Goal: Information Seeking & Learning: Learn about a topic

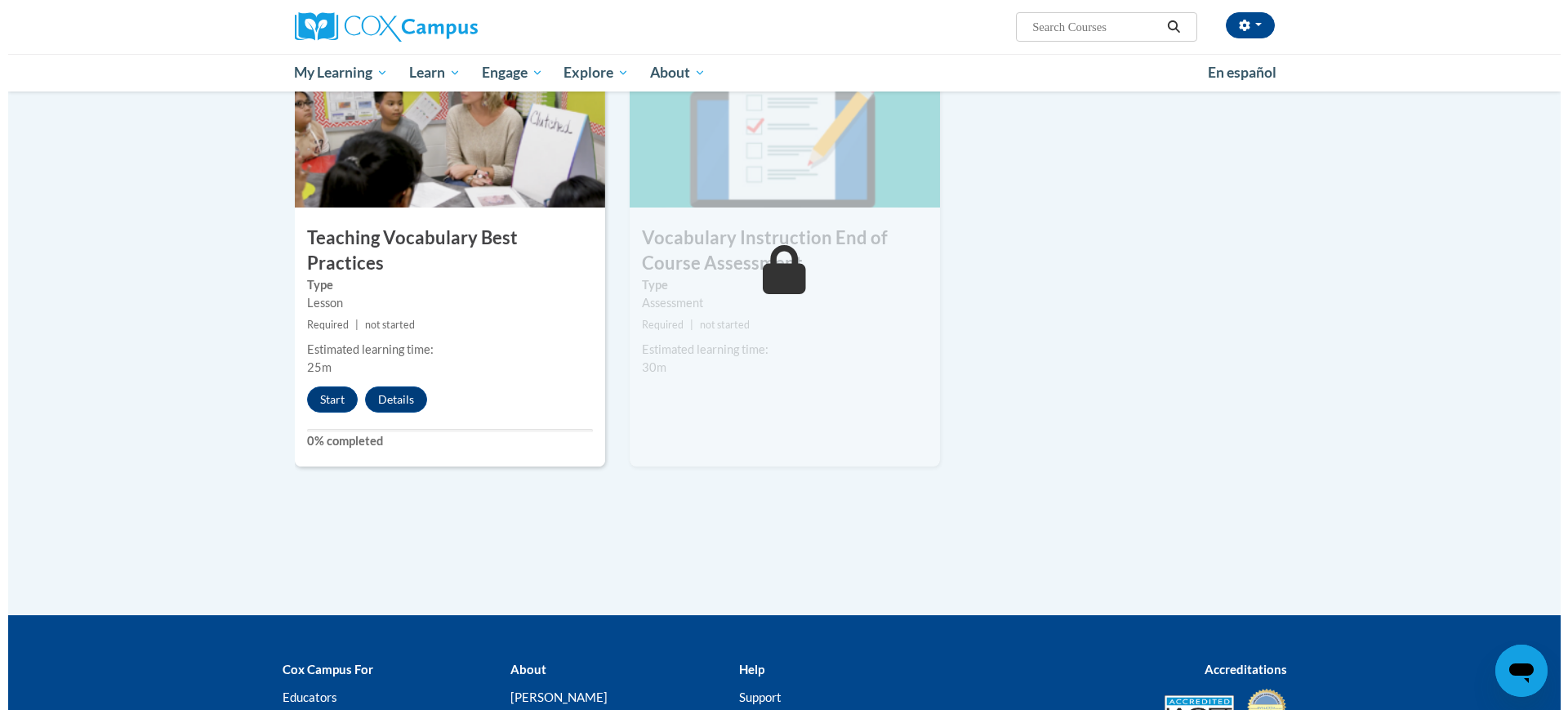
scroll to position [1737, 0]
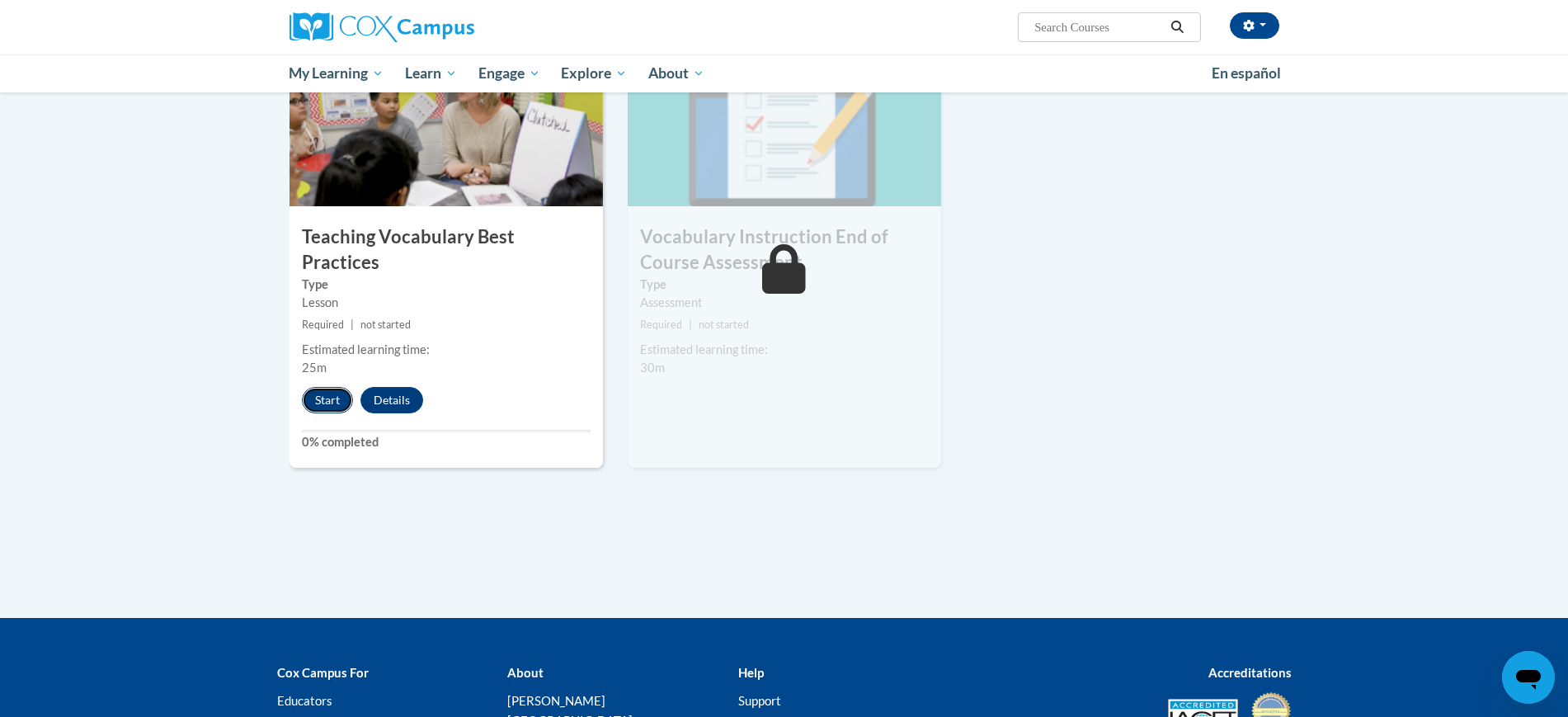
click at [333, 387] on button "Start" at bounding box center [327, 400] width 51 height 27
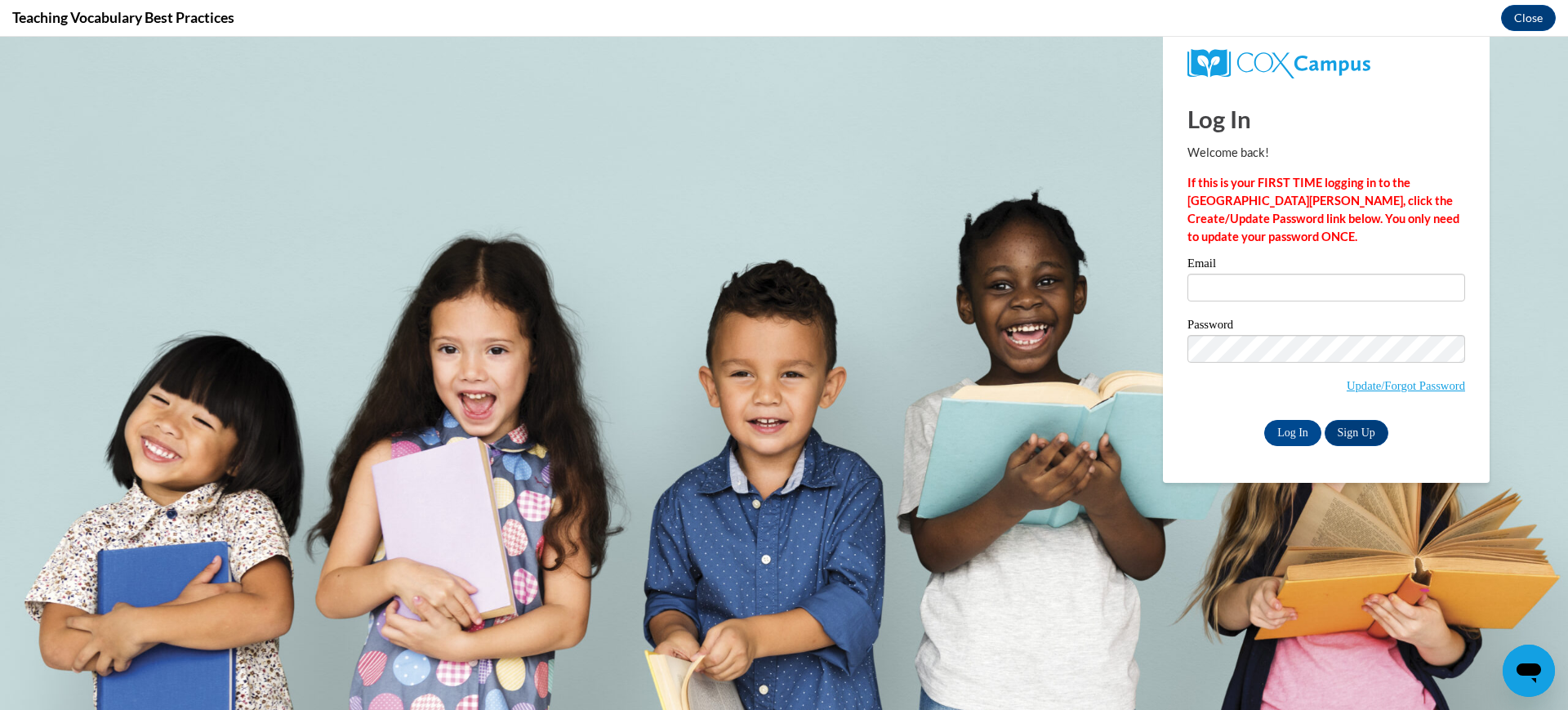
scroll to position [0, 0]
type input "ohlendch@wauwatosa.k12.wi.us"
click at [1283, 429] on input "Log In" at bounding box center [1292, 433] width 57 height 27
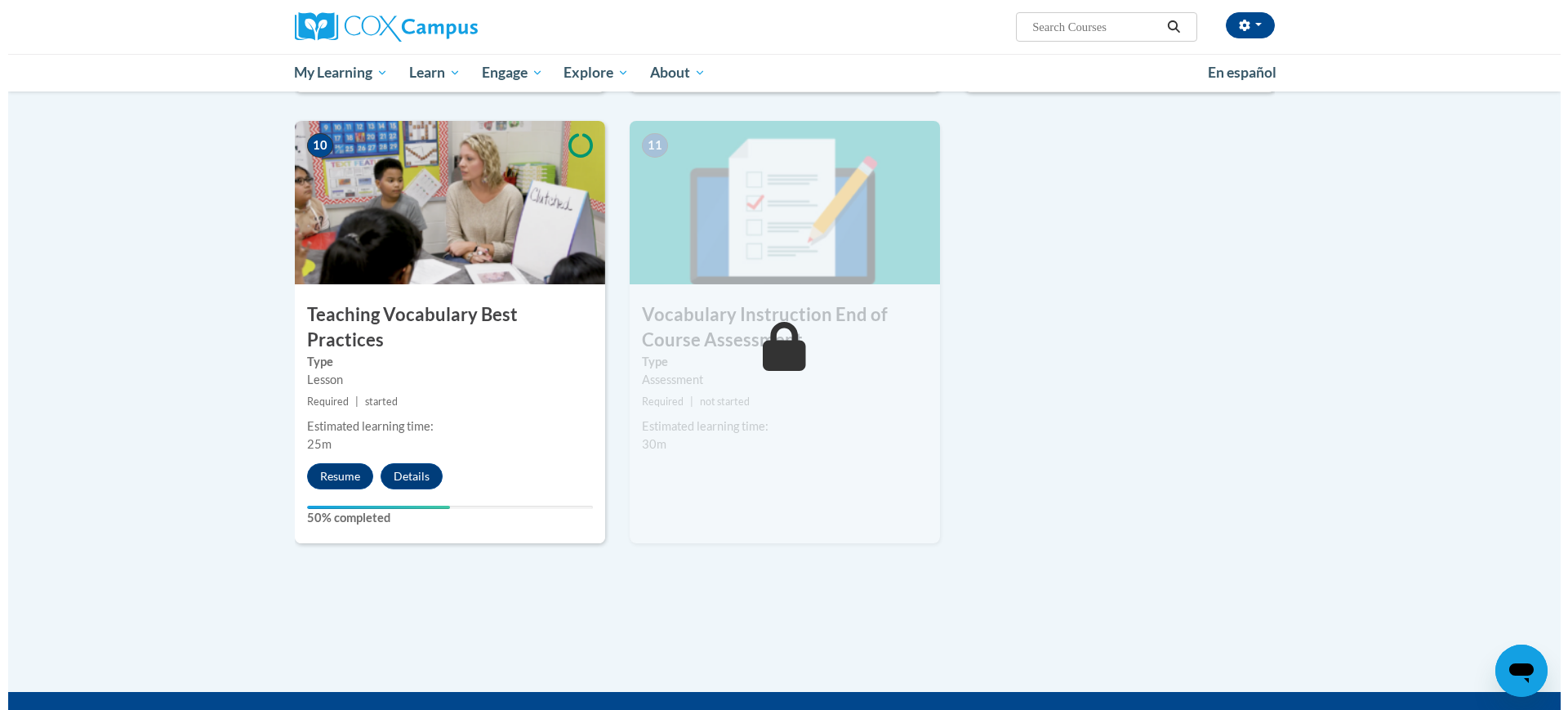
scroll to position [1635, 0]
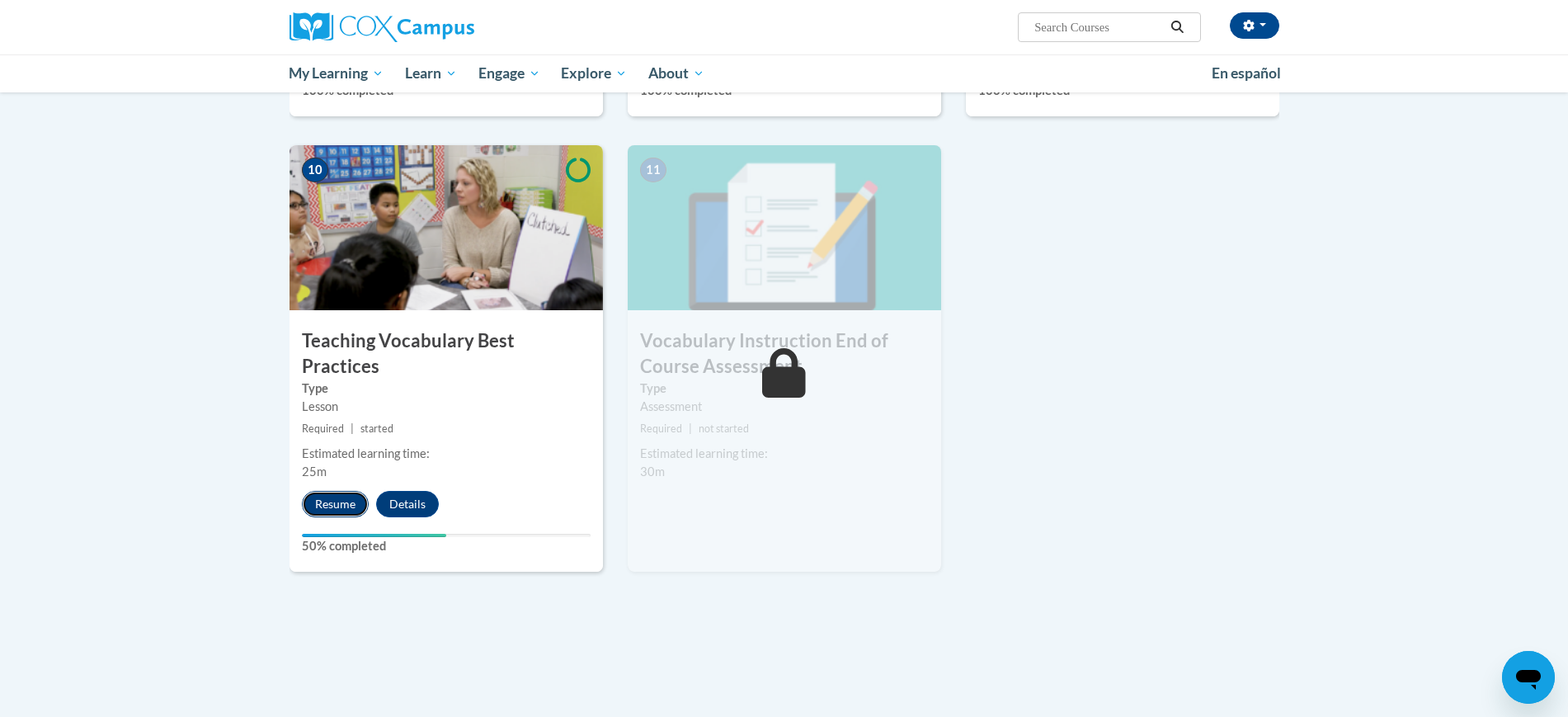
click at [355, 491] on button "Resume" at bounding box center [336, 504] width 67 height 27
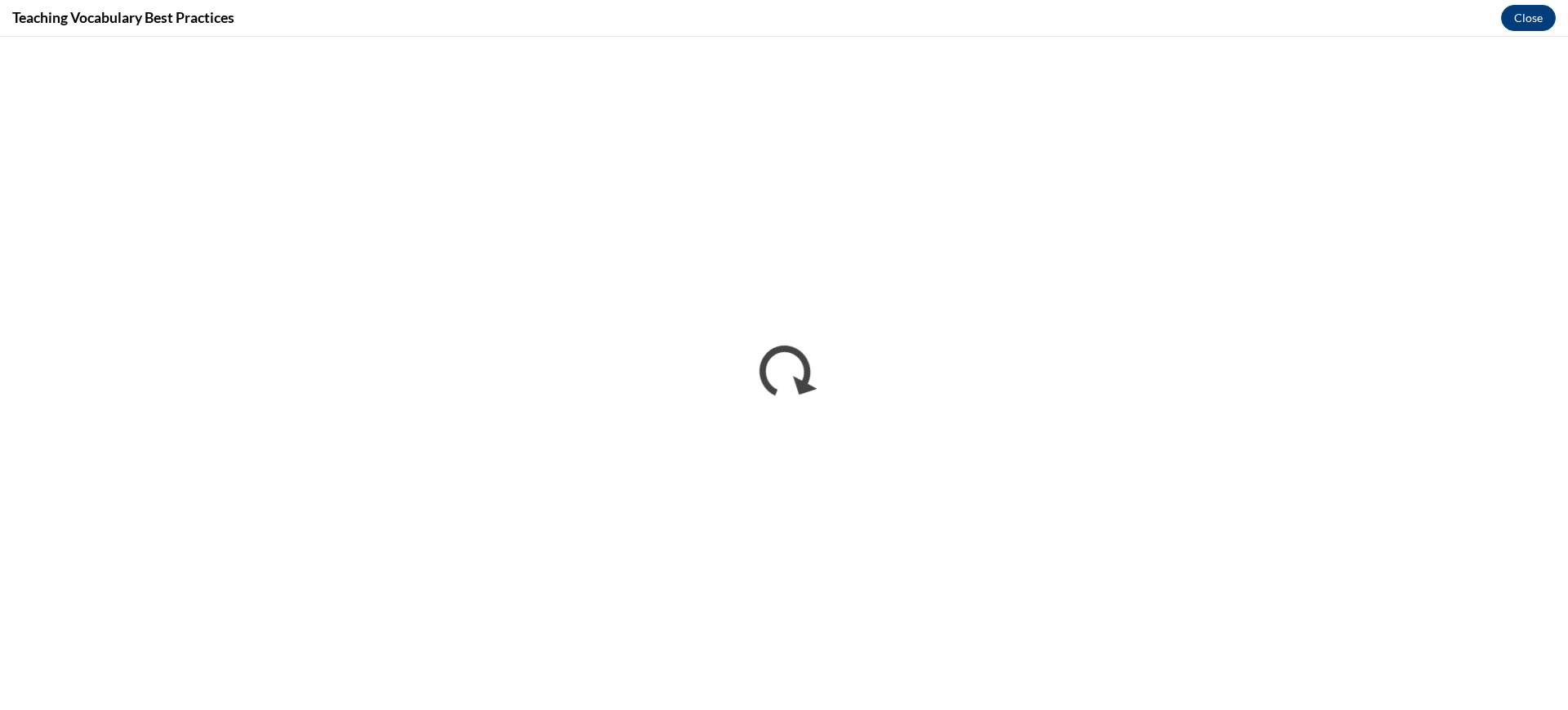
scroll to position [0, 0]
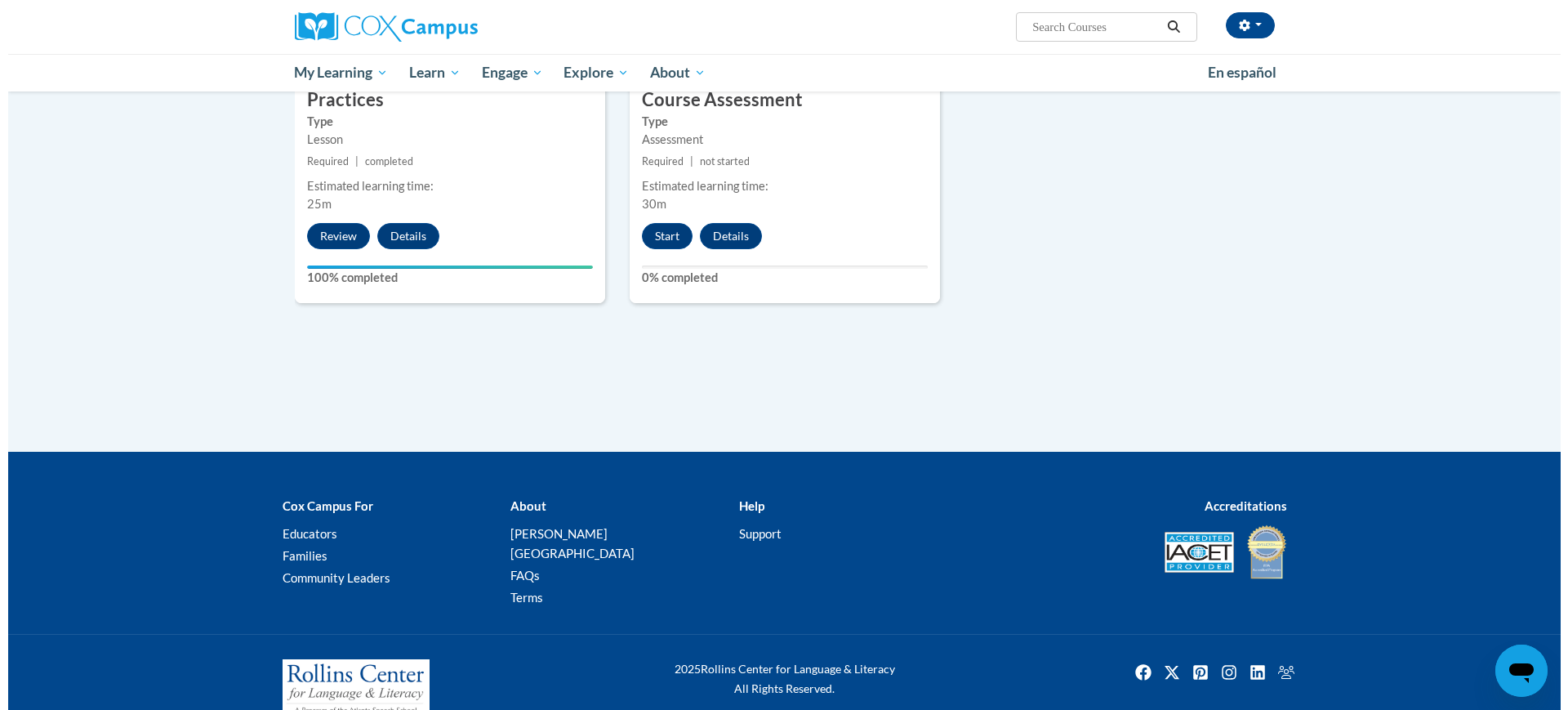
scroll to position [1909, 0]
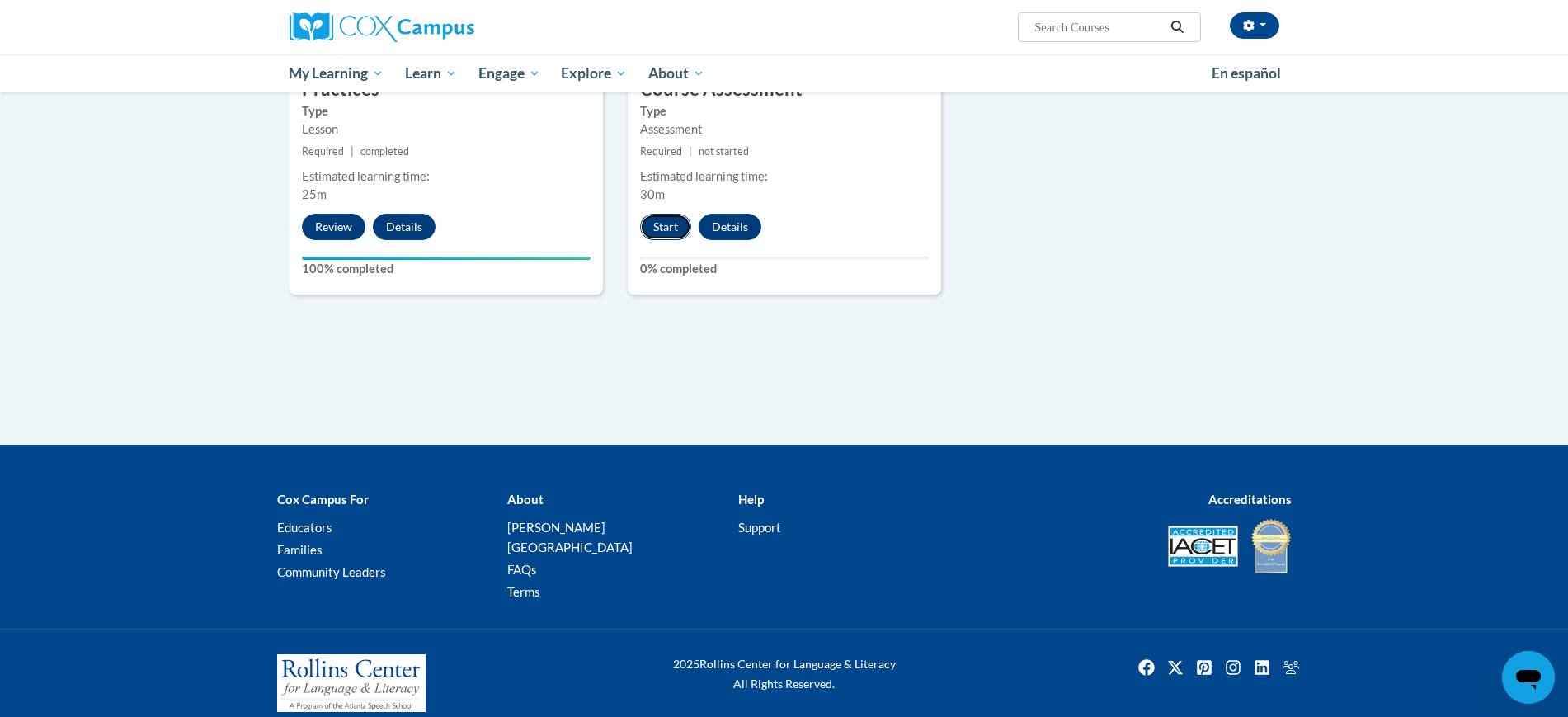
click at [679, 230] on button "Start" at bounding box center [666, 226] width 51 height 27
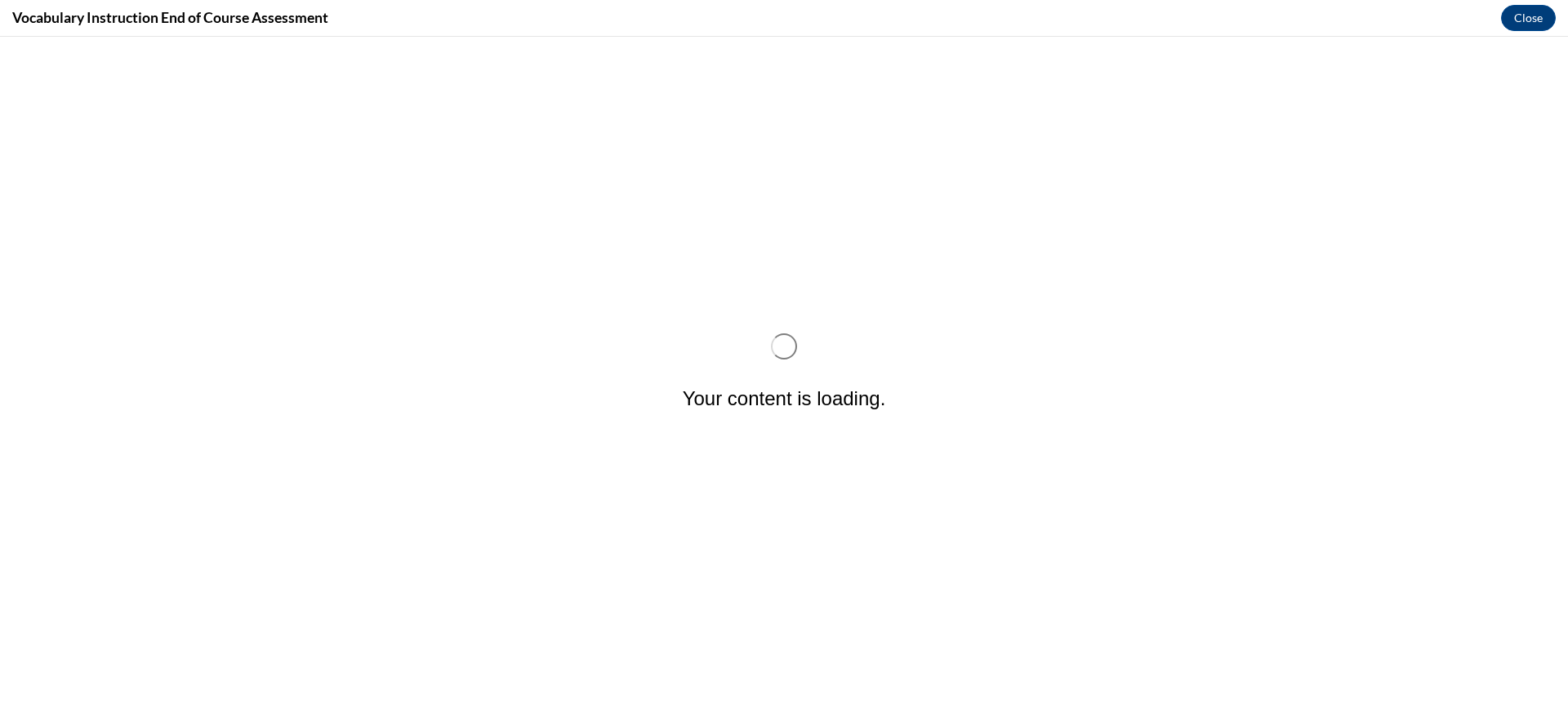
scroll to position [0, 0]
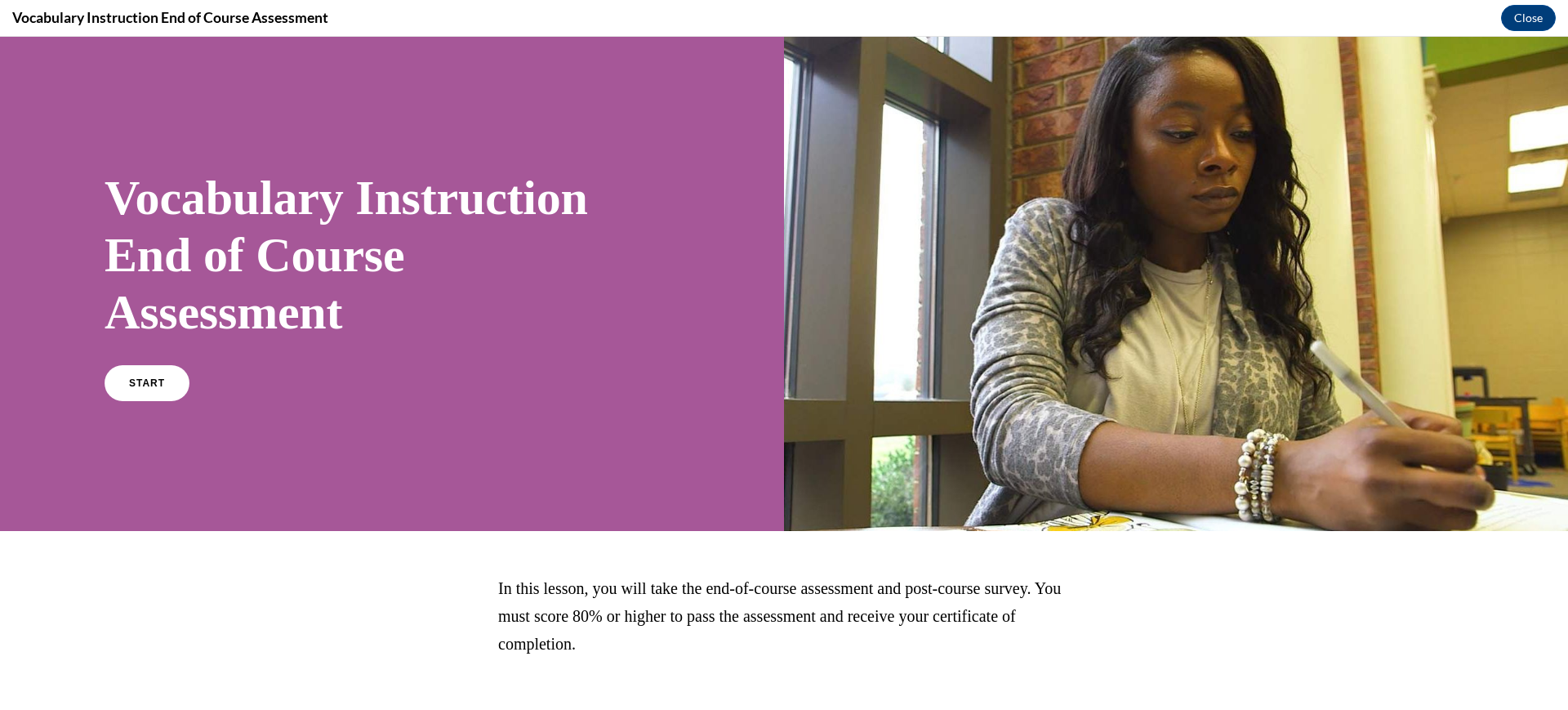
click at [672, 228] on div "Vocabulary Instruction End of Course Assessment START" at bounding box center [392, 284] width 784 height 494
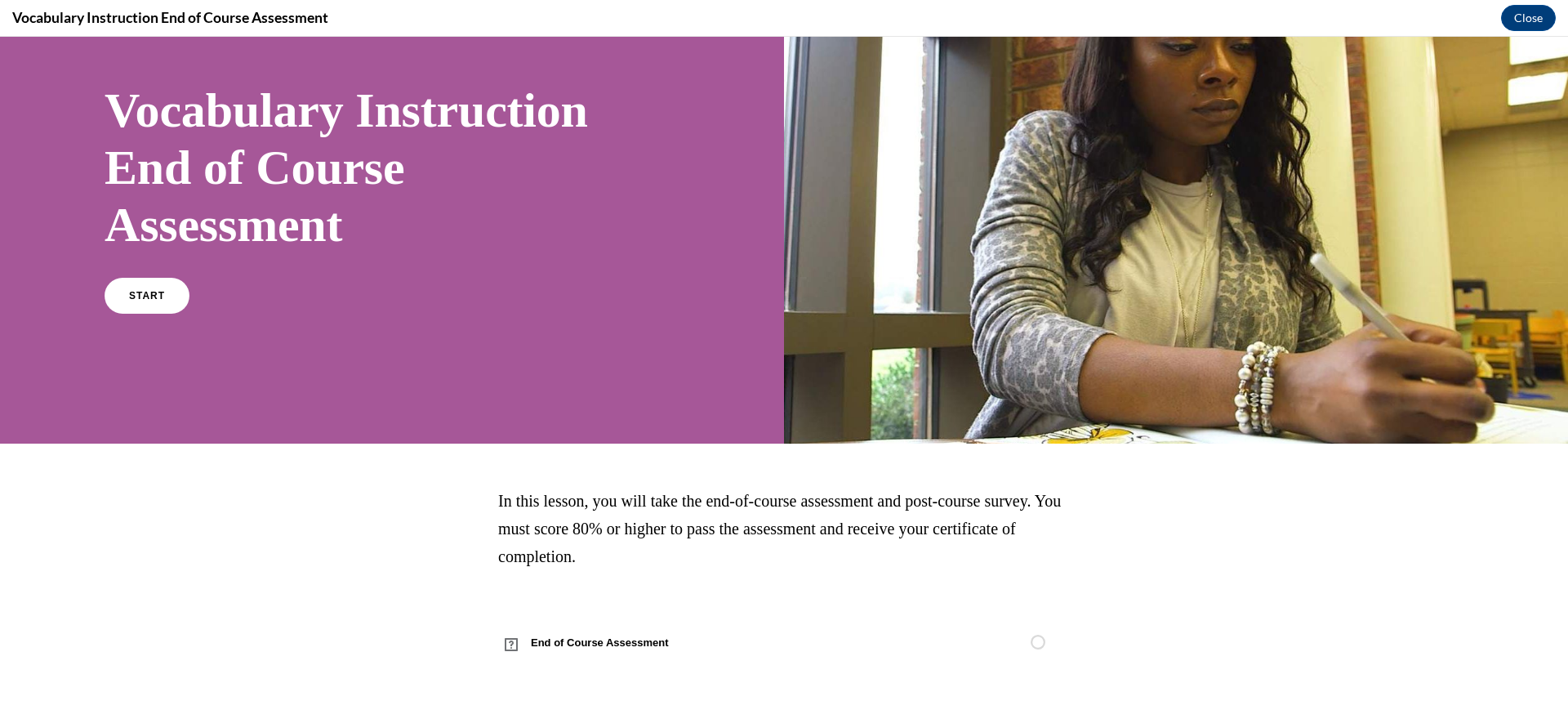
scroll to position [147, 0]
click at [503, 198] on h1 "Vocabulary Instruction End of Course Assessment" at bounding box center [348, 167] width 487 height 171
click at [191, 315] on link "START" at bounding box center [146, 296] width 89 height 38
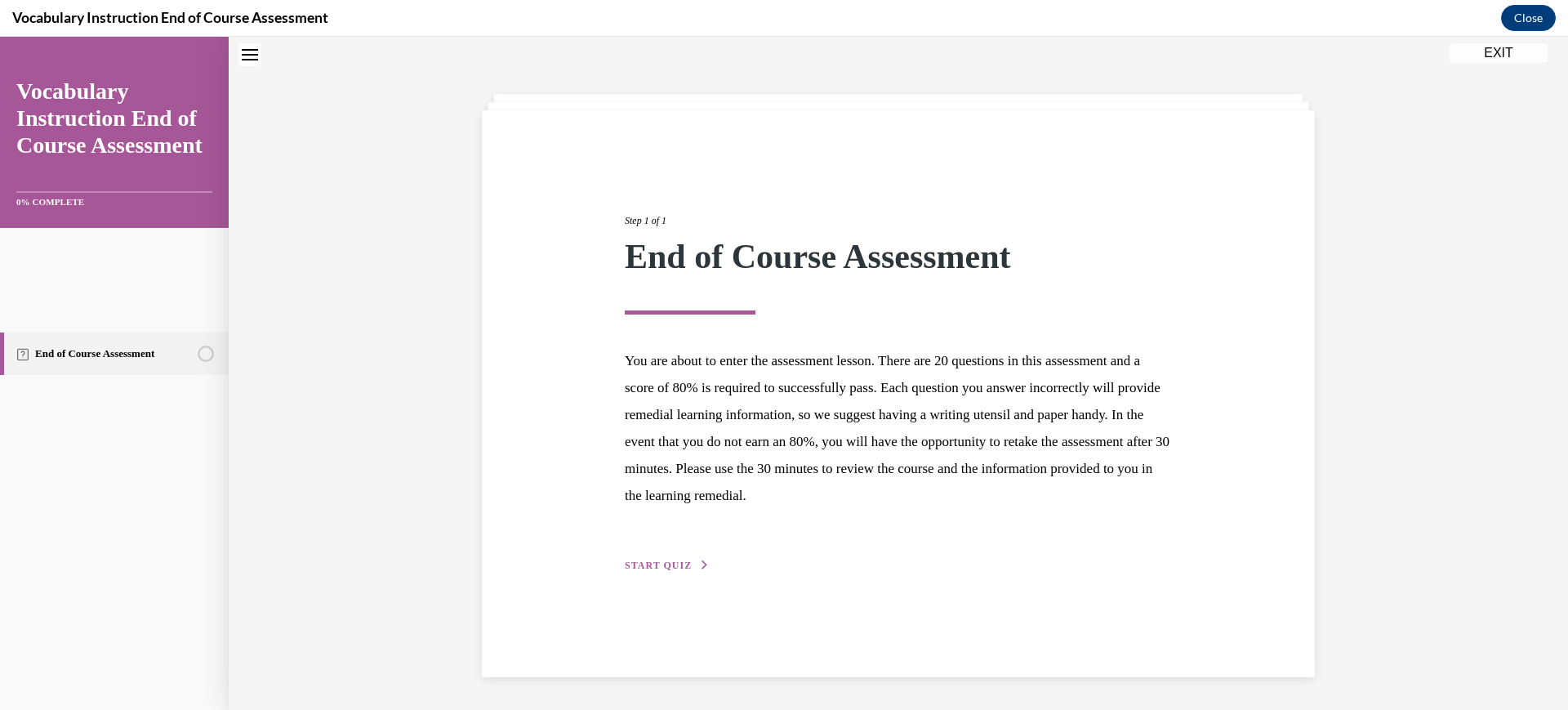
scroll to position [185, 0]
click at [636, 571] on span "START QUIZ" at bounding box center [658, 565] width 67 height 11
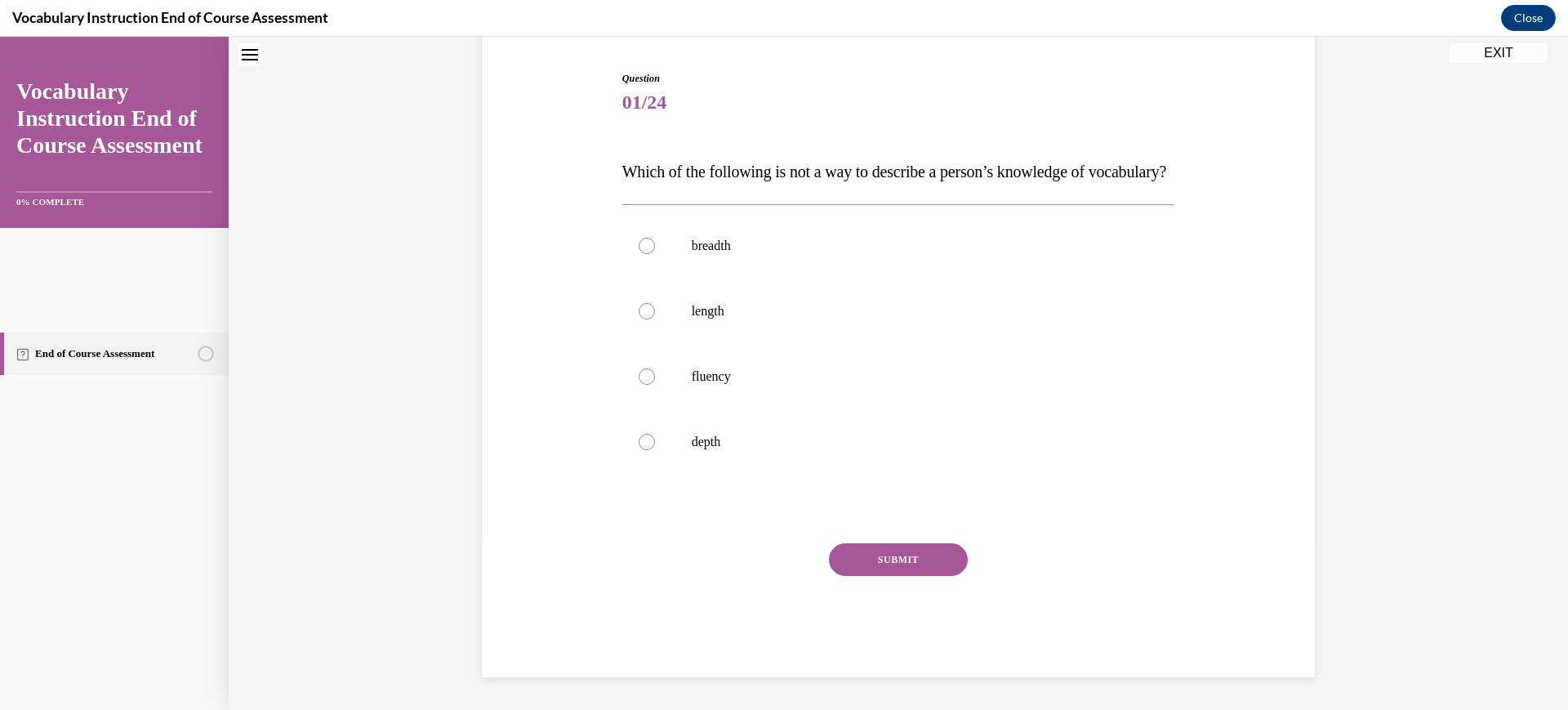
scroll to position [176, 0]
click at [692, 384] on p "fluency" at bounding box center [914, 376] width 443 height 16
click at [655, 384] on input "fluency" at bounding box center [647, 376] width 16 height 16
radio input "true"
click at [884, 576] on button "SUBMIT" at bounding box center [899, 559] width 139 height 33
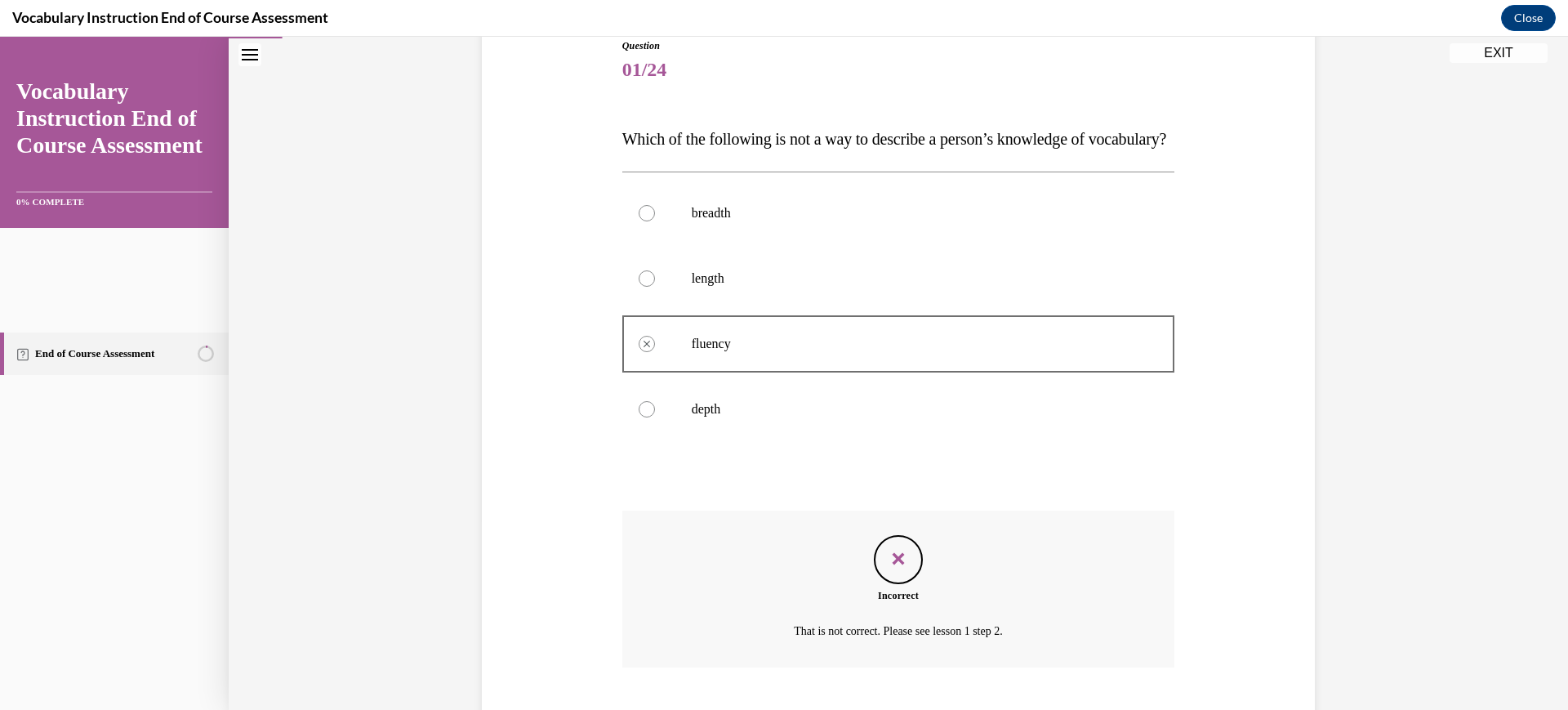
scroll to position [522, 0]
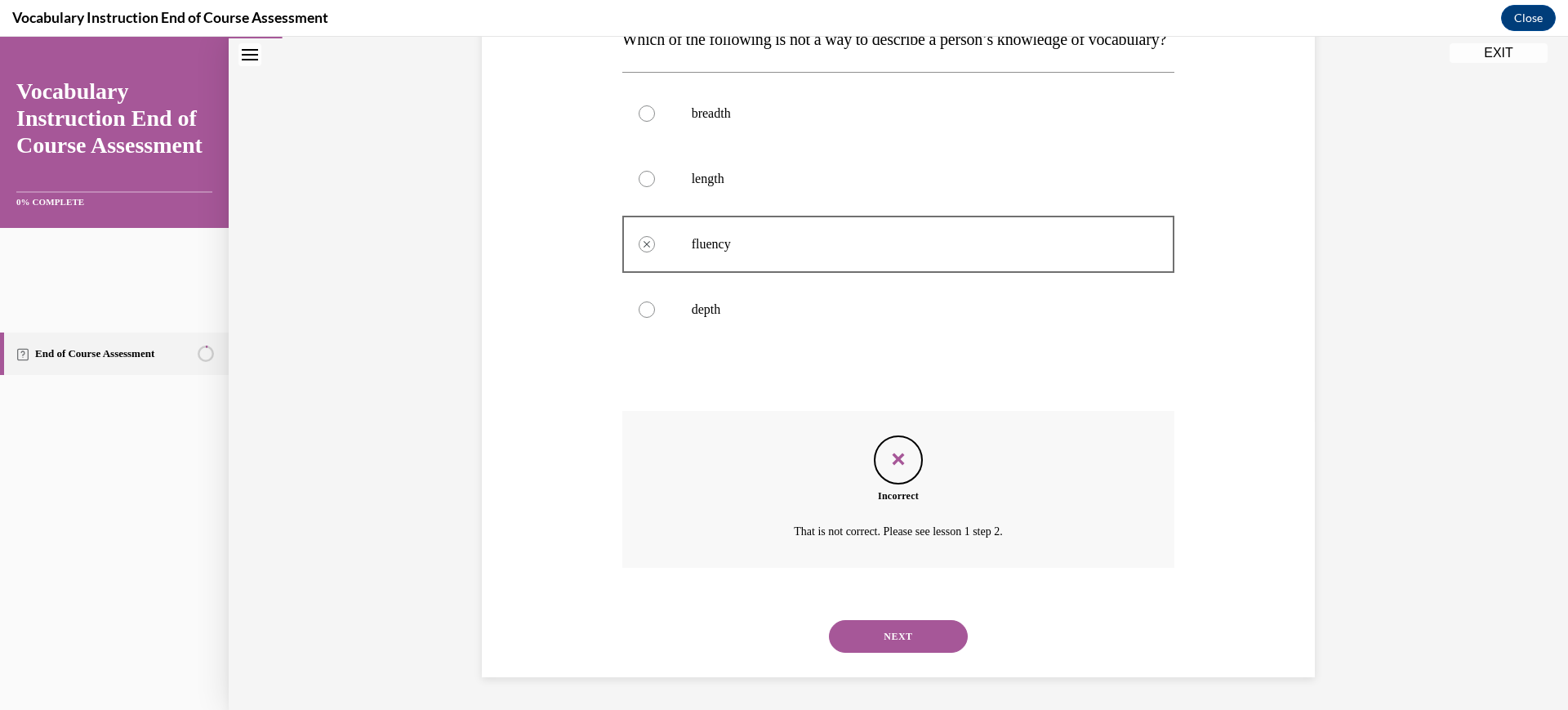
click at [926, 619] on button "NEXT" at bounding box center [899, 636] width 139 height 33
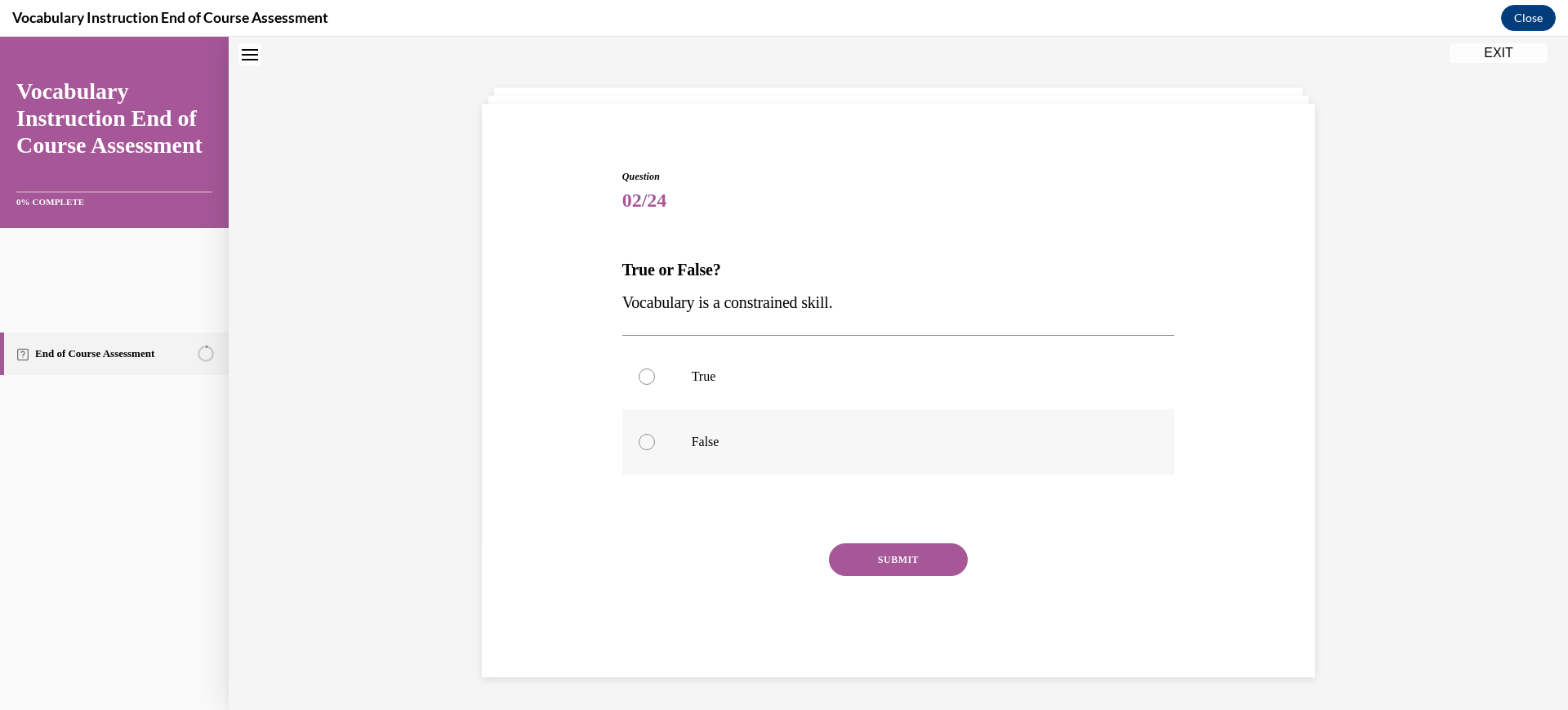
click at [626, 474] on label "False" at bounding box center [899, 441] width 553 height 65
click at [639, 450] on input "False" at bounding box center [647, 442] width 16 height 16
radio input "true"
click at [893, 576] on button "SUBMIT" at bounding box center [899, 559] width 139 height 33
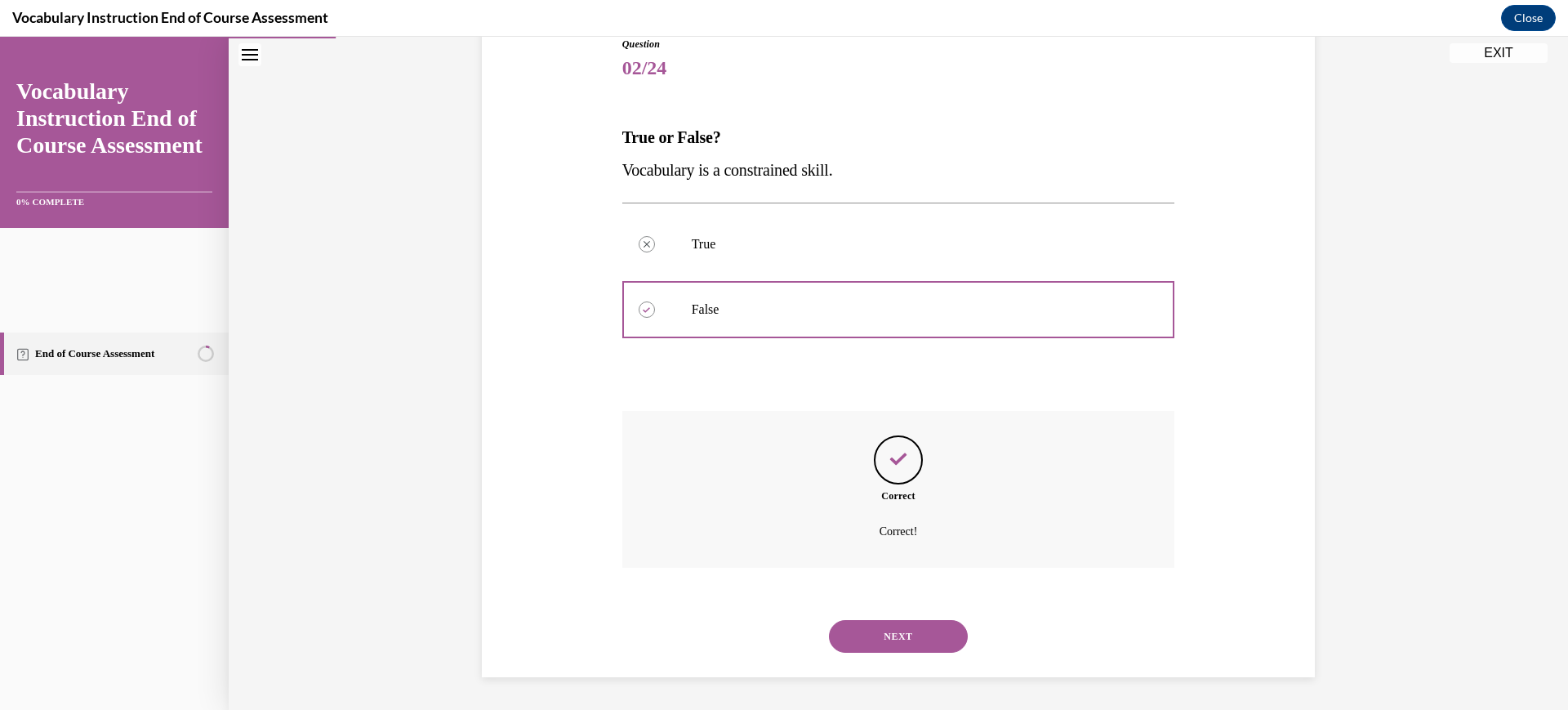
scroll to position [393, 0]
click at [936, 619] on button "NEXT" at bounding box center [899, 636] width 139 height 33
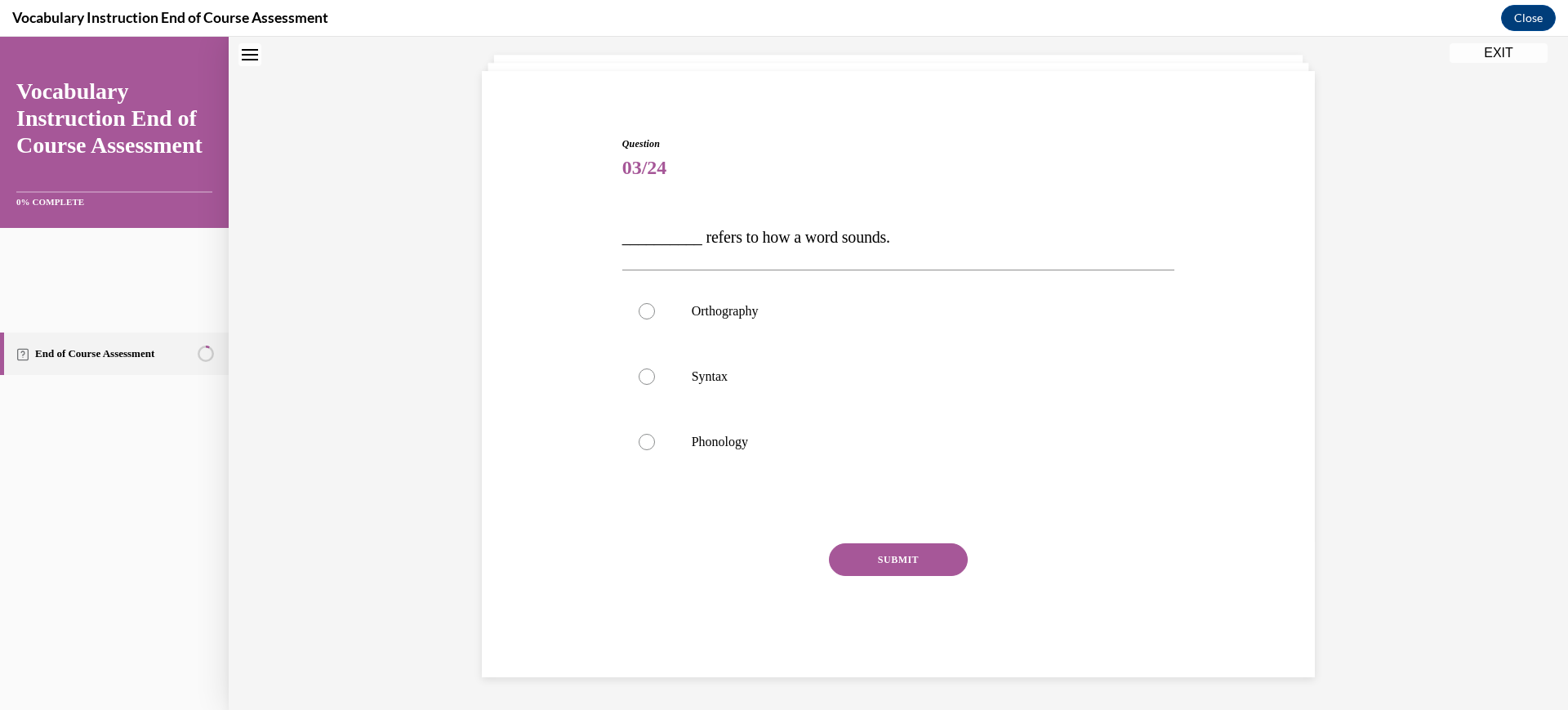
scroll to position [62, 0]
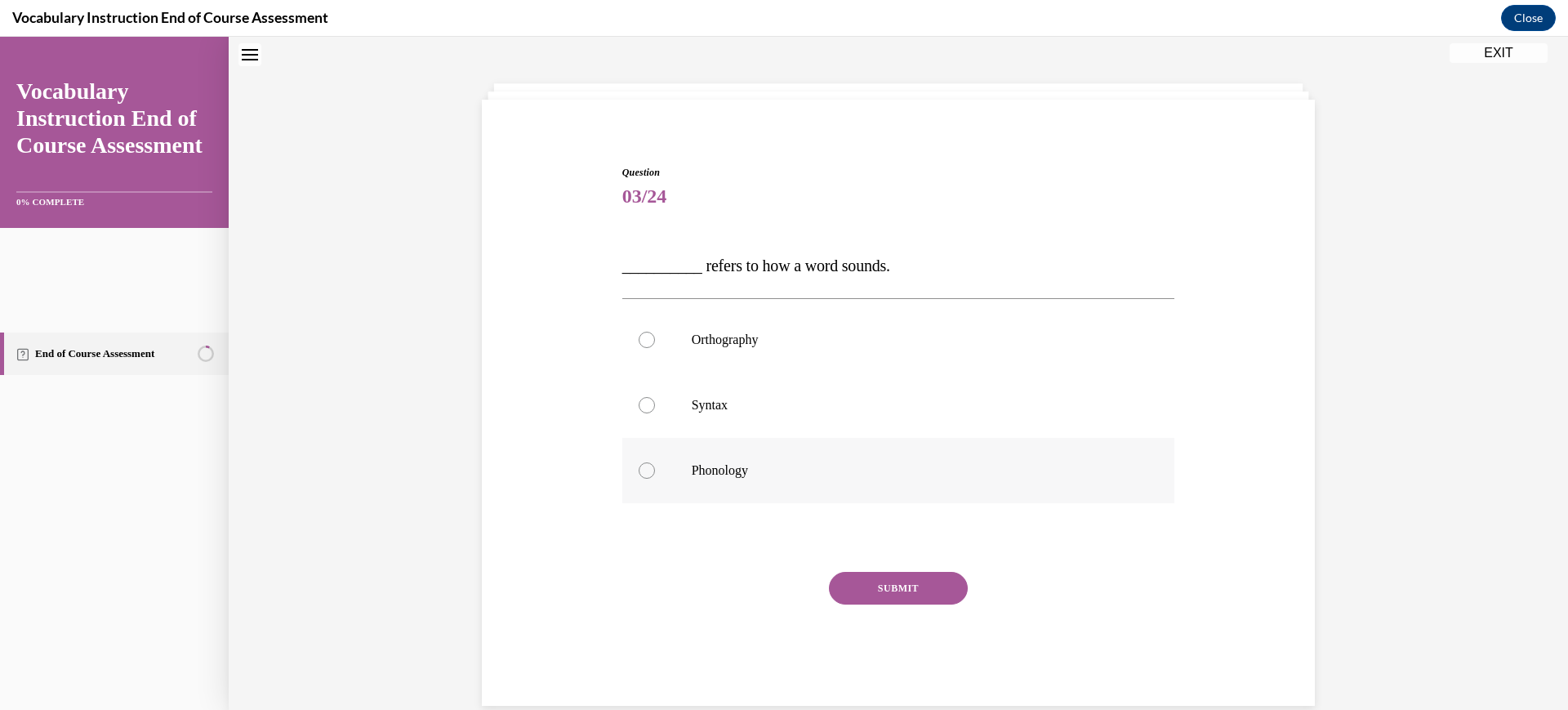
drag, startPoint x: 936, startPoint y: 608, endPoint x: 719, endPoint y: 588, distance: 217.9
click at [719, 479] on p "Phonology" at bounding box center [914, 470] width 443 height 16
click at [655, 479] on input "Phonology" at bounding box center [647, 470] width 16 height 16
radio input "true"
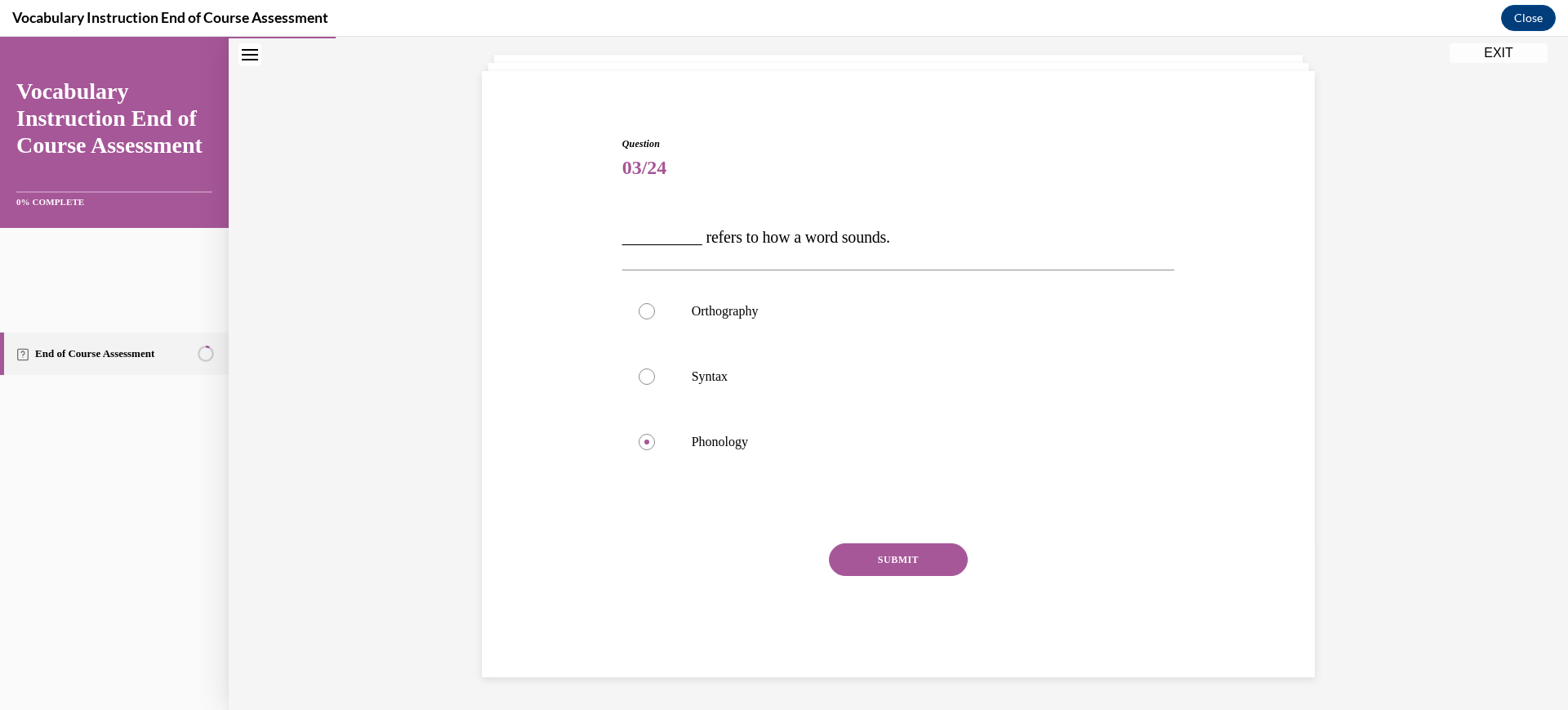
click at [923, 576] on button "SUBMIT" at bounding box center [899, 559] width 139 height 33
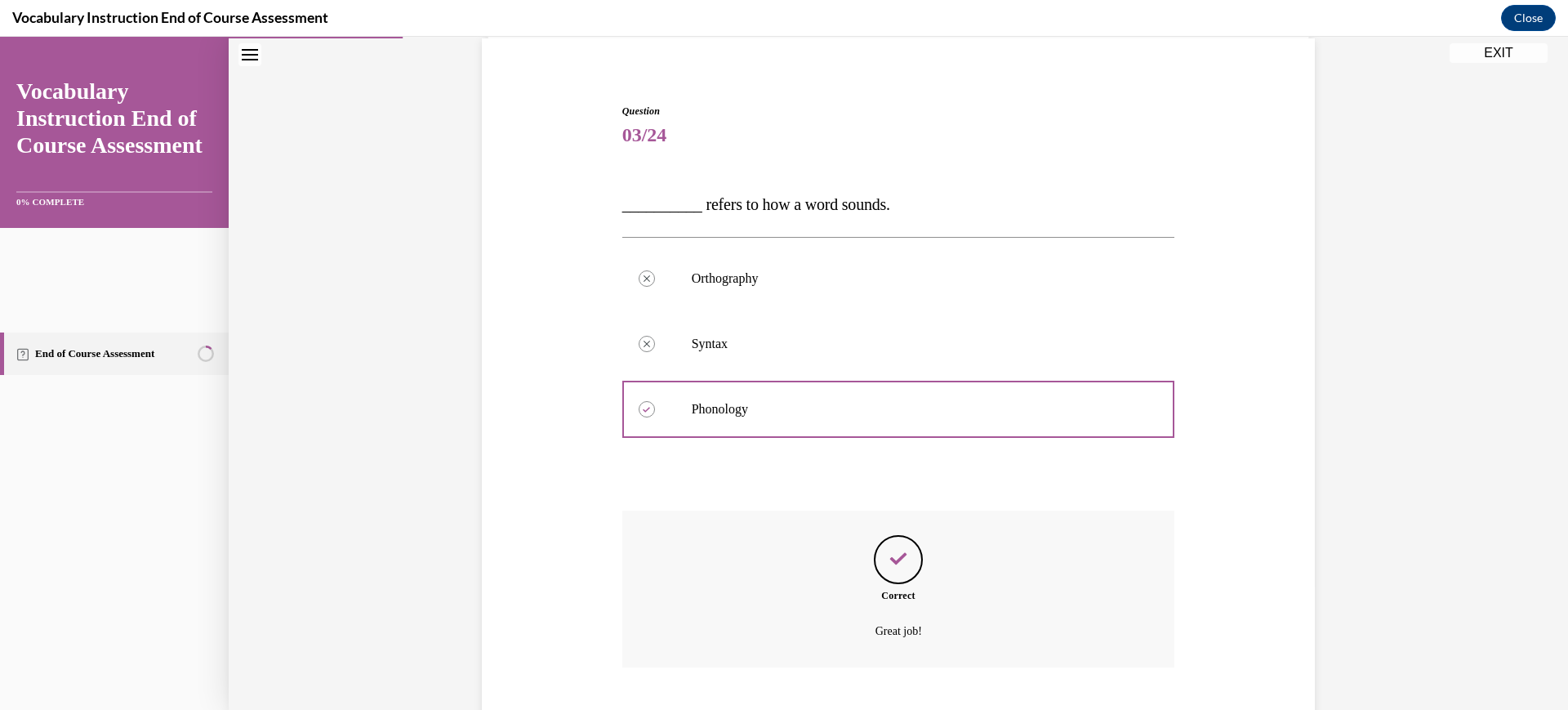
scroll to position [440, 0]
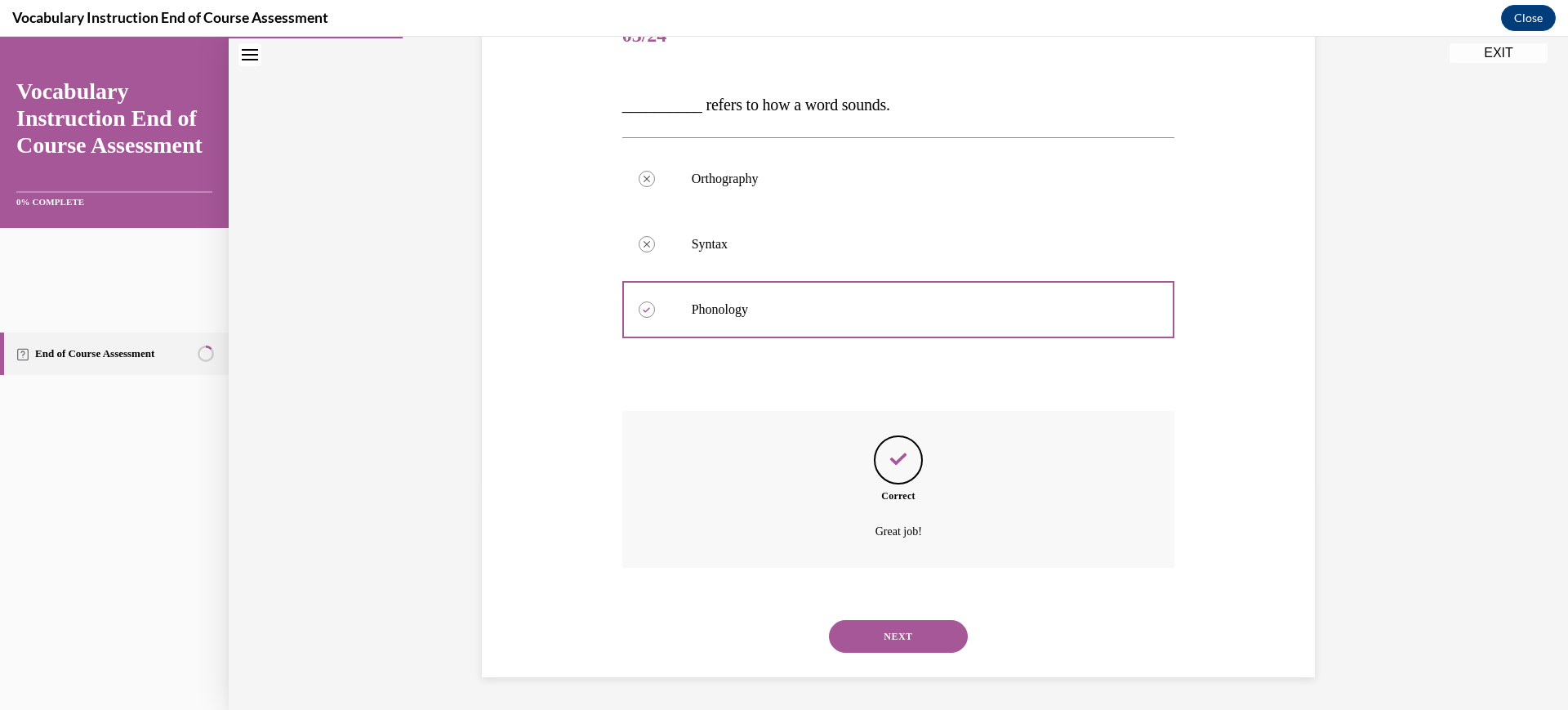
click at [932, 619] on button "NEXT" at bounding box center [899, 636] width 139 height 33
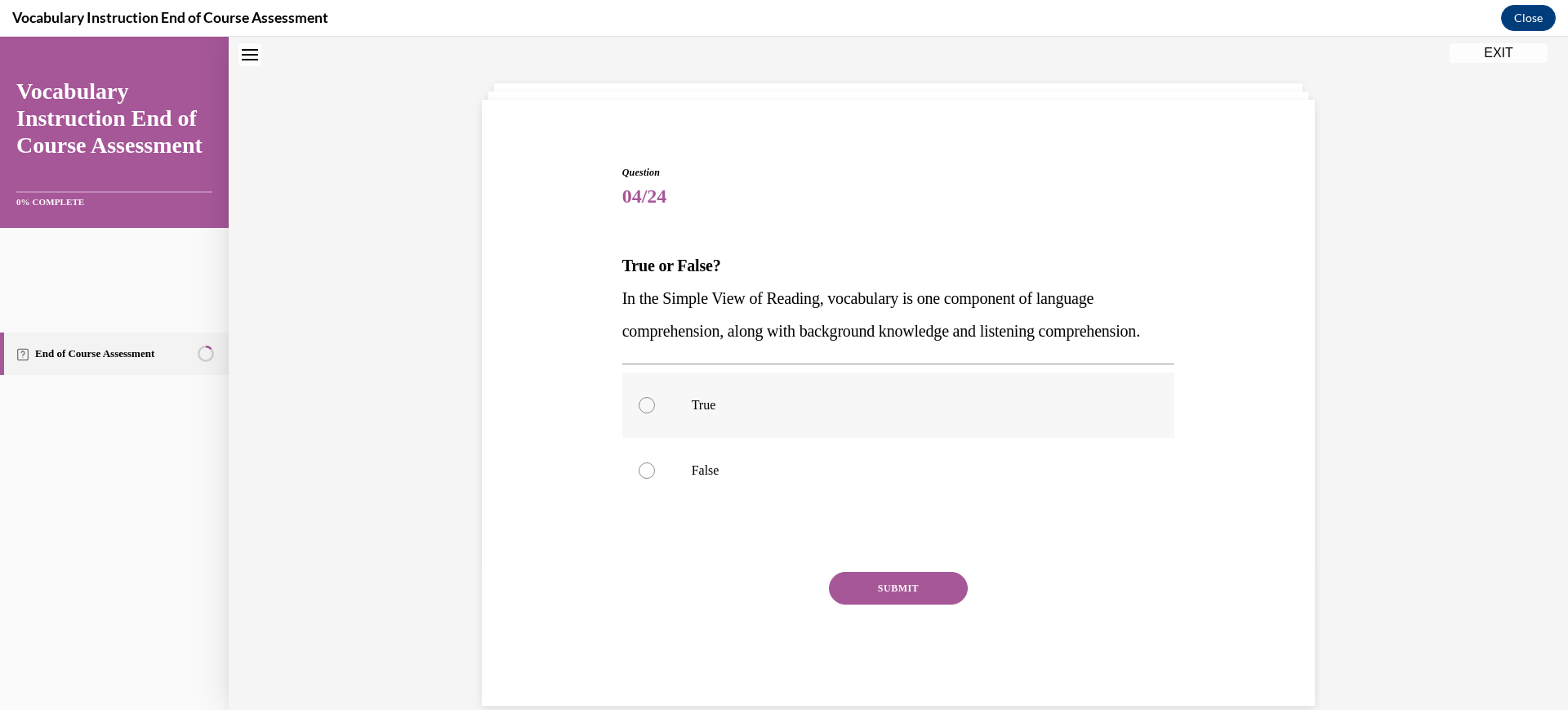
click at [692, 414] on p "True" at bounding box center [914, 405] width 443 height 16
click at [655, 414] on input "True" at bounding box center [647, 405] width 16 height 16
radio input "true"
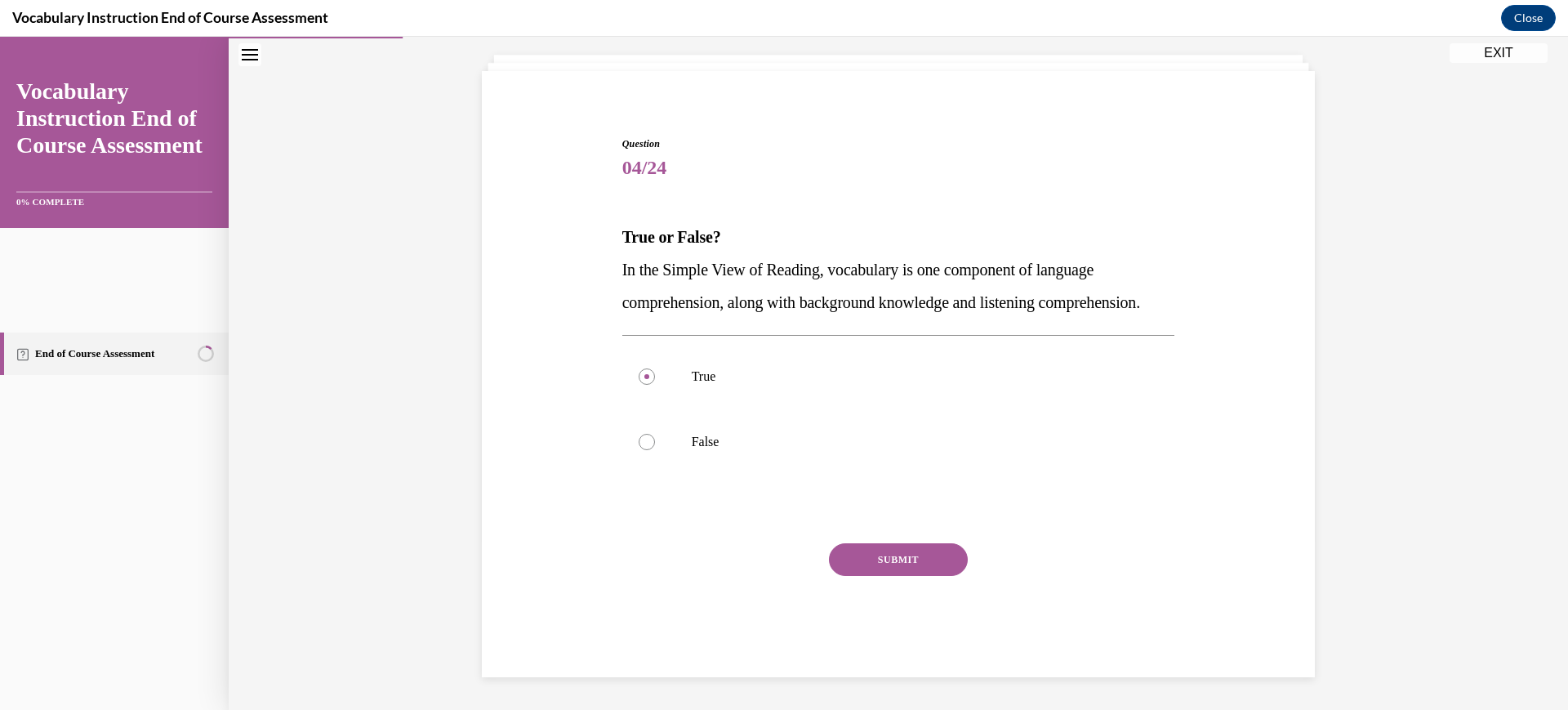
click at [933, 576] on button "SUBMIT" at bounding box center [899, 559] width 139 height 33
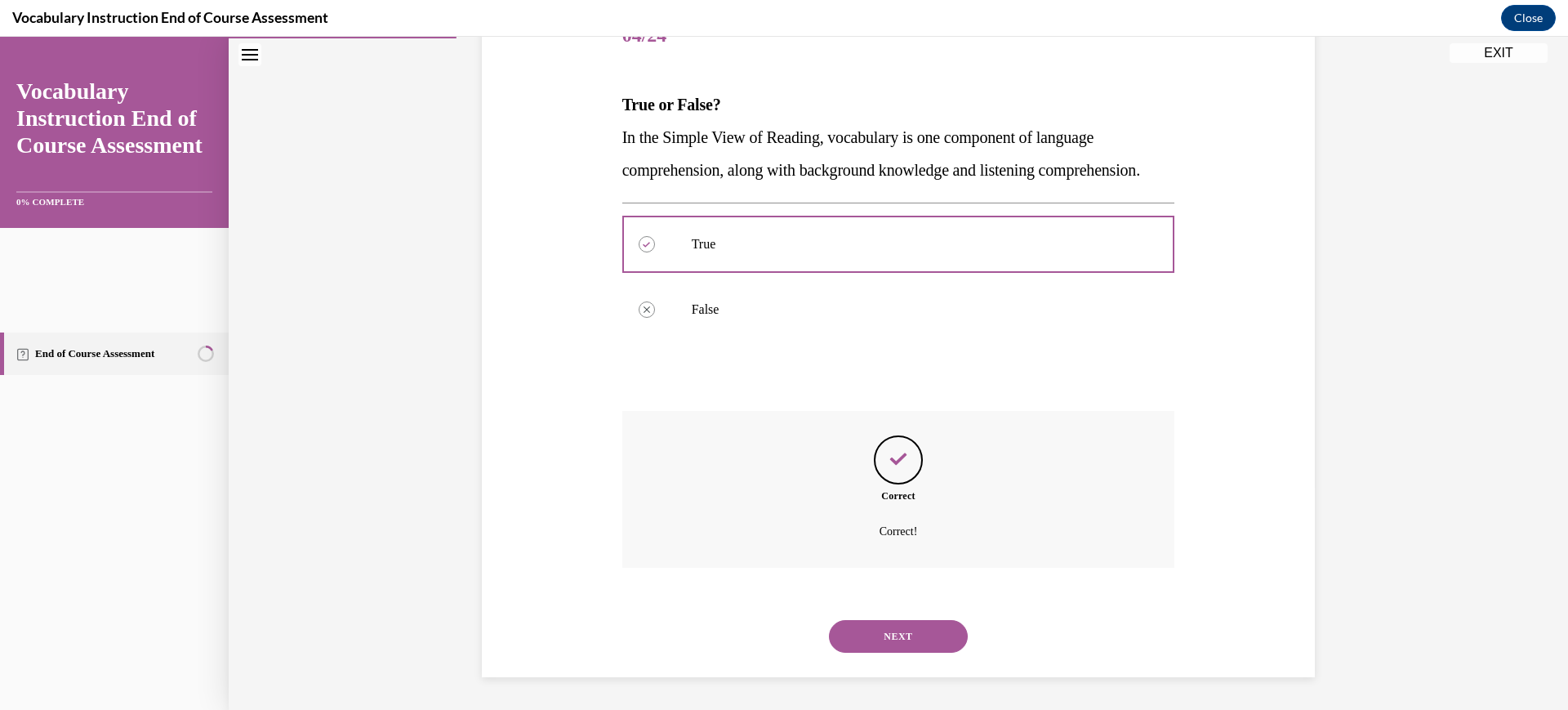
scroll to position [428, 0]
click at [925, 619] on button "NEXT" at bounding box center [899, 636] width 139 height 33
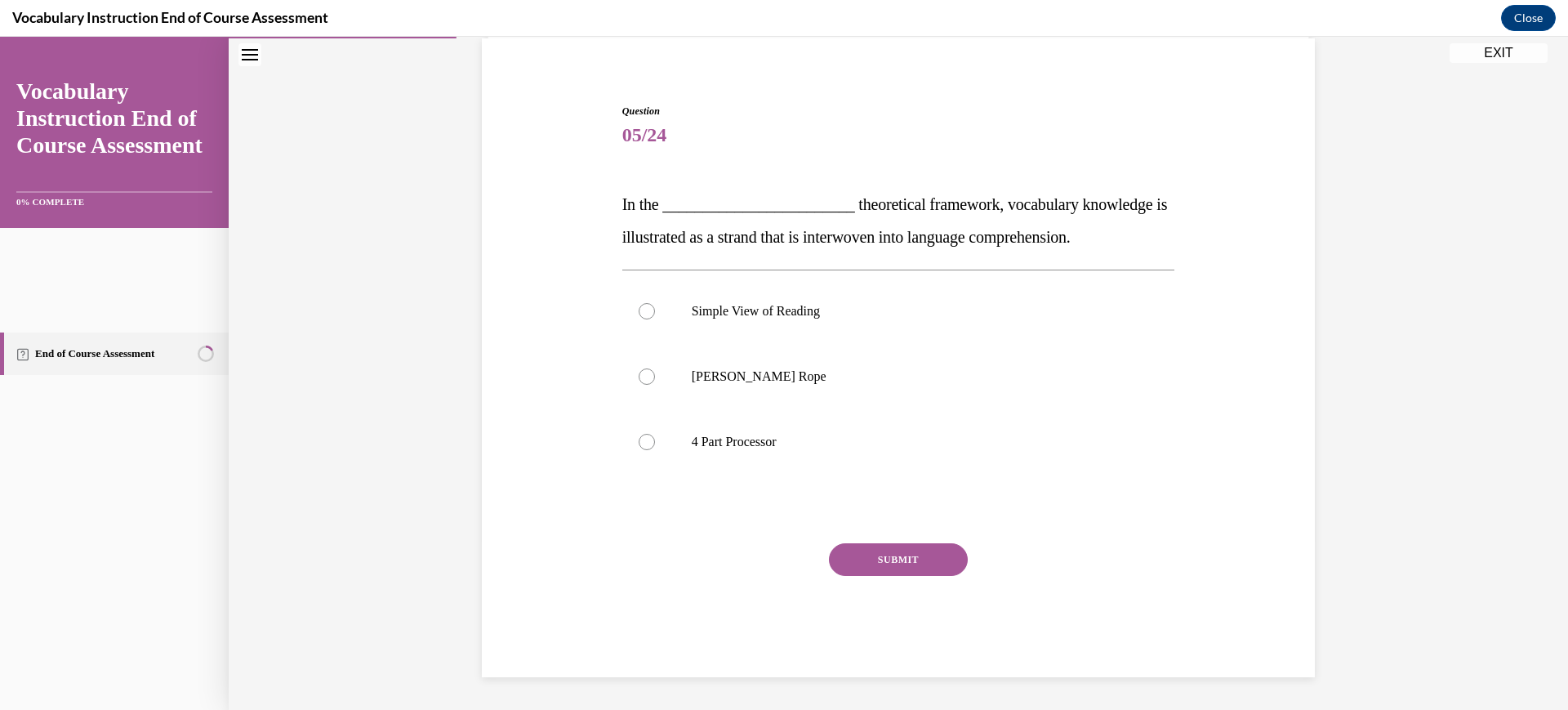
scroll to position [140, 0]
click at [784, 384] on p "[PERSON_NAME] Rope" at bounding box center [914, 376] width 443 height 16
click at [655, 384] on input "[PERSON_NAME] Rope" at bounding box center [647, 376] width 16 height 16
radio input "true"
click at [912, 576] on button "SUBMIT" at bounding box center [899, 559] width 139 height 33
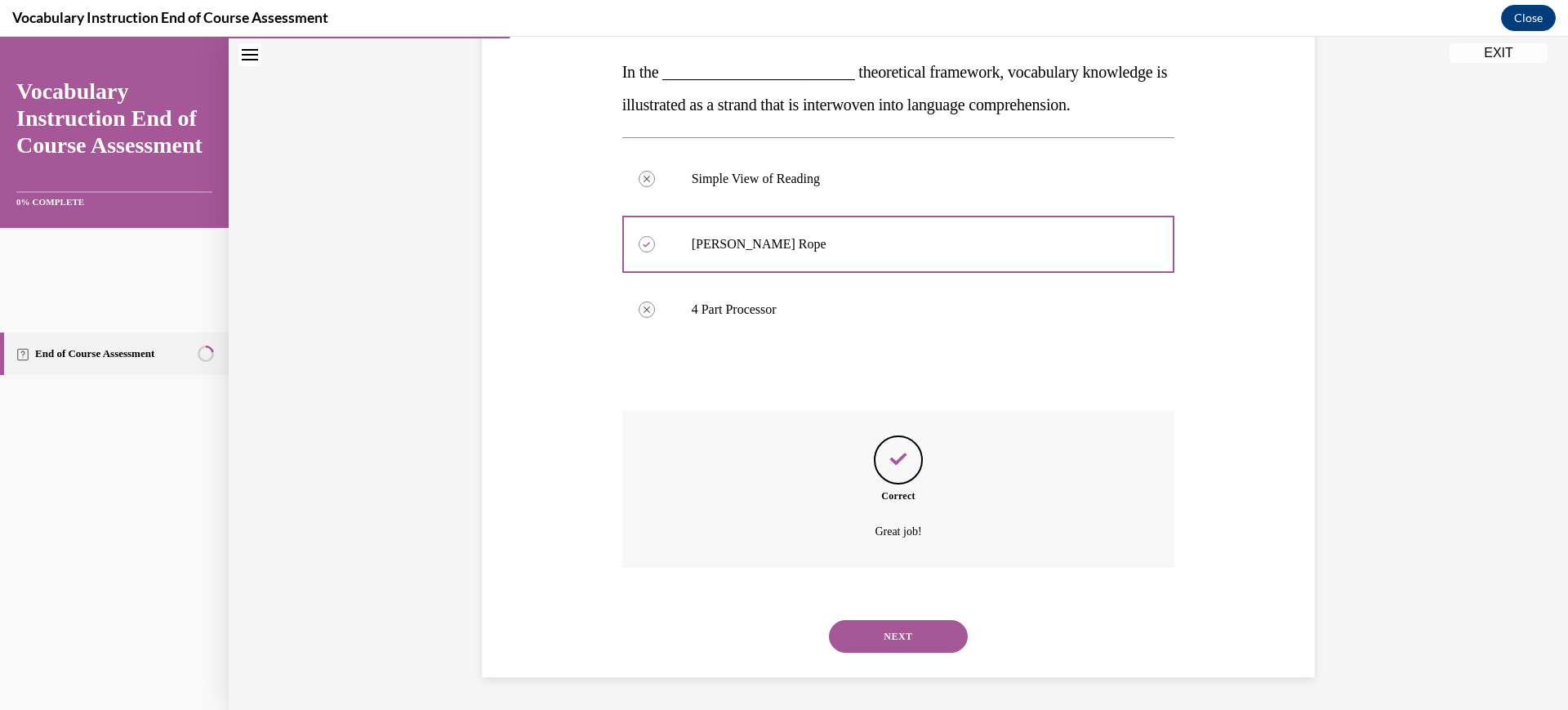
click at [929, 633] on button "NEXT" at bounding box center [899, 636] width 139 height 33
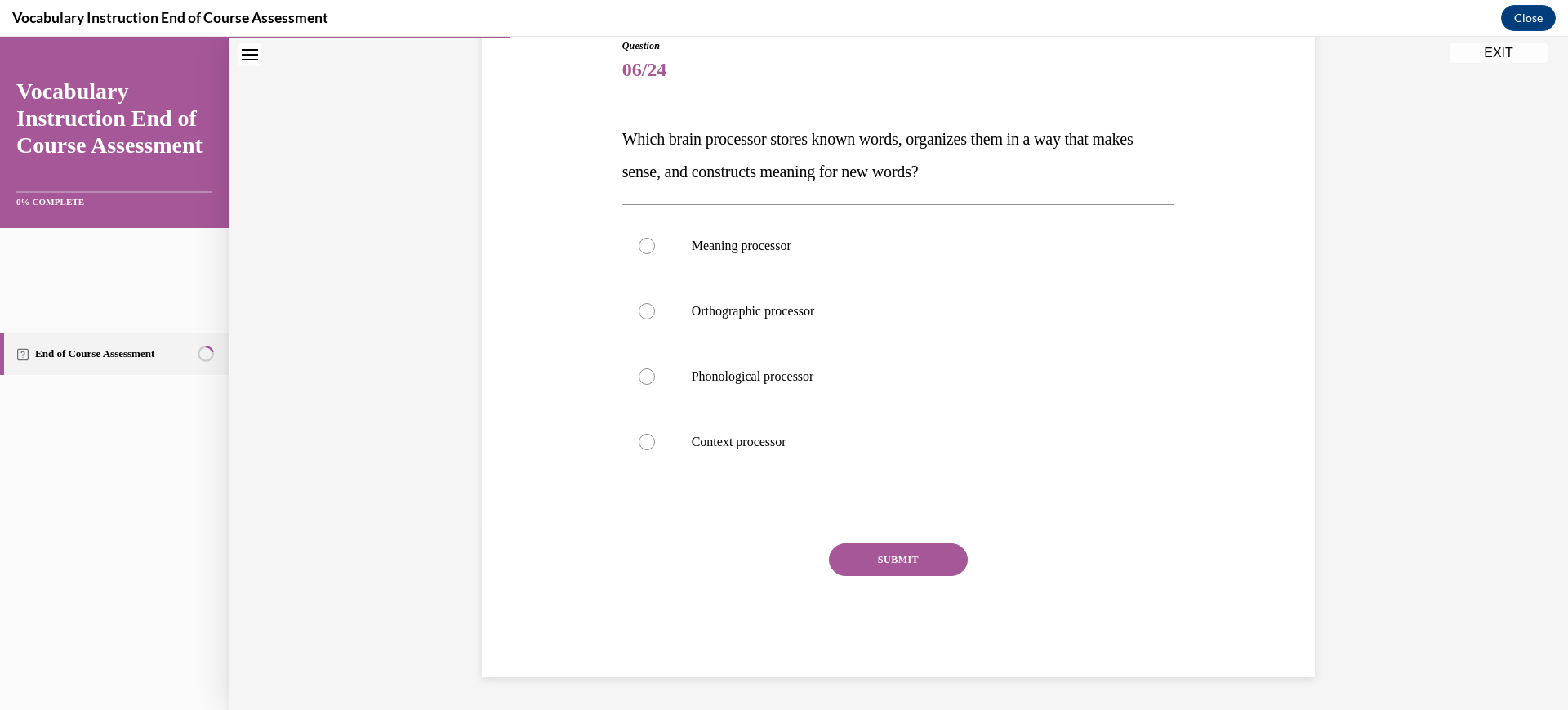
scroll to position [221, 0]
click at [816, 278] on label "Meaning processor" at bounding box center [899, 245] width 553 height 65
click at [655, 254] on input "Meaning processor" at bounding box center [647, 246] width 16 height 16
radio input "true"
click at [911, 576] on button "SUBMIT" at bounding box center [899, 559] width 139 height 33
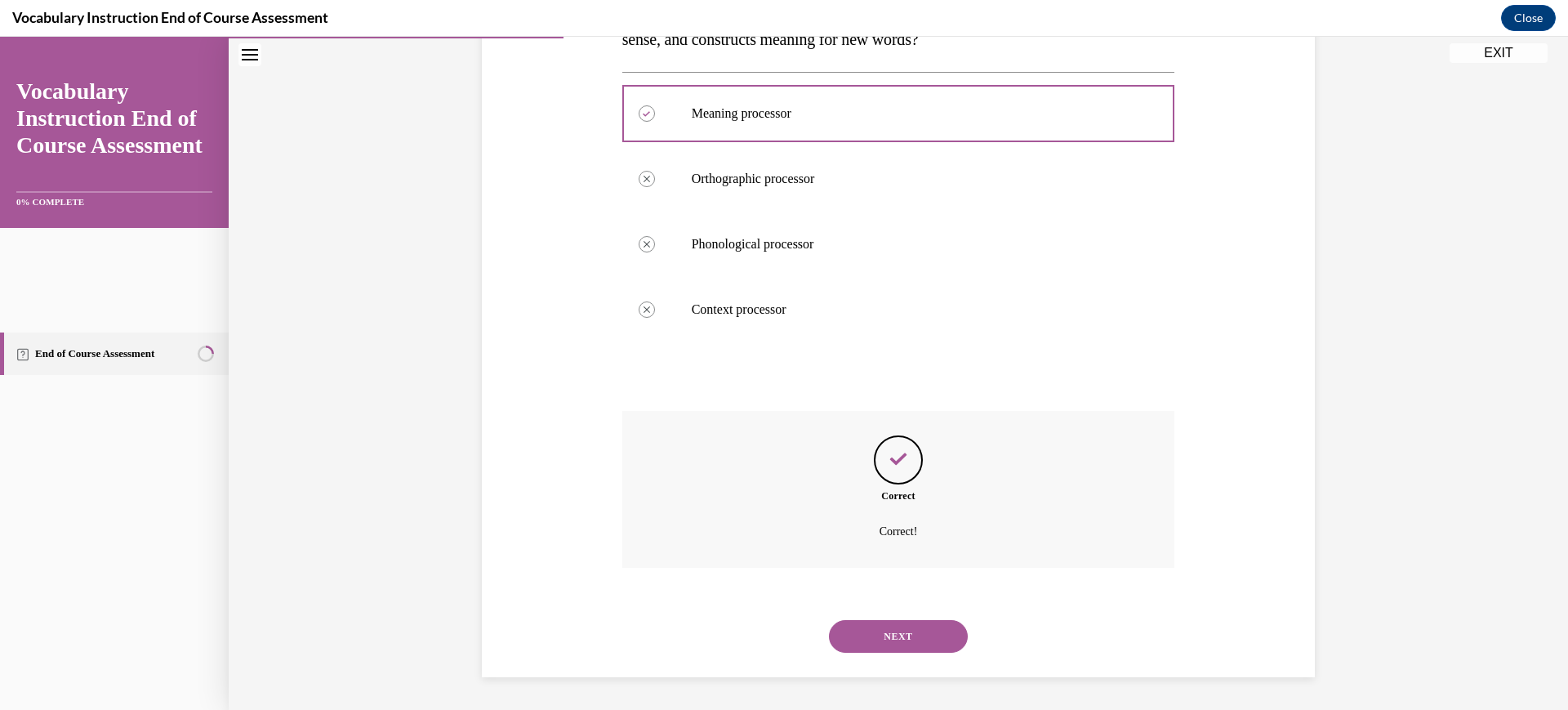
scroll to position [556, 0]
click at [925, 619] on button "NEXT" at bounding box center [899, 636] width 139 height 33
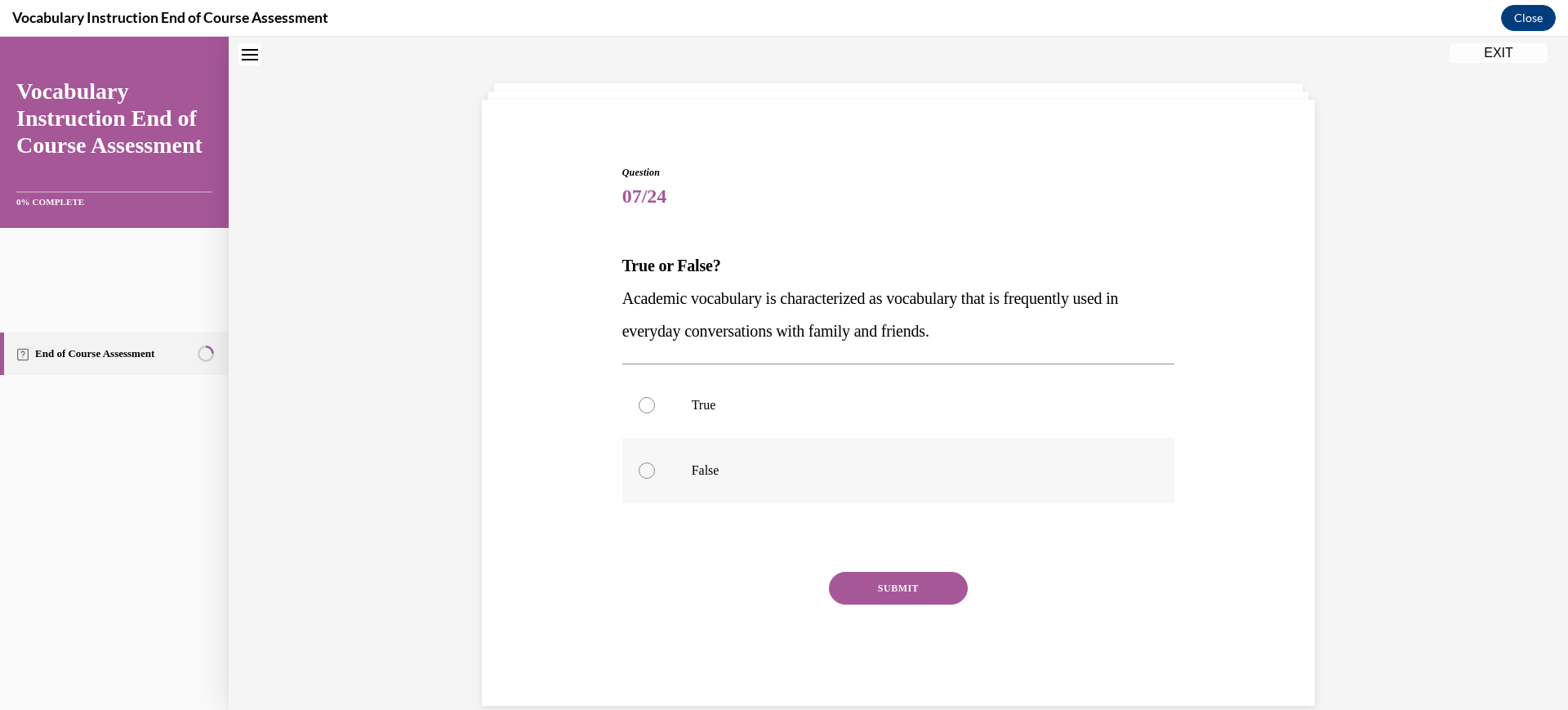
click at [665, 503] on label "False" at bounding box center [899, 469] width 553 height 65
click at [655, 479] on input "False" at bounding box center [647, 470] width 16 height 16
radio input "true"
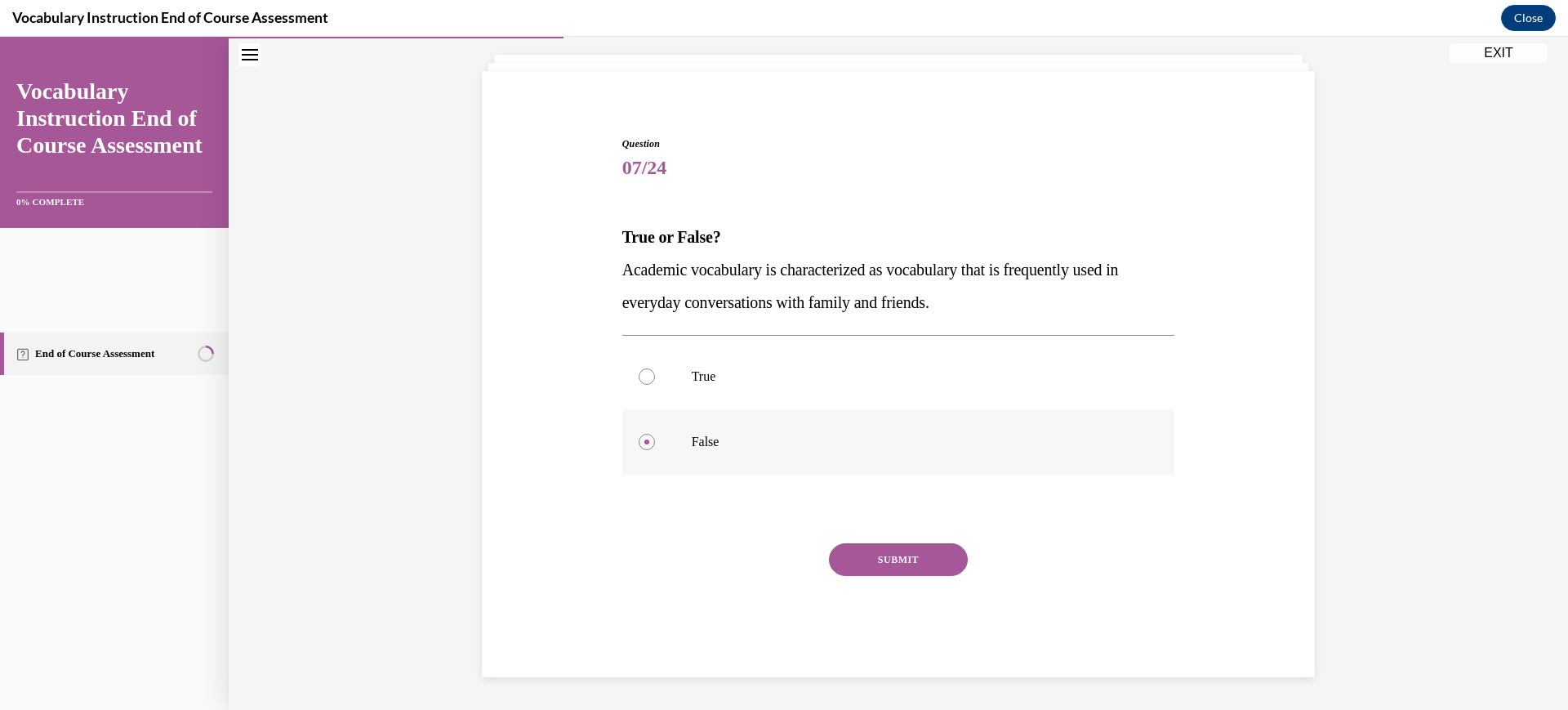
scroll to position [201, 0]
click at [910, 576] on button "SUBMIT" at bounding box center [899, 559] width 139 height 33
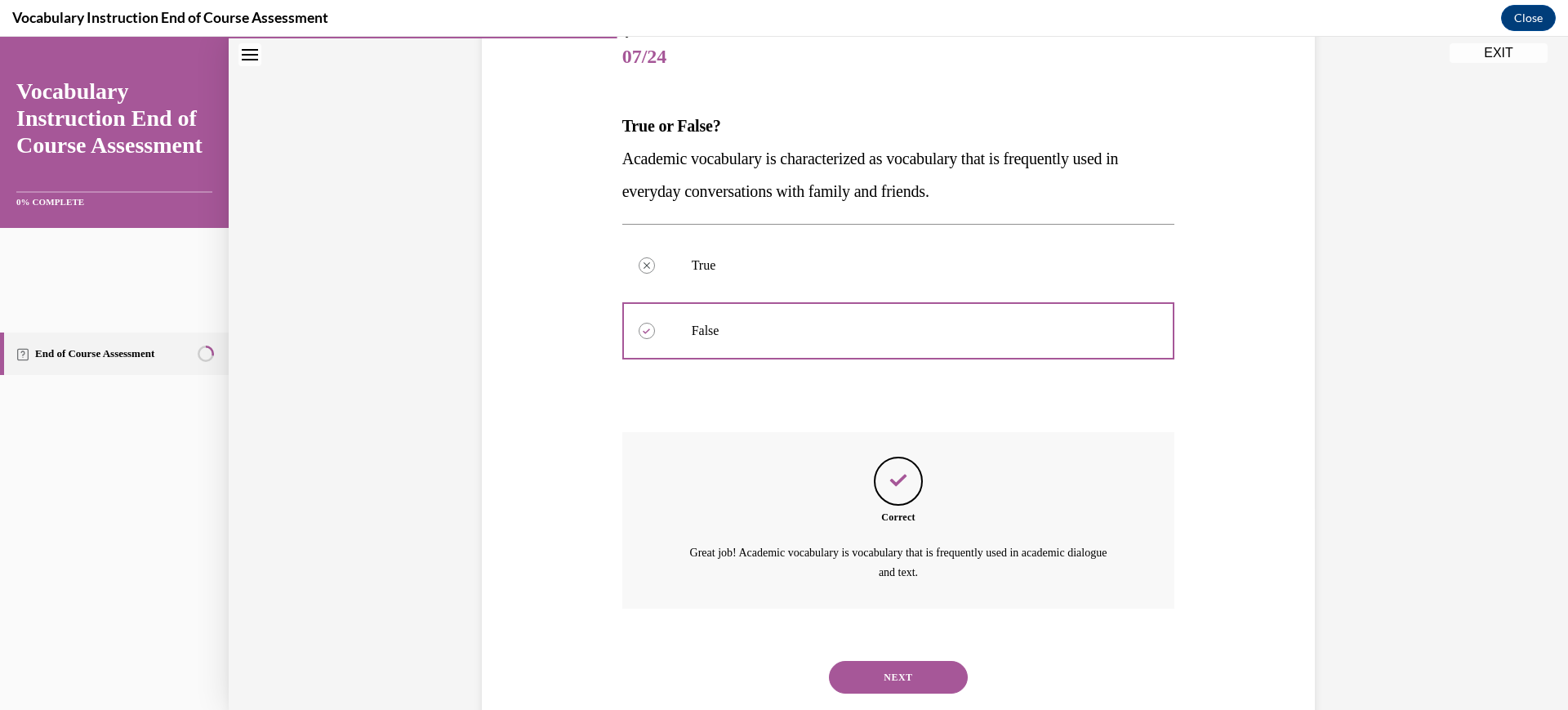
scroll to position [452, 0]
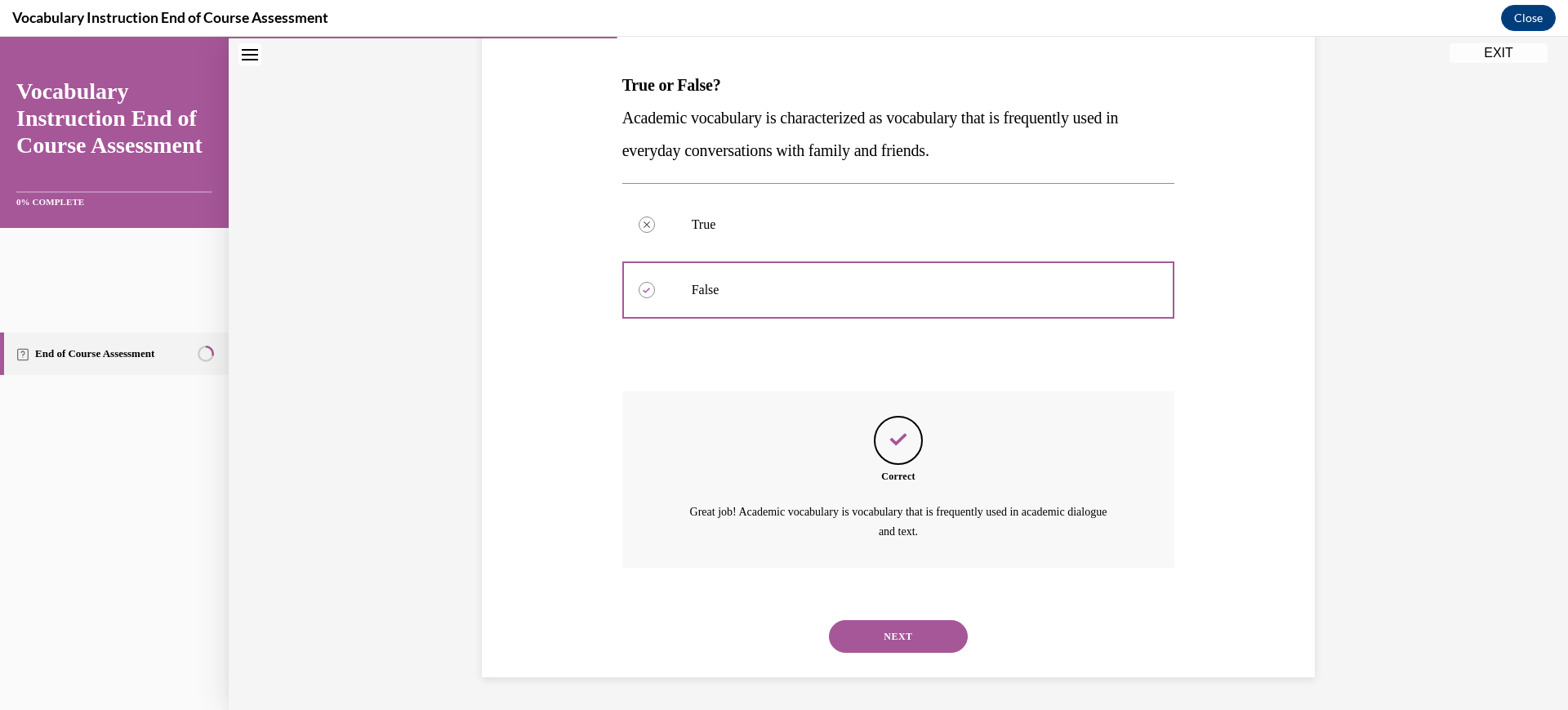
click at [918, 619] on button "NEXT" at bounding box center [899, 636] width 139 height 33
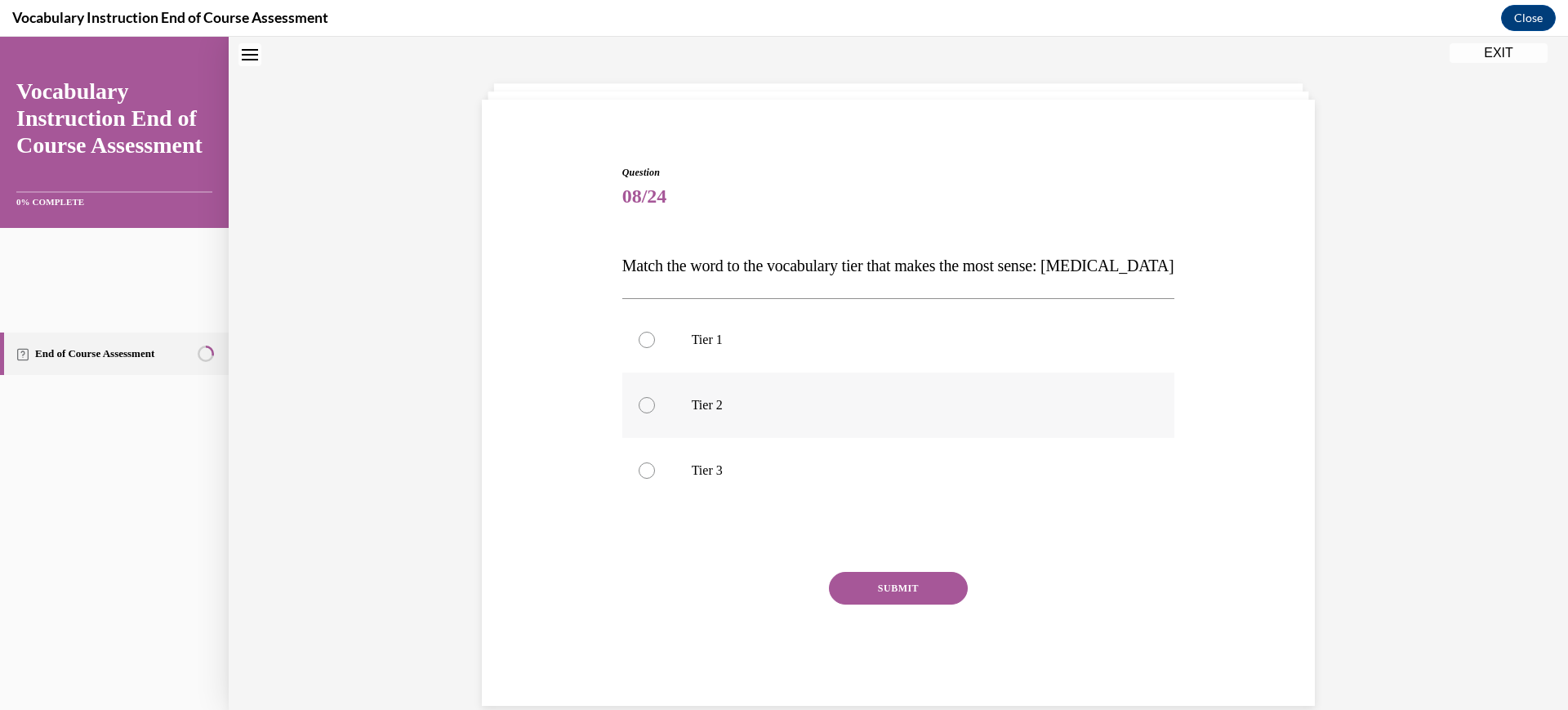
click at [733, 414] on p "Tier 2" at bounding box center [914, 405] width 443 height 16
click at [655, 414] on input "Tier 2" at bounding box center [647, 405] width 16 height 16
radio input "true"
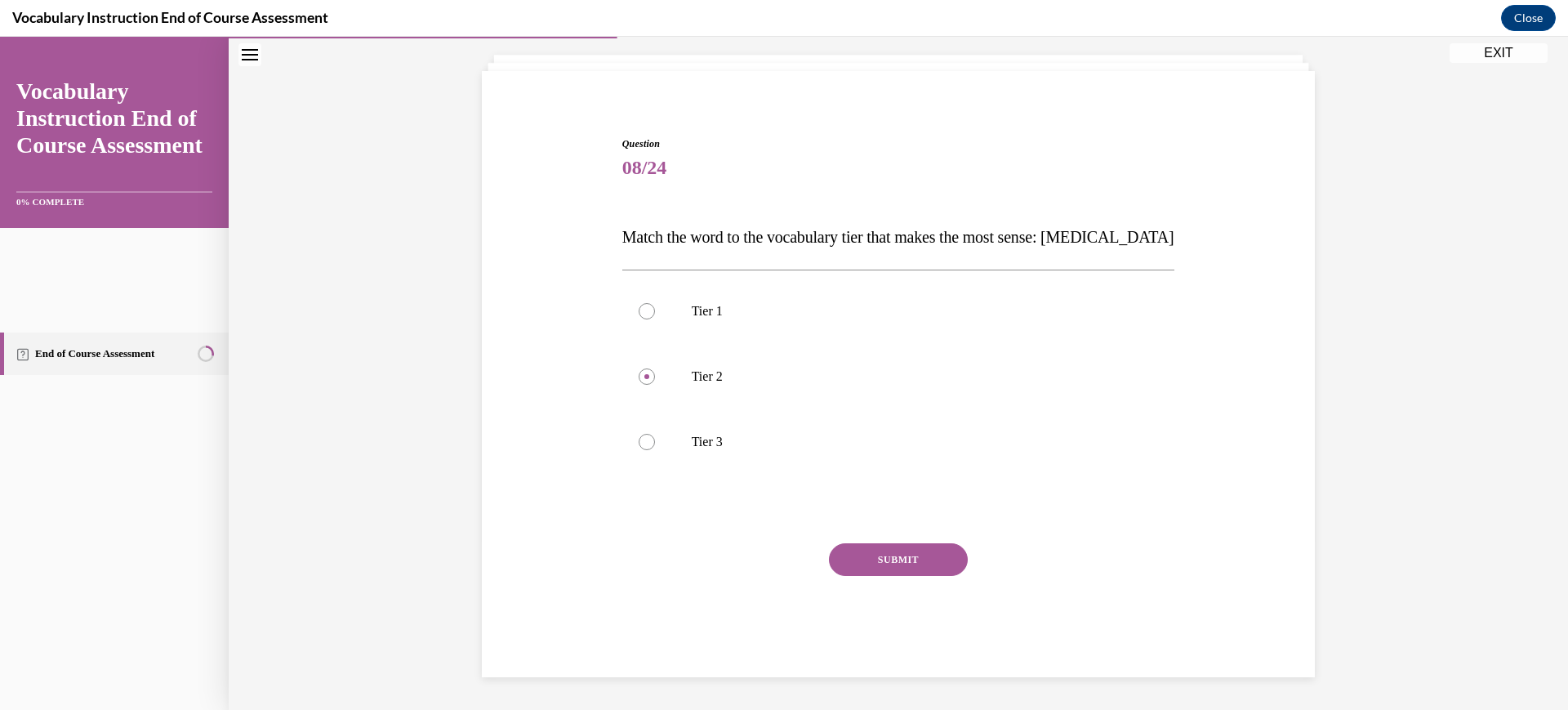
click at [899, 576] on button "SUBMIT" at bounding box center [899, 559] width 139 height 33
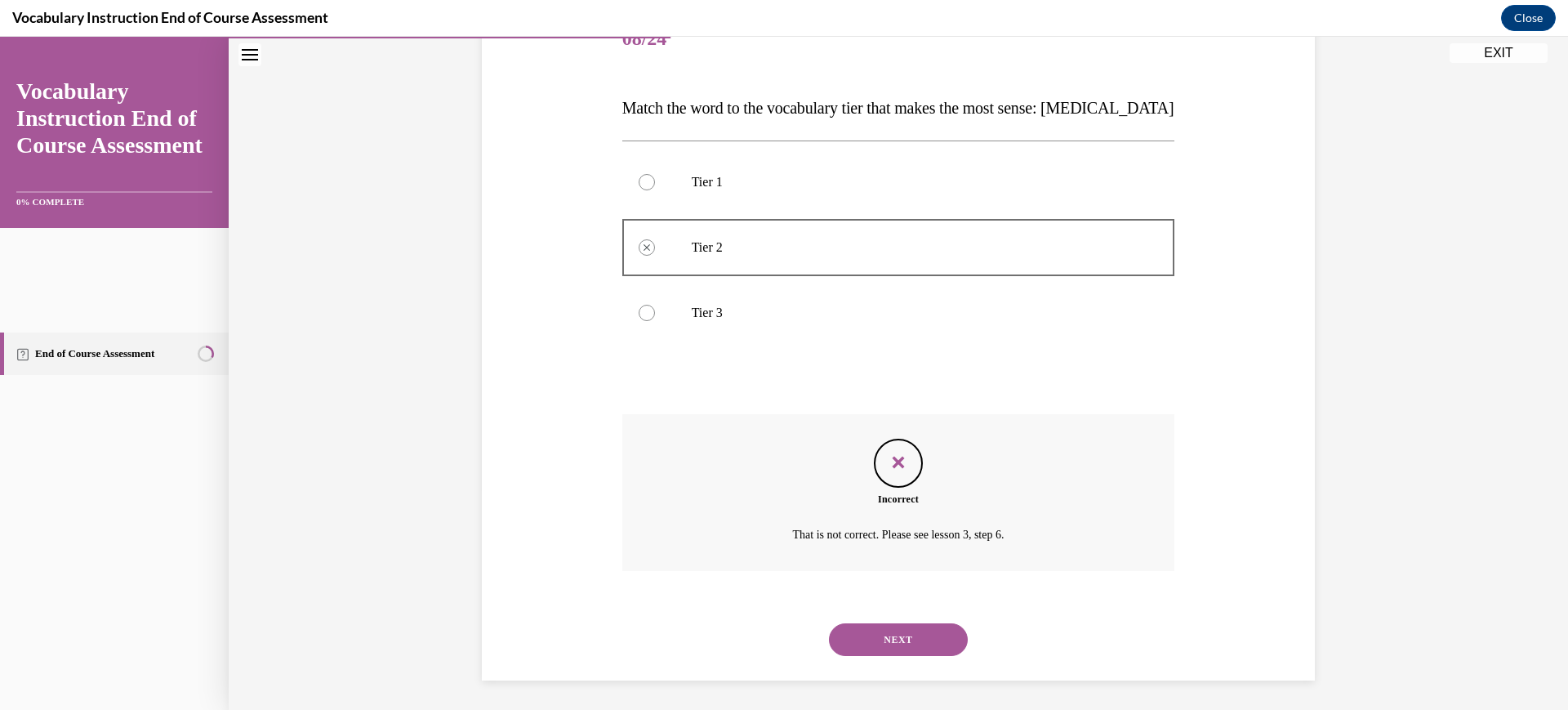
scroll to position [446, 0]
click at [909, 619] on button "NEXT" at bounding box center [899, 636] width 139 height 33
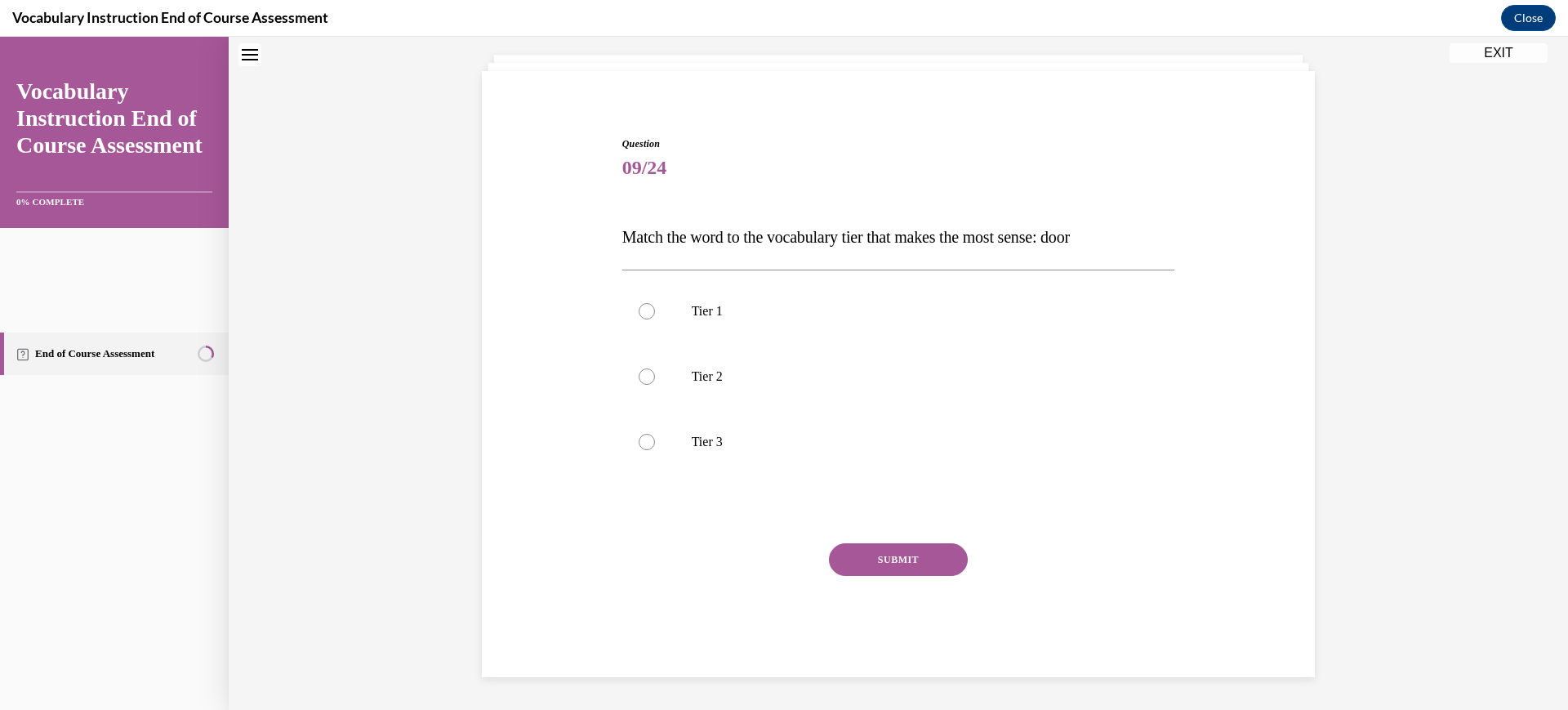
scroll to position [62, 0]
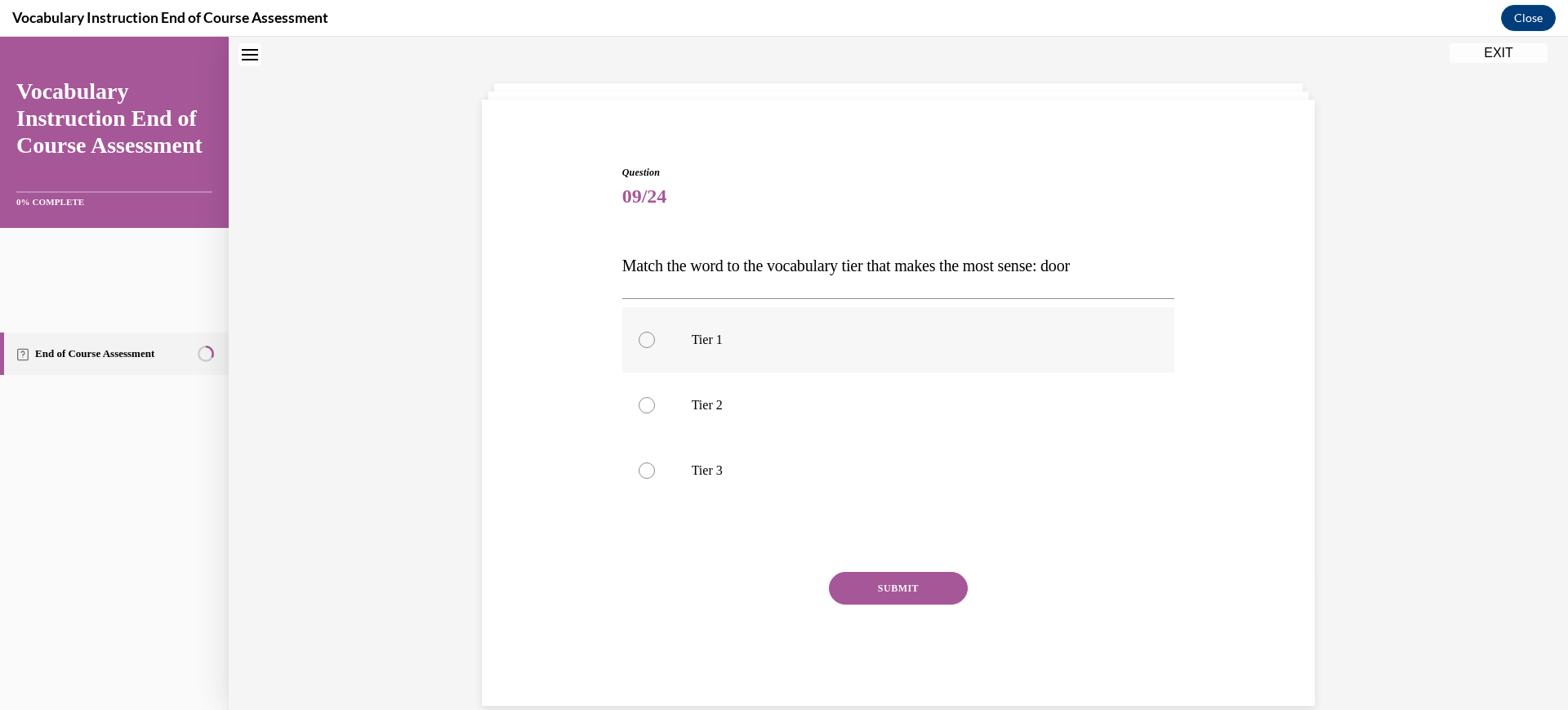
click at [823, 372] on label "Tier 1" at bounding box center [899, 339] width 553 height 65
click at [655, 348] on input "Tier 1" at bounding box center [647, 339] width 16 height 16
radio input "true"
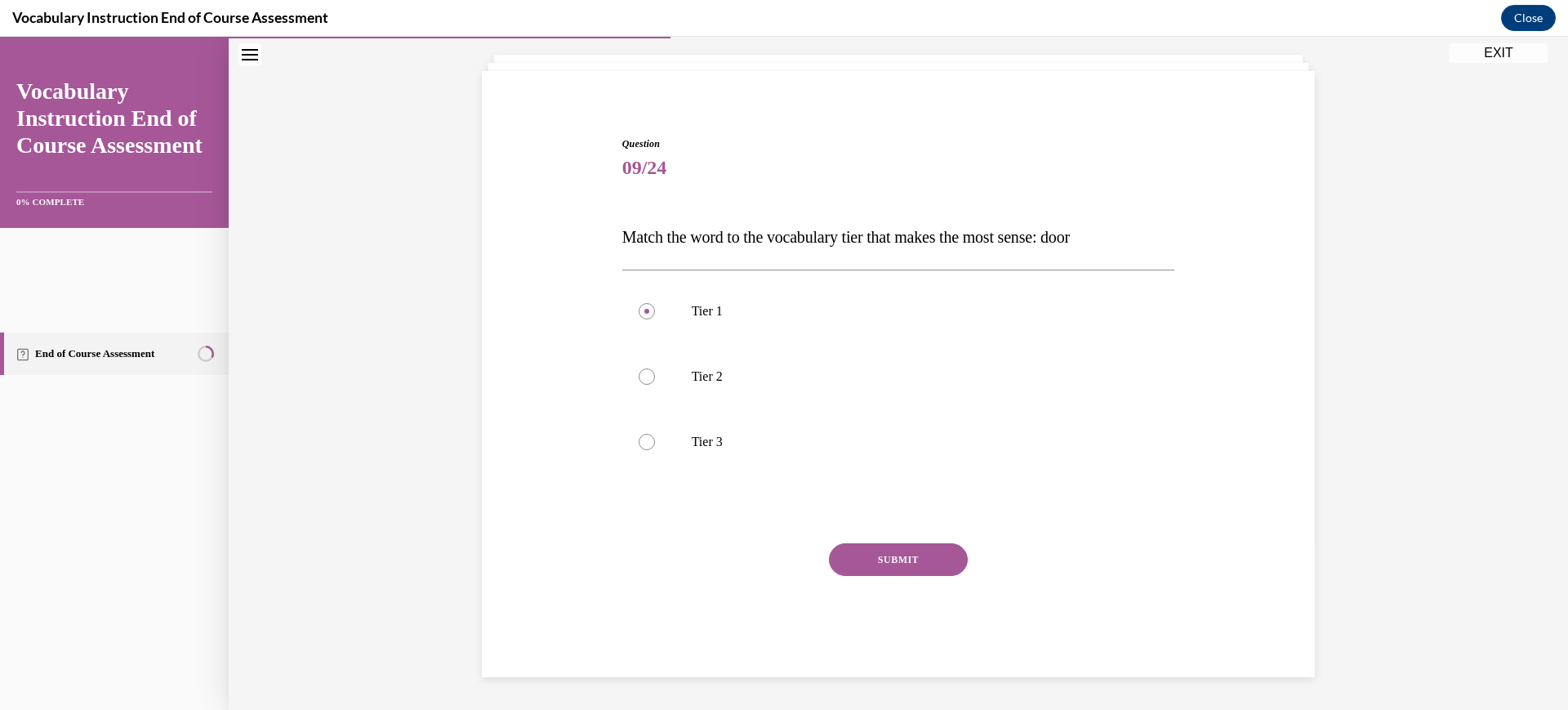
click at [921, 576] on button "SUBMIT" at bounding box center [899, 559] width 139 height 33
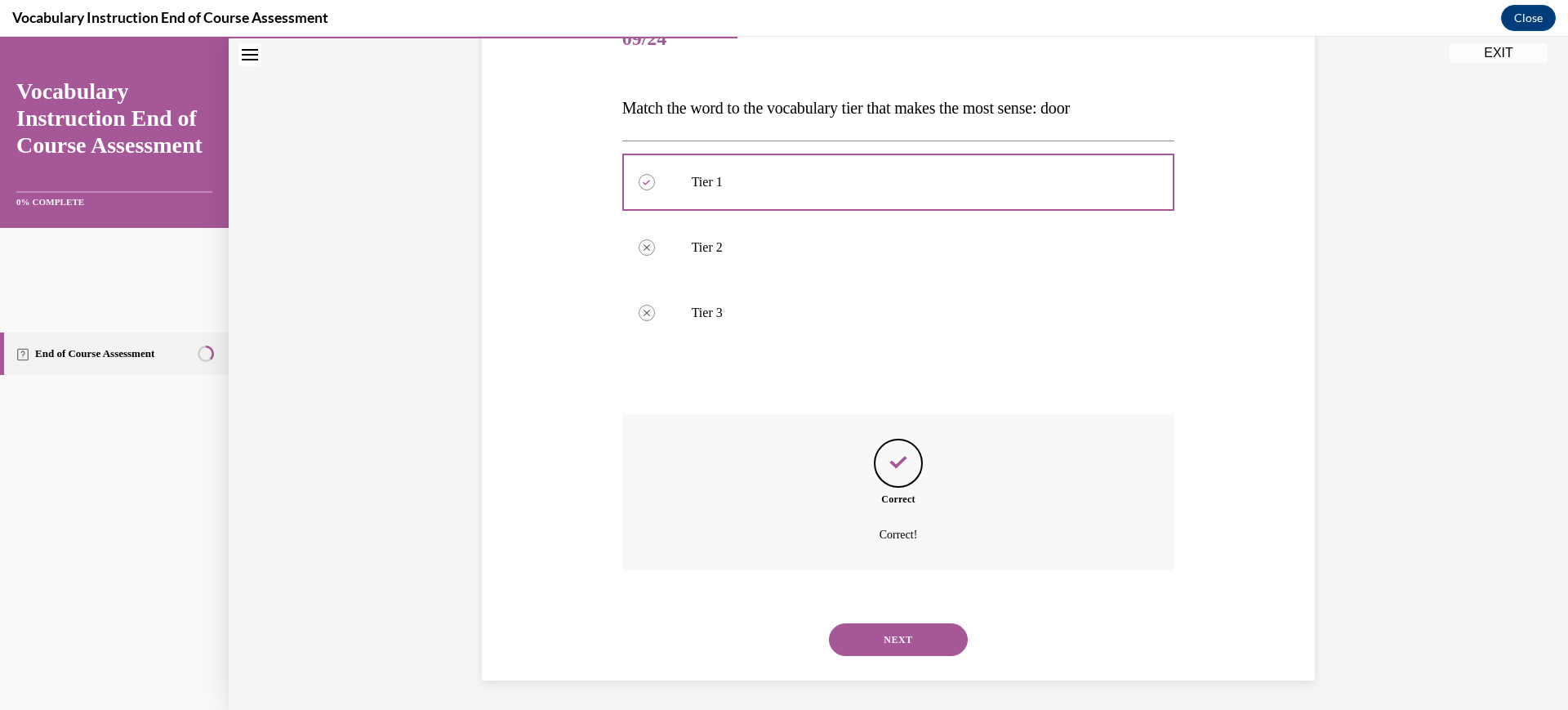
scroll to position [446, 0]
click at [929, 625] on button "NEXT" at bounding box center [899, 636] width 139 height 33
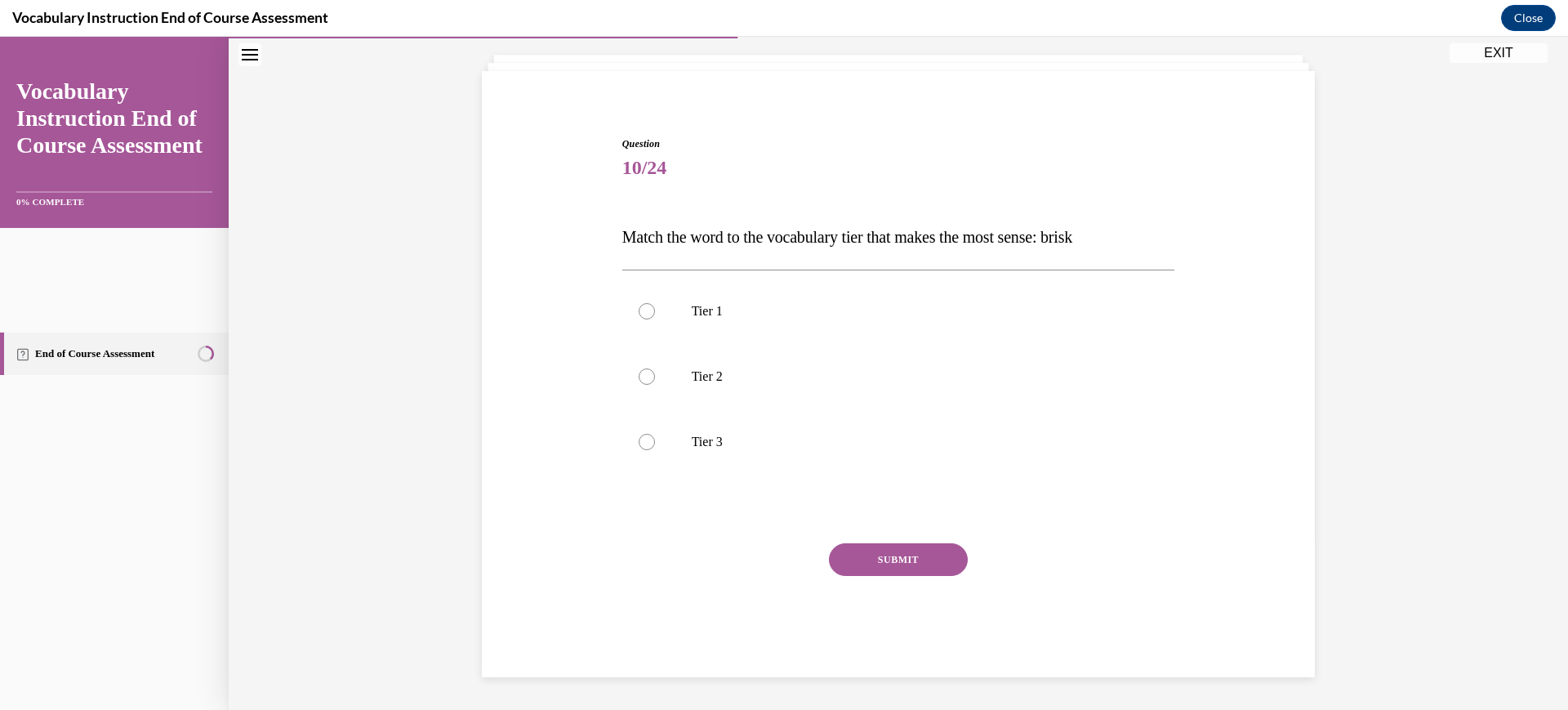
scroll to position [208, 0]
click at [845, 402] on label "Tier 2" at bounding box center [899, 376] width 553 height 65
click at [655, 384] on input "Tier 2" at bounding box center [647, 376] width 16 height 16
radio input "true"
click at [892, 576] on button "SUBMIT" at bounding box center [899, 559] width 139 height 33
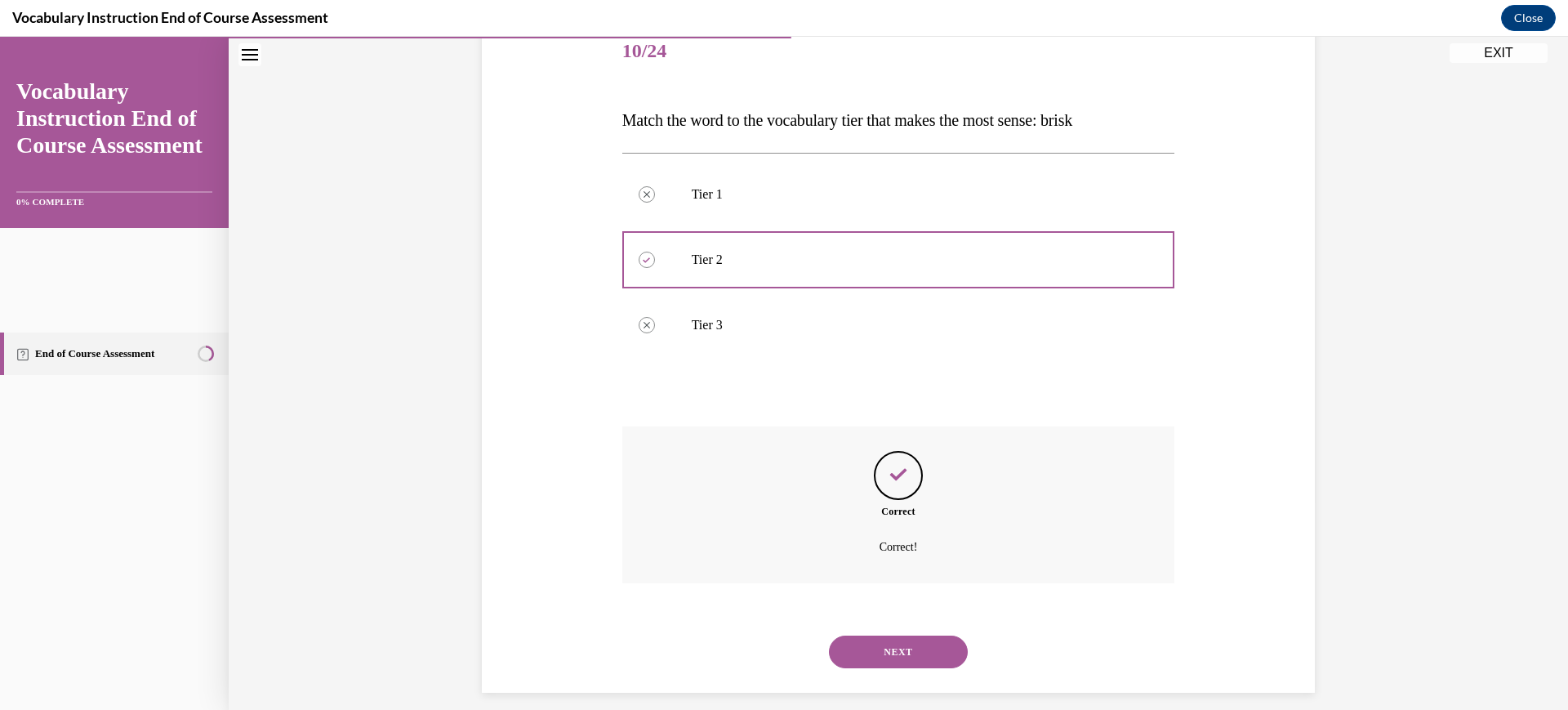
scroll to position [446, 0]
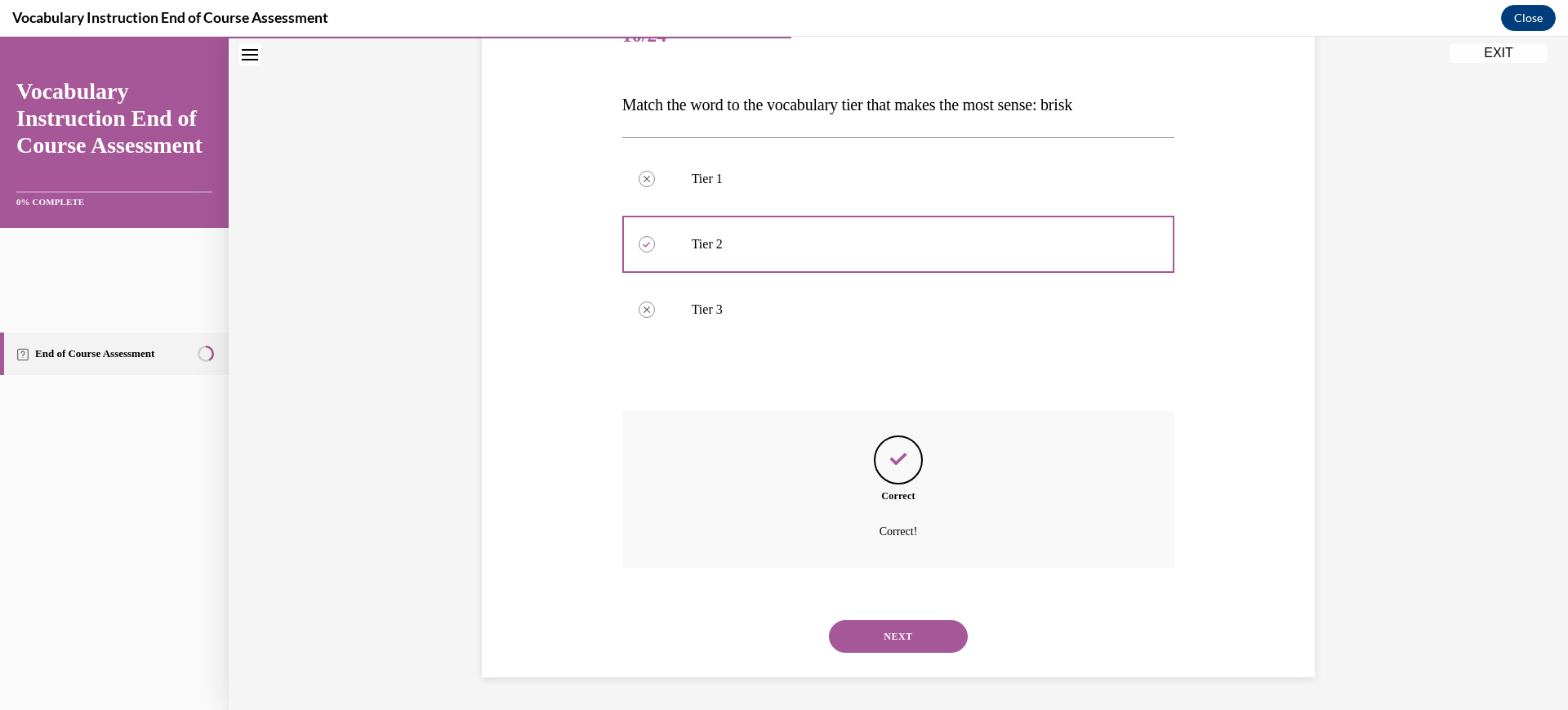
click at [916, 619] on button "NEXT" at bounding box center [899, 636] width 139 height 33
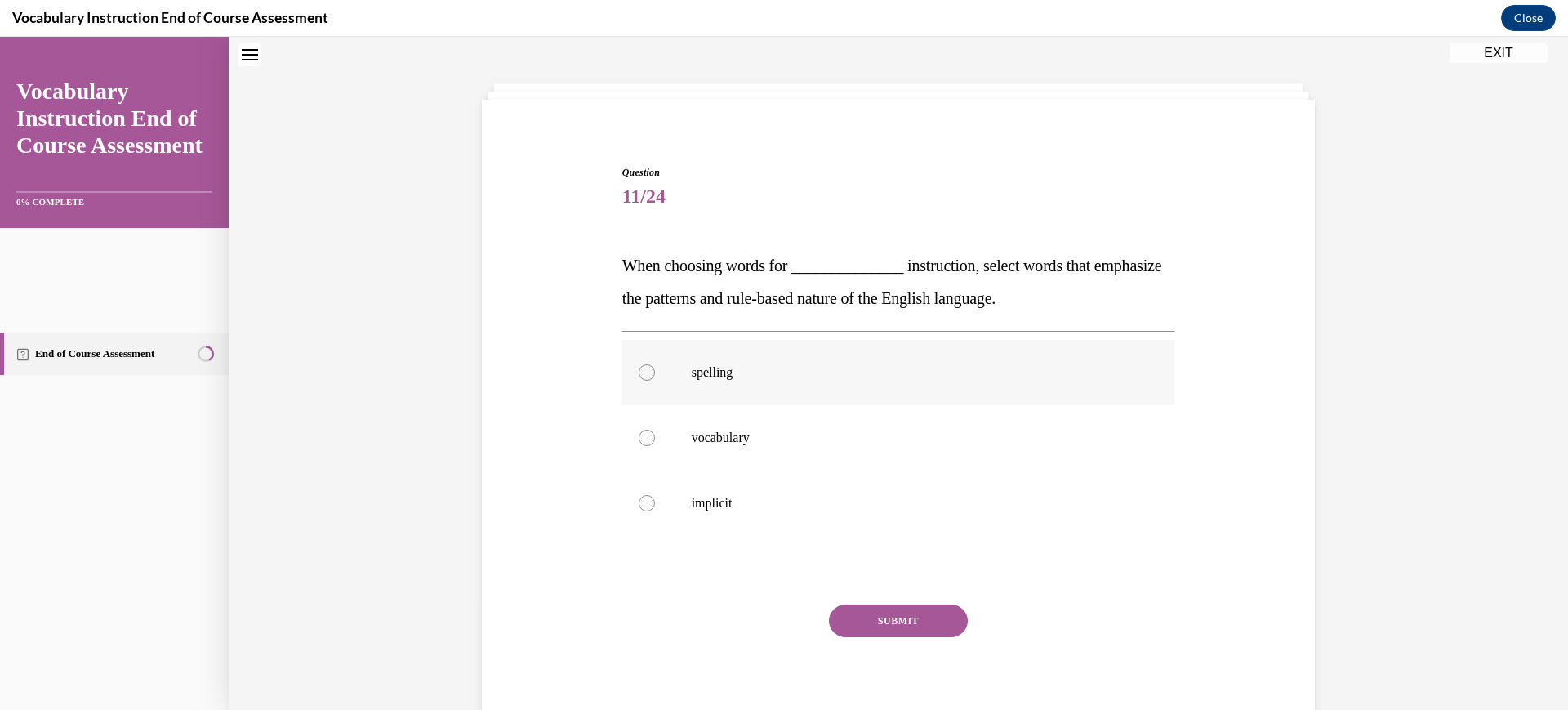
click at [855, 405] on label "spelling" at bounding box center [899, 371] width 553 height 65
click at [655, 381] on input "spelling" at bounding box center [647, 372] width 16 height 16
radio input "true"
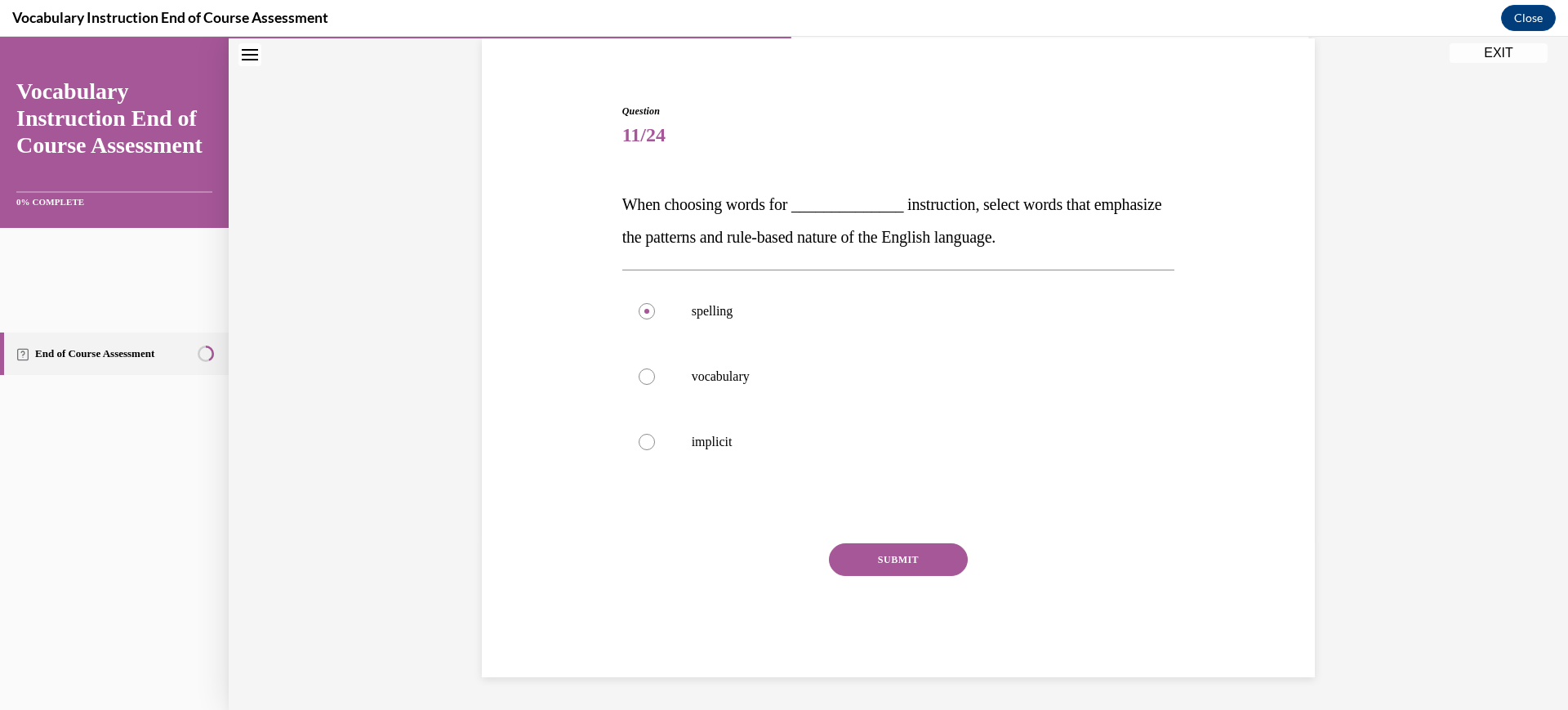
click at [907, 575] on button "SUBMIT" at bounding box center [899, 559] width 139 height 33
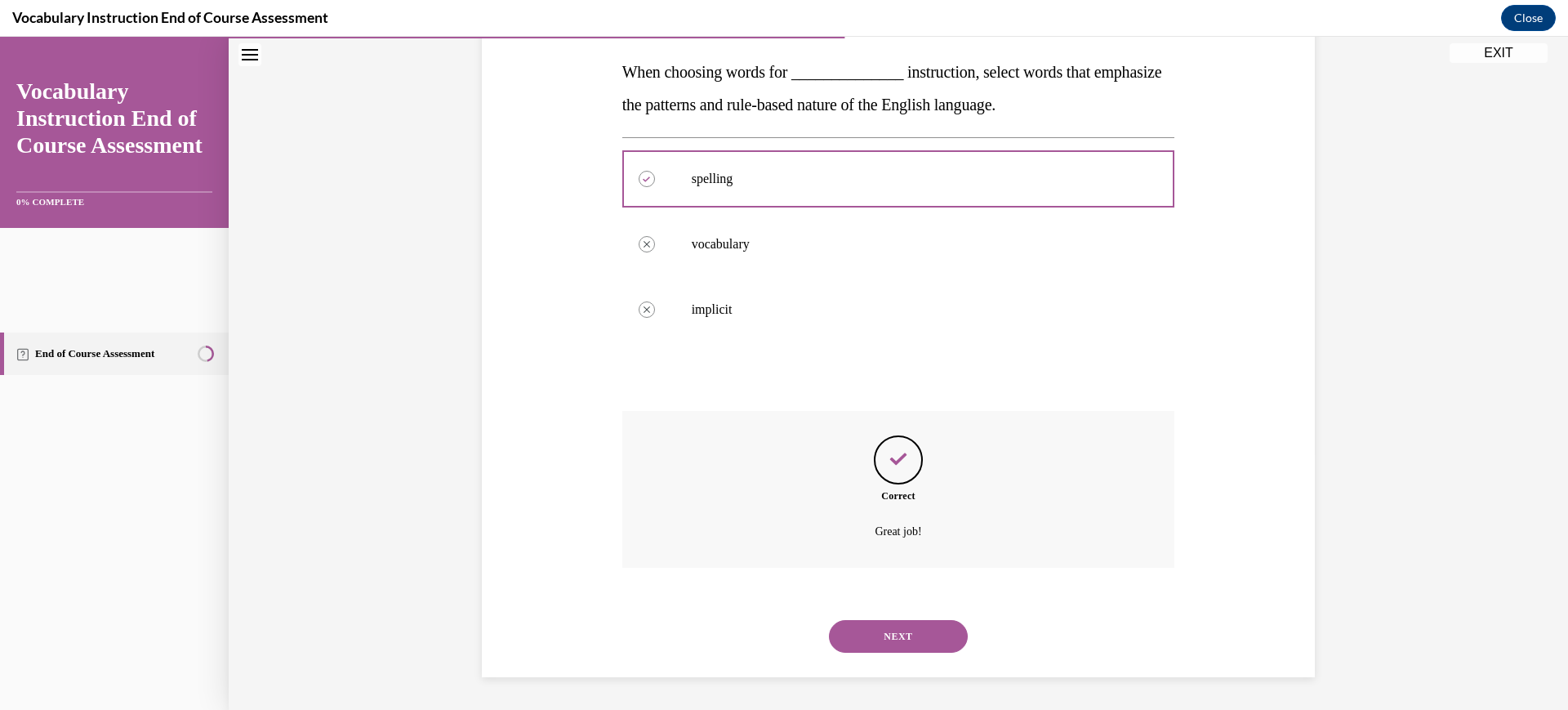
click at [907, 619] on button "NEXT" at bounding box center [899, 636] width 139 height 33
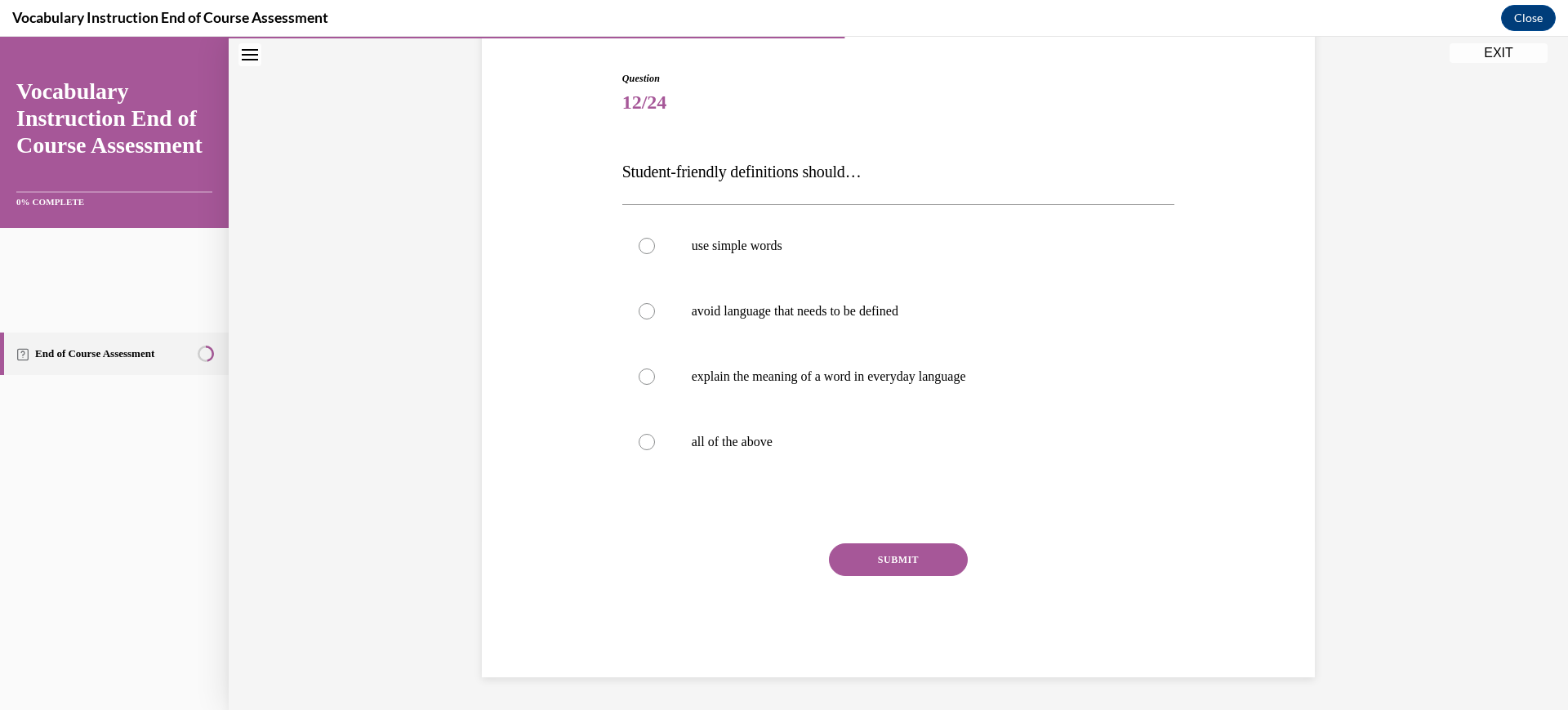
scroll to position [201, 0]
click at [831, 450] on p "all of the above" at bounding box center [914, 442] width 443 height 16
click at [655, 450] on input "all of the above" at bounding box center [647, 442] width 16 height 16
radio input "true"
click at [917, 576] on button "SUBMIT" at bounding box center [899, 559] width 139 height 33
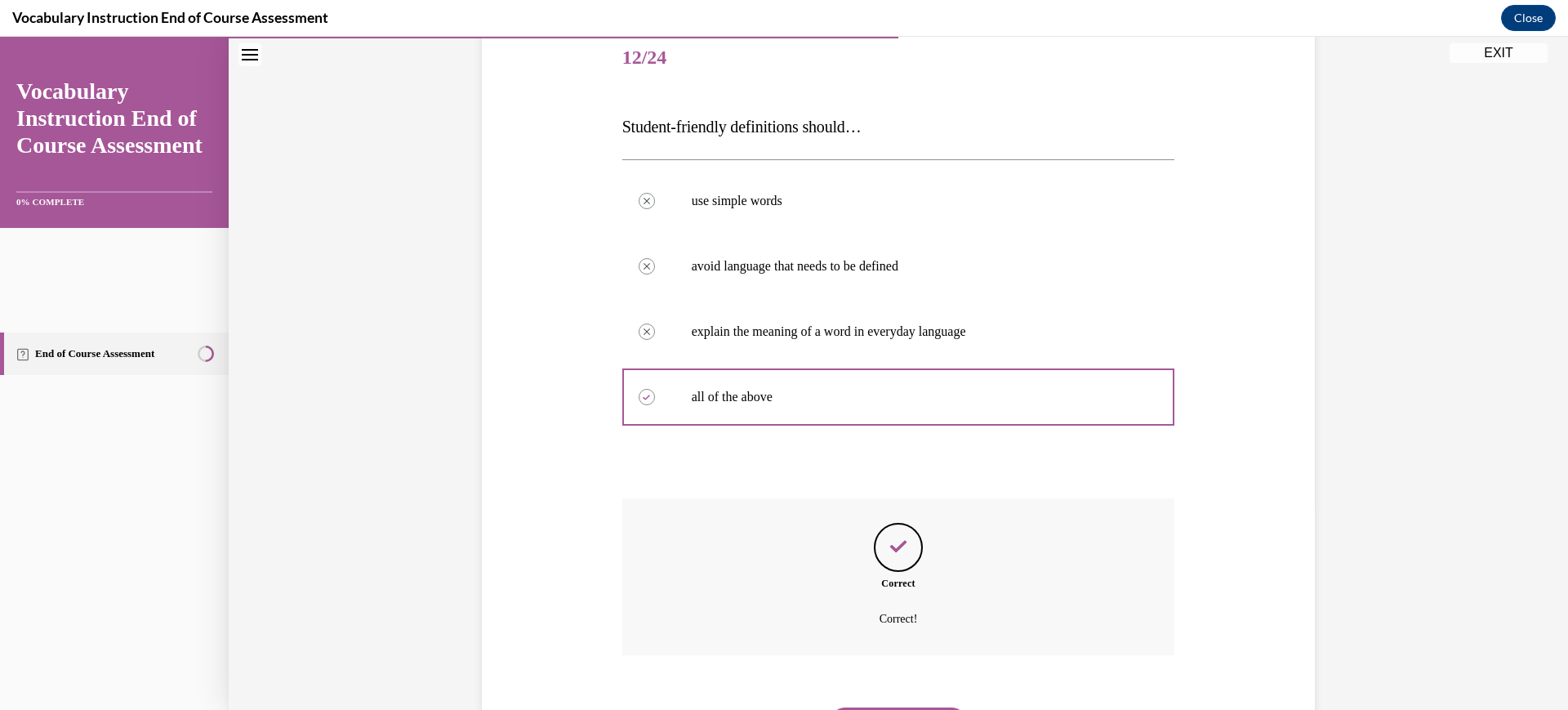
scroll to position [522, 0]
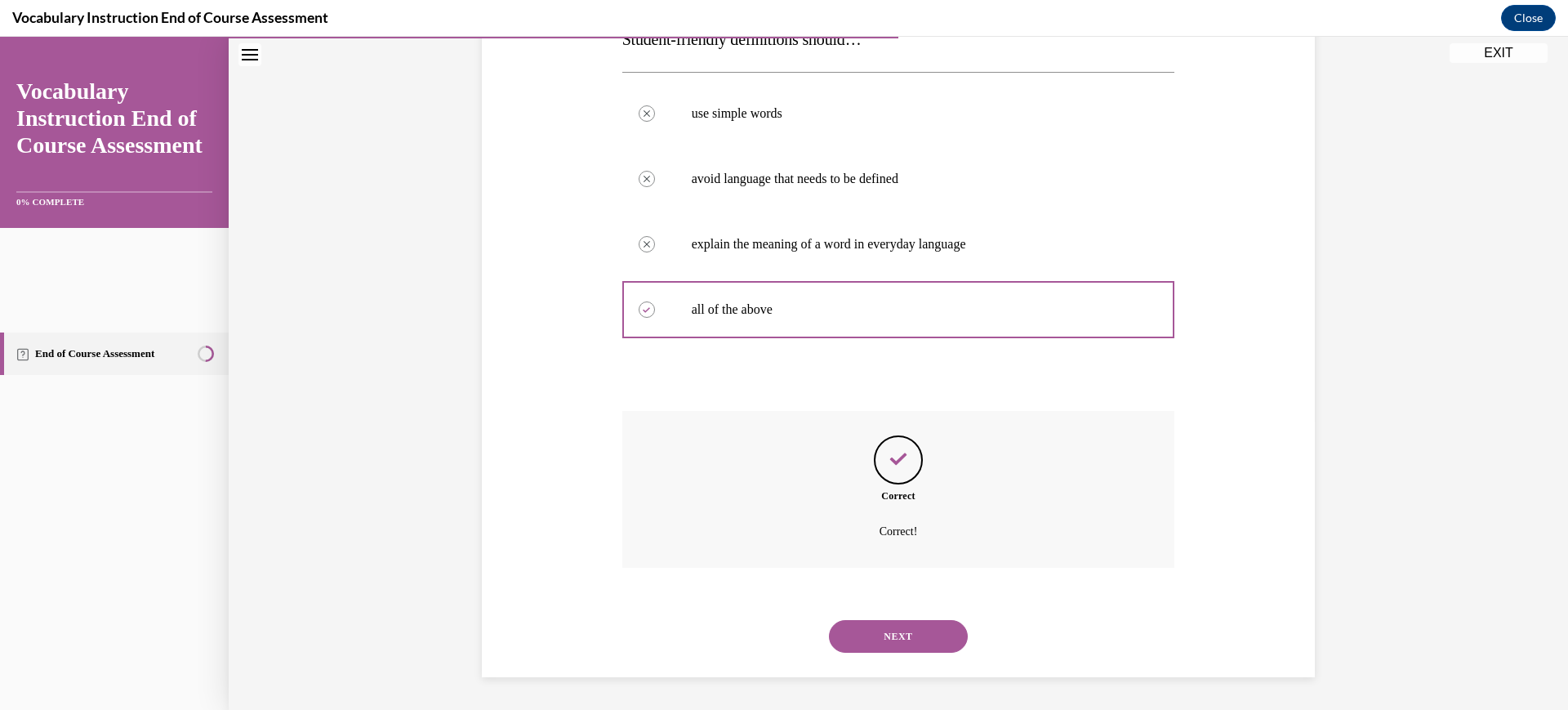
click at [935, 619] on button "NEXT" at bounding box center [899, 636] width 139 height 33
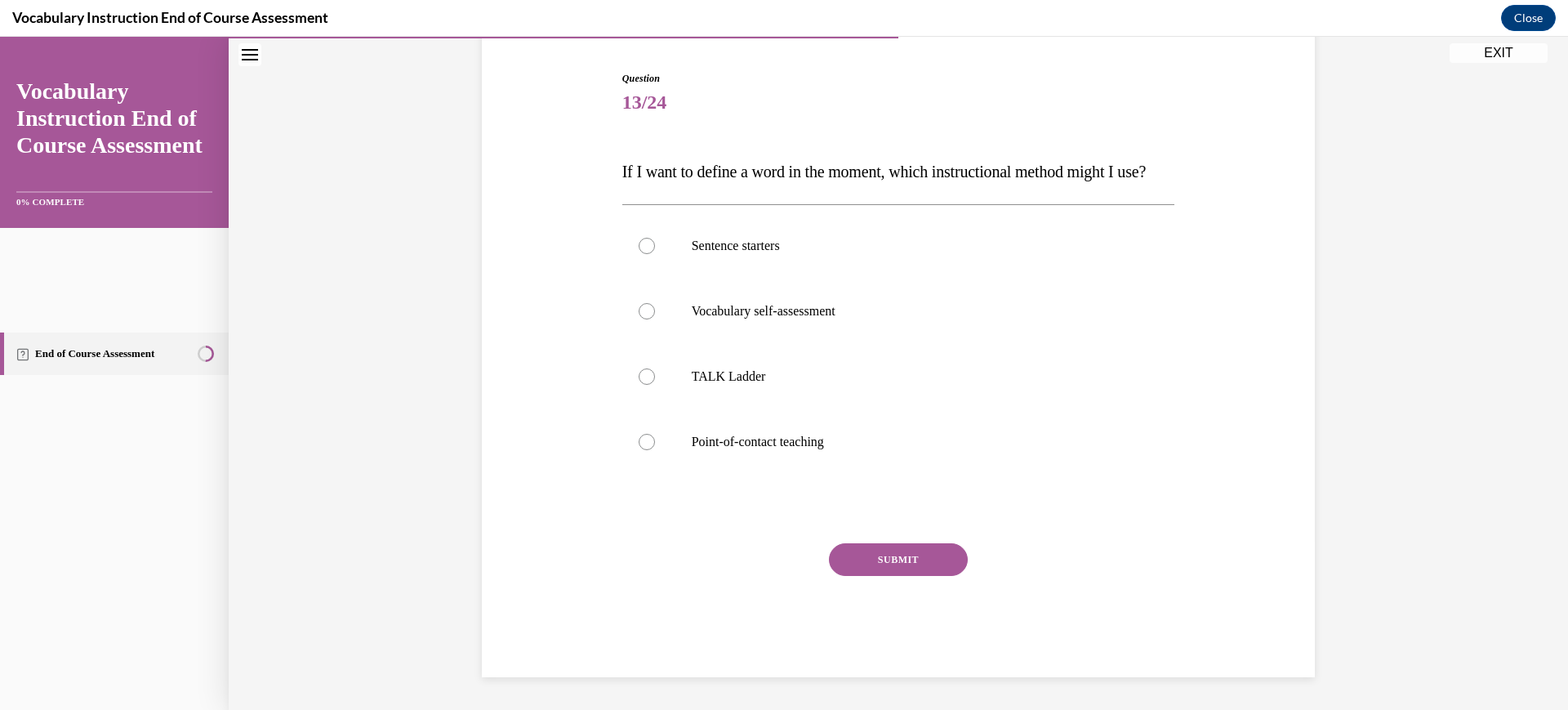
scroll to position [258, 0]
click at [786, 450] on p "Point-of-contact teaching" at bounding box center [914, 442] width 443 height 16
click at [655, 450] on input "Point-of-contact teaching" at bounding box center [647, 442] width 16 height 16
radio input "true"
click at [908, 576] on button "SUBMIT" at bounding box center [899, 559] width 139 height 33
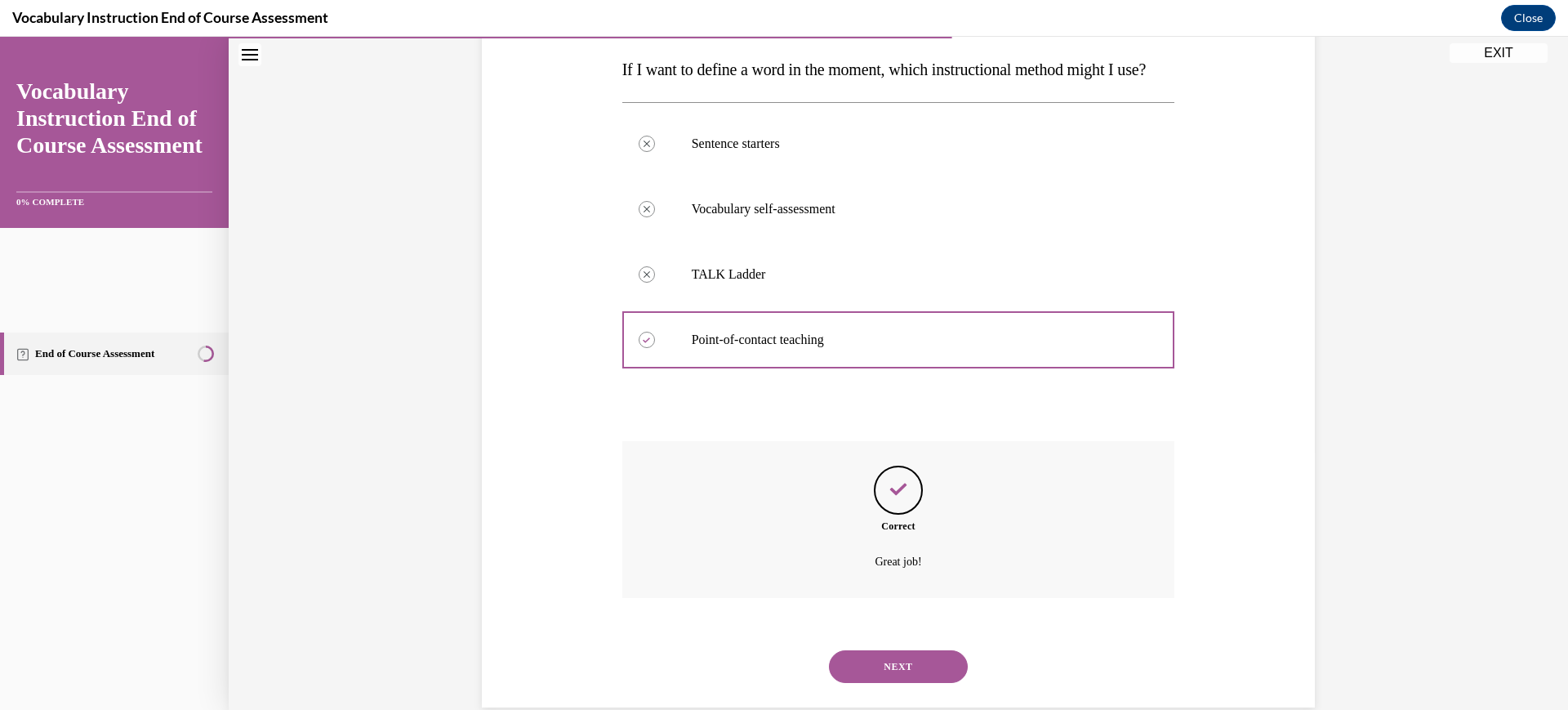
scroll to position [522, 0]
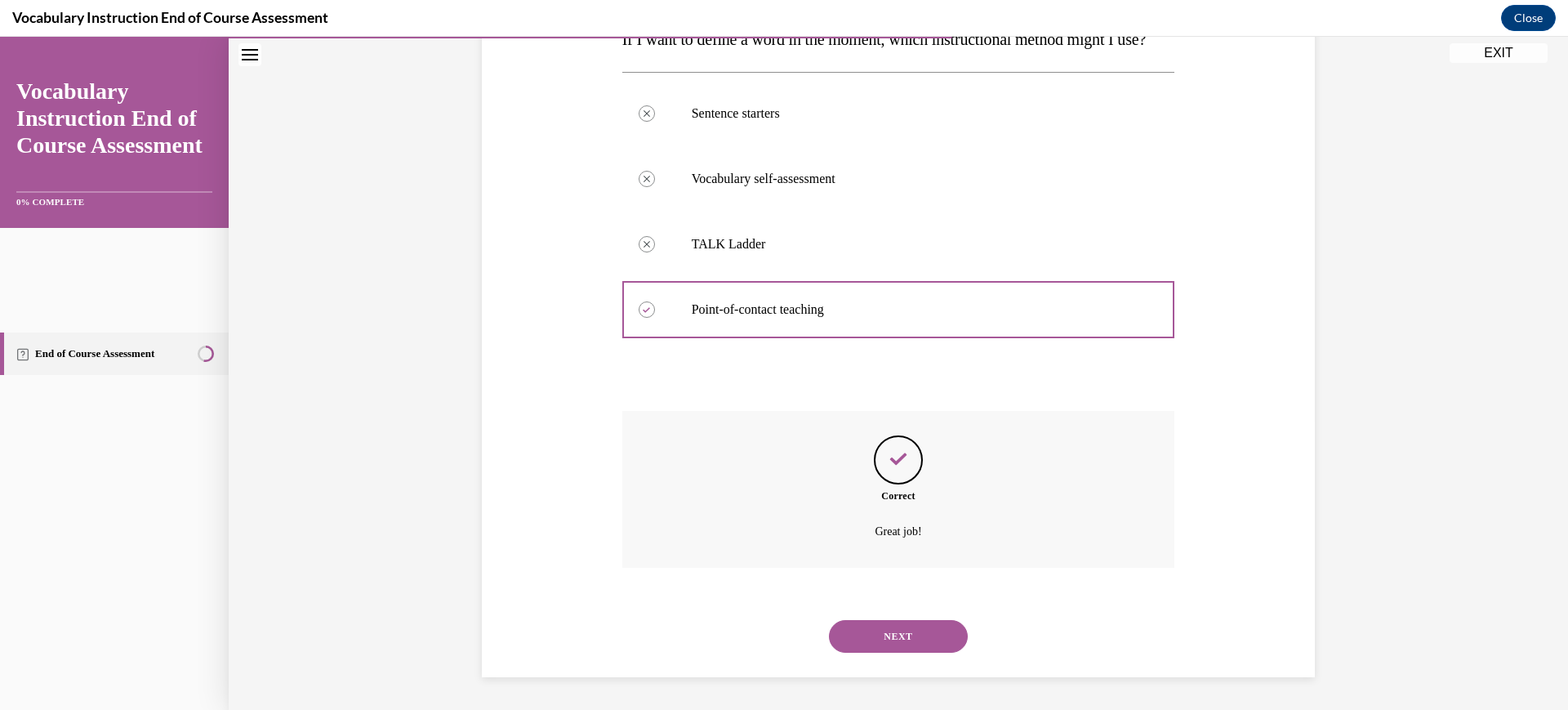
click at [936, 619] on button "NEXT" at bounding box center [899, 636] width 139 height 33
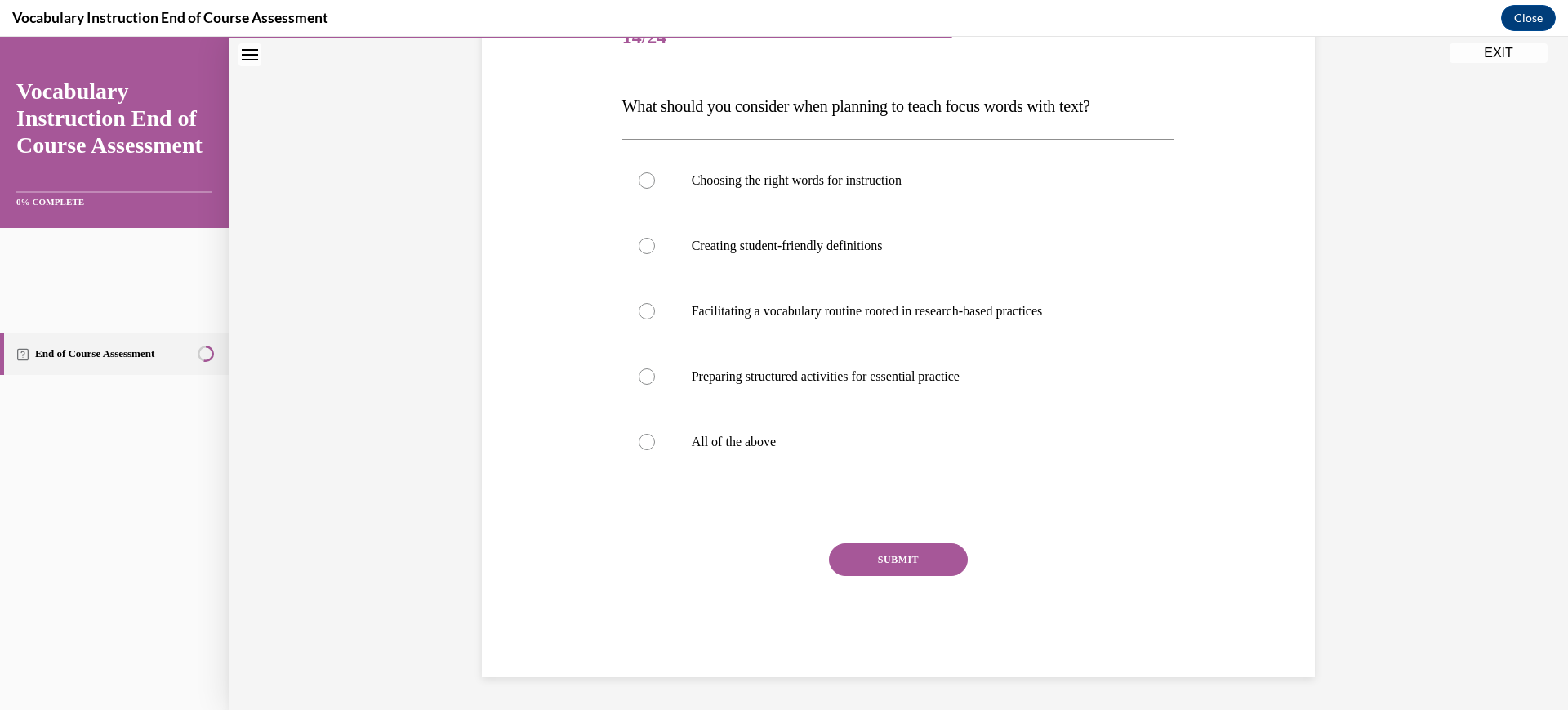
scroll to position [240, 0]
click at [736, 474] on label "All of the above" at bounding box center [899, 441] width 553 height 65
click at [655, 450] on input "All of the above" at bounding box center [647, 442] width 16 height 16
radio input "true"
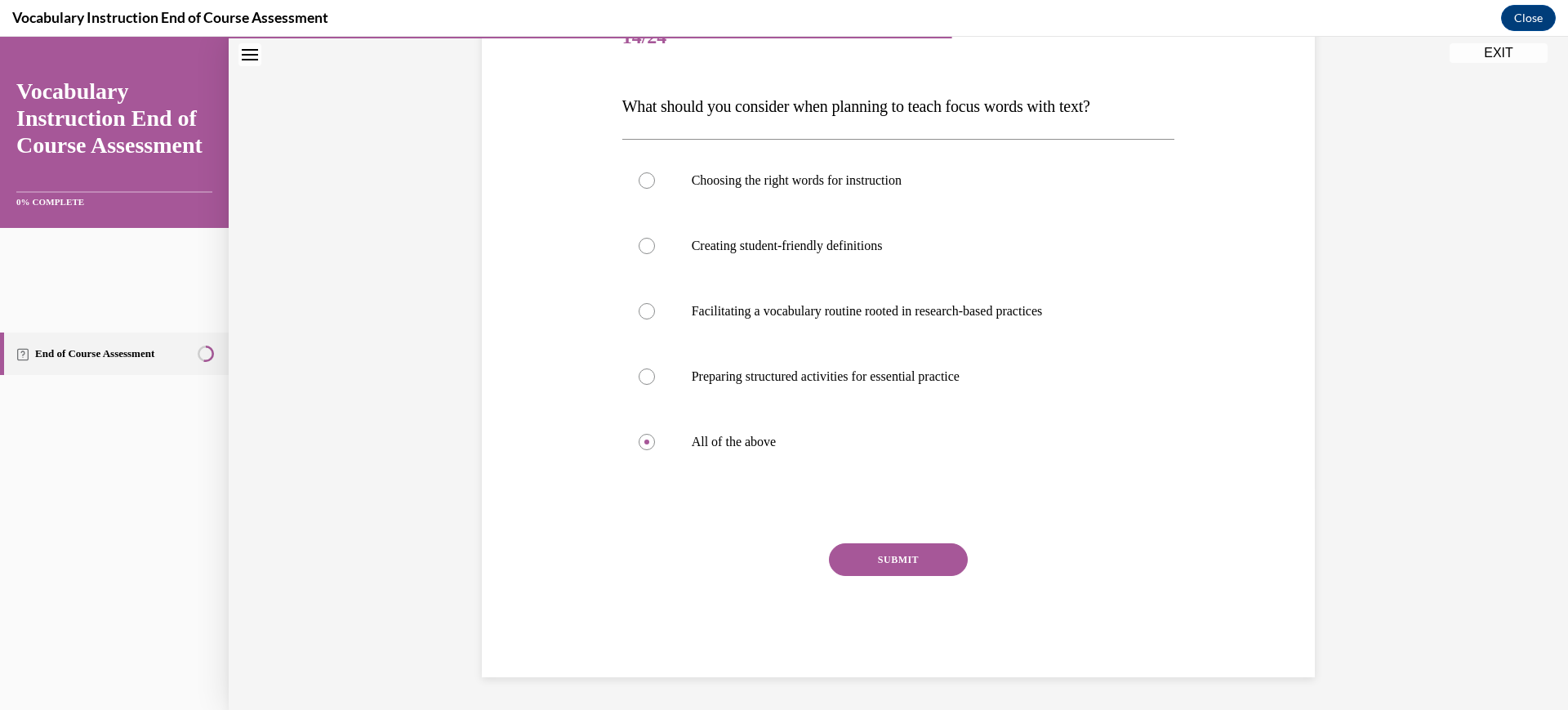
click at [907, 576] on button "SUBMIT" at bounding box center [899, 559] width 139 height 33
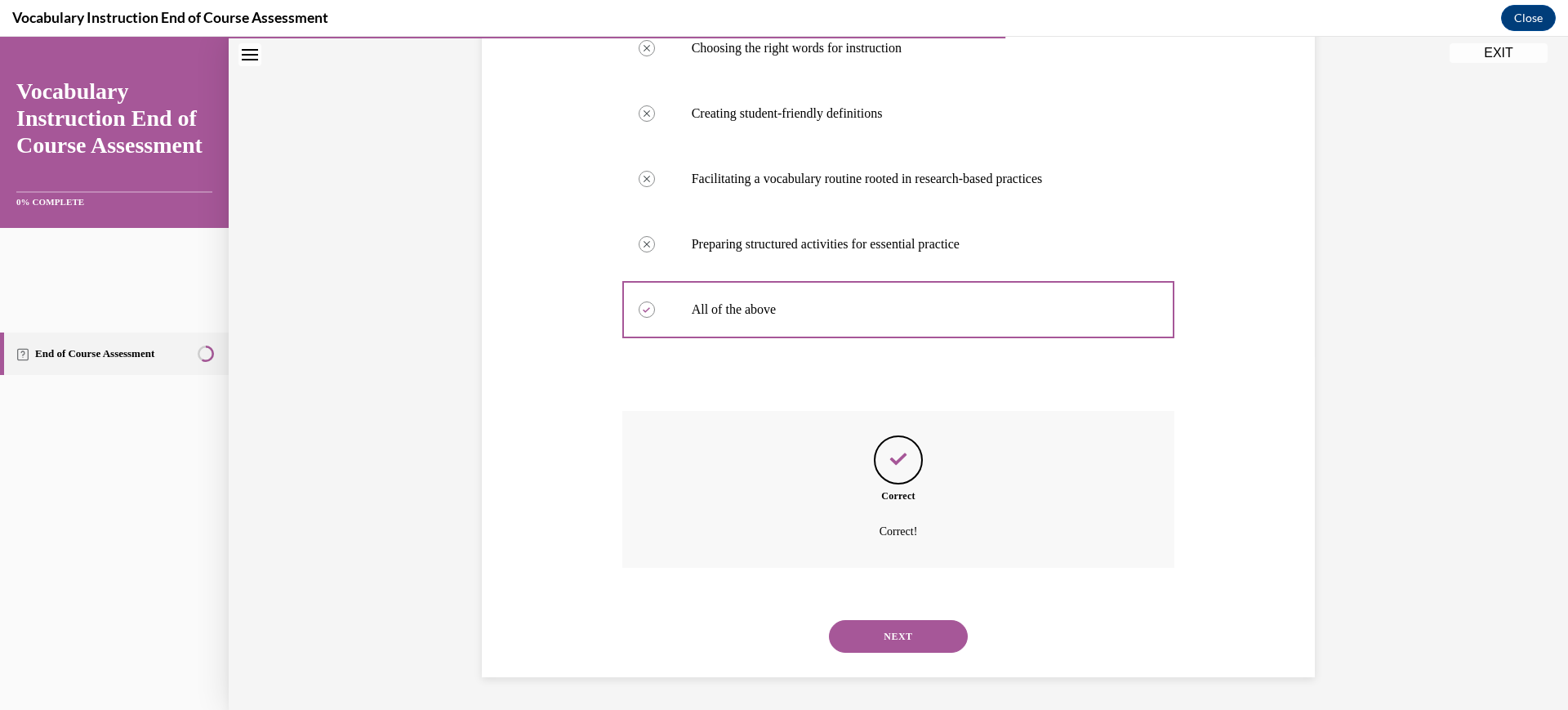
scroll to position [603, 0]
click at [915, 619] on button "NEXT" at bounding box center [899, 636] width 139 height 33
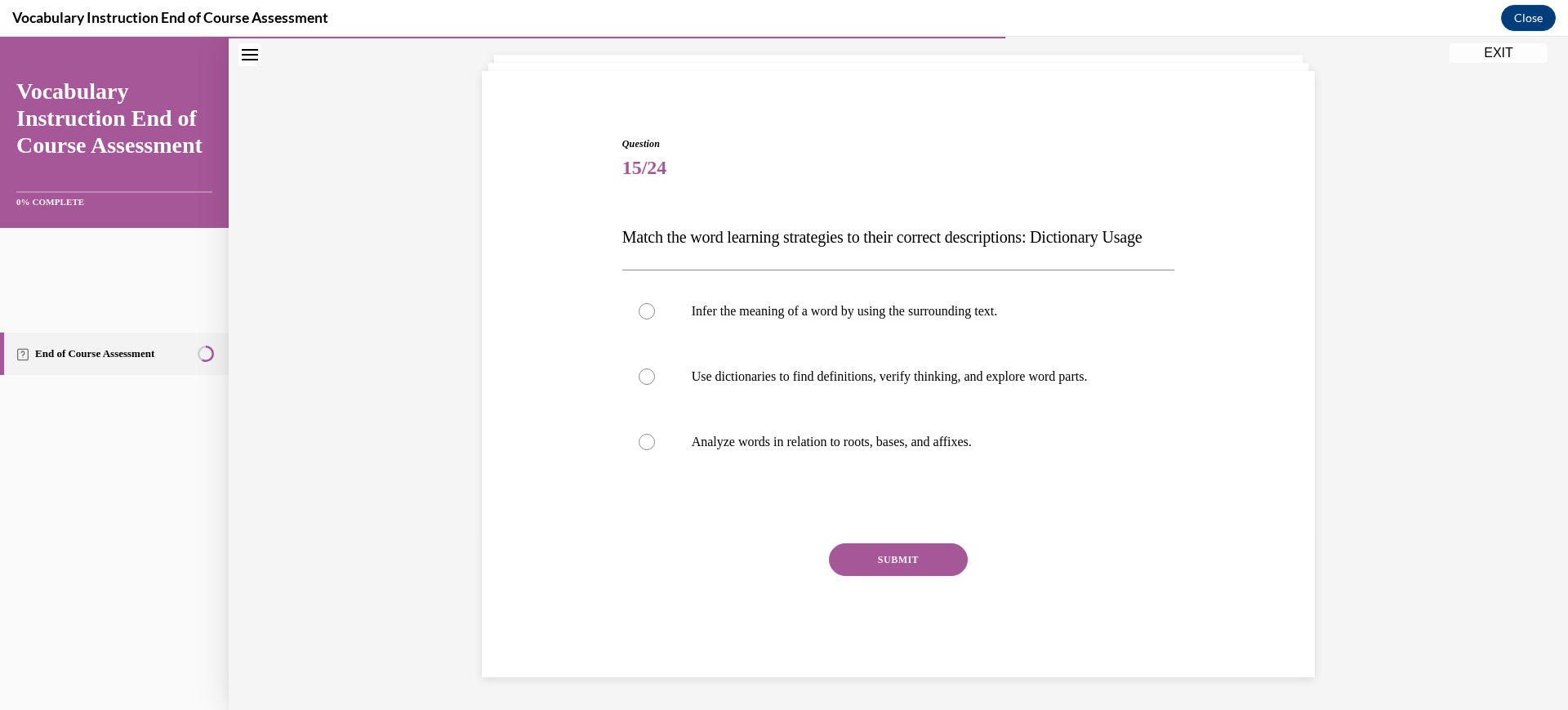
scroll to position [179, 0]
click at [921, 384] on p "Use dictionaries to find definitions, verify thinking, and explore word parts." at bounding box center [914, 376] width 443 height 16
click at [655, 384] on input "Use dictionaries to find definitions, verify thinking, and explore word parts." at bounding box center [647, 376] width 16 height 16
radio input "true"
click at [903, 576] on button "SUBMIT" at bounding box center [899, 559] width 139 height 33
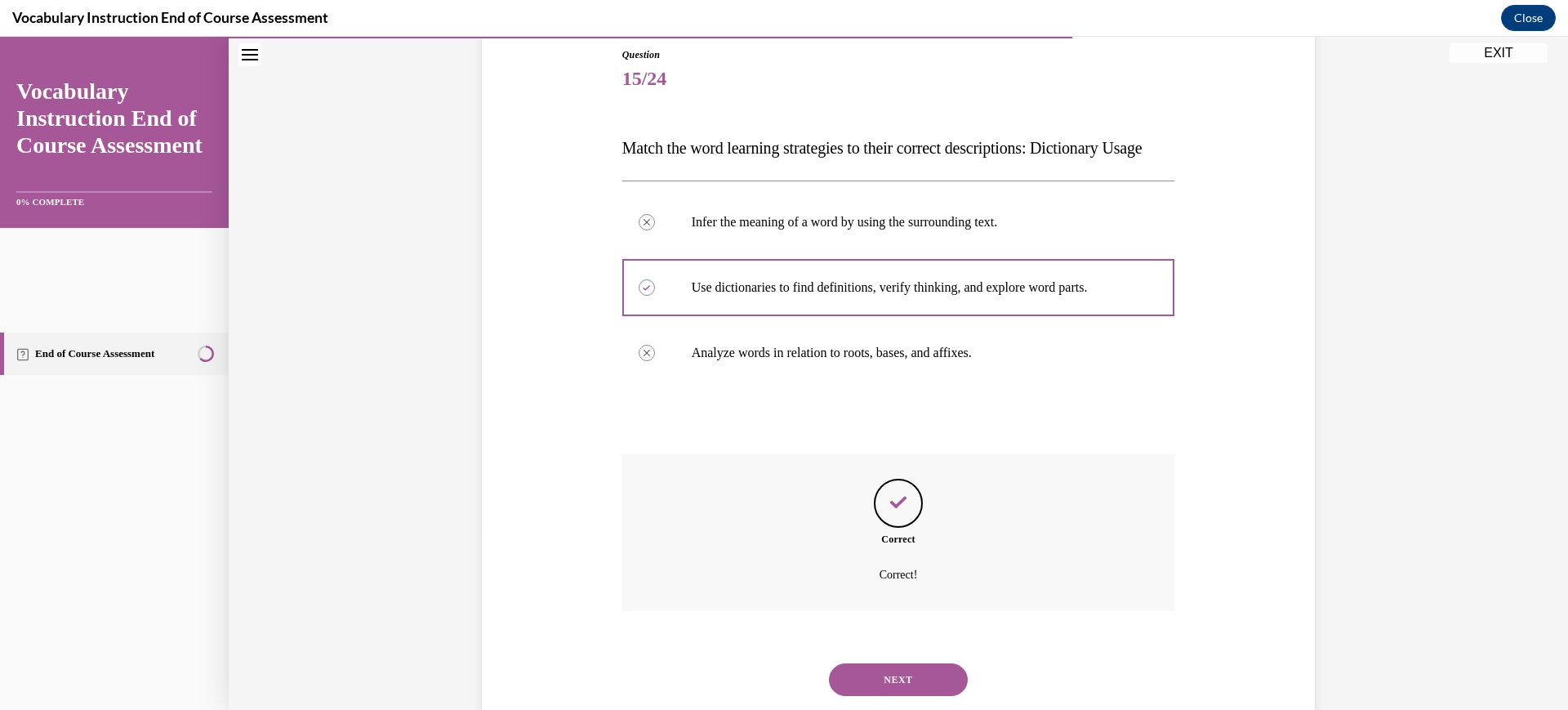
scroll to position [487, 0]
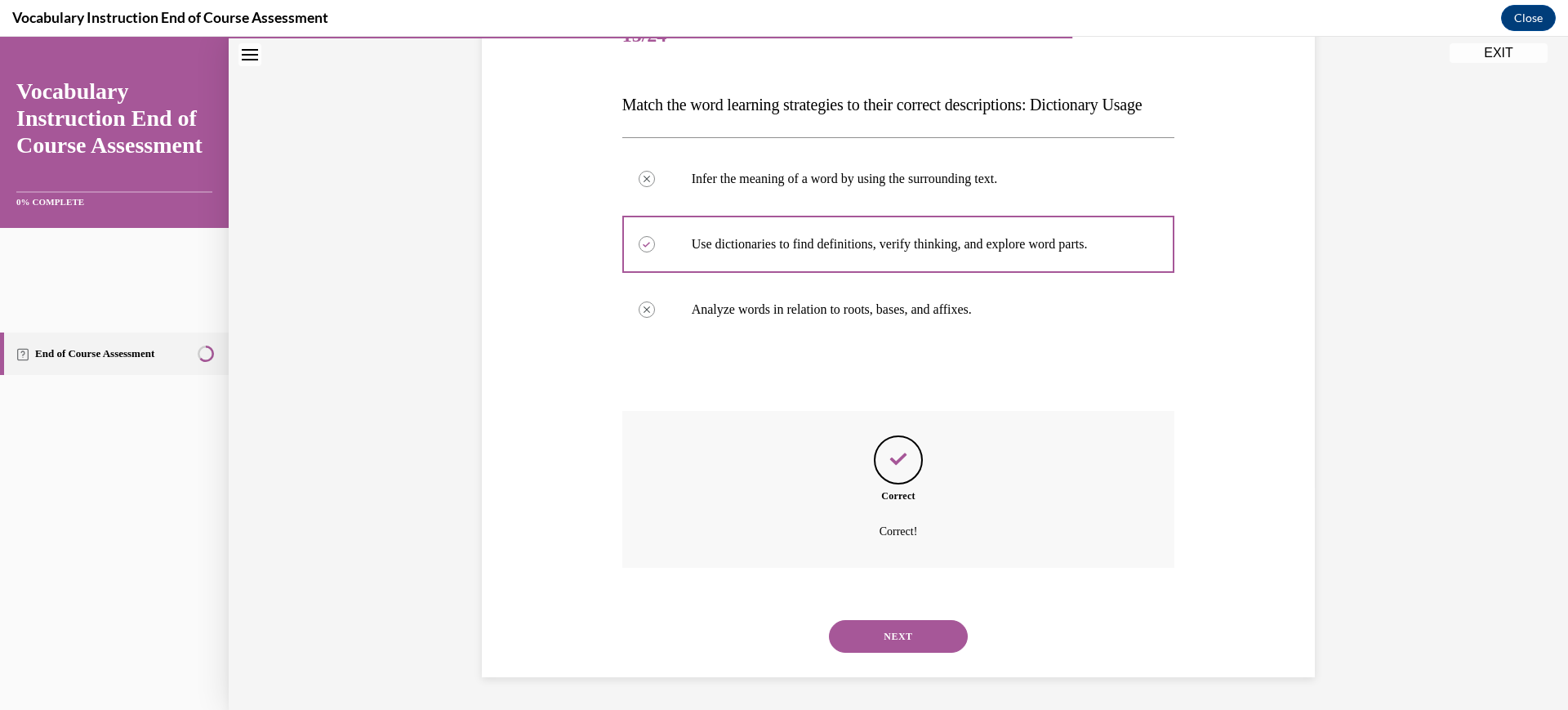
click at [915, 619] on button "NEXT" at bounding box center [899, 636] width 139 height 33
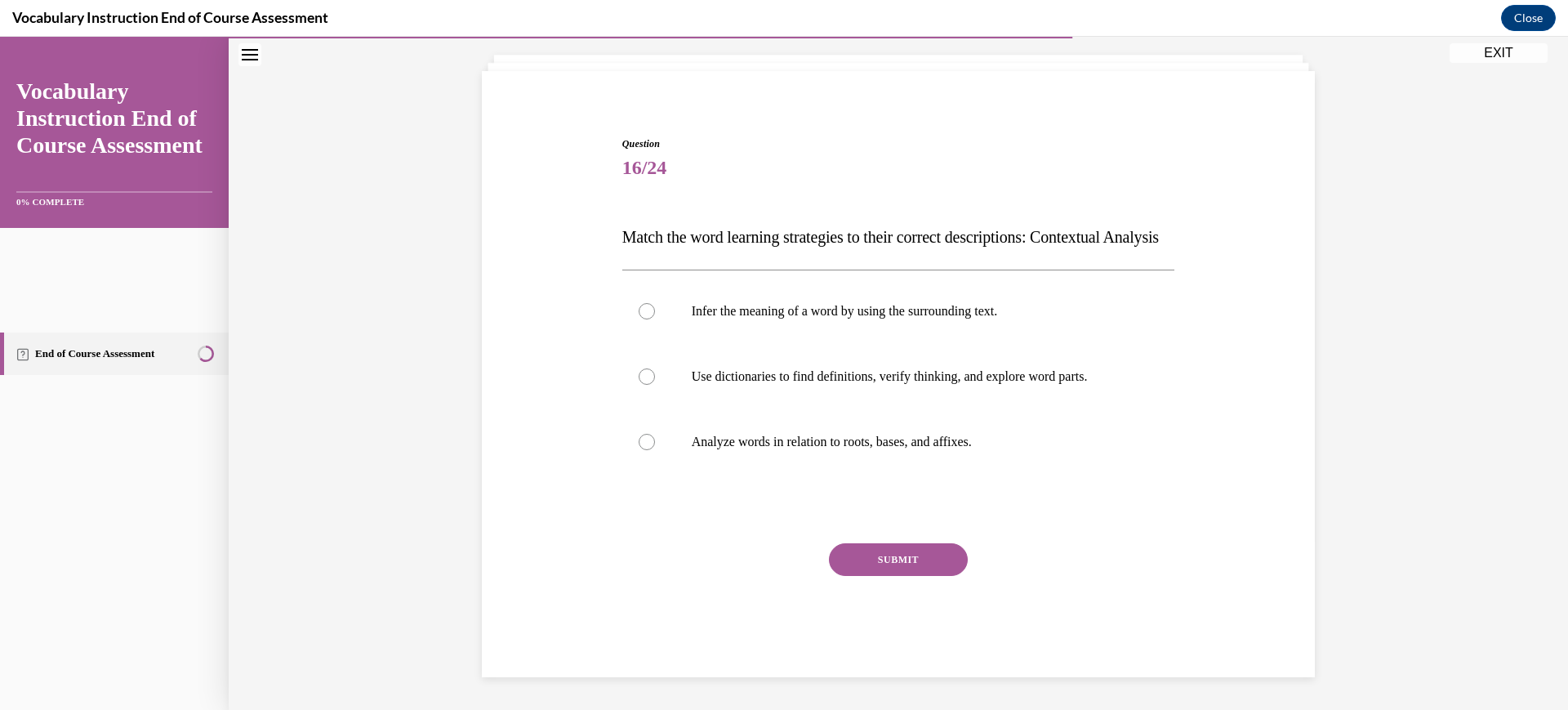
scroll to position [261, 0]
click at [902, 303] on p "Infer the meaning of a word by using the surrounding text." at bounding box center [914, 311] width 443 height 16
click at [655, 303] on input "Infer the meaning of a word by using the surrounding text." at bounding box center [647, 311] width 16 height 16
radio input "true"
click at [913, 568] on button "SUBMIT" at bounding box center [899, 559] width 139 height 33
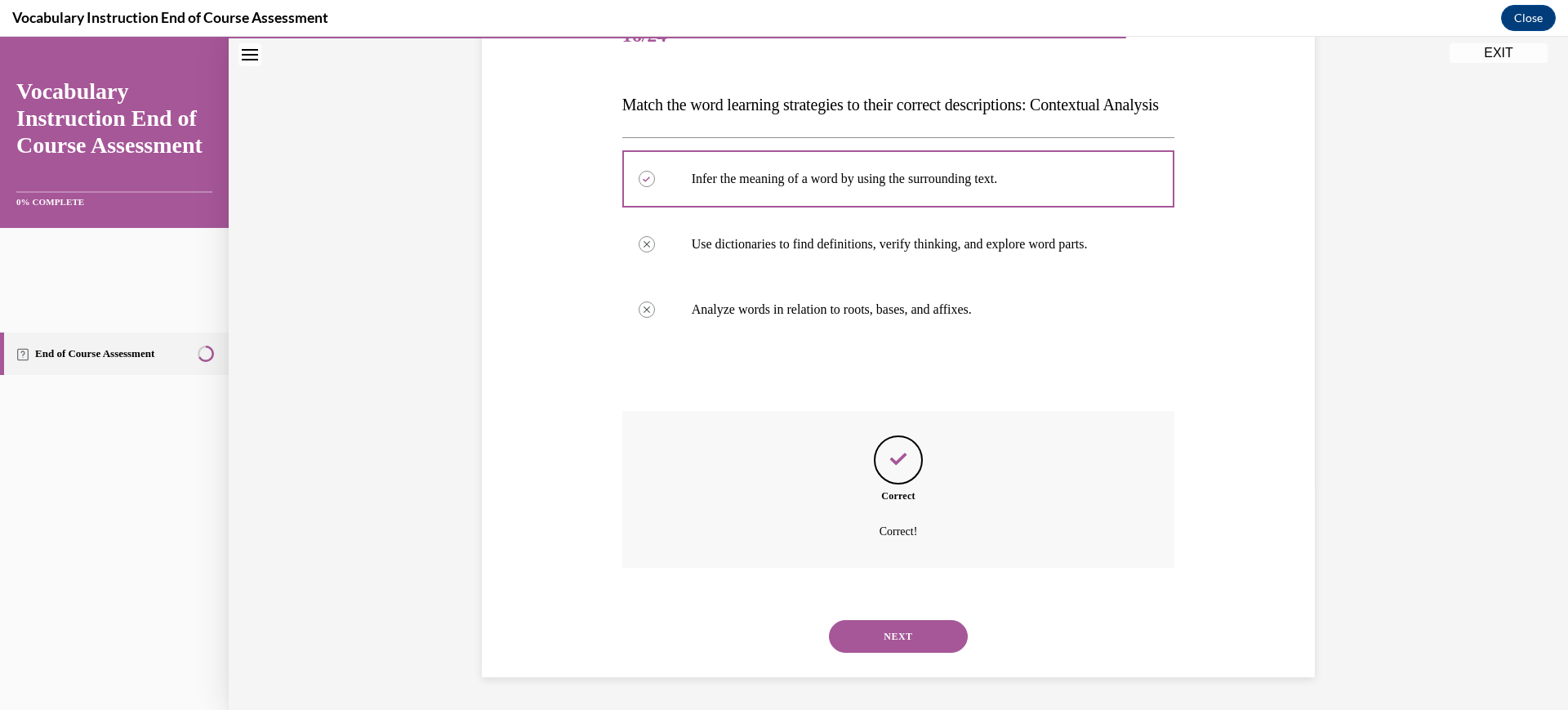
scroll to position [487, 0]
click at [913, 619] on button "NEXT" at bounding box center [899, 636] width 139 height 33
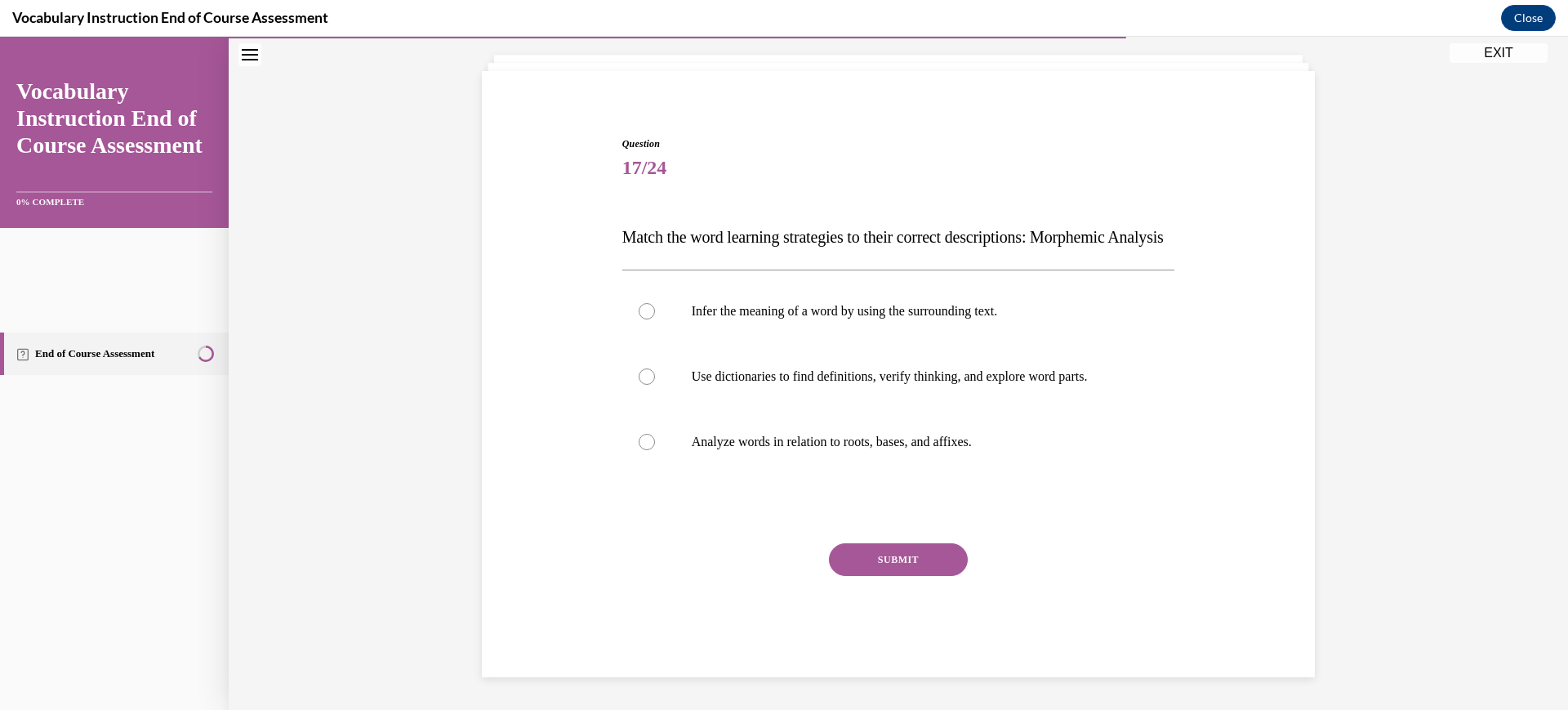
scroll to position [231, 0]
click at [911, 384] on p "Use dictionaries to find definitions, verify thinking, and explore word parts." at bounding box center [914, 376] width 443 height 16
click at [655, 384] on input "Use dictionaries to find definitions, verify thinking, and explore word parts." at bounding box center [647, 376] width 16 height 16
radio input "true"
click at [900, 450] on p "Analyze words in relation to roots, bases, and affixes." at bounding box center [914, 442] width 443 height 16
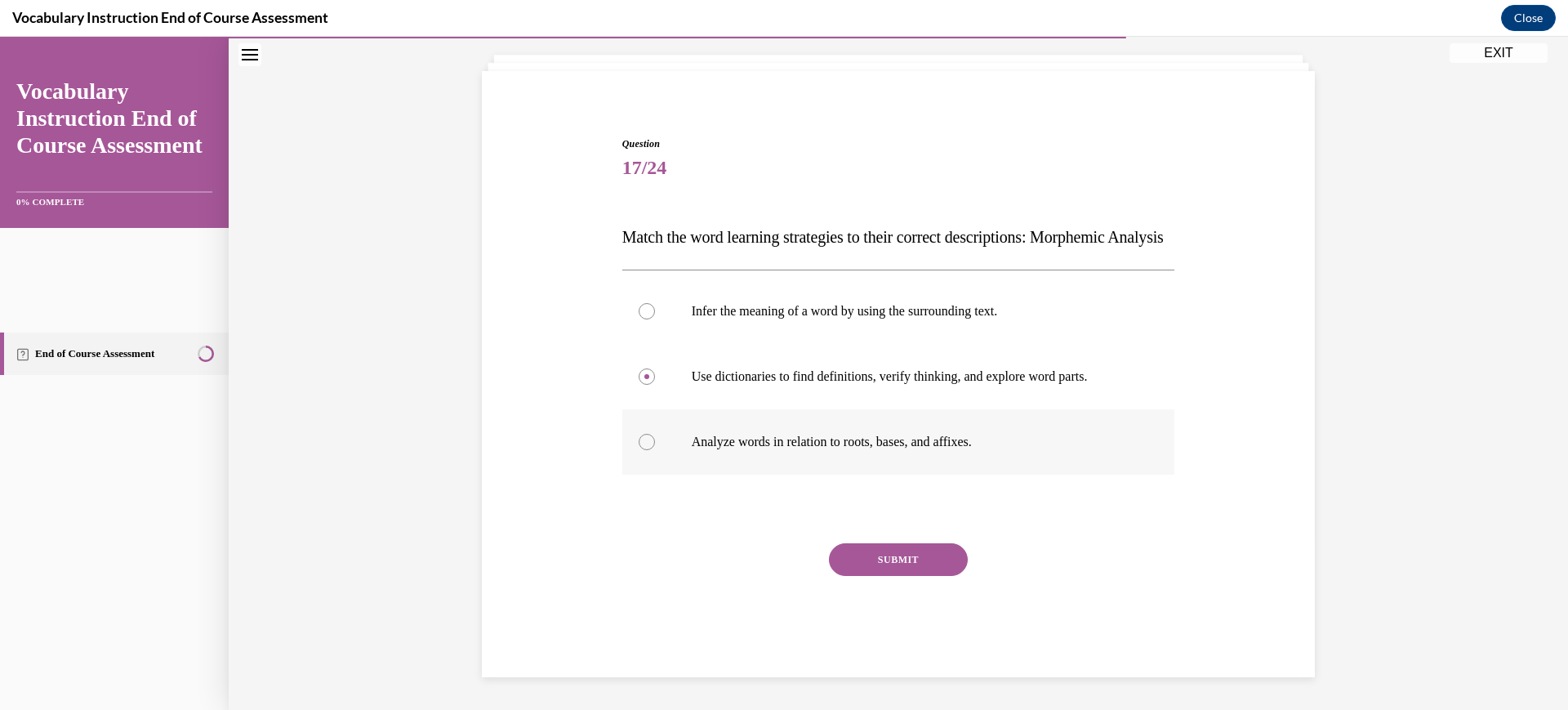
click at [655, 450] on input "Analyze words in relation to roots, bases, and affixes." at bounding box center [647, 442] width 16 height 16
radio input "true"
click at [894, 576] on button "SUBMIT" at bounding box center [899, 559] width 139 height 33
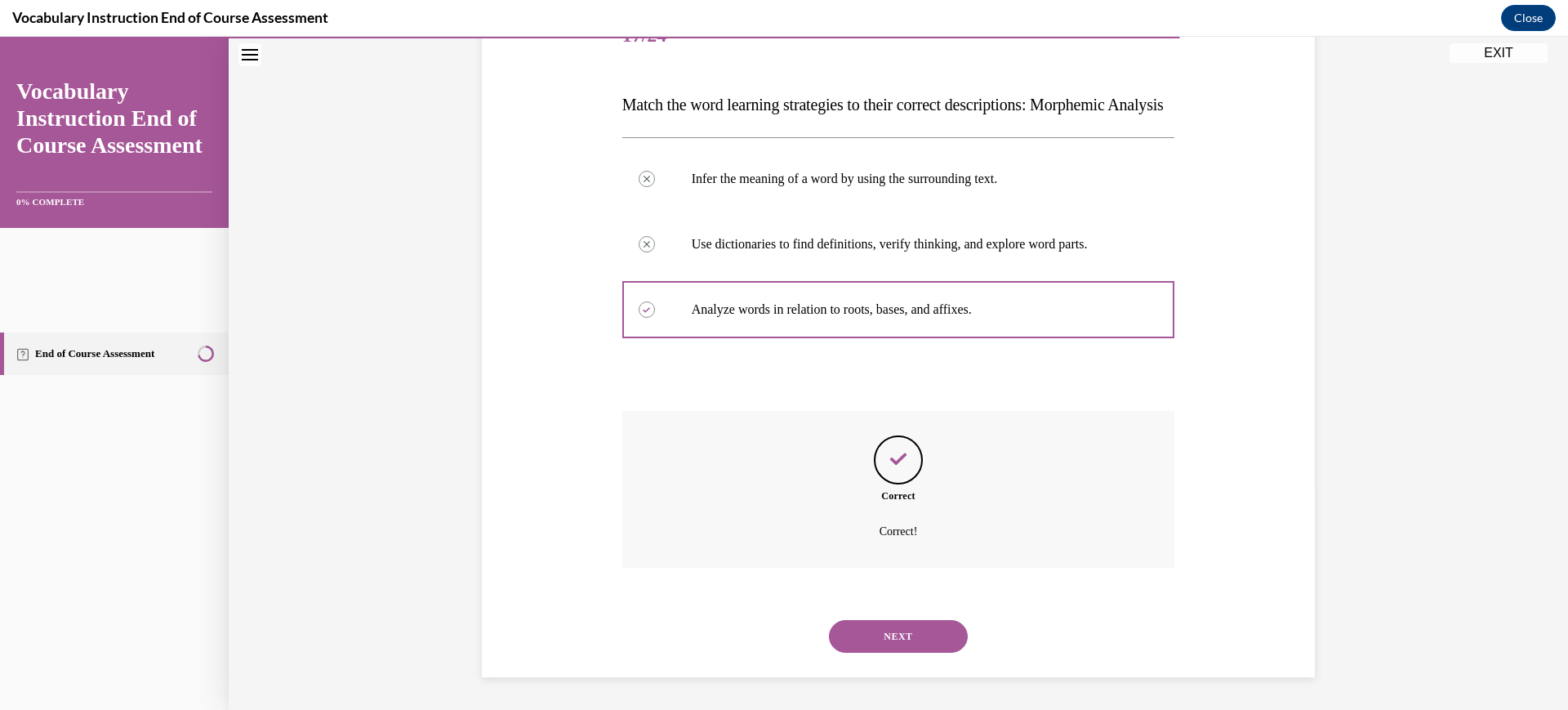
scroll to position [487, 0]
click at [923, 619] on button "NEXT" at bounding box center [899, 636] width 139 height 33
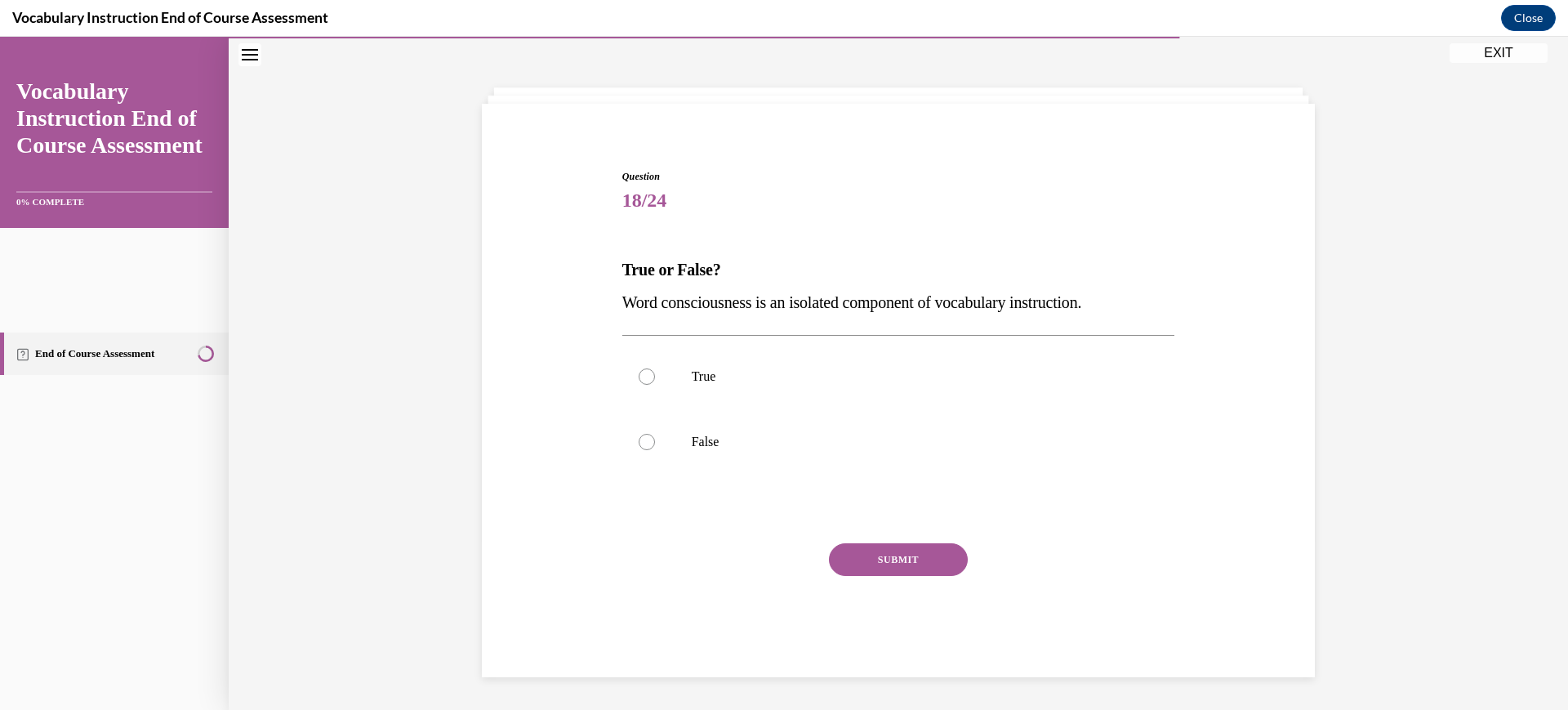
scroll to position [160, 0]
click at [727, 344] on label "True" at bounding box center [899, 376] width 553 height 65
click at [655, 368] on input "True" at bounding box center [647, 376] width 16 height 16
radio input "true"
click at [882, 572] on button "SUBMIT" at bounding box center [899, 559] width 139 height 33
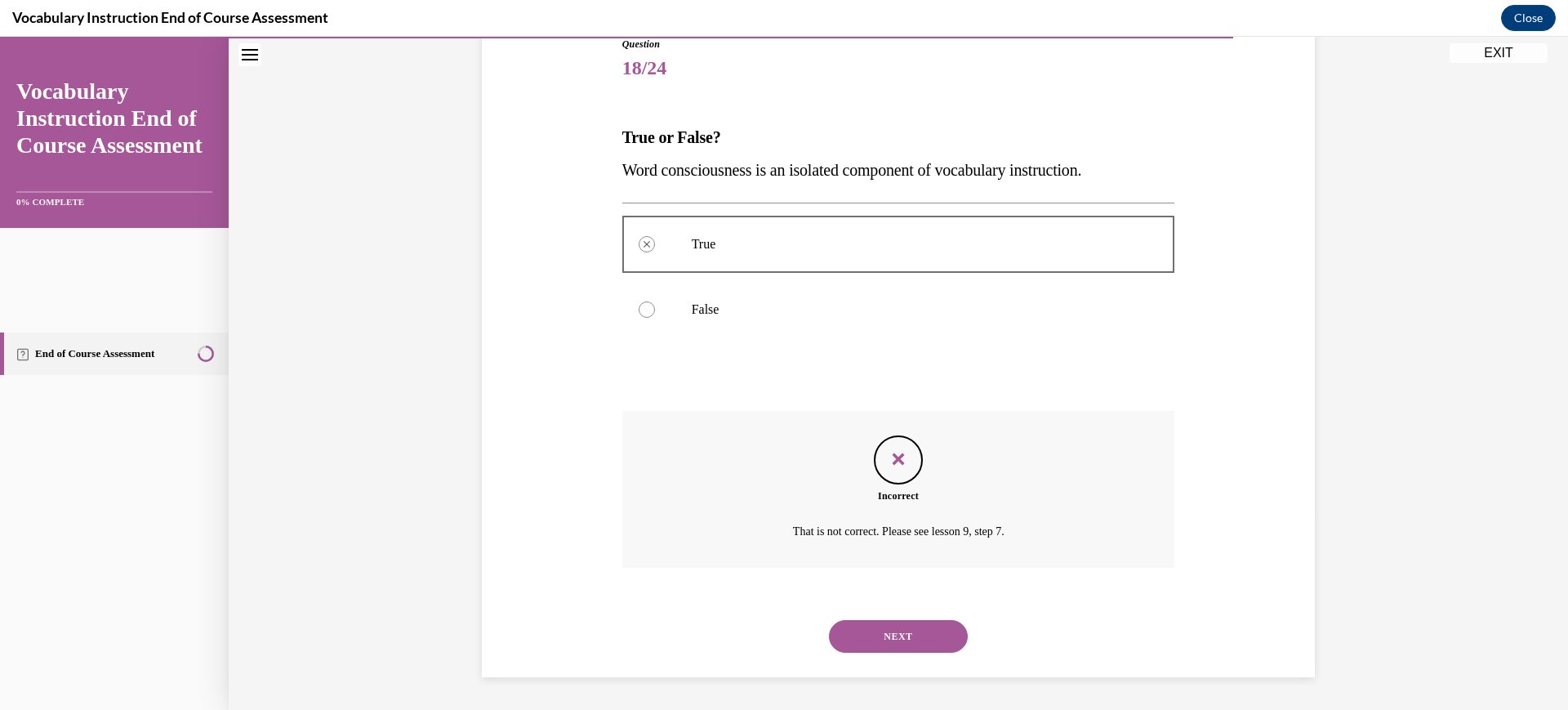
scroll to position [62, 0]
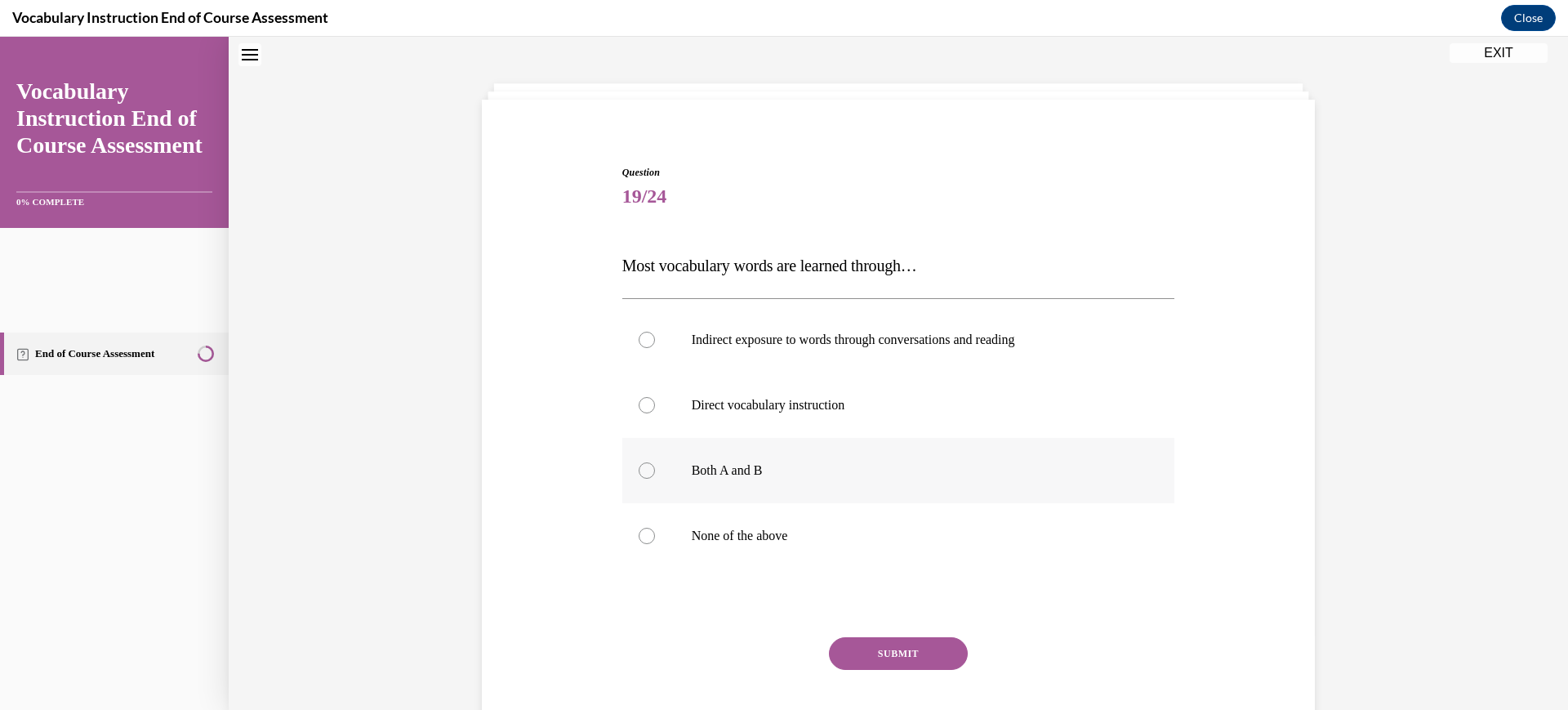
click at [833, 479] on p "Both A and B" at bounding box center [914, 470] width 443 height 16
click at [655, 479] on input "Both A and B" at bounding box center [647, 470] width 16 height 16
radio input "true"
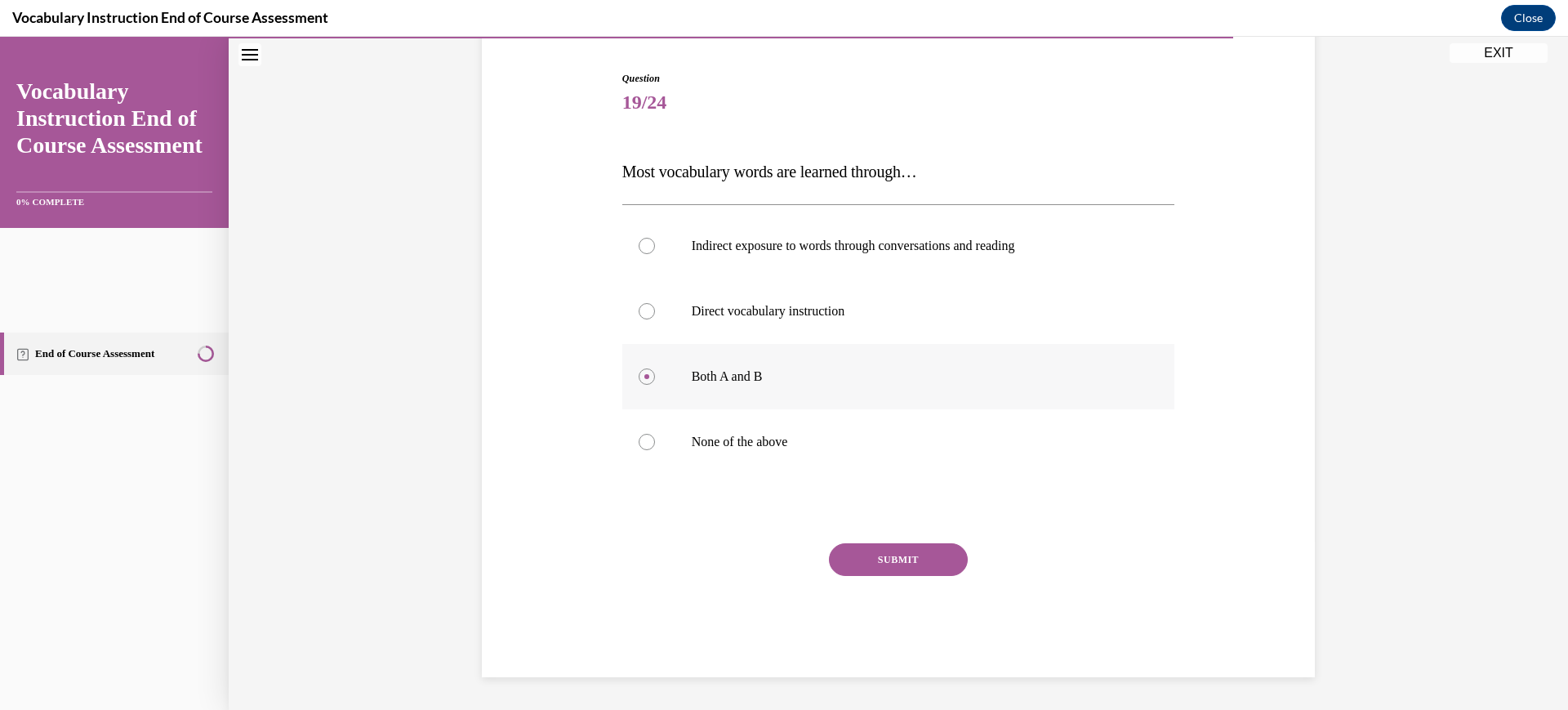
scroll to position [296, 0]
click at [905, 569] on button "SUBMIT" at bounding box center [899, 559] width 139 height 33
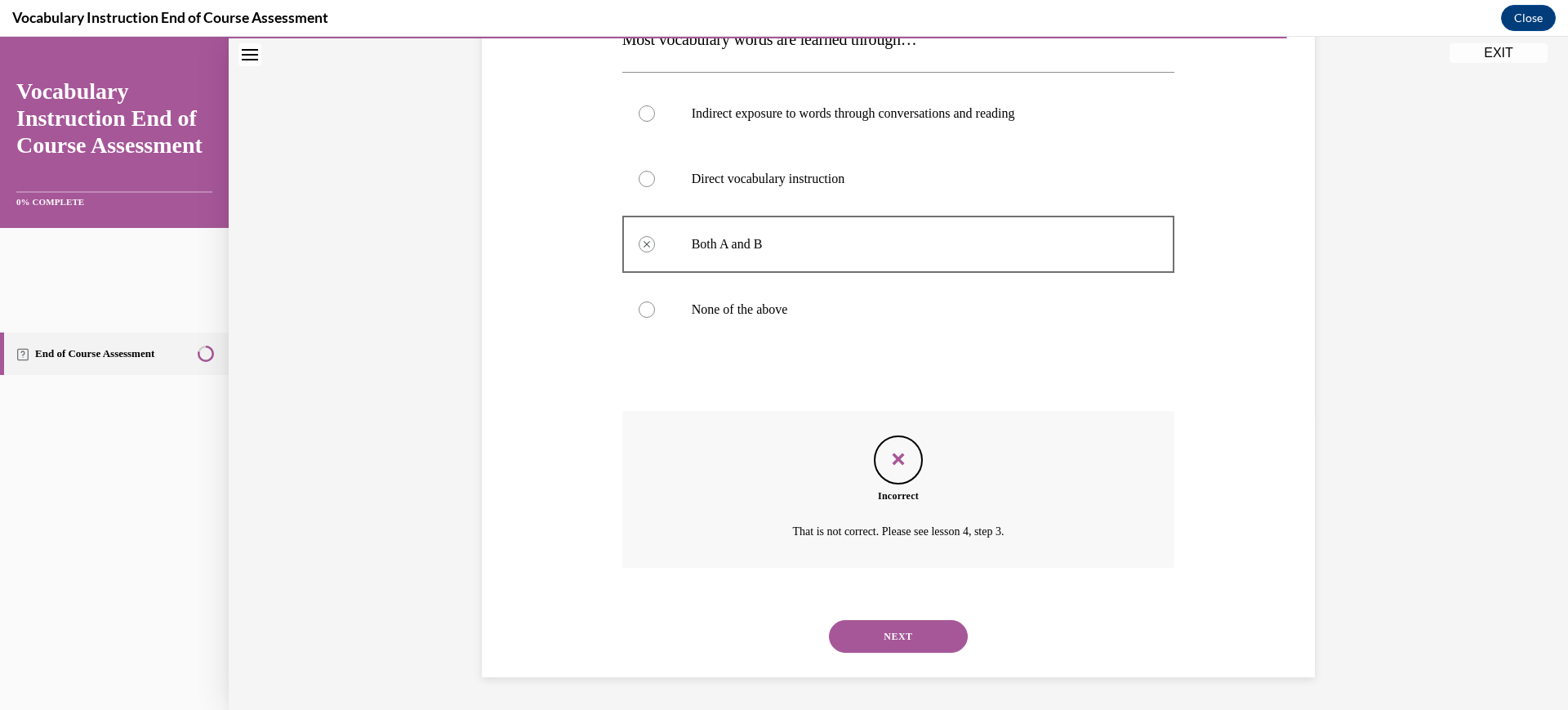
scroll to position [522, 0]
click at [914, 619] on button "NEXT" at bounding box center [899, 636] width 139 height 33
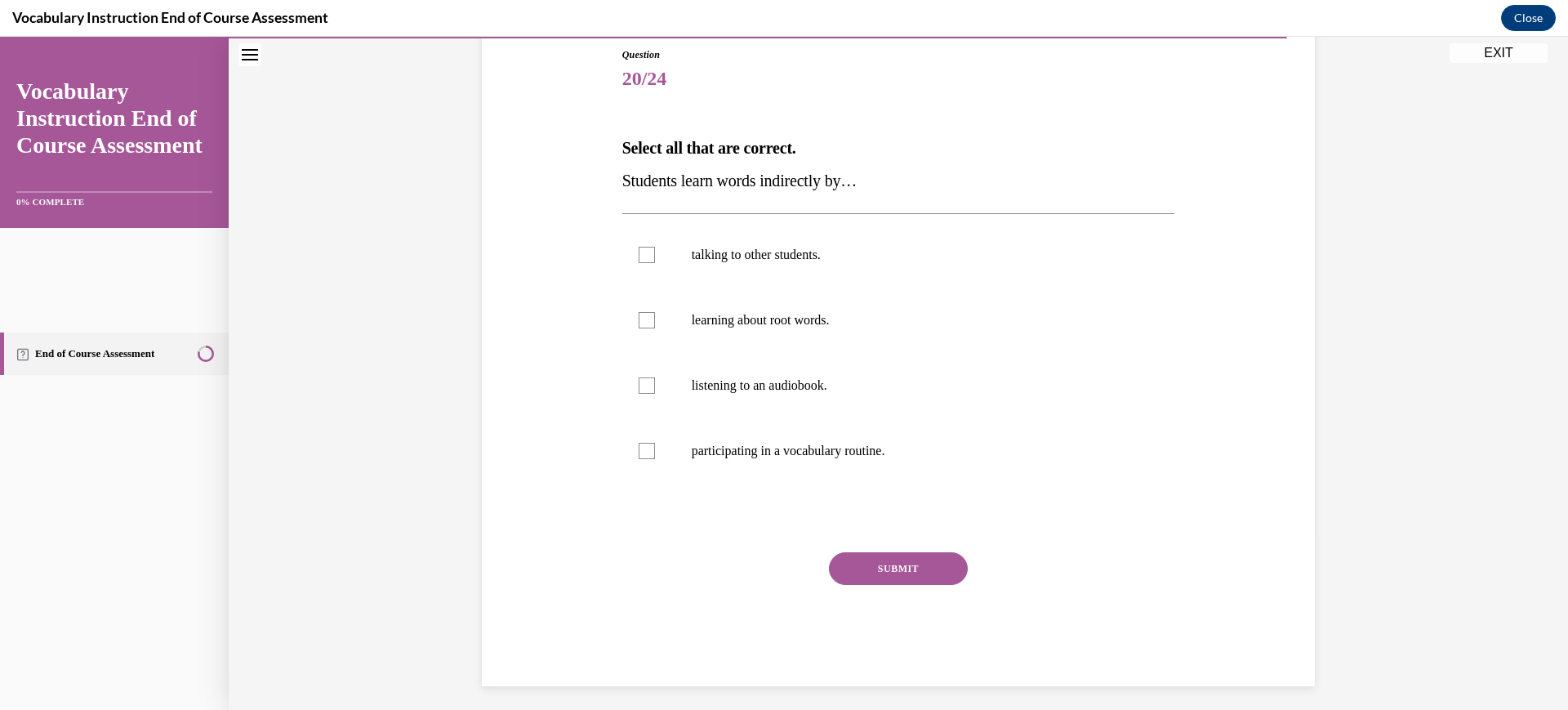
scroll to position [188, 0]
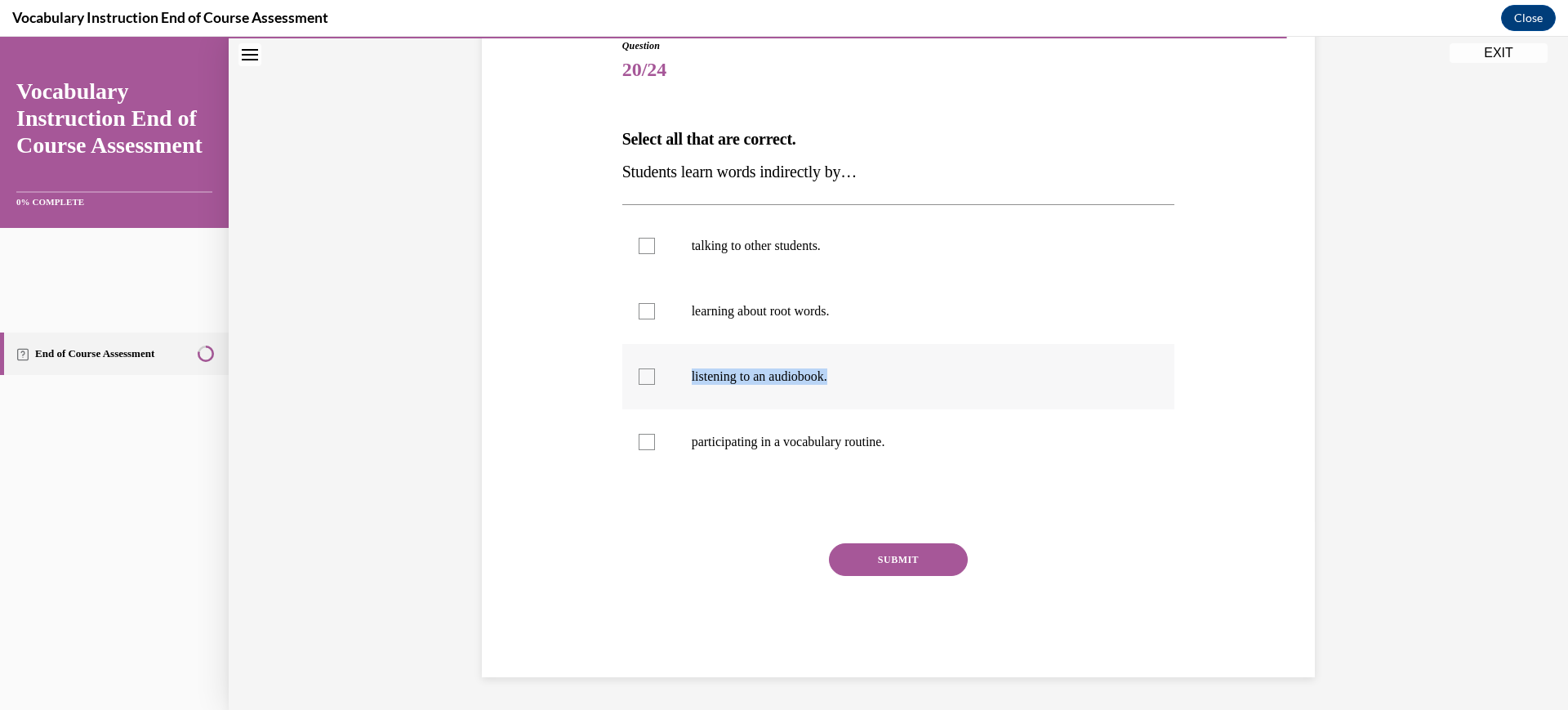
drag, startPoint x: 891, startPoint y: 427, endPoint x: 871, endPoint y: 505, distance: 80.5
click at [871, 474] on ul "talking to other students. learning about root words. listening to an audiobook…" at bounding box center [899, 344] width 553 height 262
click at [797, 278] on label "talking to other students." at bounding box center [899, 245] width 553 height 65
click at [655, 254] on input "talking to other students." at bounding box center [647, 246] width 16 height 16
checkbox input "true"
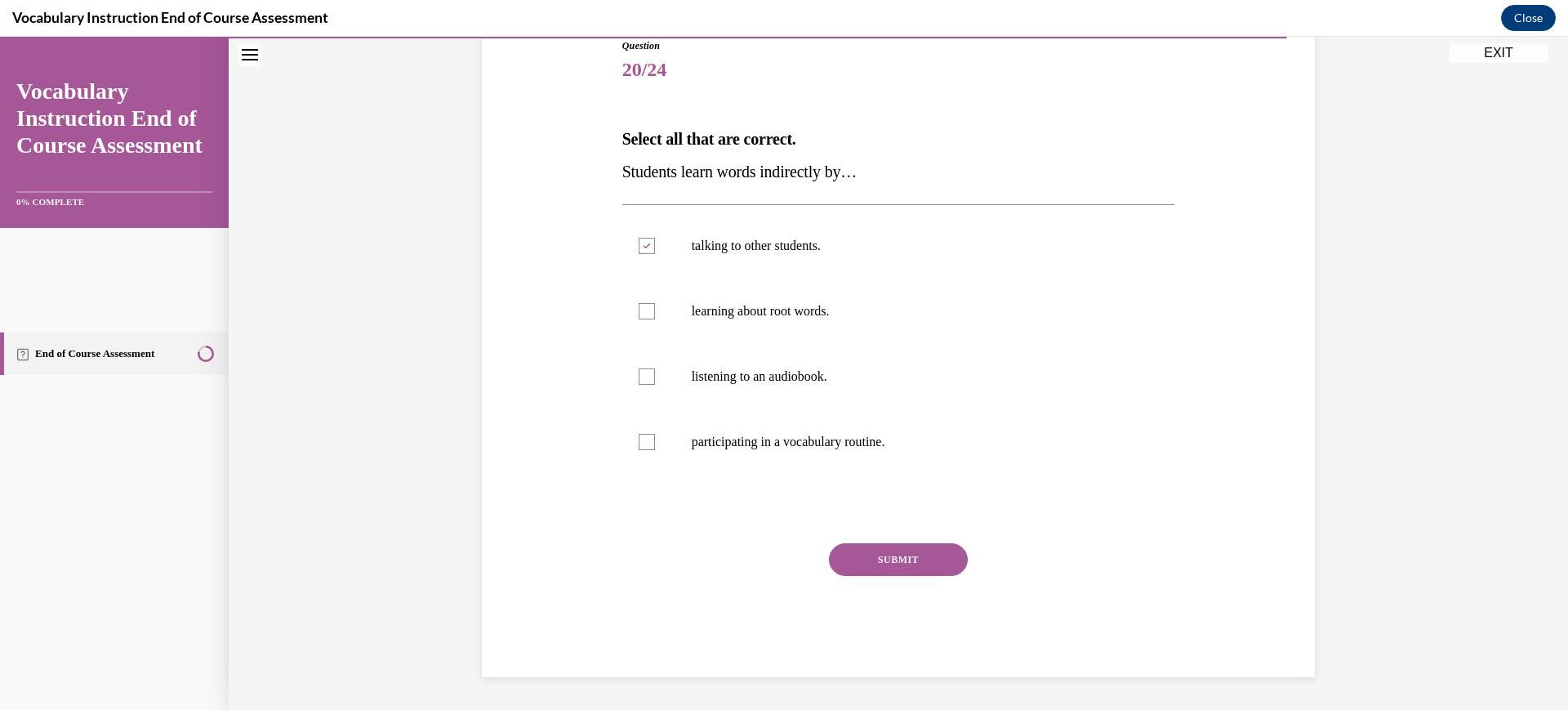
scroll to position [330, 0]
click at [930, 576] on button "SUBMIT" at bounding box center [899, 559] width 139 height 33
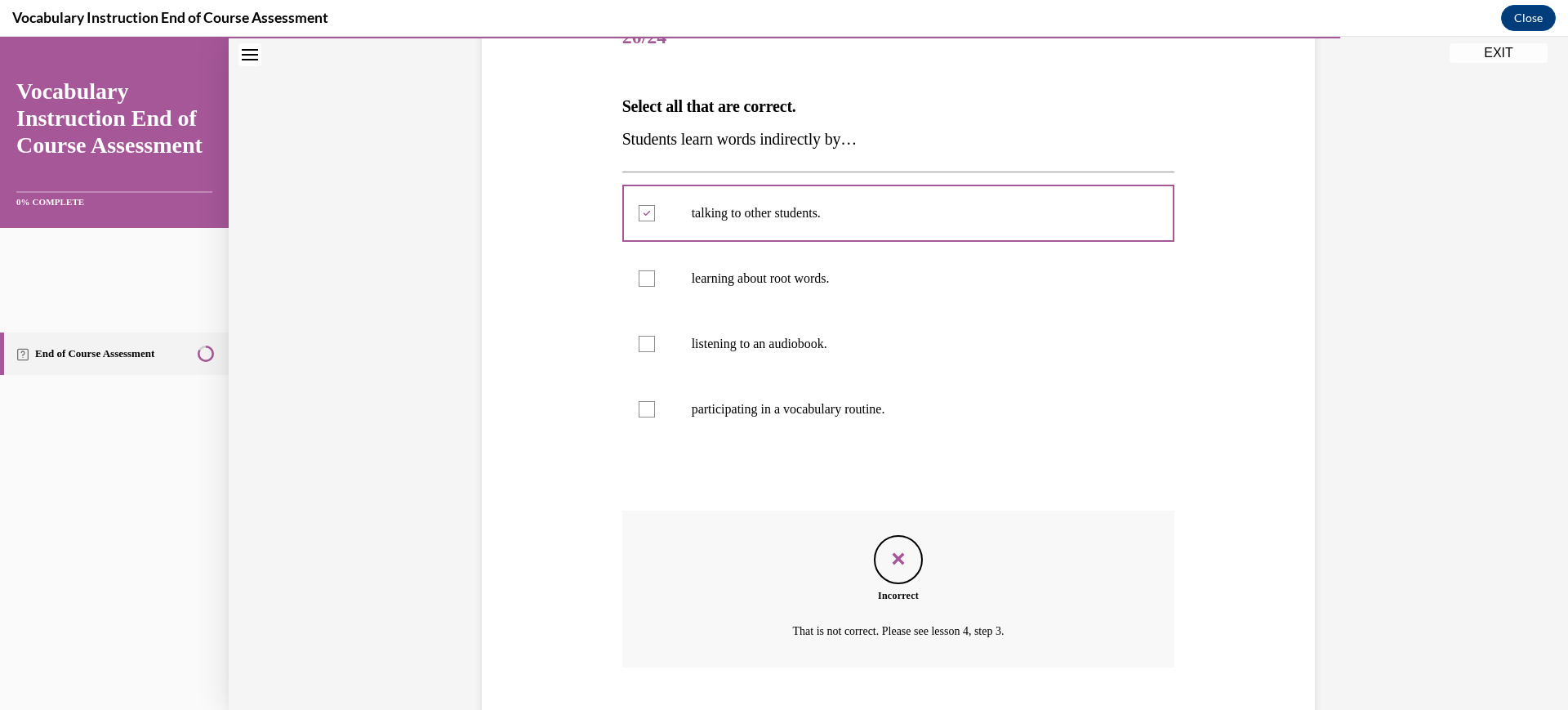
scroll to position [556, 0]
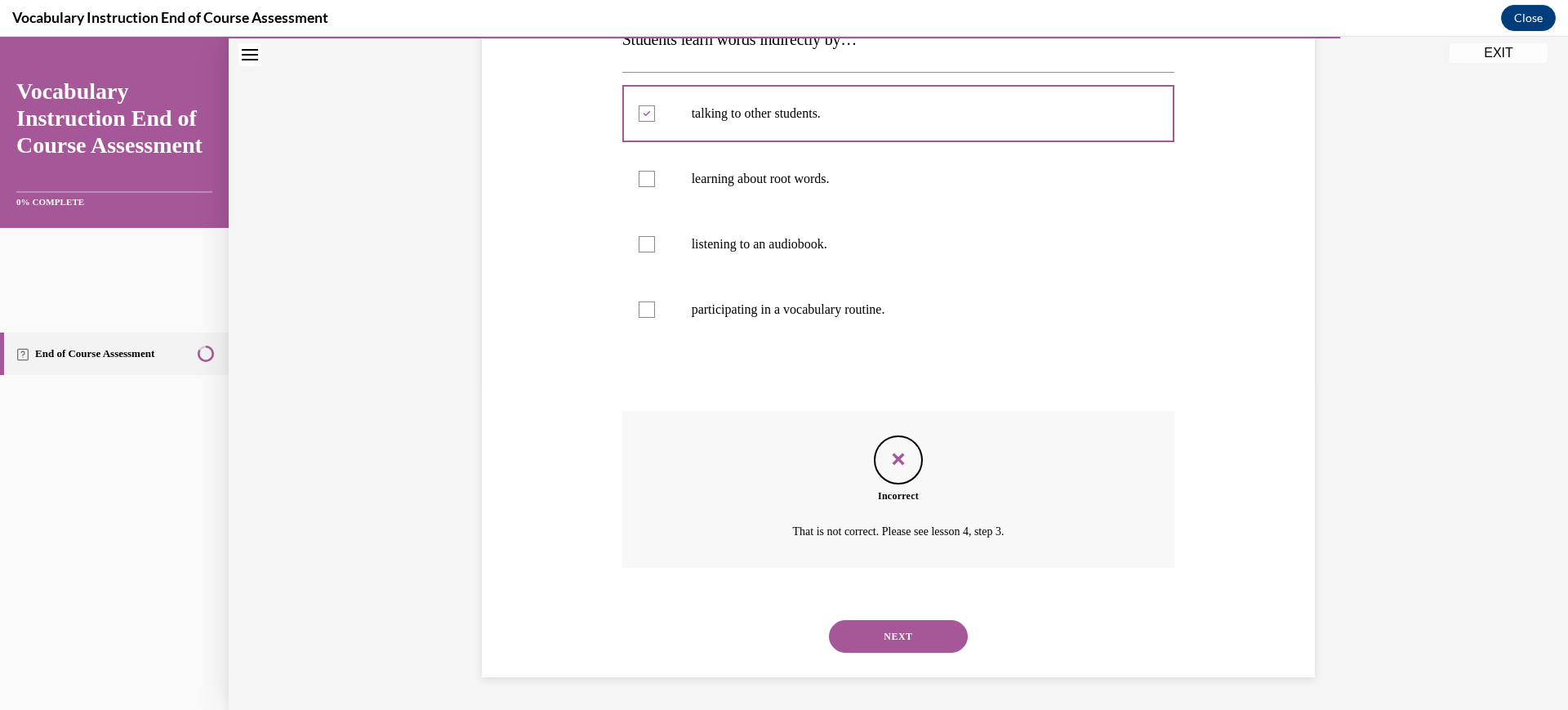
click at [927, 619] on button "NEXT" at bounding box center [899, 636] width 139 height 33
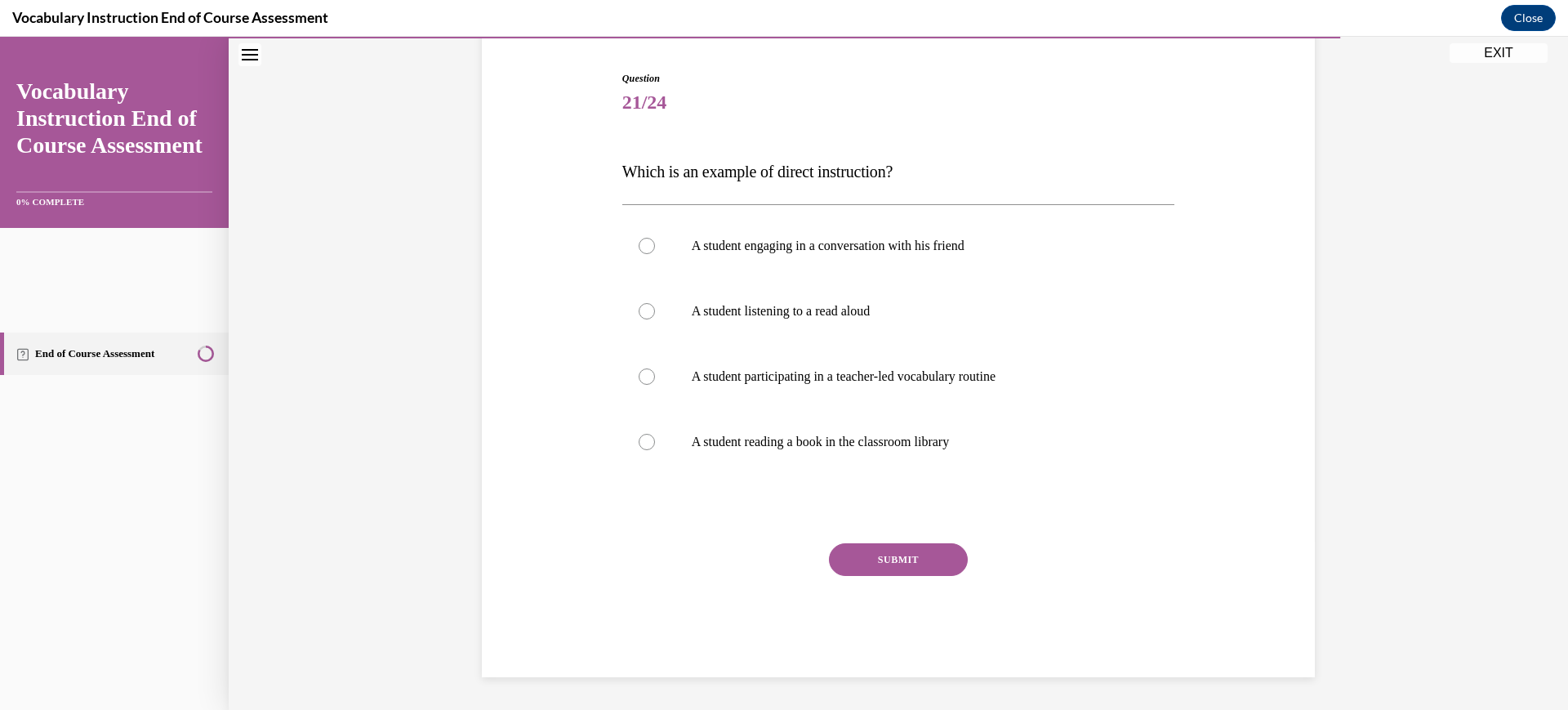
scroll to position [250, 0]
click at [977, 384] on p "A student participating in a teacher-led vocabulary routine" at bounding box center [914, 376] width 443 height 16
click at [655, 384] on input "A student participating in a teacher-led vocabulary routine" at bounding box center [647, 376] width 16 height 16
radio input "true"
click at [912, 576] on button "SUBMIT" at bounding box center [899, 559] width 139 height 33
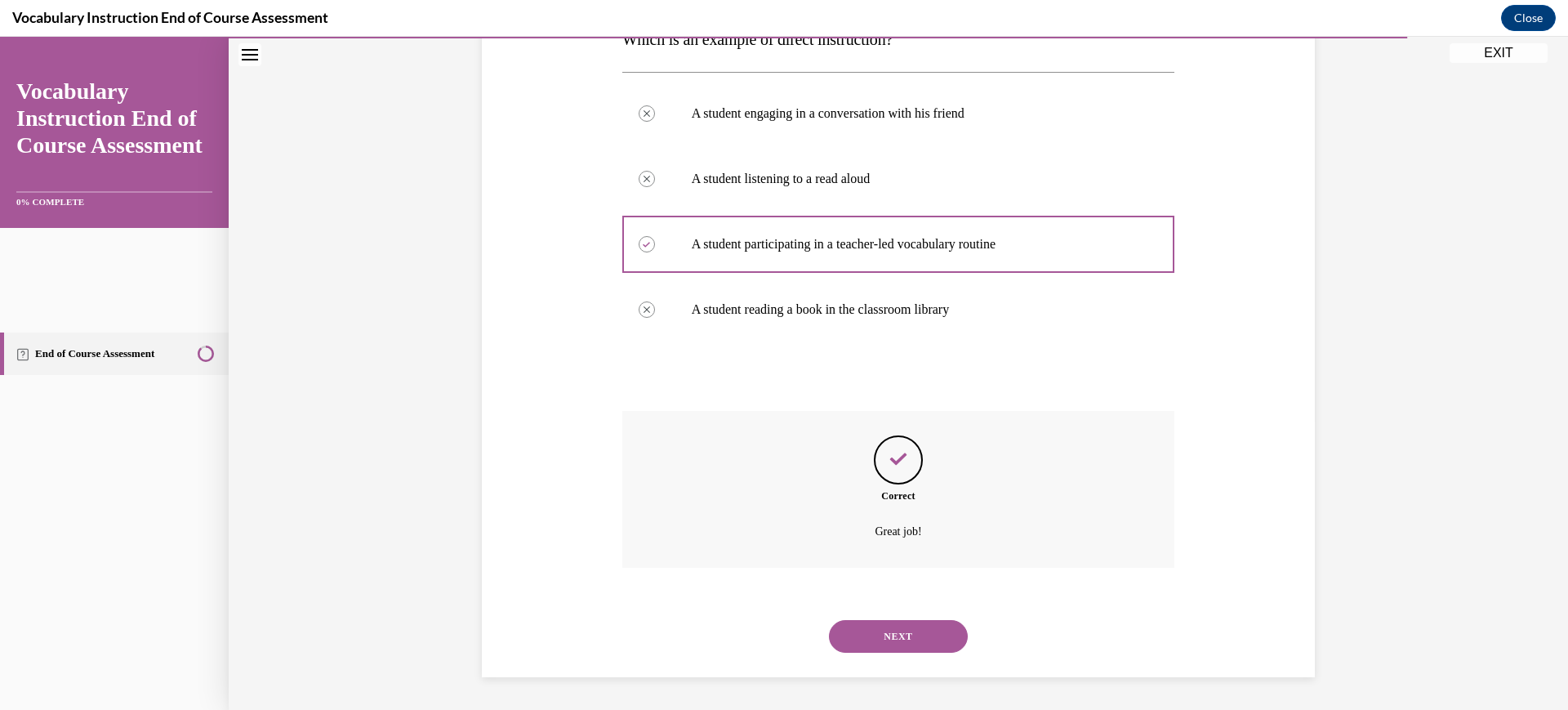
scroll to position [522, 0]
click at [936, 619] on button "NEXT" at bounding box center [899, 636] width 139 height 33
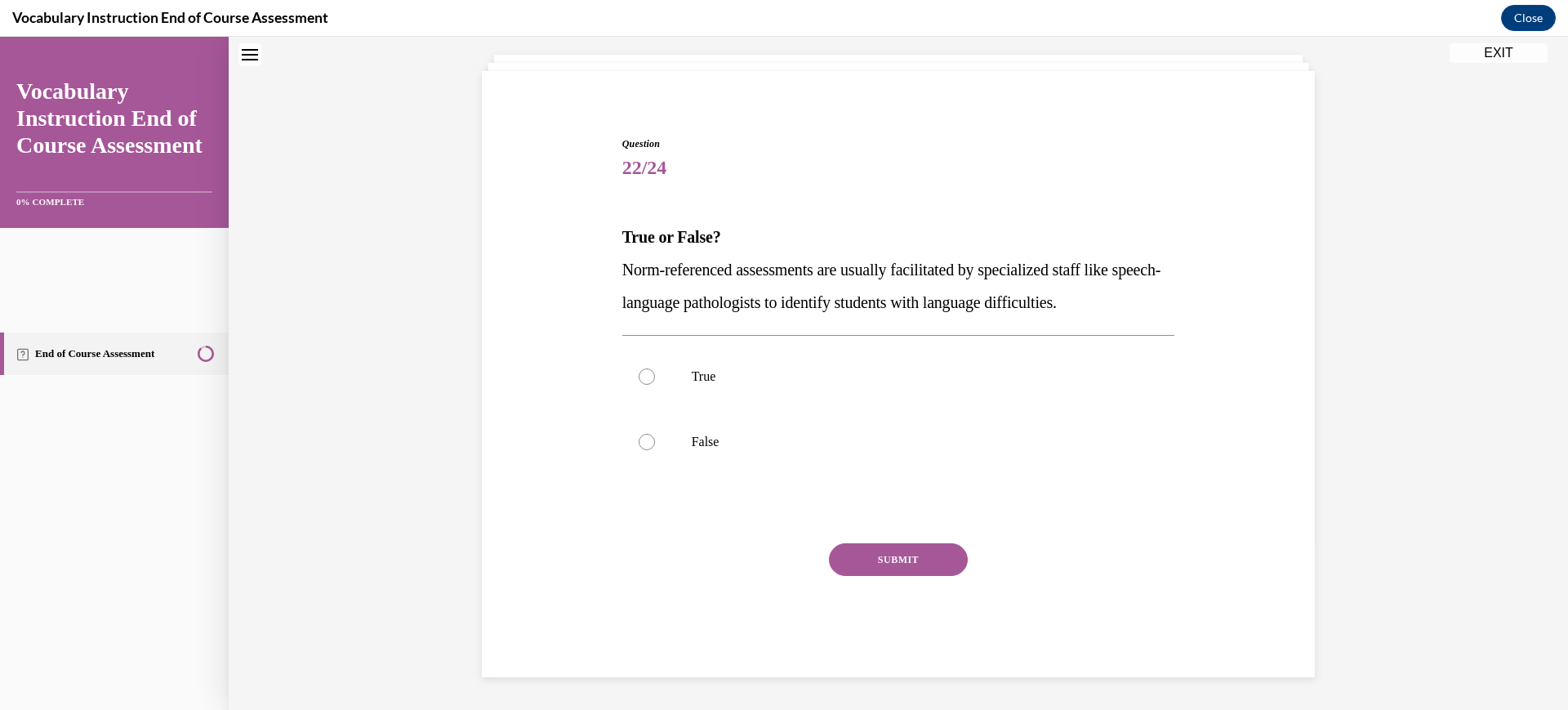
scroll to position [62, 0]
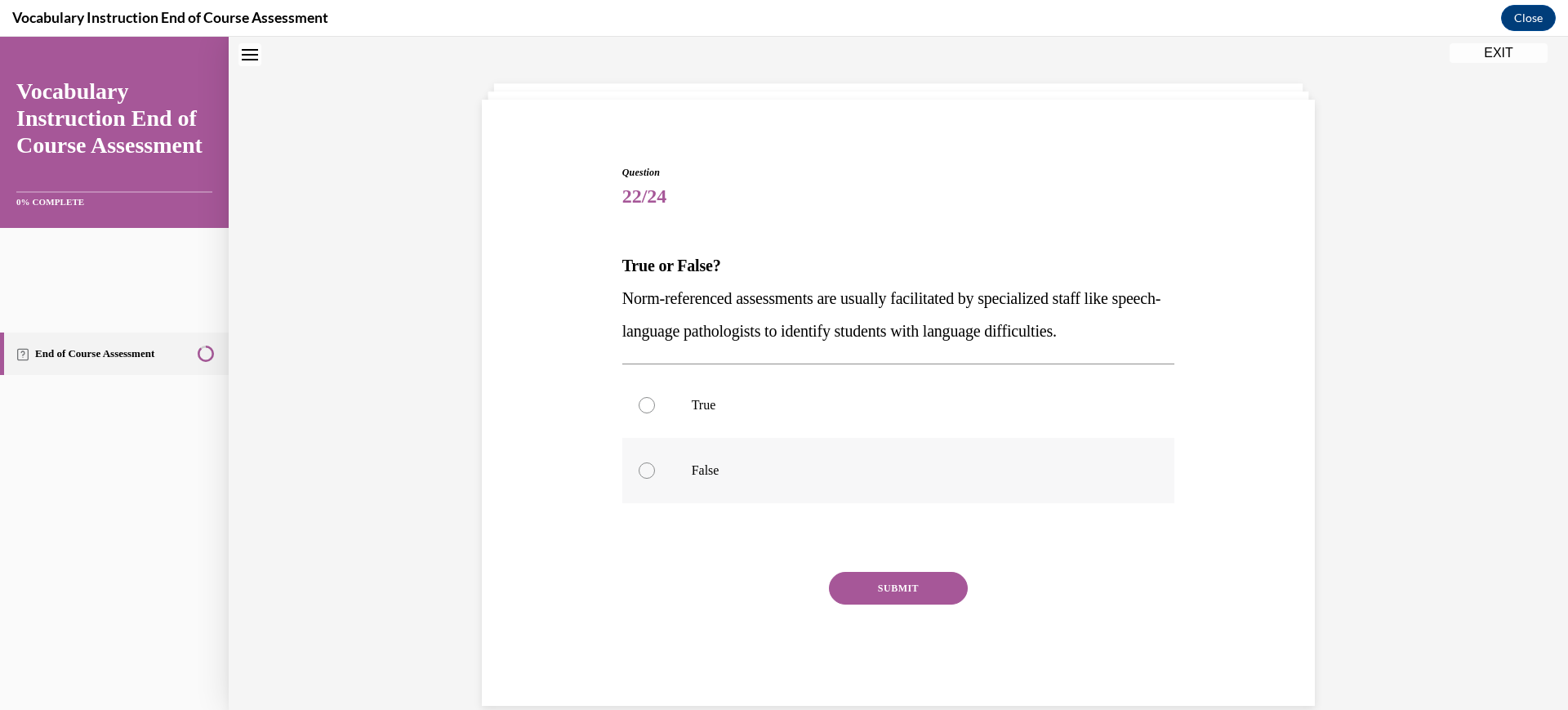
click at [853, 503] on label "False" at bounding box center [899, 469] width 553 height 65
click at [655, 479] on input "False" at bounding box center [647, 470] width 16 height 16
radio input "true"
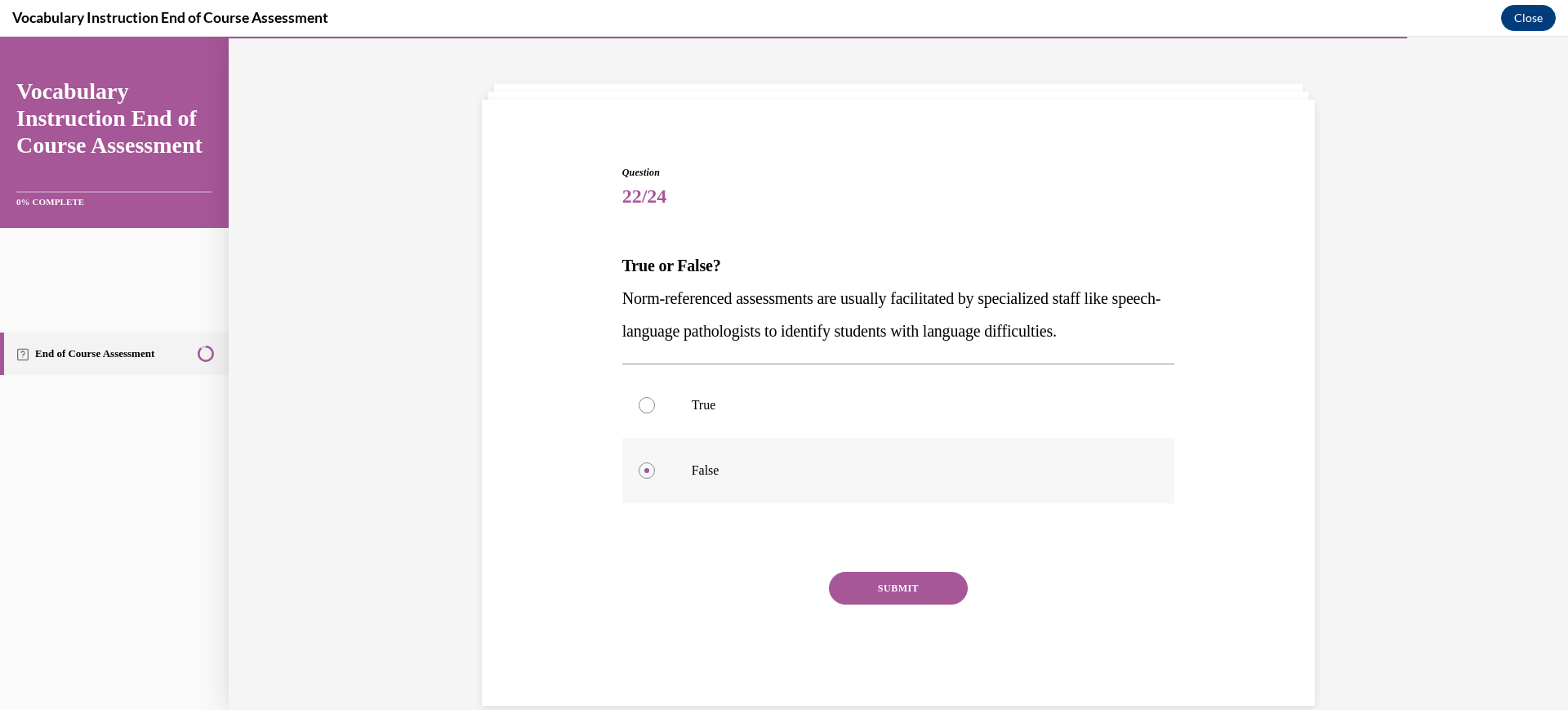
scroll to position [201, 0]
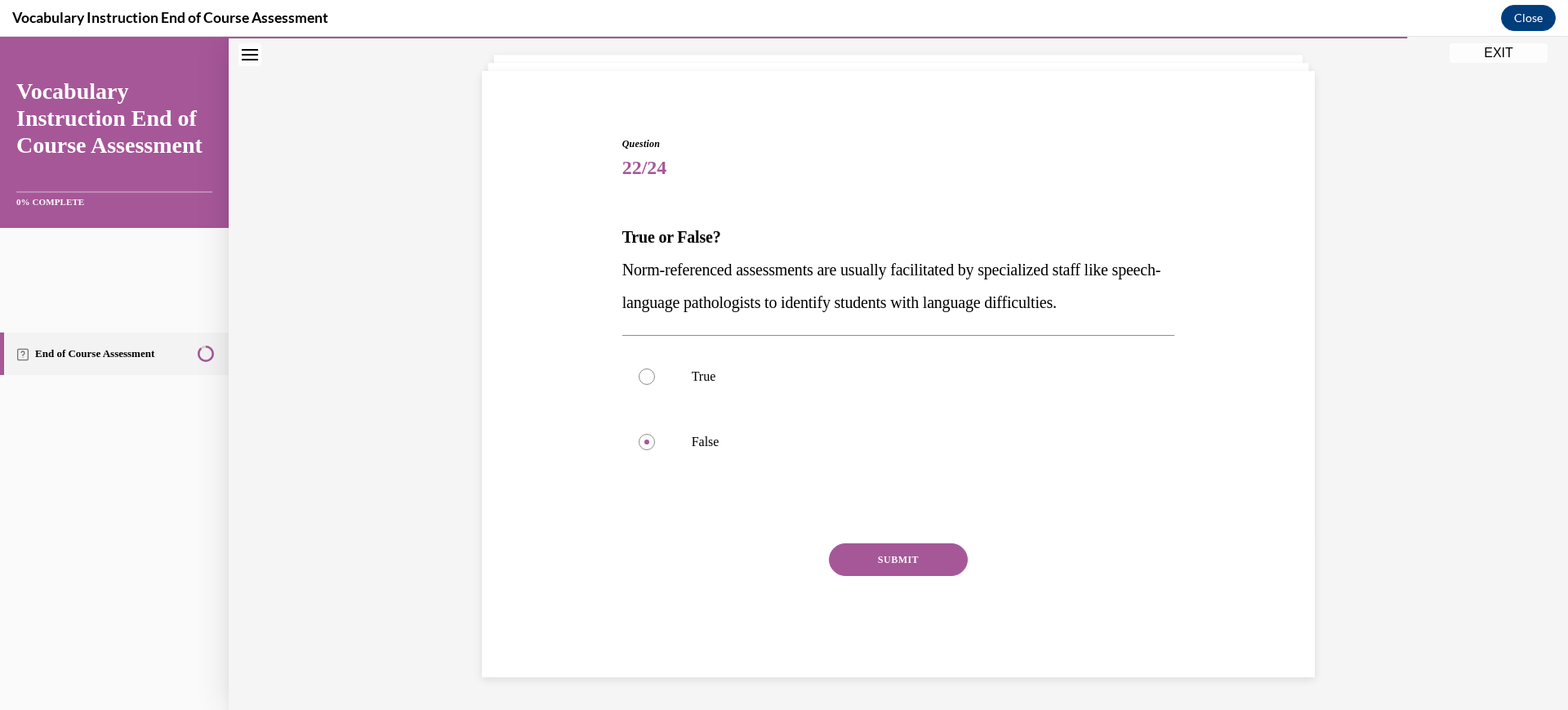
click at [915, 576] on button "SUBMIT" at bounding box center [899, 559] width 139 height 33
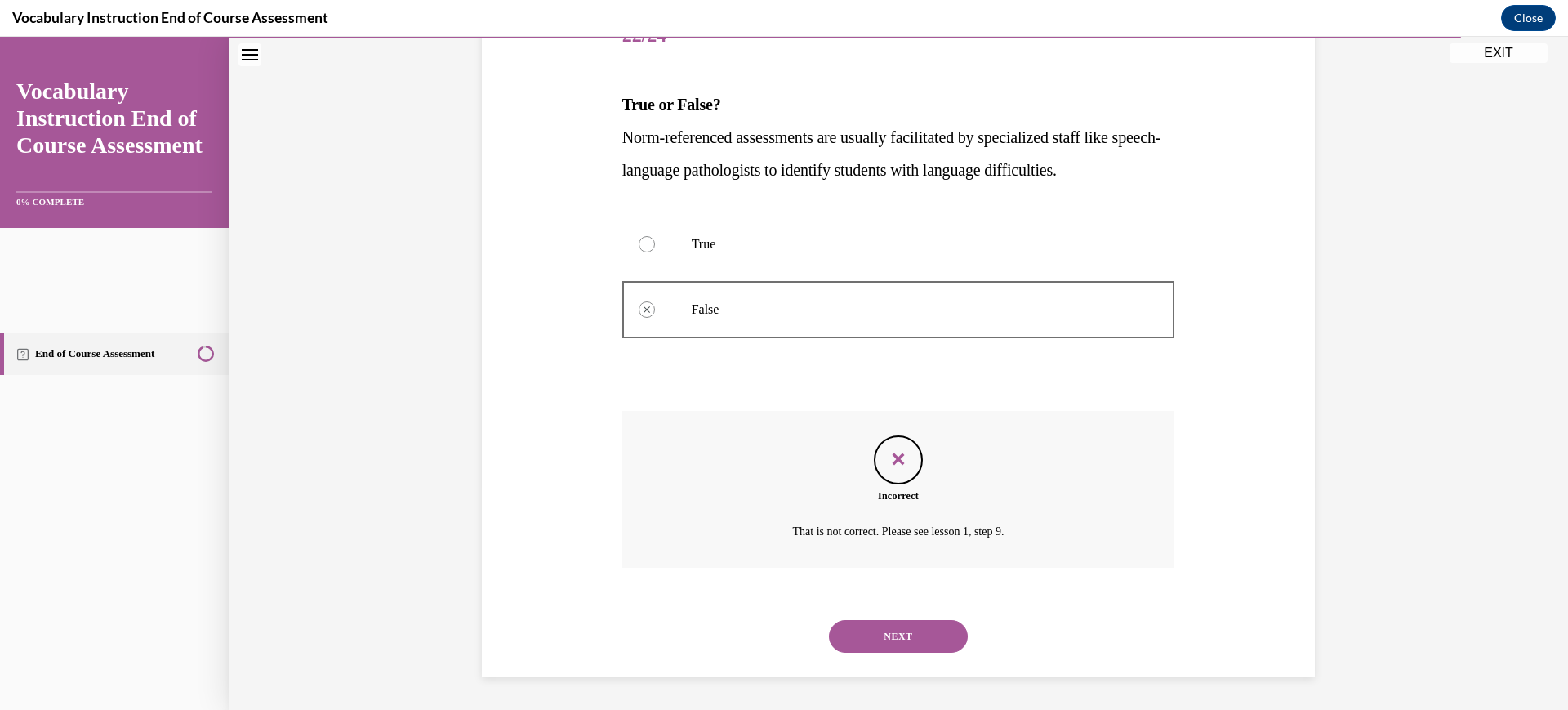
scroll to position [428, 0]
click at [915, 619] on button "NEXT" at bounding box center [899, 636] width 139 height 33
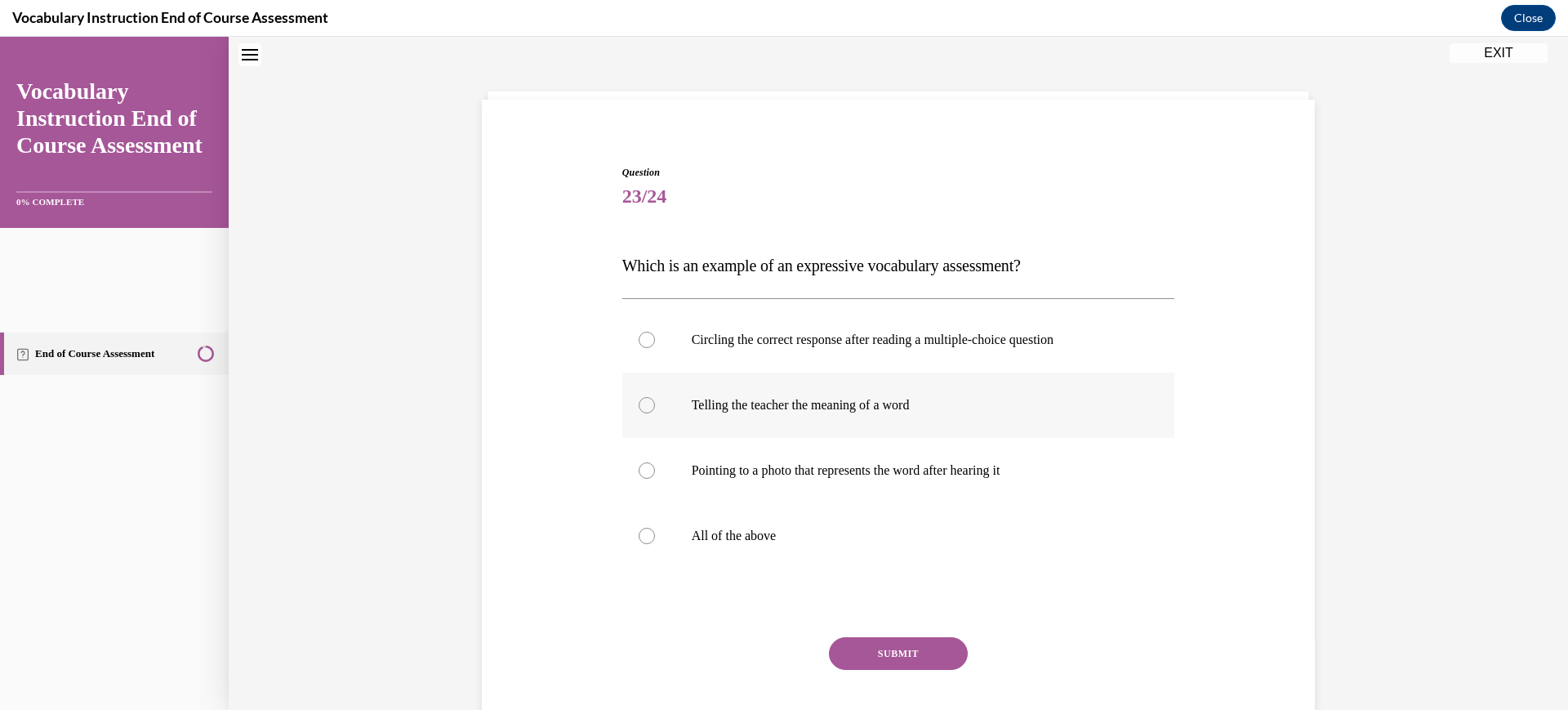
click at [909, 414] on p "Telling the teacher the meaning of a word" at bounding box center [914, 405] width 443 height 16
click at [655, 414] on input "Telling the teacher the meaning of a word" at bounding box center [647, 405] width 16 height 16
radio input "true"
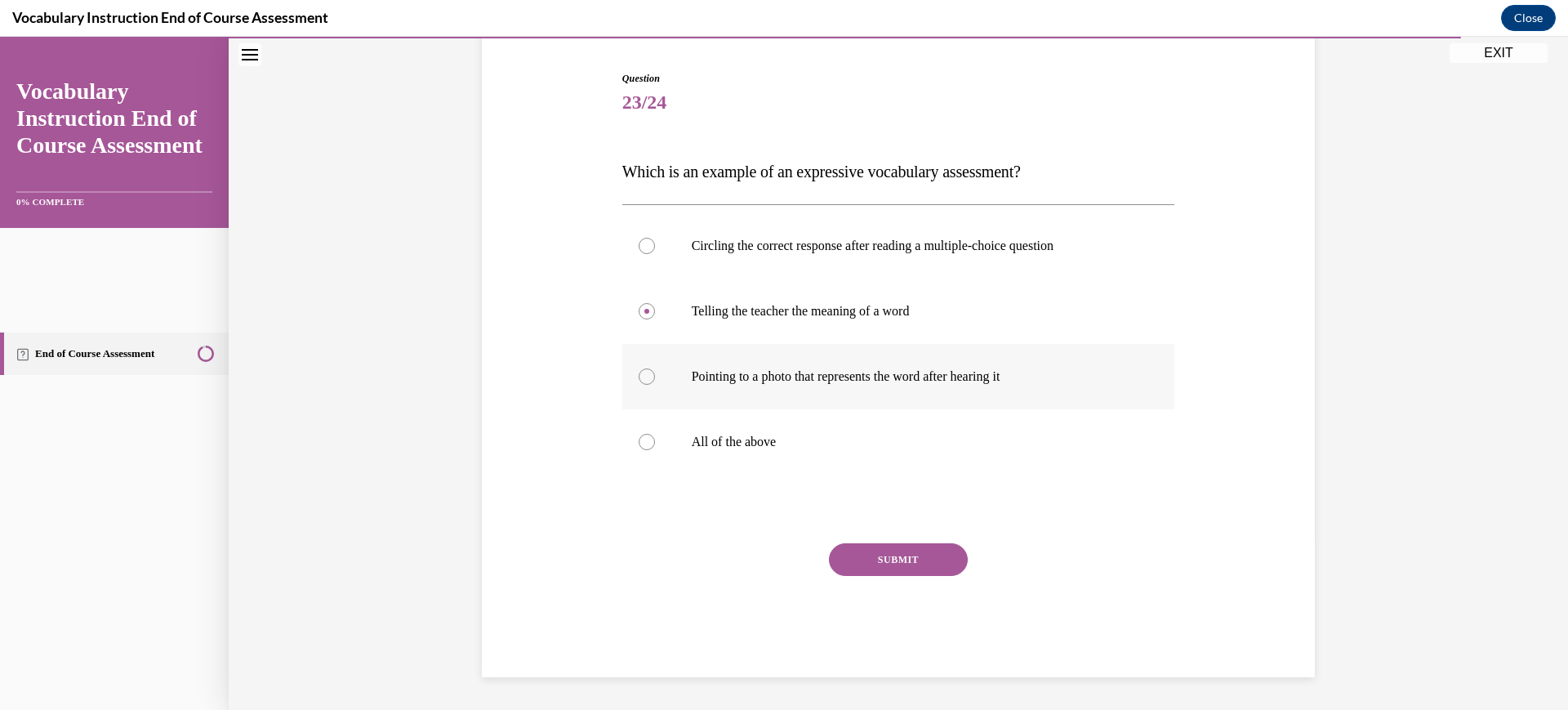
scroll to position [233, 0]
click at [923, 576] on button "SUBMIT" at bounding box center [899, 559] width 139 height 33
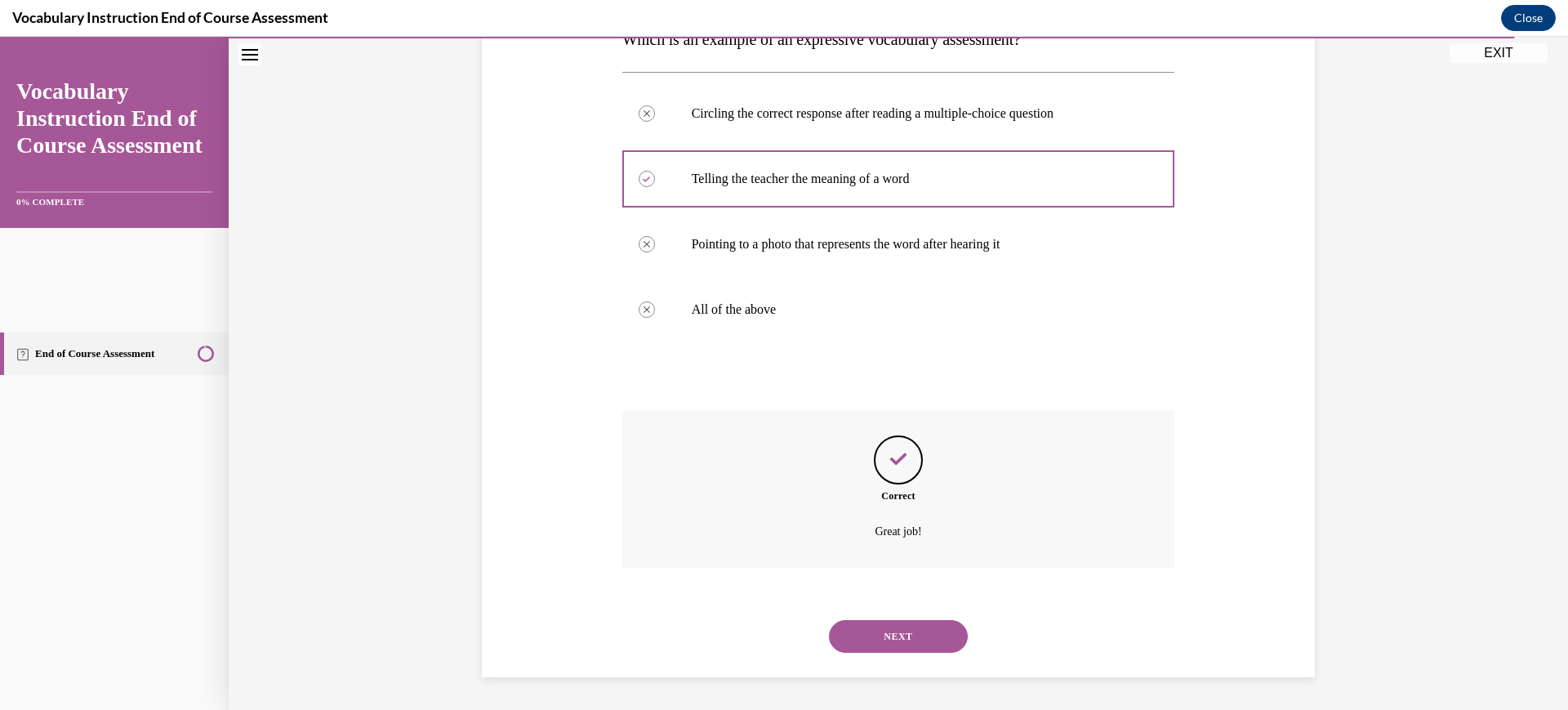
scroll to position [469, 0]
click at [925, 652] on button "NEXT" at bounding box center [899, 636] width 139 height 33
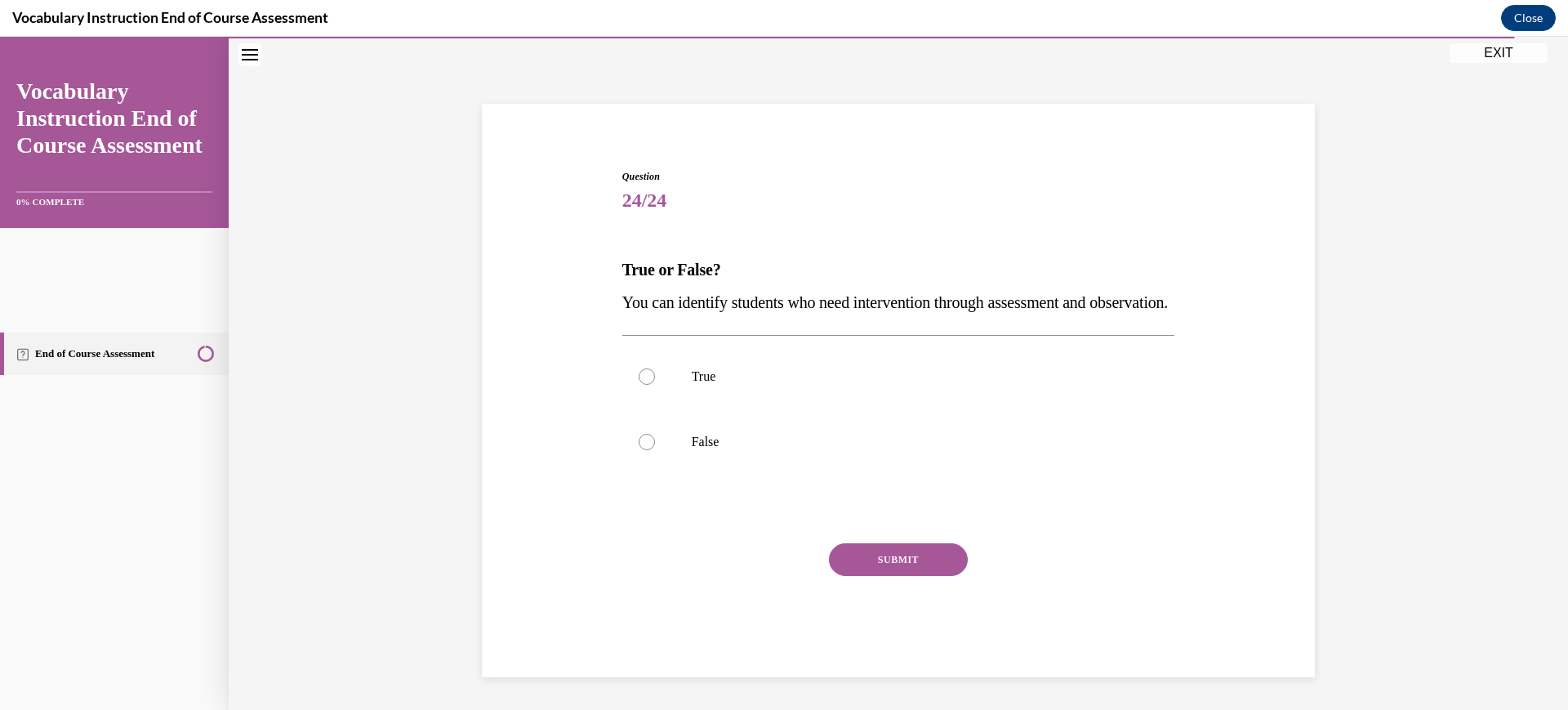
scroll to position [119, 0]
click at [746, 409] on label "True" at bounding box center [899, 376] width 553 height 65
click at [655, 384] on input "True" at bounding box center [647, 376] width 16 height 16
radio input "true"
drag, startPoint x: 746, startPoint y: 417, endPoint x: 906, endPoint y: 629, distance: 265.6
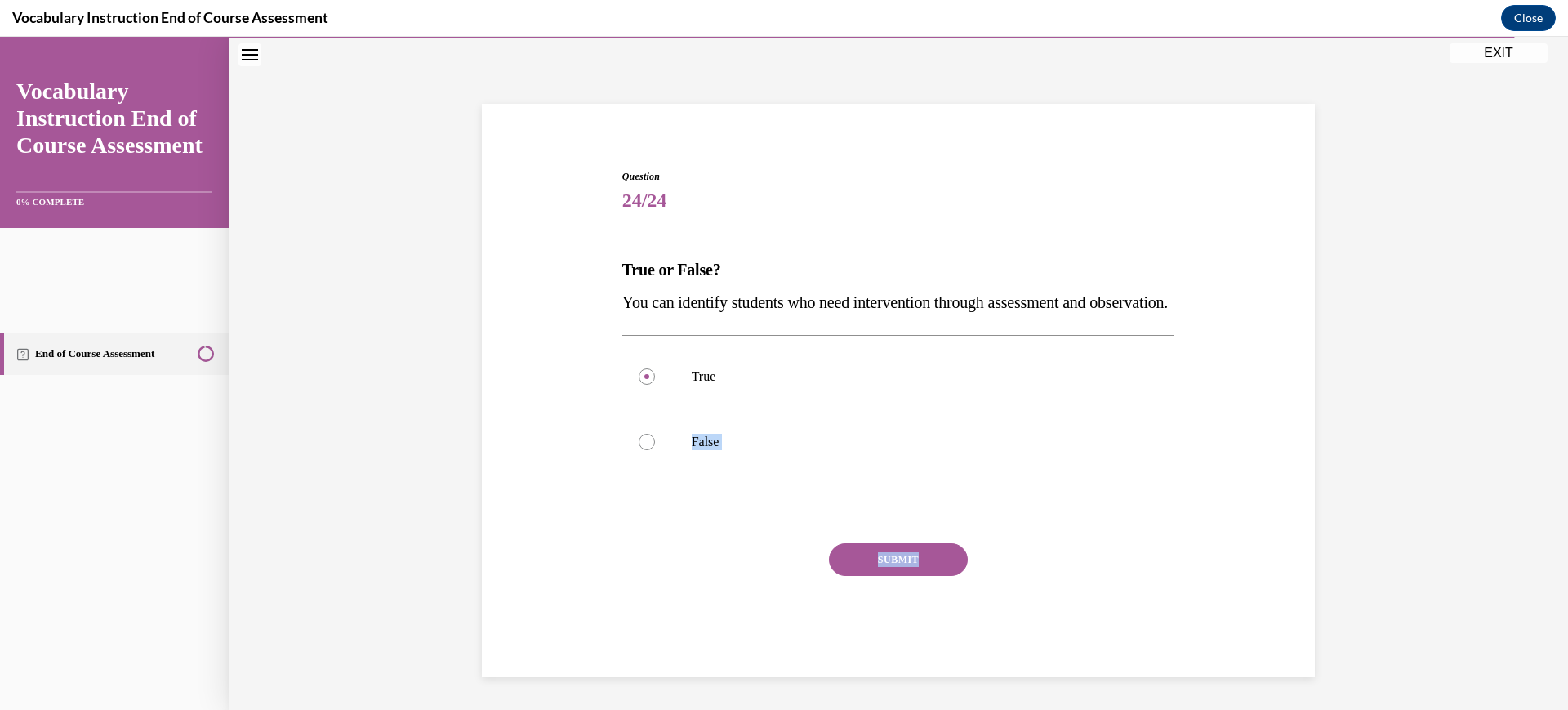
click at [906, 629] on div "Question 24/24 True or False? You can identify students who need intervention t…" at bounding box center [899, 423] width 553 height 508
click at [906, 576] on button "SUBMIT" at bounding box center [899, 559] width 139 height 33
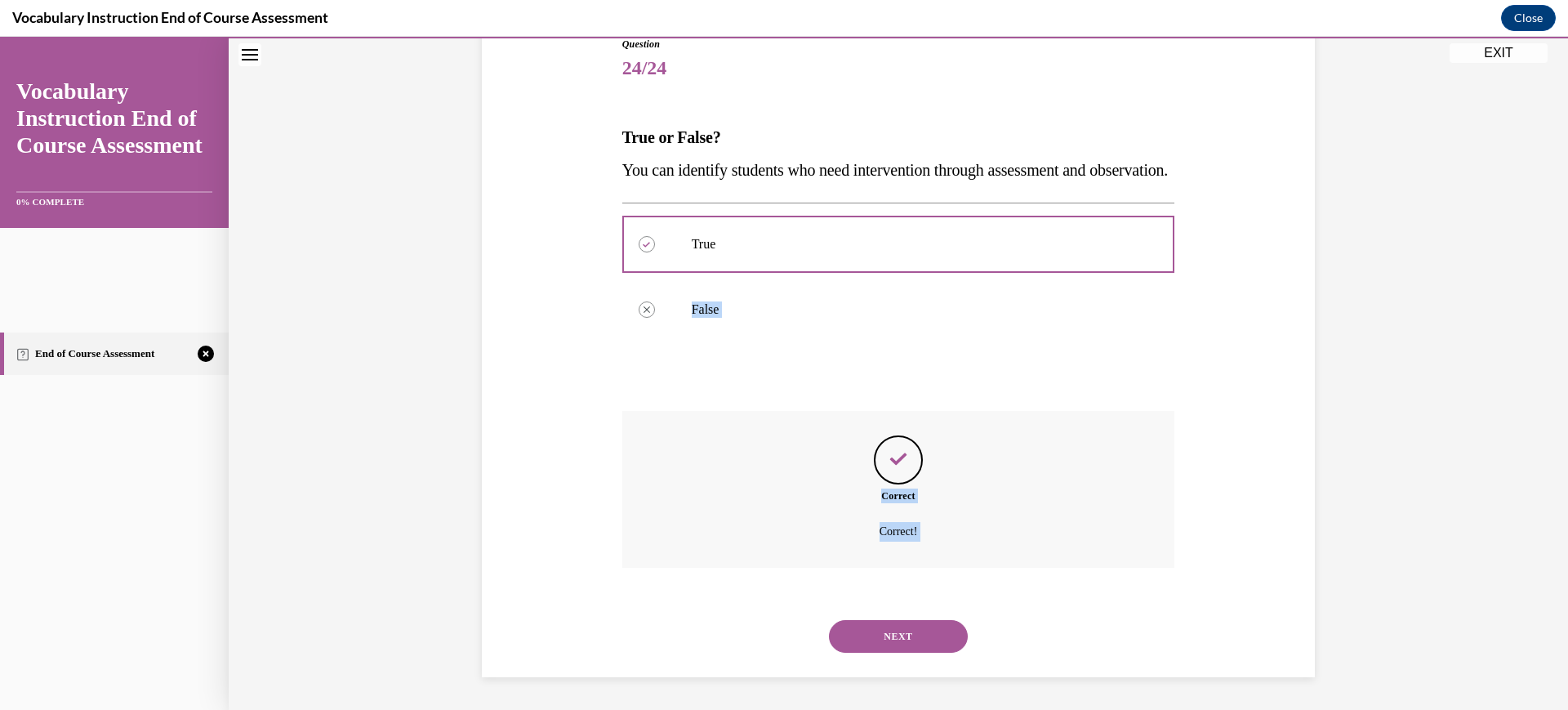
scroll to position [393, 0]
click at [927, 619] on button "NEXT" at bounding box center [899, 636] width 139 height 33
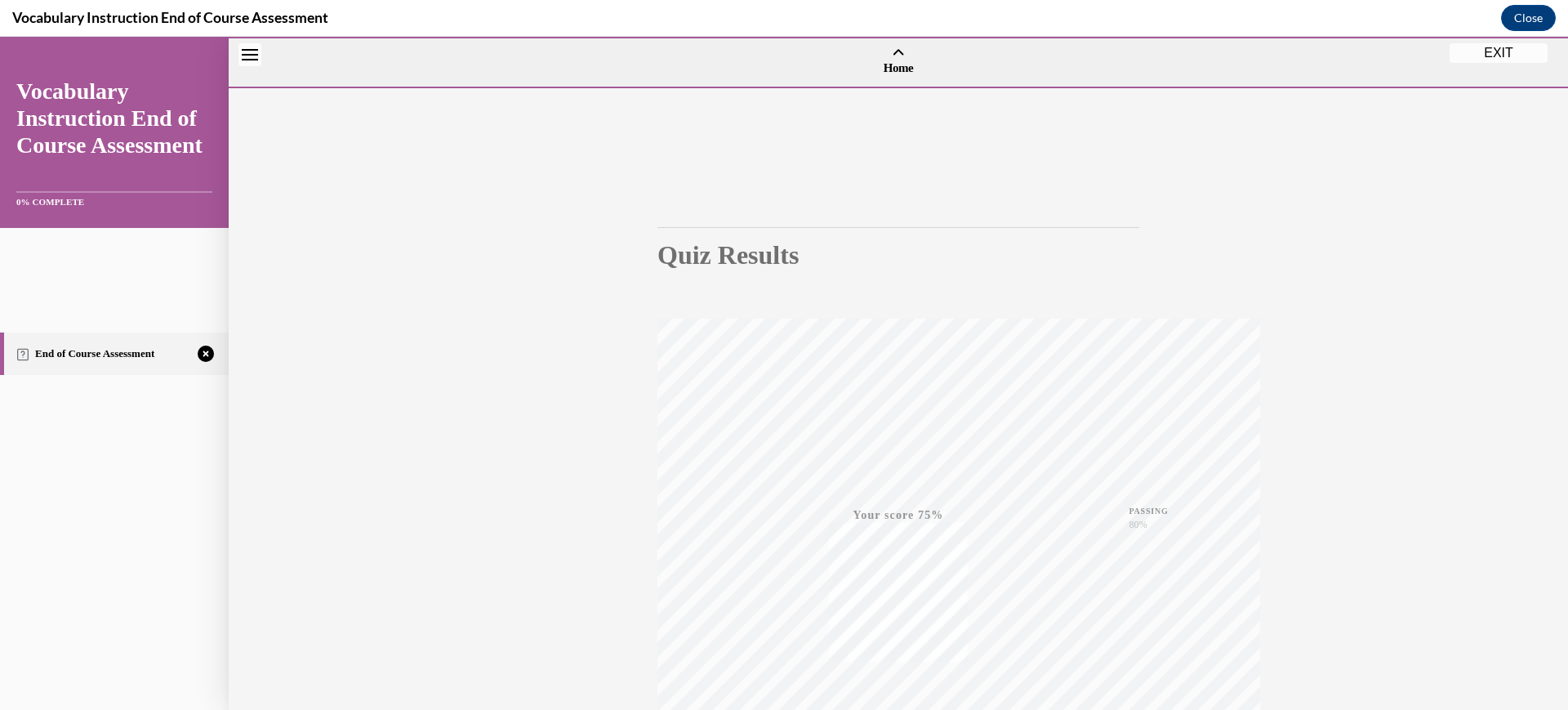
scroll to position [373, 0]
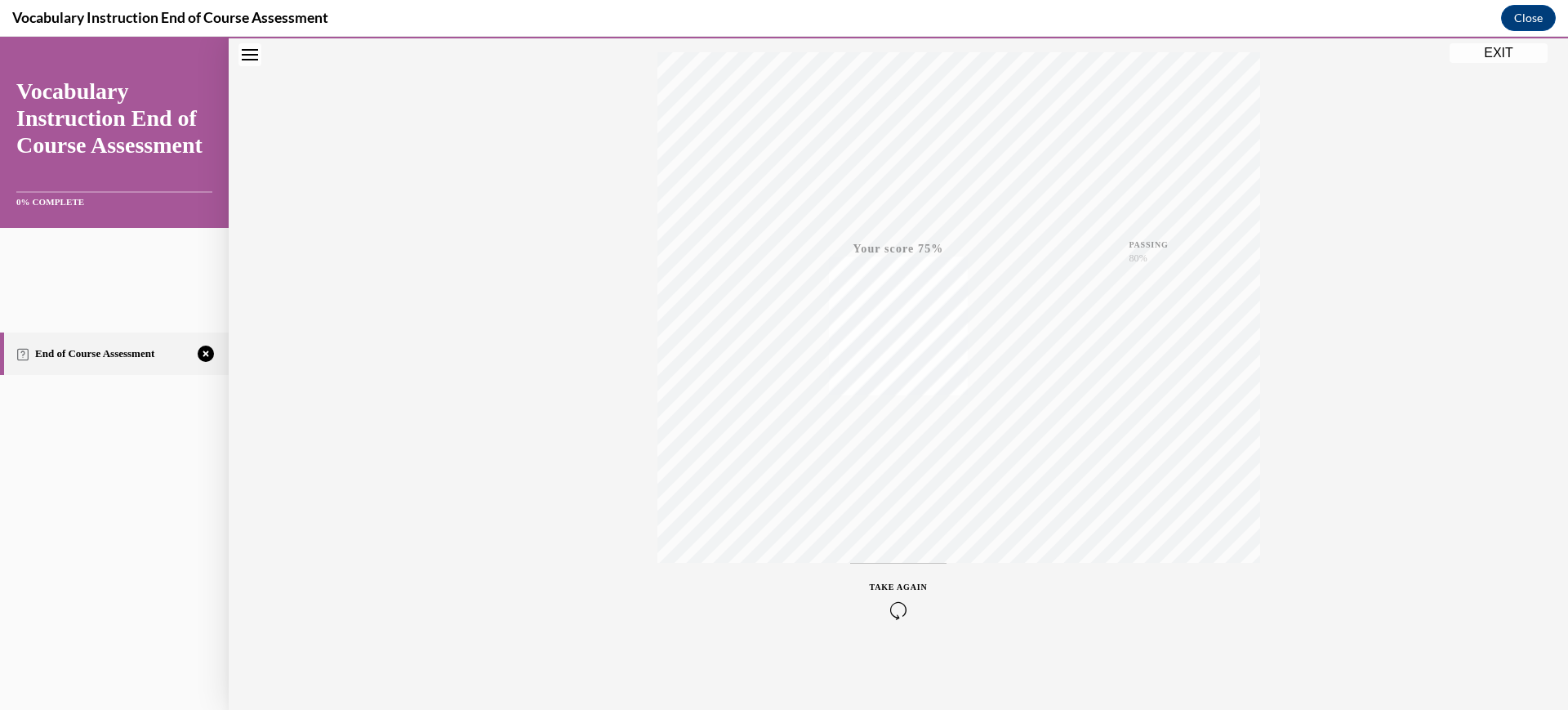
click at [923, 601] on icon "button" at bounding box center [898, 610] width 58 height 18
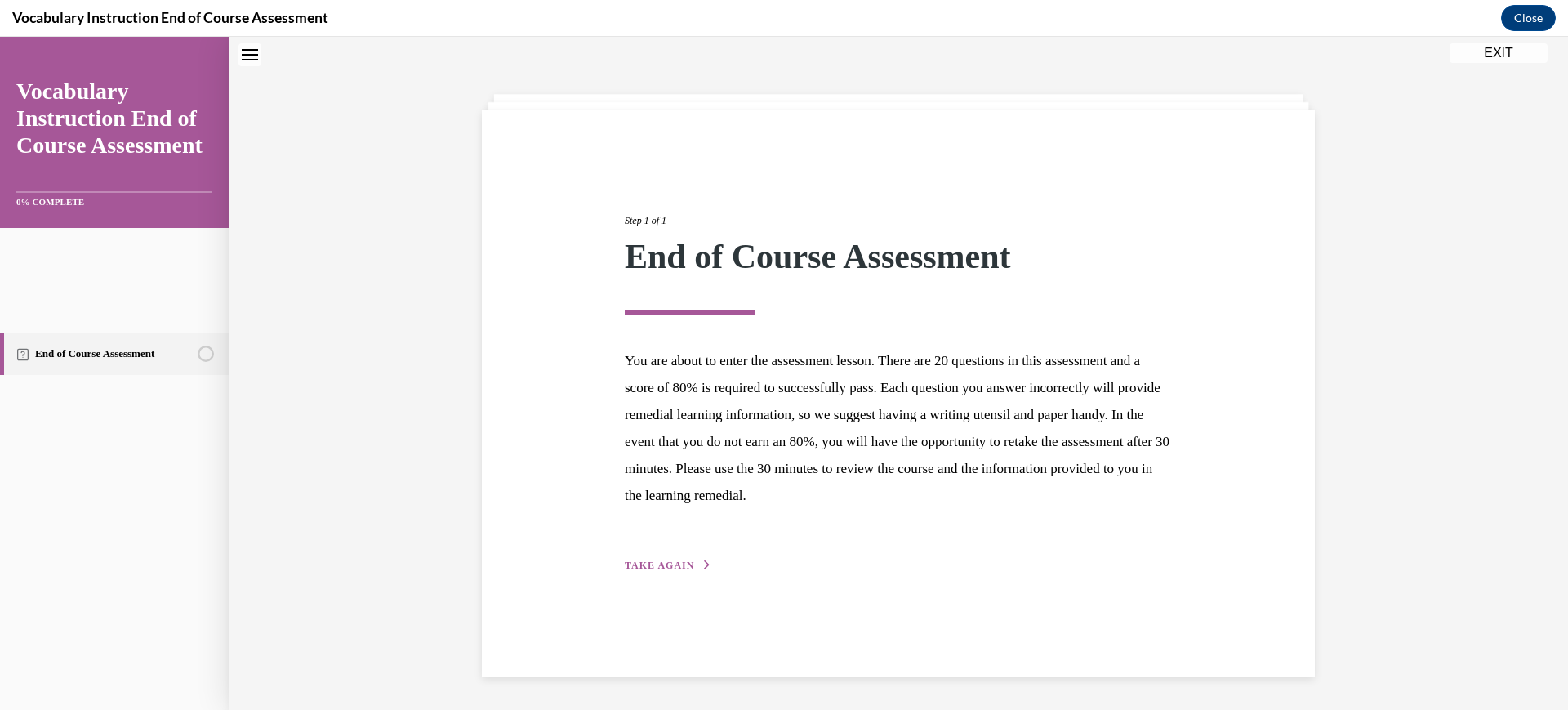
scroll to position [185, 0]
click at [625, 571] on span "TAKE AGAIN" at bounding box center [660, 565] width 70 height 11
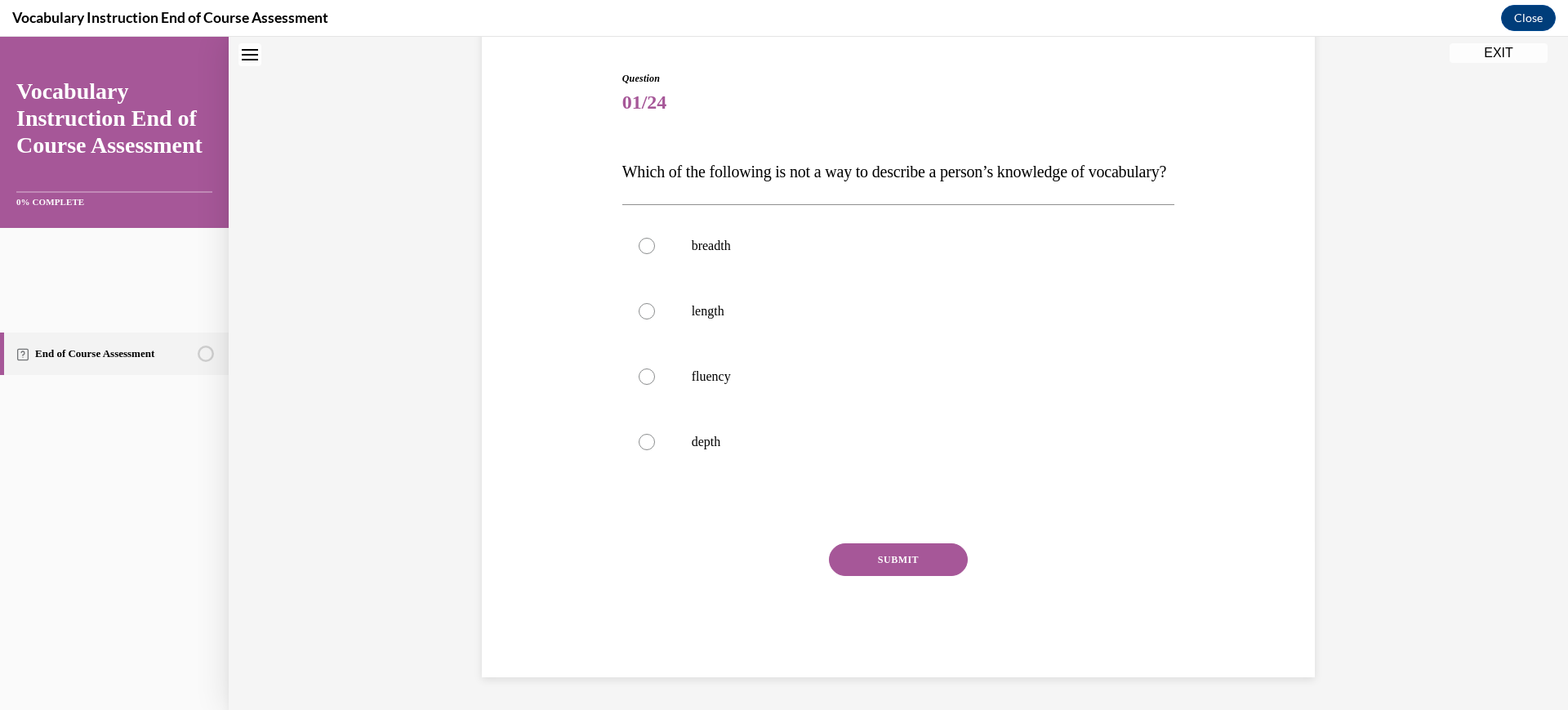
scroll to position [253, 0]
click at [706, 242] on p "breadth" at bounding box center [914, 246] width 443 height 16
click at [655, 242] on input "breadth" at bounding box center [647, 246] width 16 height 16
radio input "true"
click at [918, 576] on button "SUBMIT" at bounding box center [899, 559] width 139 height 33
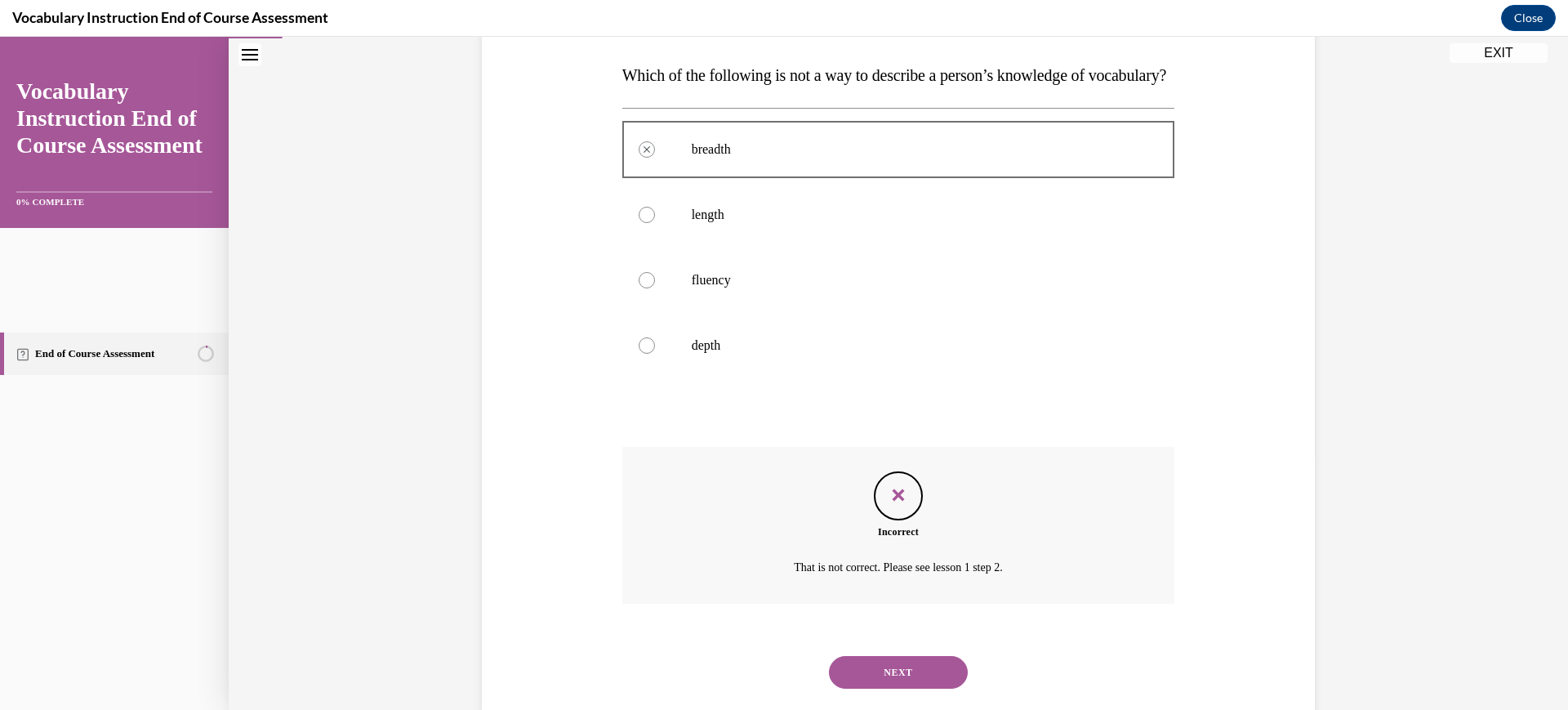
scroll to position [522, 0]
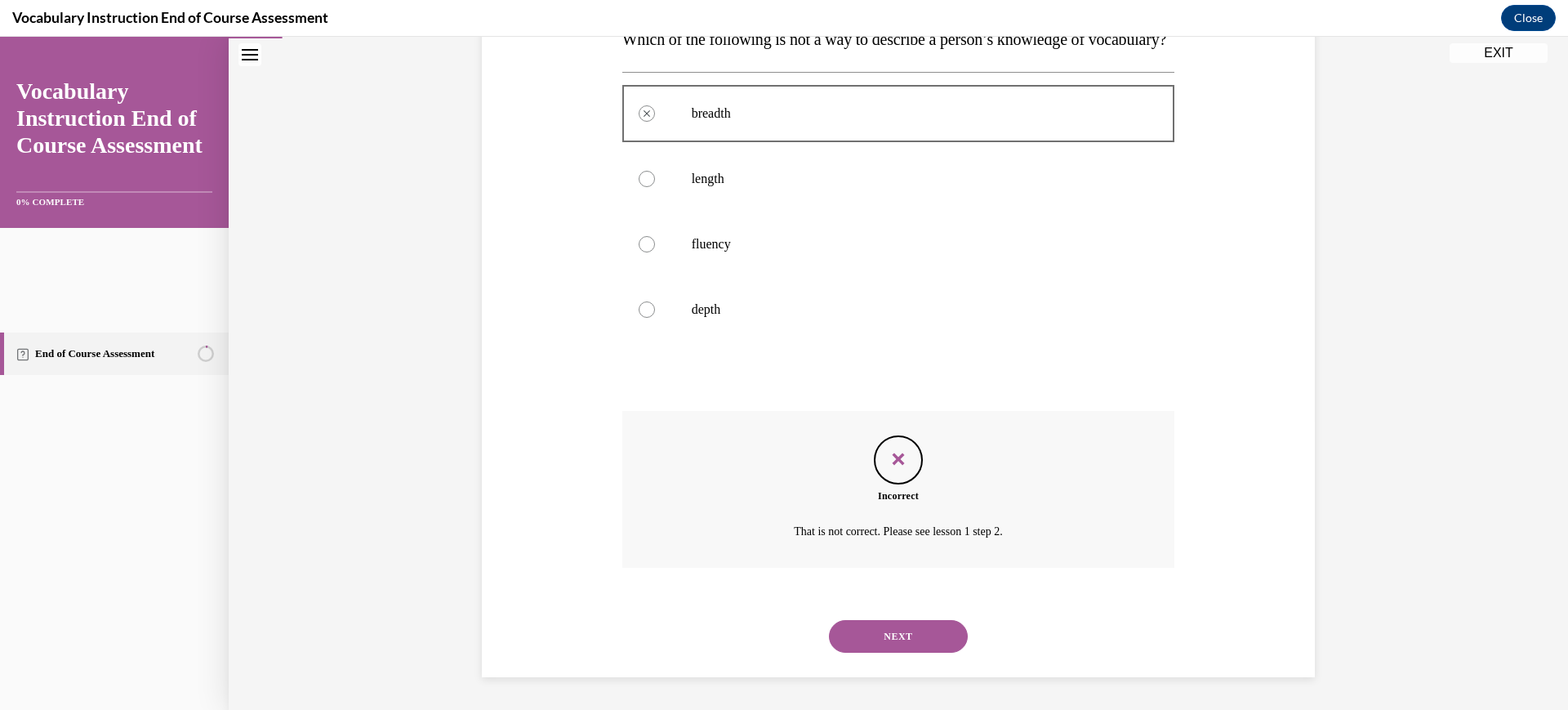
click at [921, 619] on button "NEXT" at bounding box center [899, 636] width 139 height 33
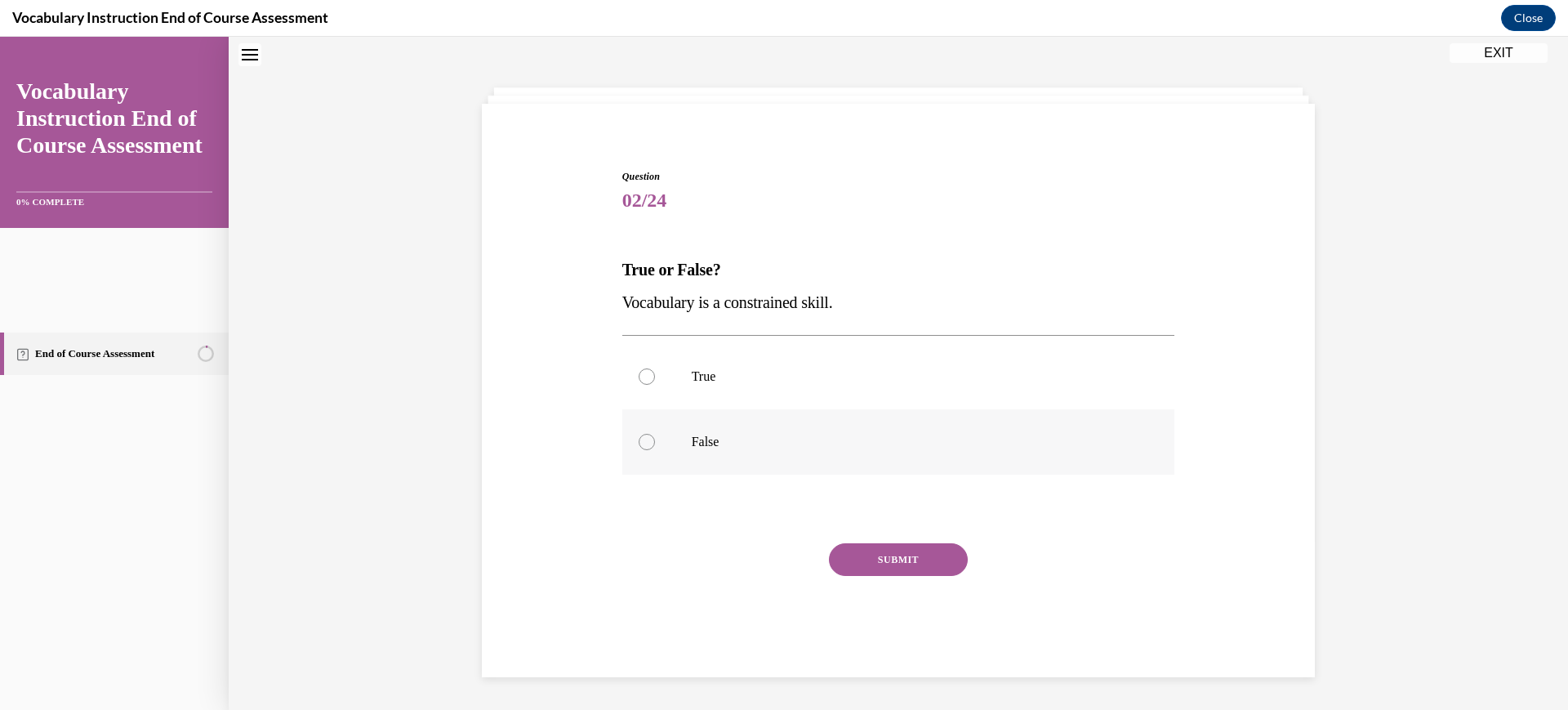
click at [622, 474] on label "False" at bounding box center [899, 441] width 553 height 65
click at [639, 450] on input "False" at bounding box center [647, 442] width 16 height 16
radio input "true"
click at [933, 576] on button "SUBMIT" at bounding box center [899, 559] width 139 height 33
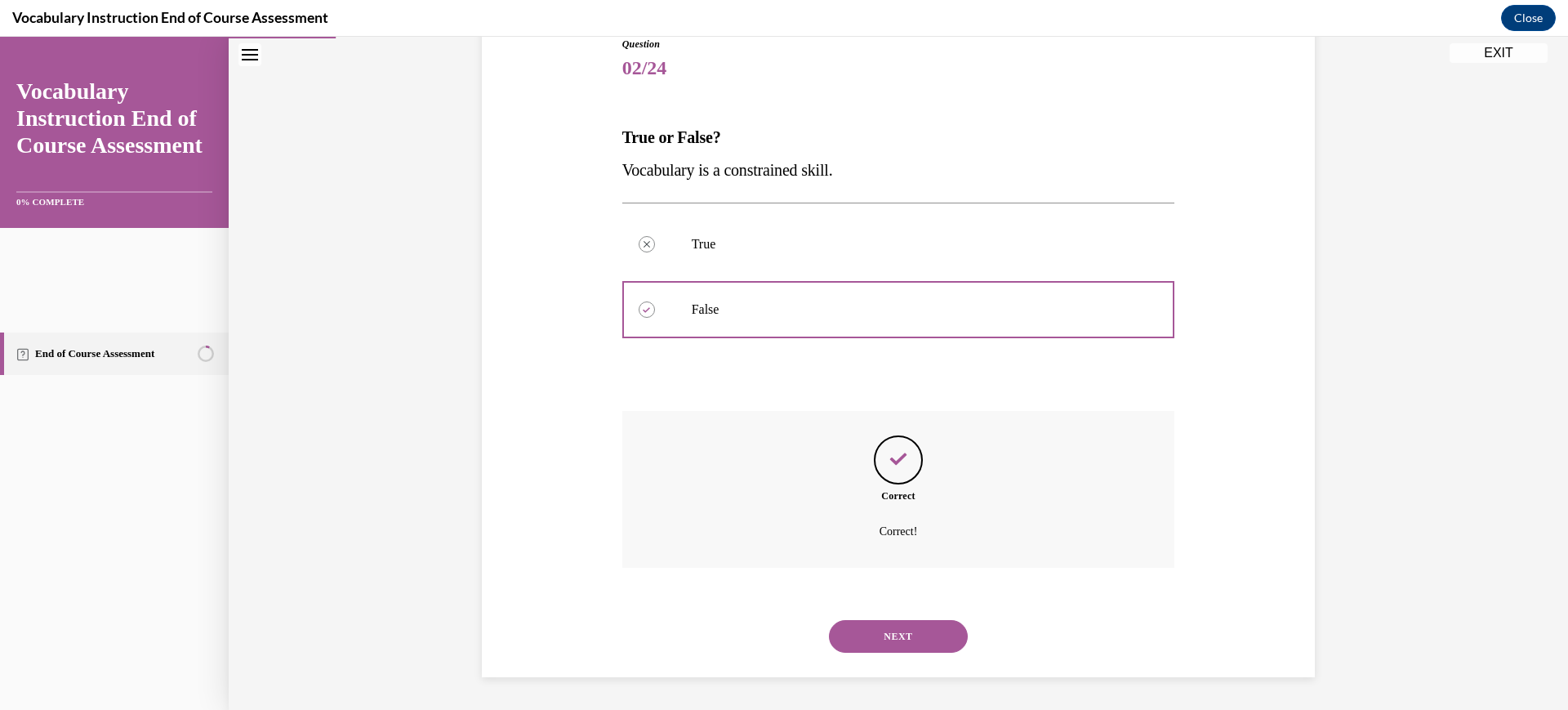
scroll to position [393, 0]
click at [933, 621] on button "NEXT" at bounding box center [899, 636] width 139 height 33
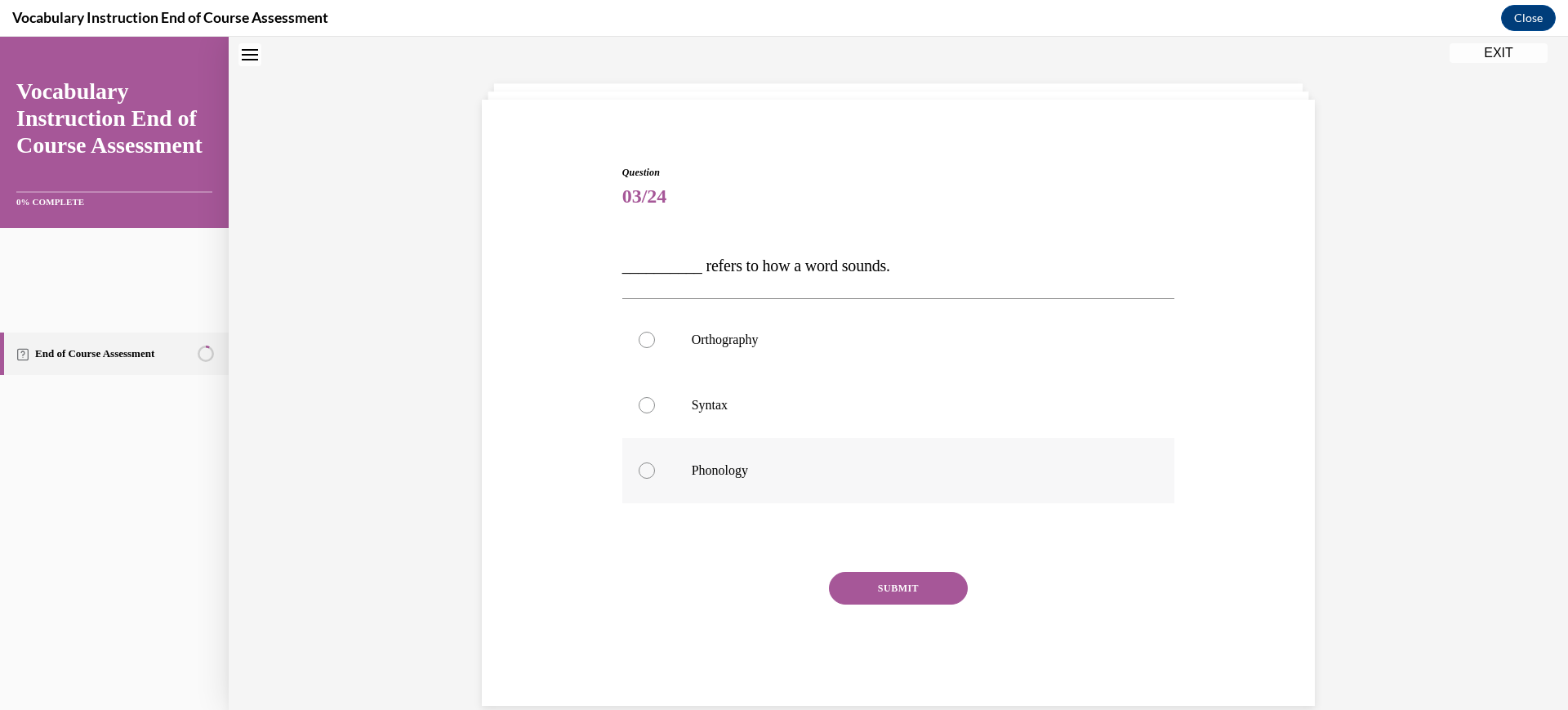
click at [741, 503] on label "Phonology" at bounding box center [899, 469] width 553 height 65
click at [655, 479] on input "Phonology" at bounding box center [647, 470] width 16 height 16
radio input "true"
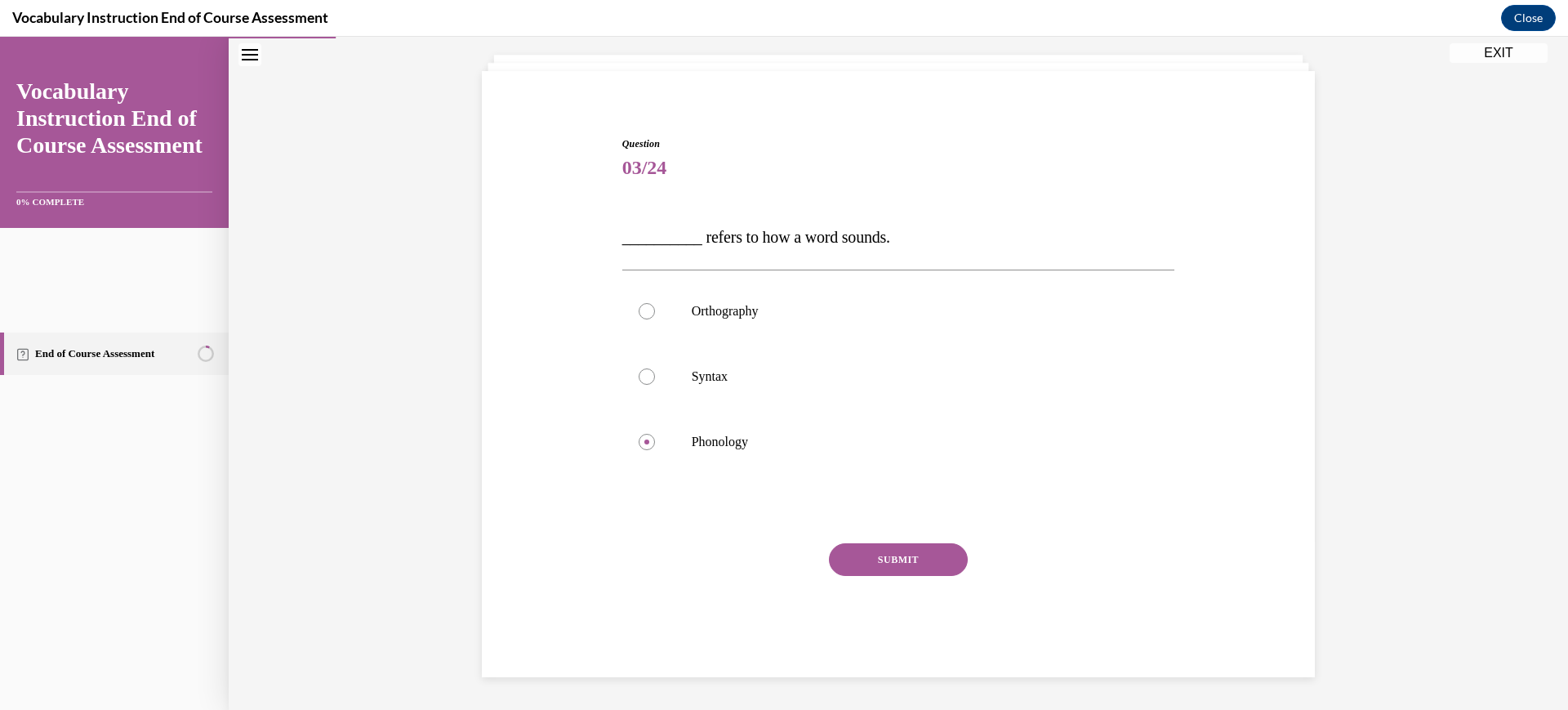
click at [903, 576] on button "SUBMIT" at bounding box center [899, 559] width 139 height 33
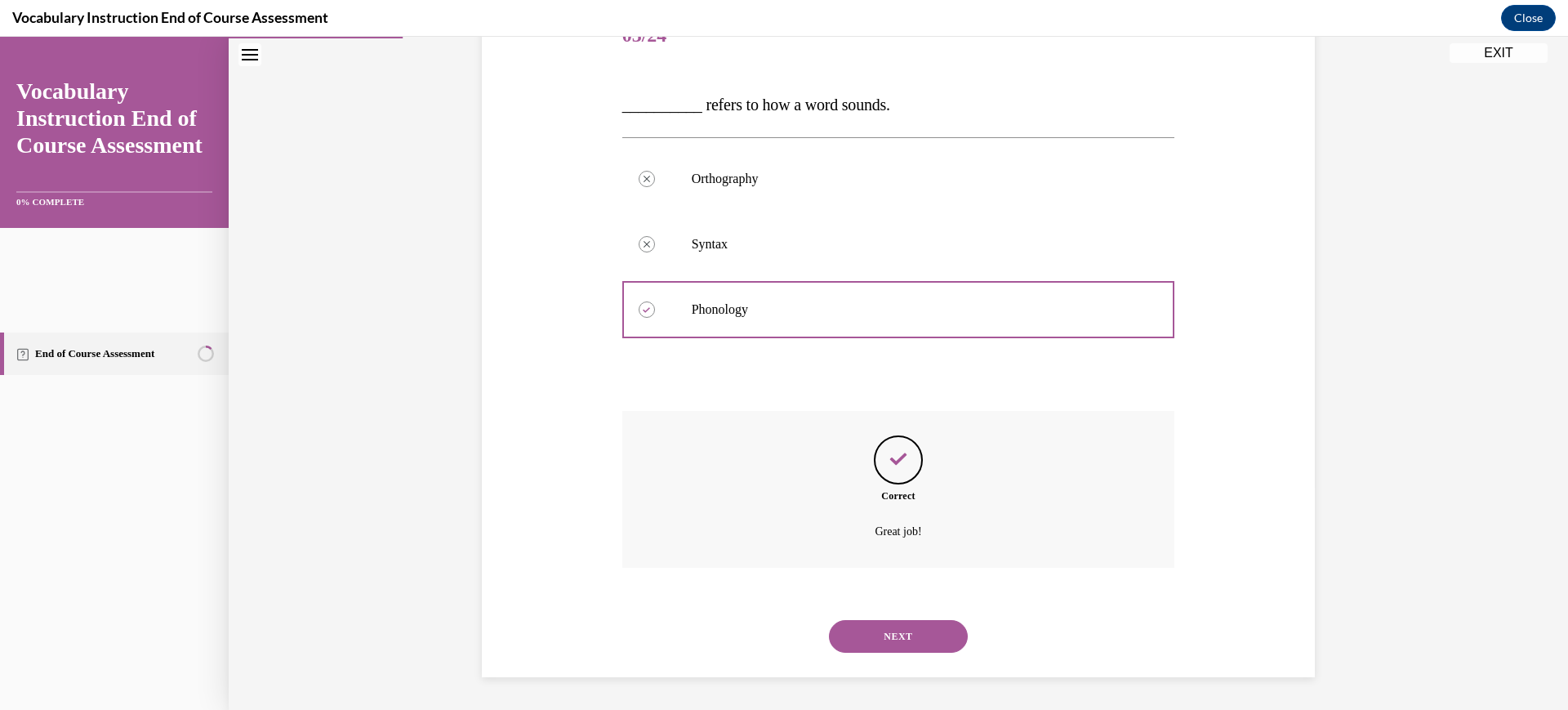
scroll to position [440, 0]
click at [907, 619] on button "NEXT" at bounding box center [899, 636] width 139 height 33
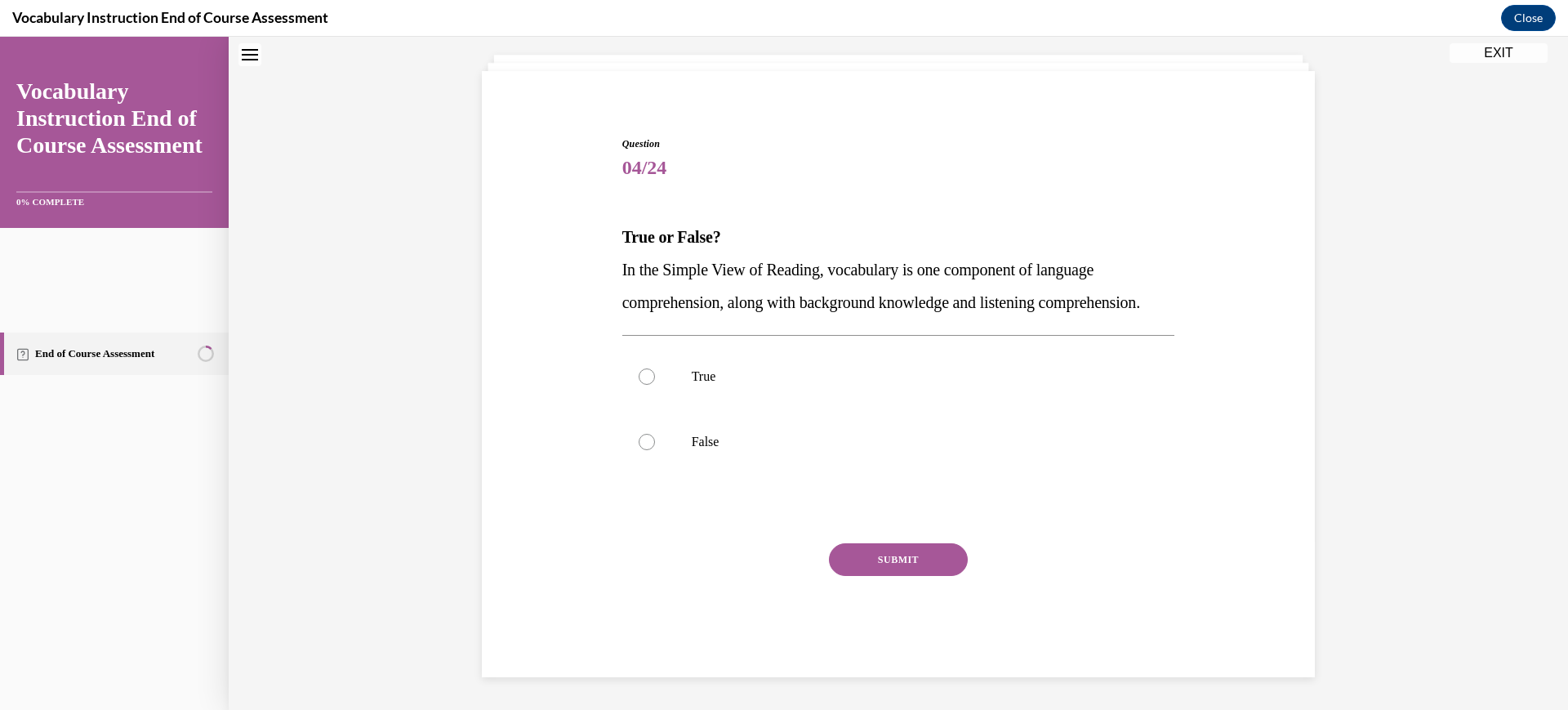
scroll to position [62, 0]
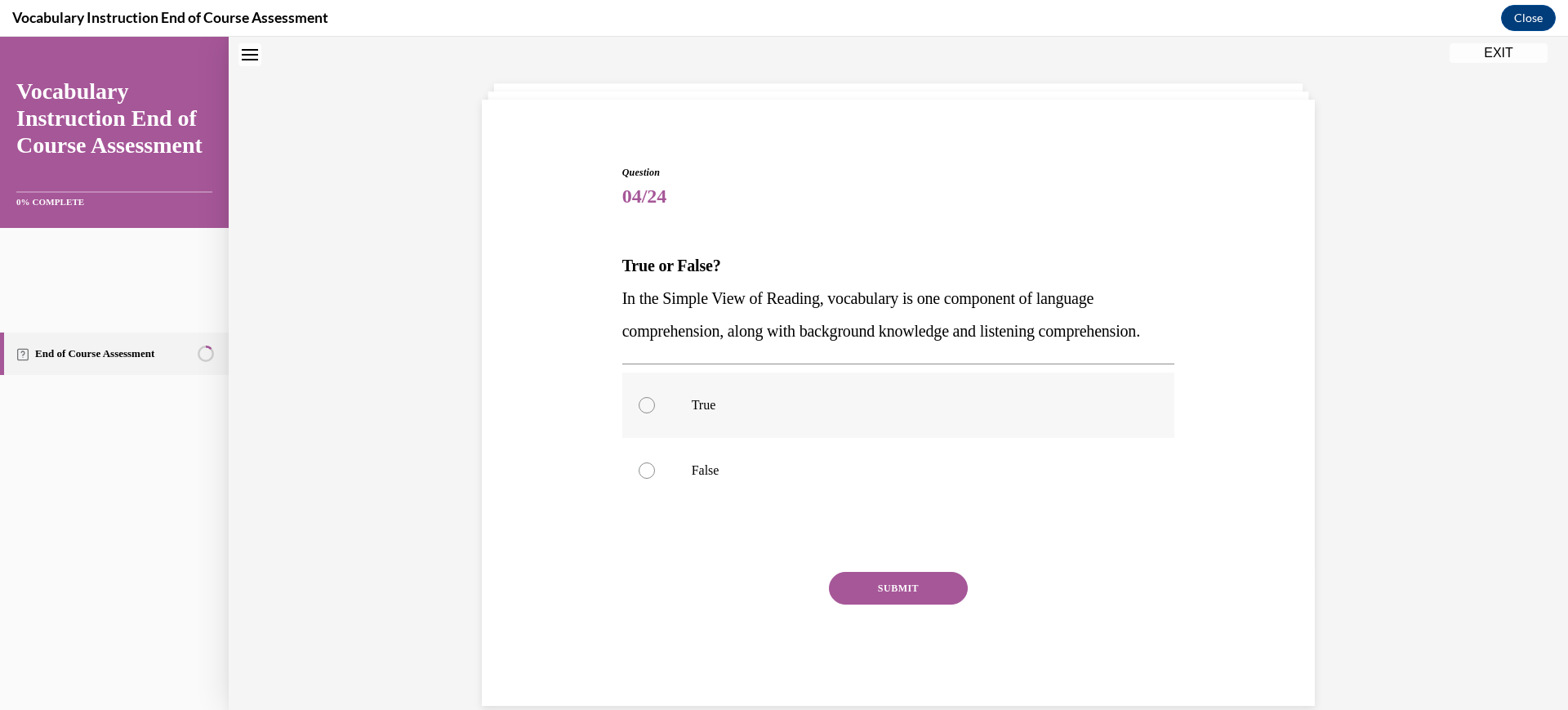
click at [692, 414] on p "True" at bounding box center [914, 405] width 443 height 16
click at [655, 414] on input "True" at bounding box center [647, 405] width 16 height 16
radio input "true"
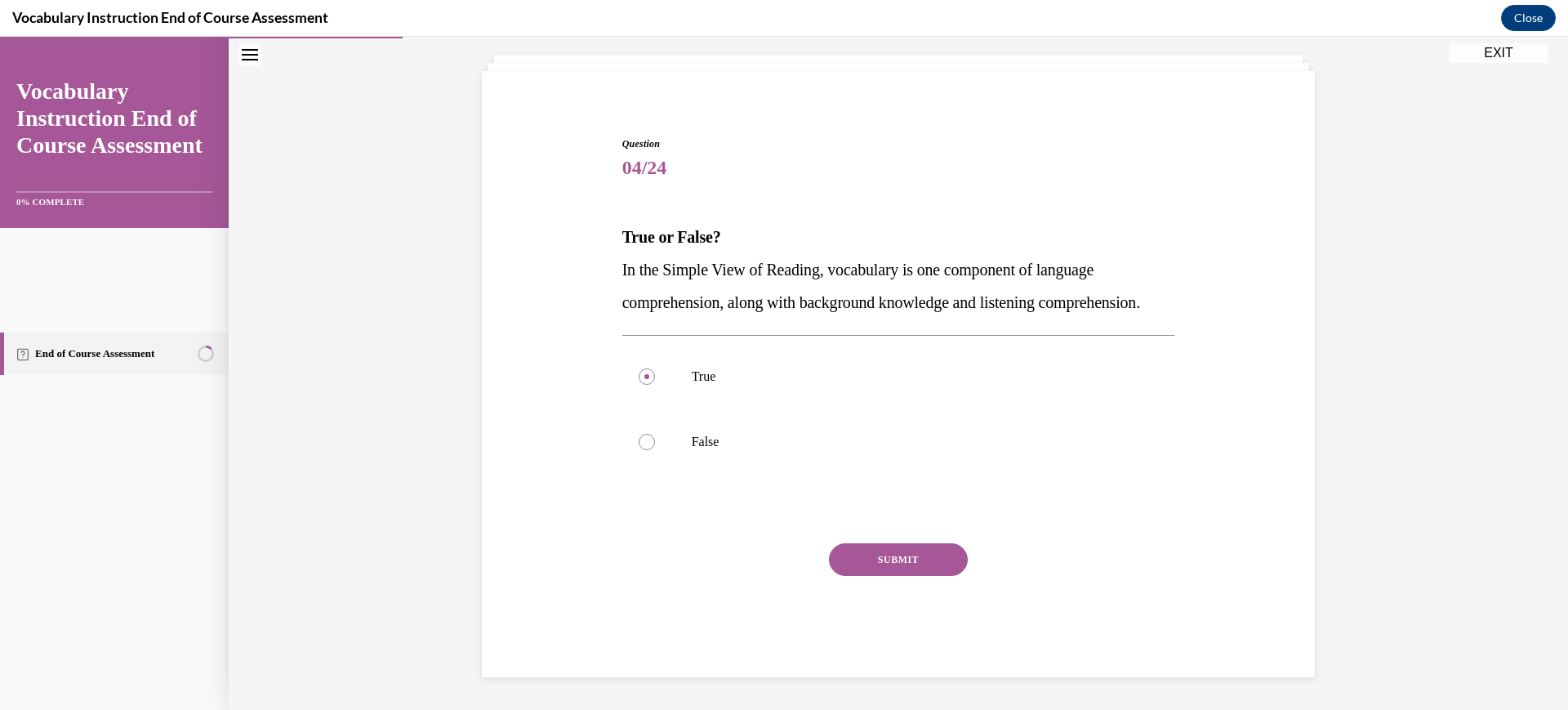
click at [906, 576] on button "SUBMIT" at bounding box center [899, 559] width 139 height 33
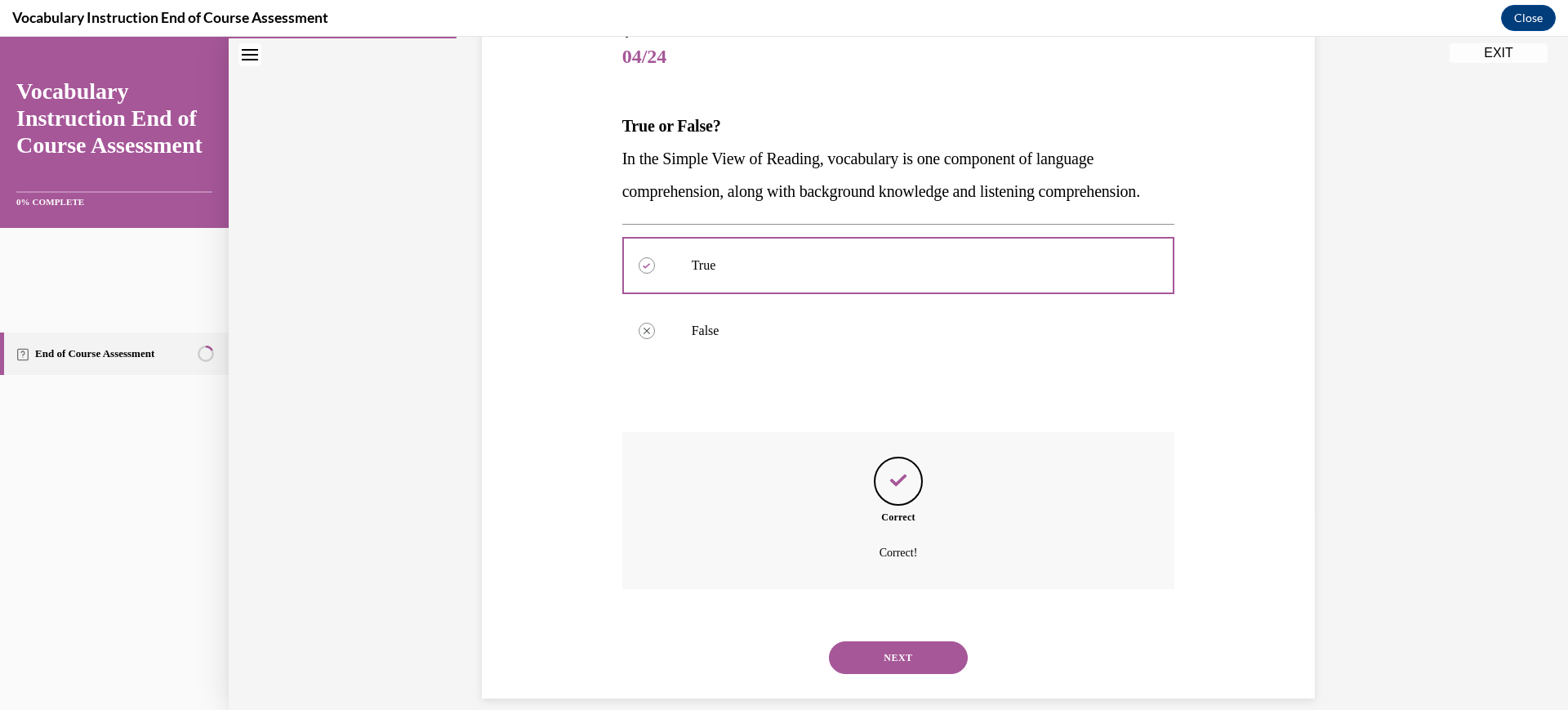
scroll to position [428, 0]
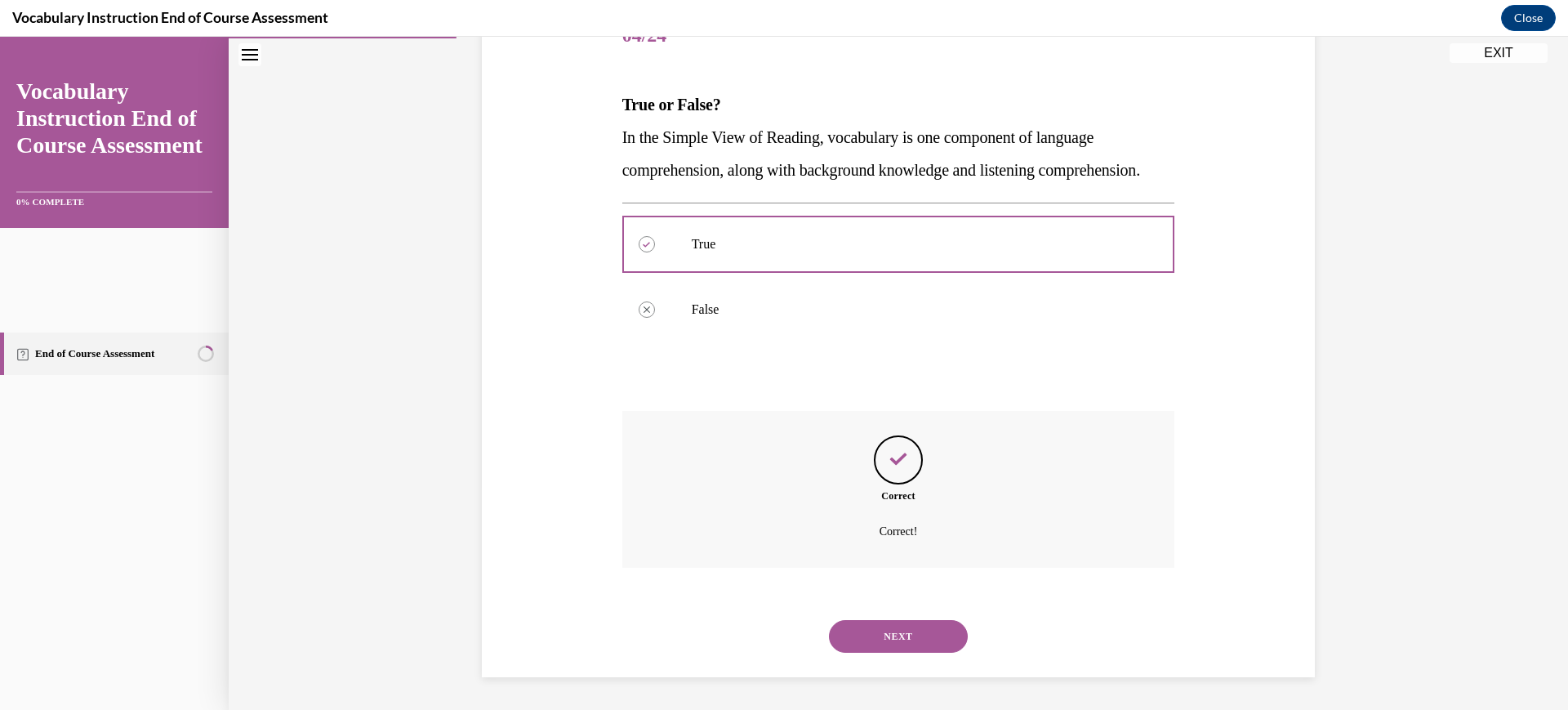
click at [903, 622] on button "NEXT" at bounding box center [899, 636] width 139 height 33
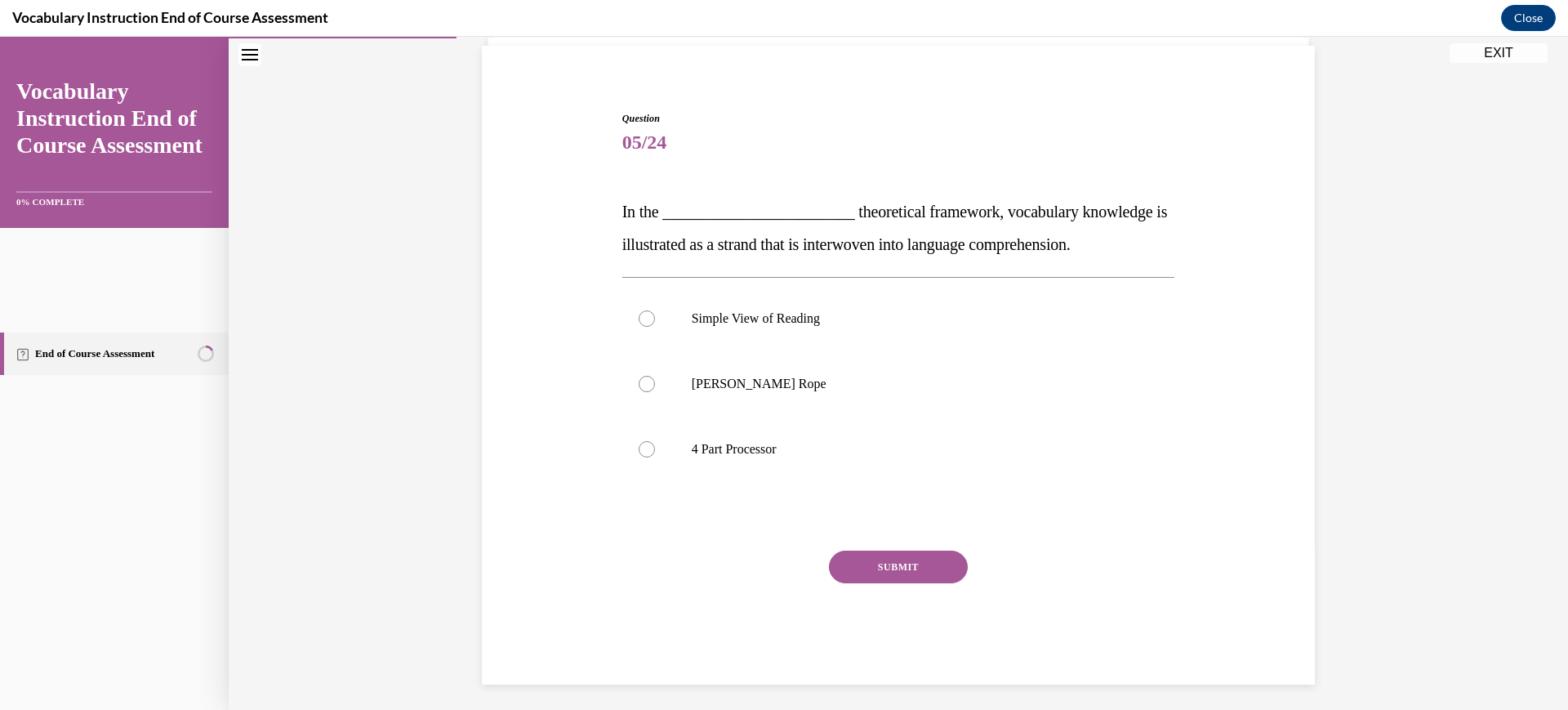
scroll to position [125, 0]
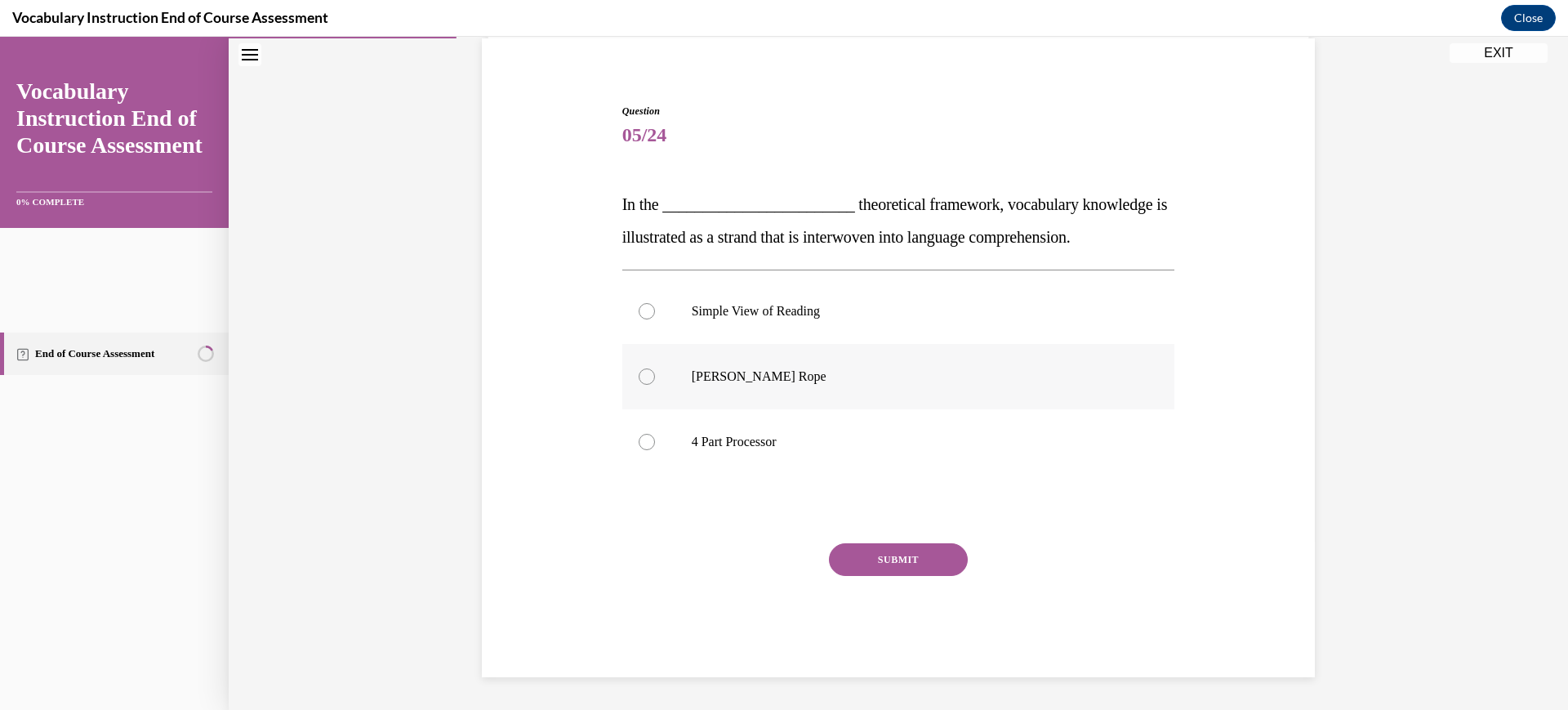
click at [836, 384] on p "[PERSON_NAME] Rope" at bounding box center [914, 376] width 443 height 16
click at [655, 384] on input "[PERSON_NAME] Rope" at bounding box center [647, 376] width 16 height 16
radio input "true"
click at [908, 576] on button "SUBMIT" at bounding box center [899, 559] width 139 height 33
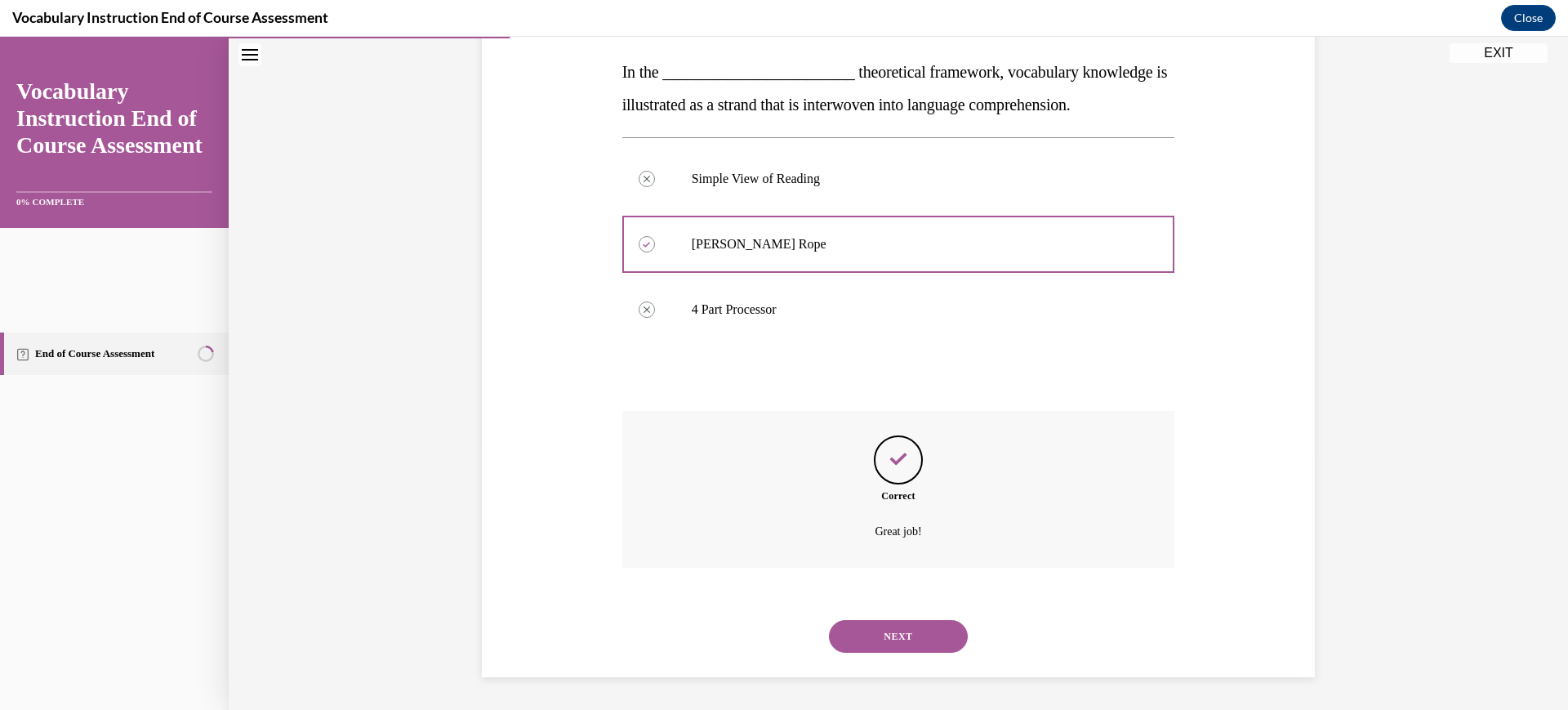
scroll to position [474, 0]
click at [927, 619] on button "NEXT" at bounding box center [899, 636] width 139 height 33
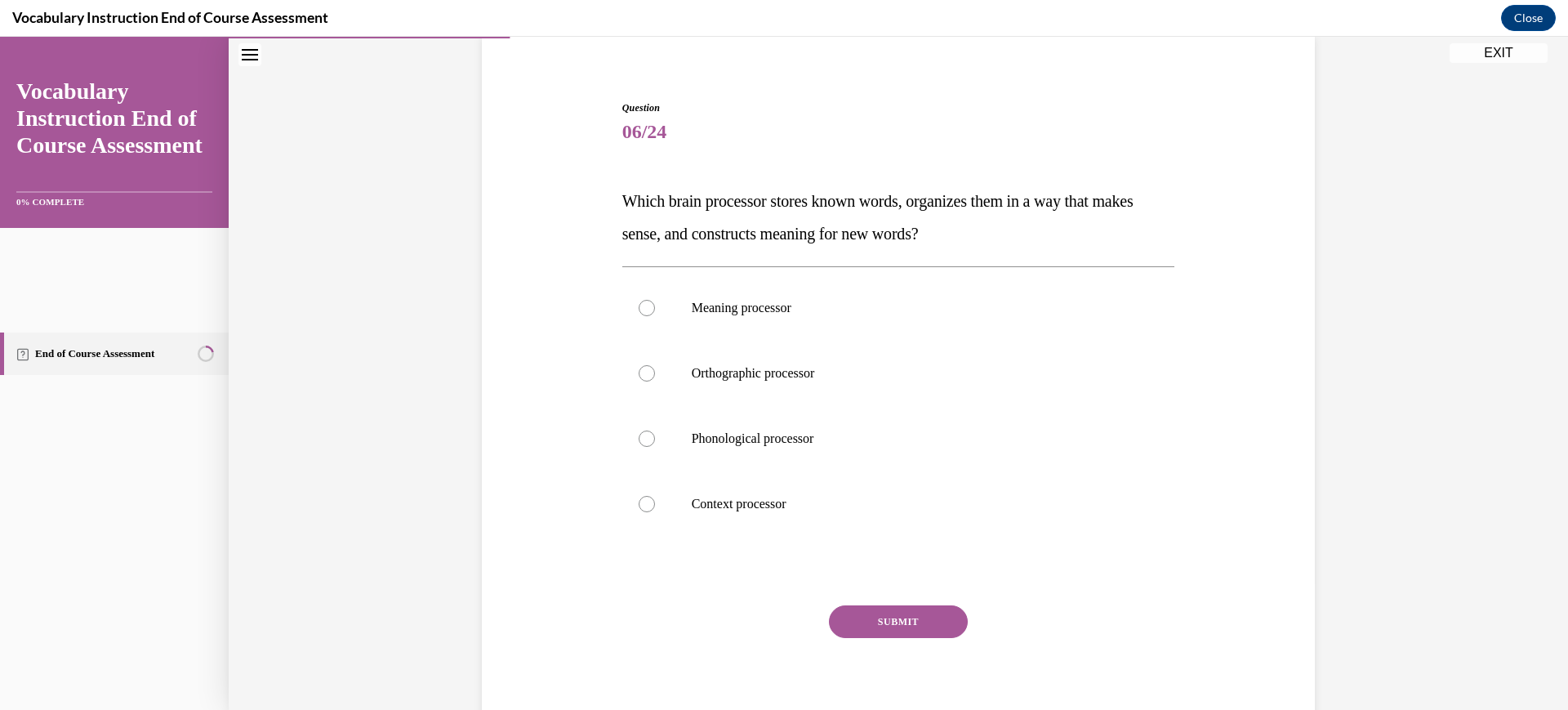
scroll to position [178, 0]
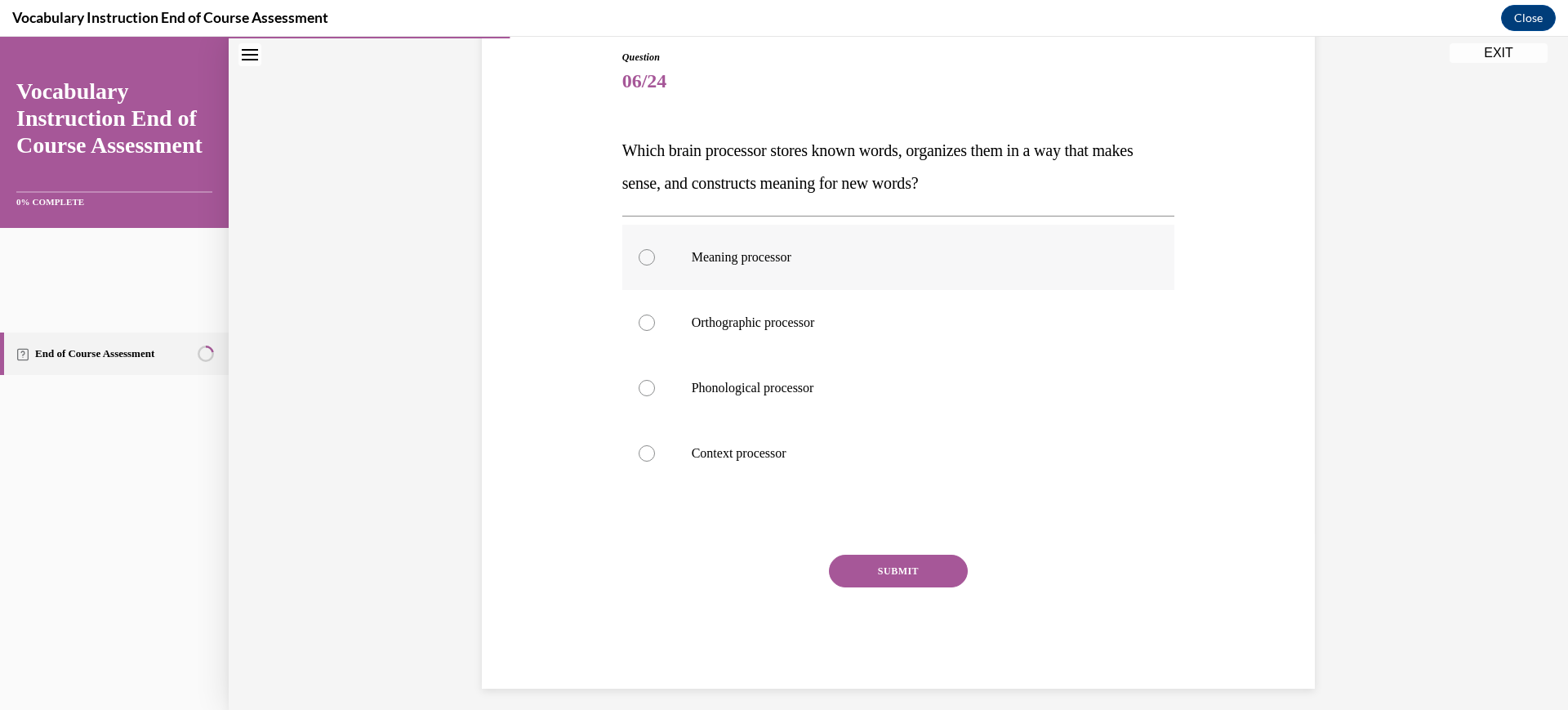
click at [855, 290] on label "Meaning processor" at bounding box center [899, 256] width 553 height 65
click at [655, 265] on input "Meaning processor" at bounding box center [647, 257] width 16 height 16
radio input "true"
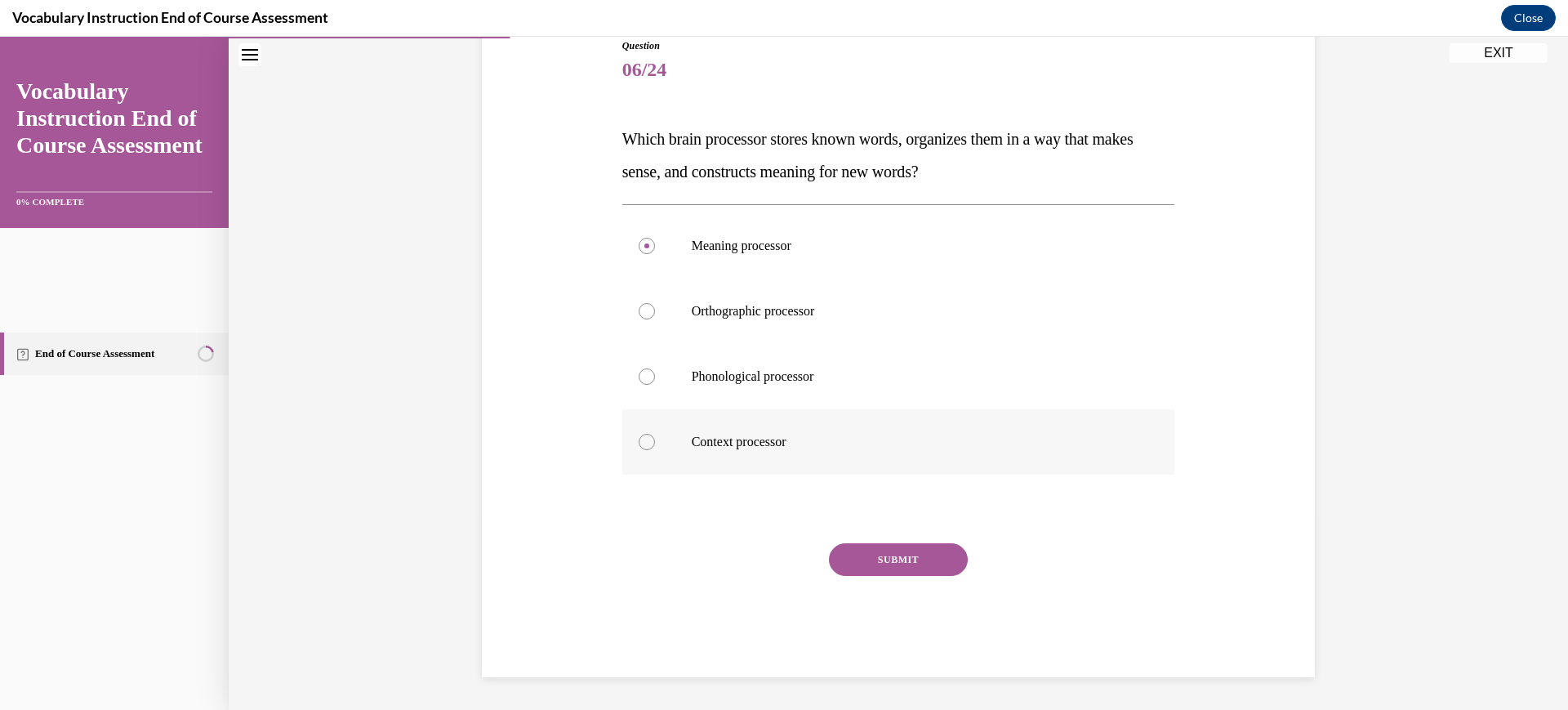
scroll to position [330, 0]
click at [923, 576] on button "SUBMIT" at bounding box center [899, 559] width 139 height 33
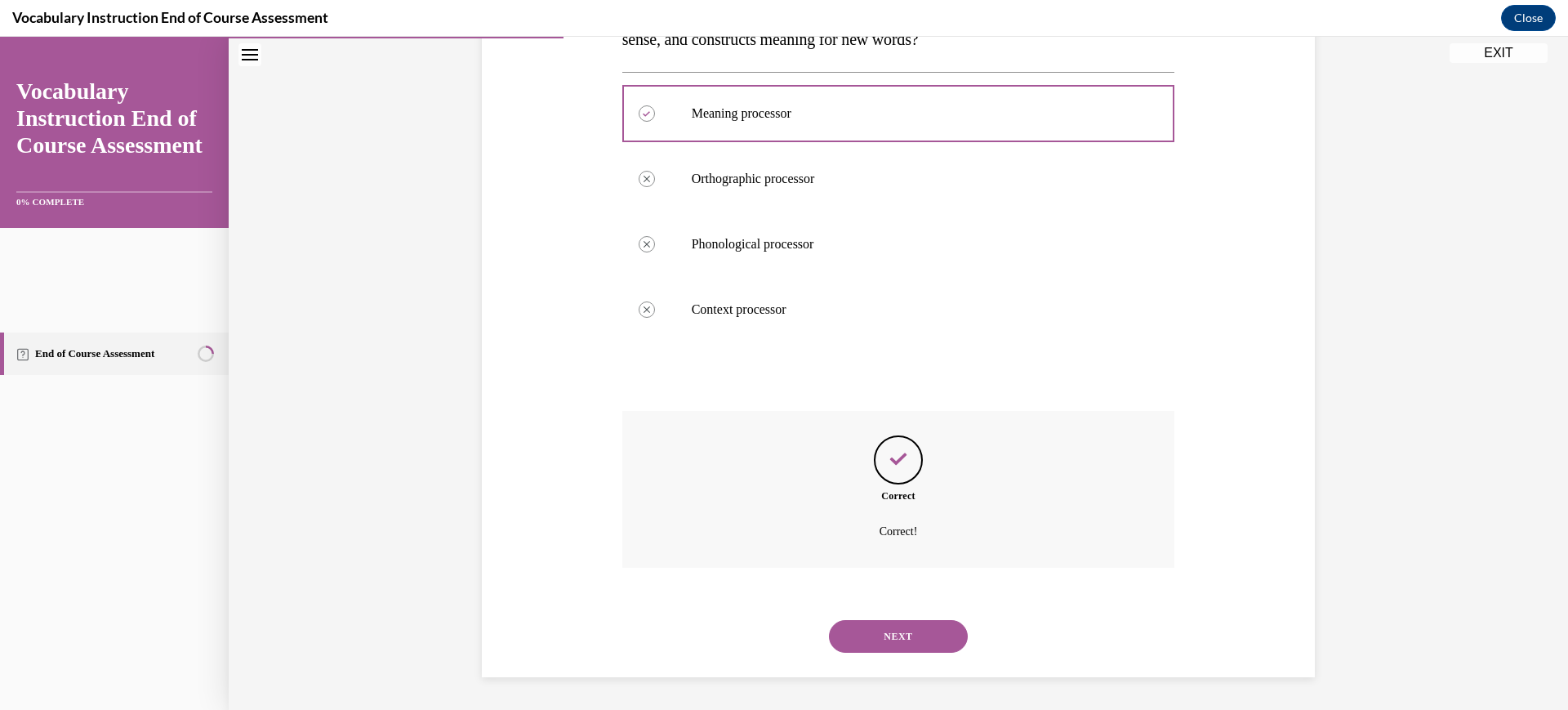
click at [911, 626] on button "NEXT" at bounding box center [899, 636] width 139 height 33
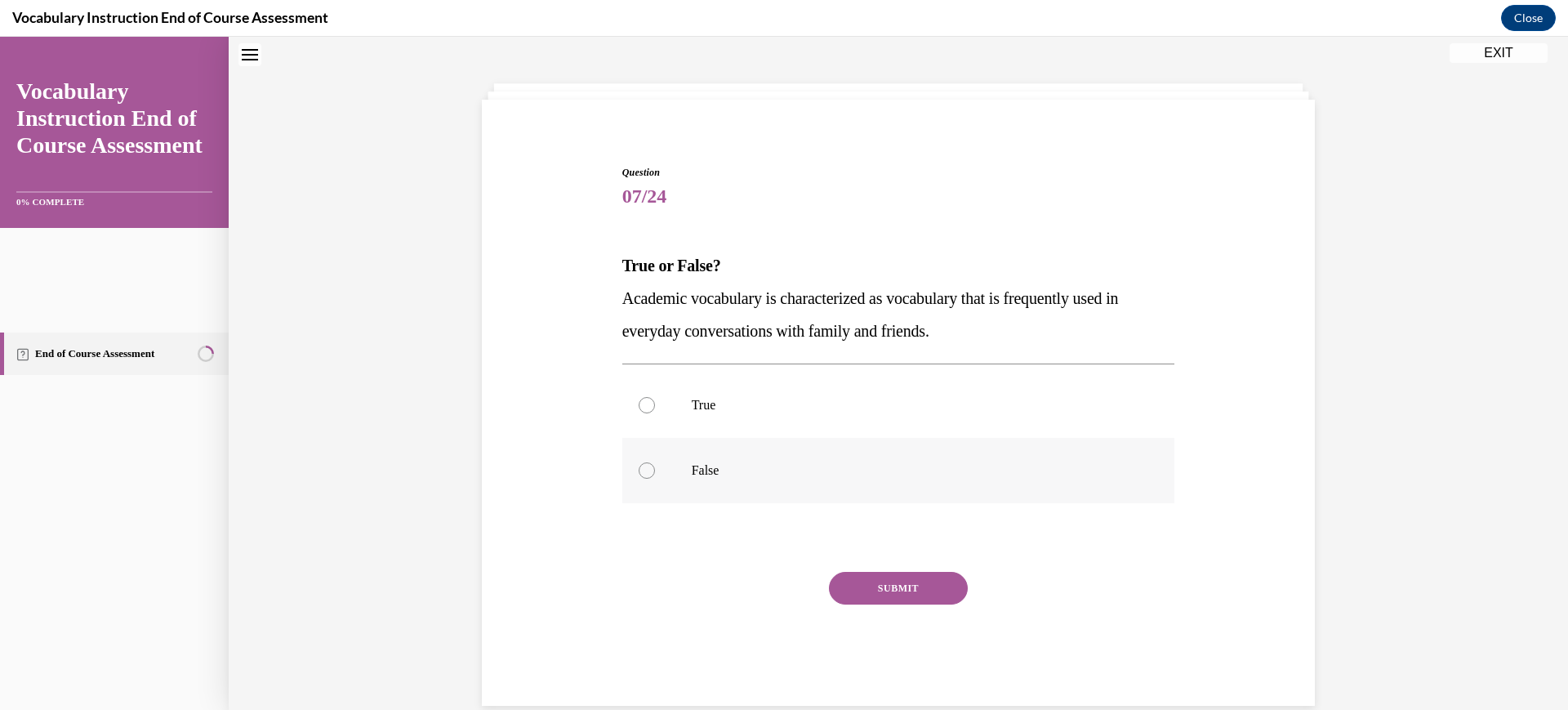
click at [761, 503] on label "False" at bounding box center [899, 469] width 553 height 65
click at [655, 479] on input "False" at bounding box center [647, 470] width 16 height 16
radio input "true"
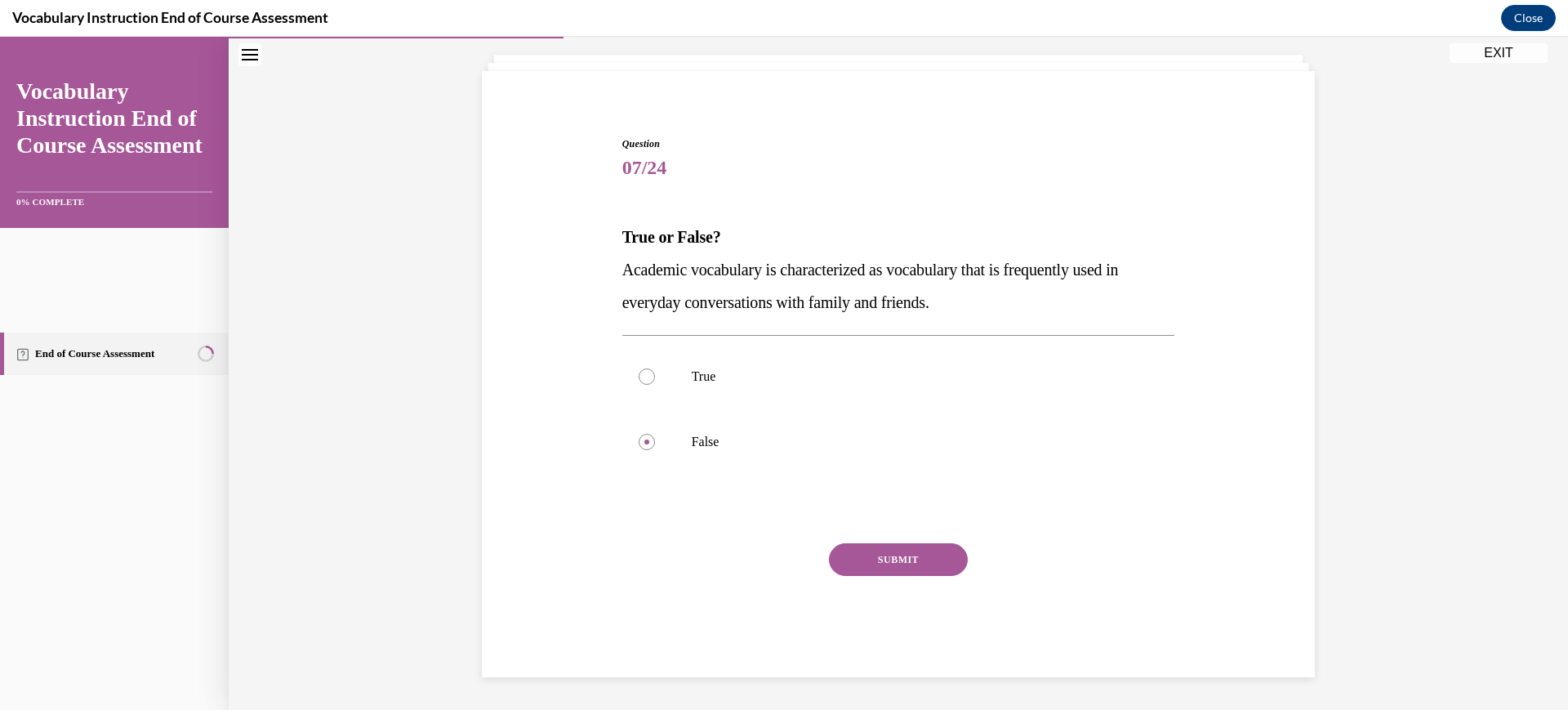
scroll to position [201, 0]
click at [907, 576] on button "SUBMIT" at bounding box center [899, 559] width 139 height 33
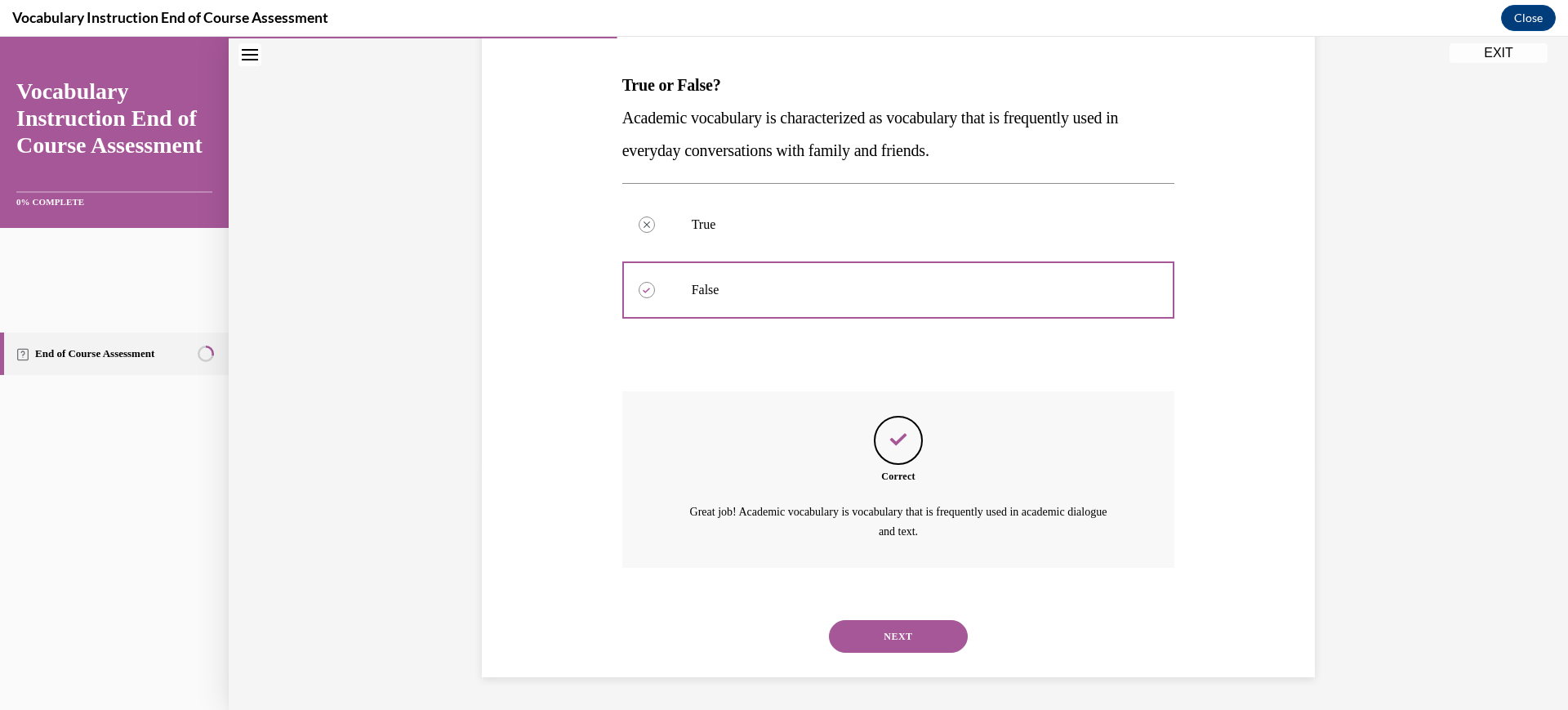
scroll to position [452, 0]
click at [916, 619] on button "NEXT" at bounding box center [899, 636] width 139 height 33
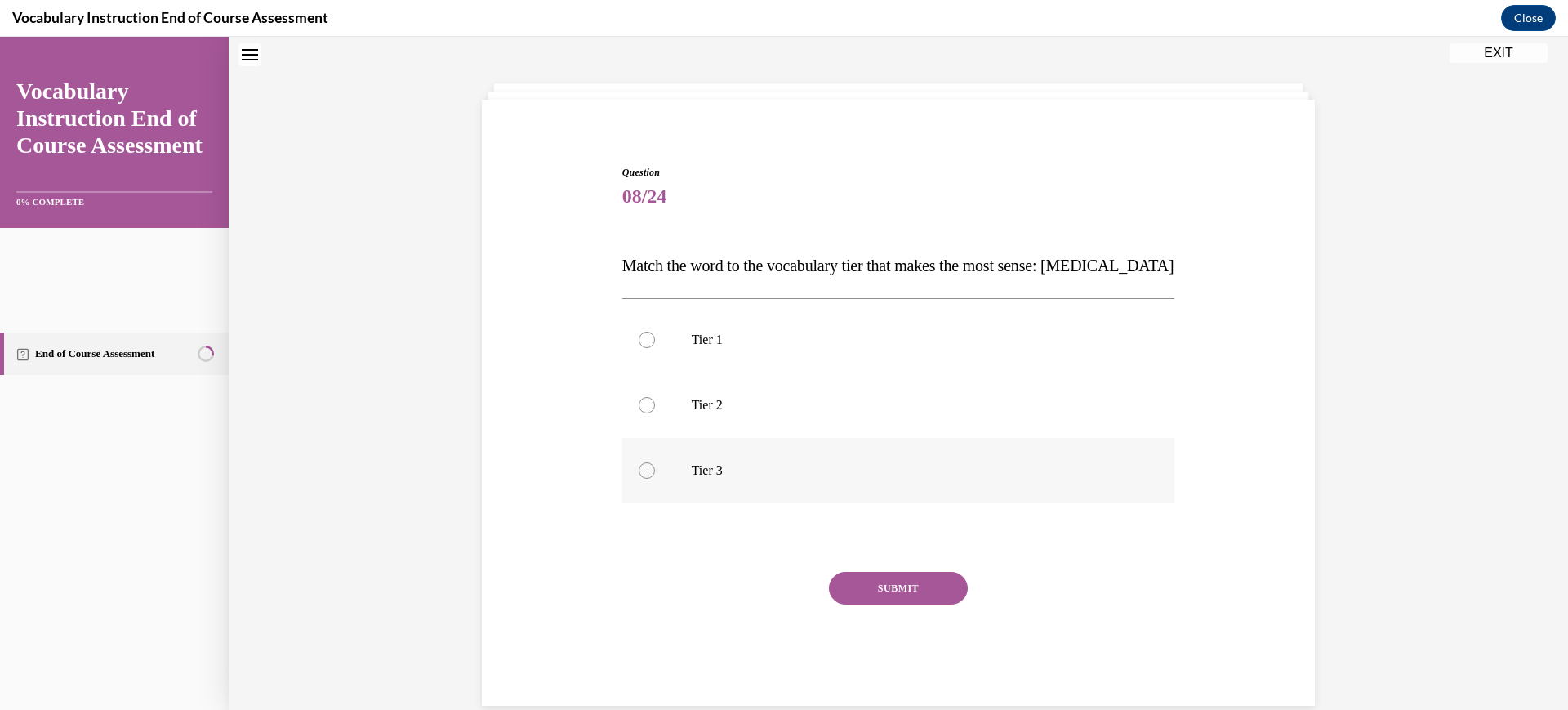
click at [697, 479] on p "Tier 3" at bounding box center [914, 470] width 443 height 16
click at [655, 479] on input "Tier 3" at bounding box center [647, 470] width 16 height 16
radio input "true"
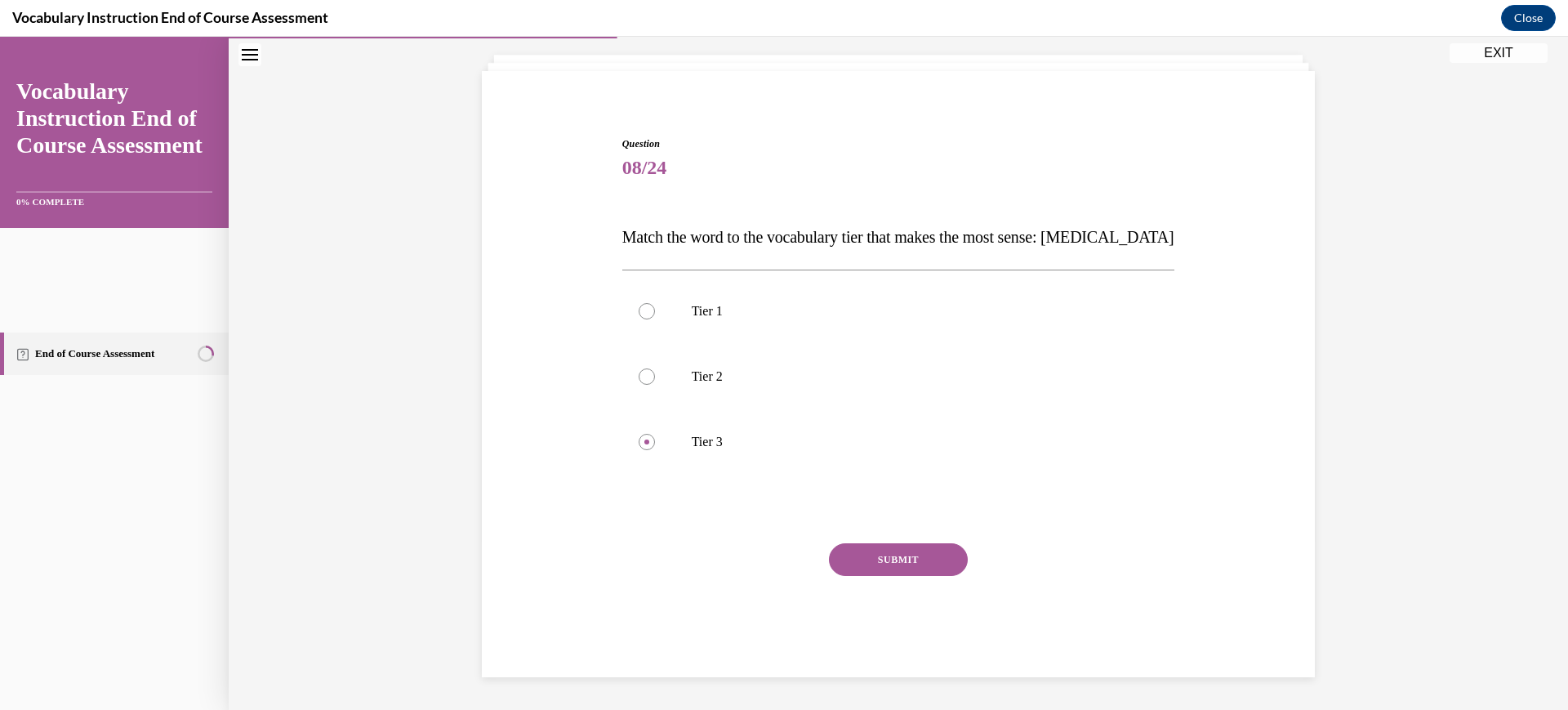
click at [888, 573] on button "SUBMIT" at bounding box center [899, 559] width 139 height 33
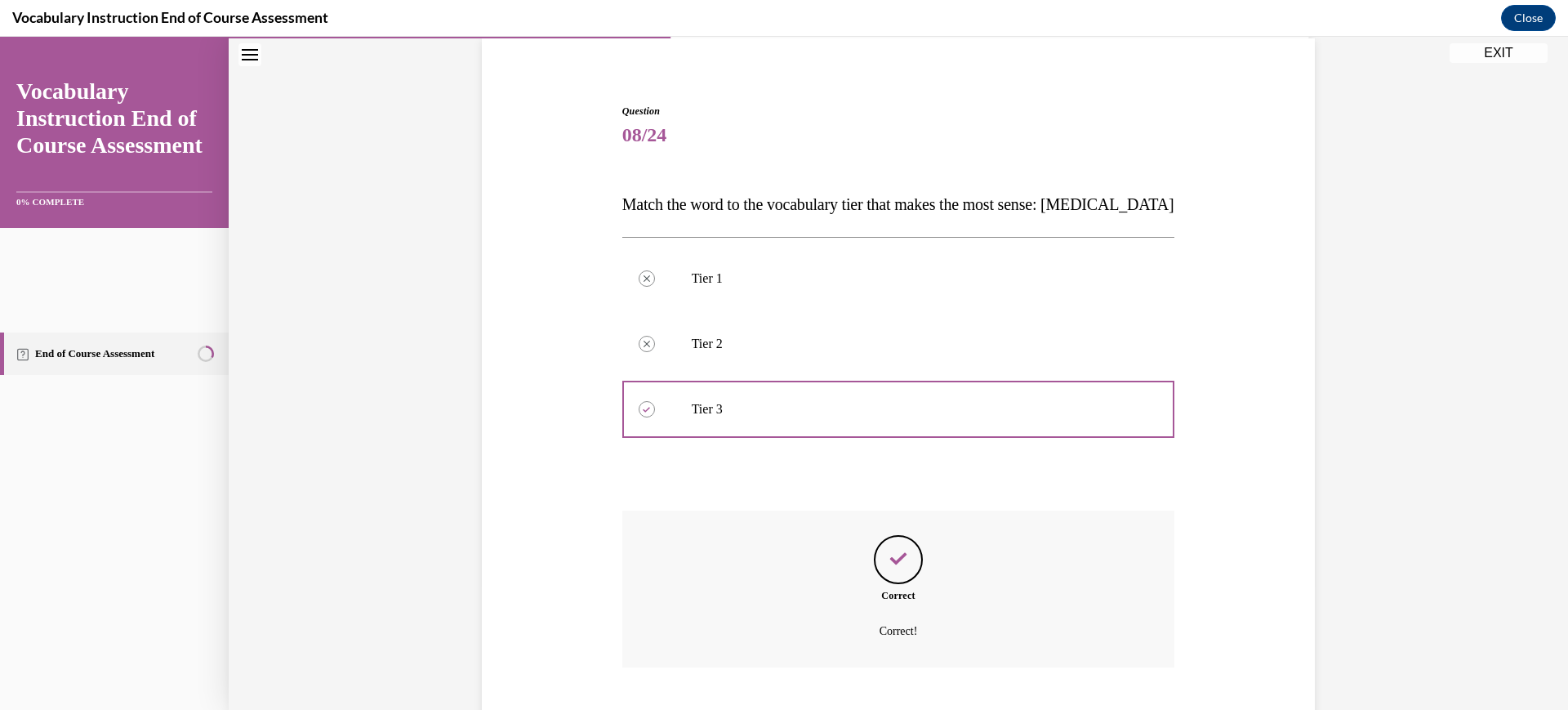
scroll to position [446, 0]
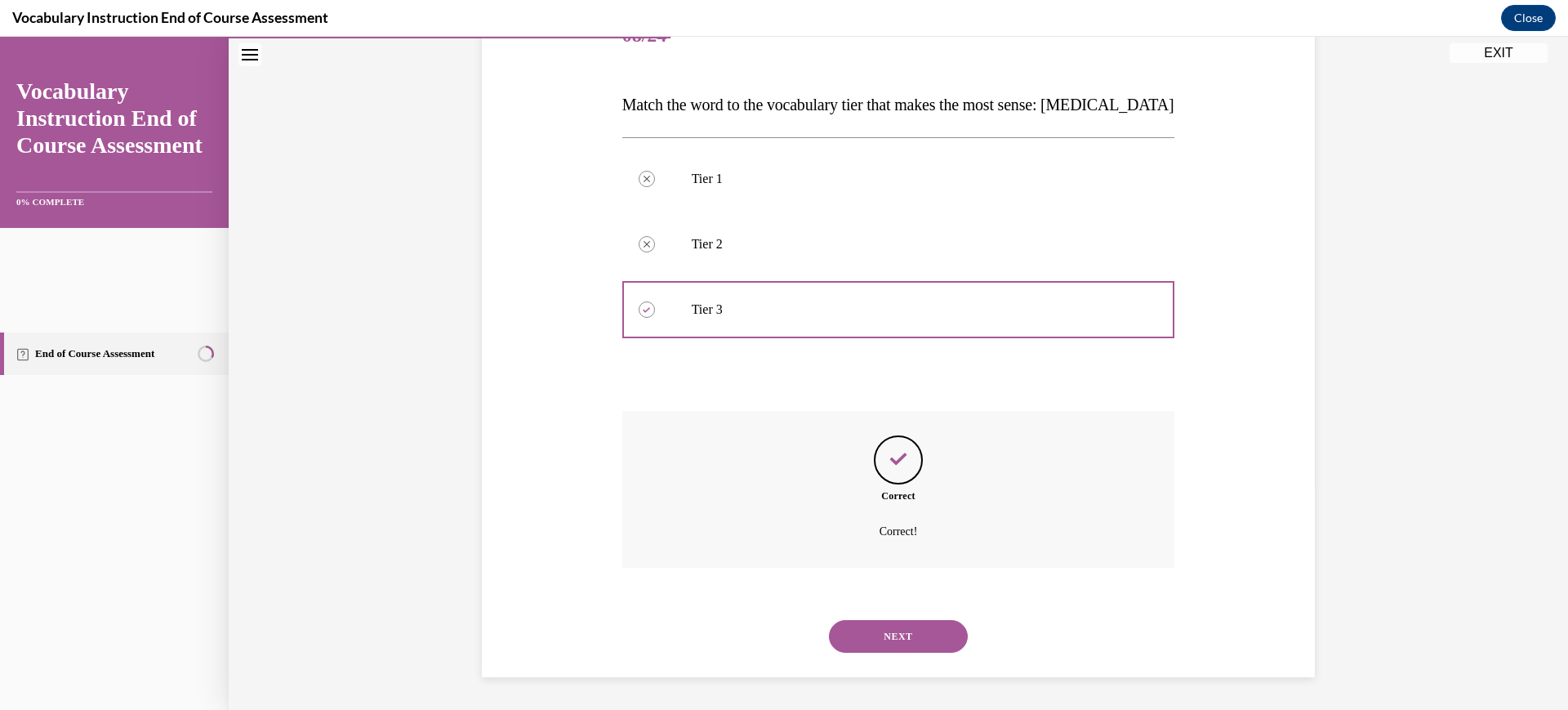
click at [916, 619] on button "NEXT" at bounding box center [899, 636] width 139 height 33
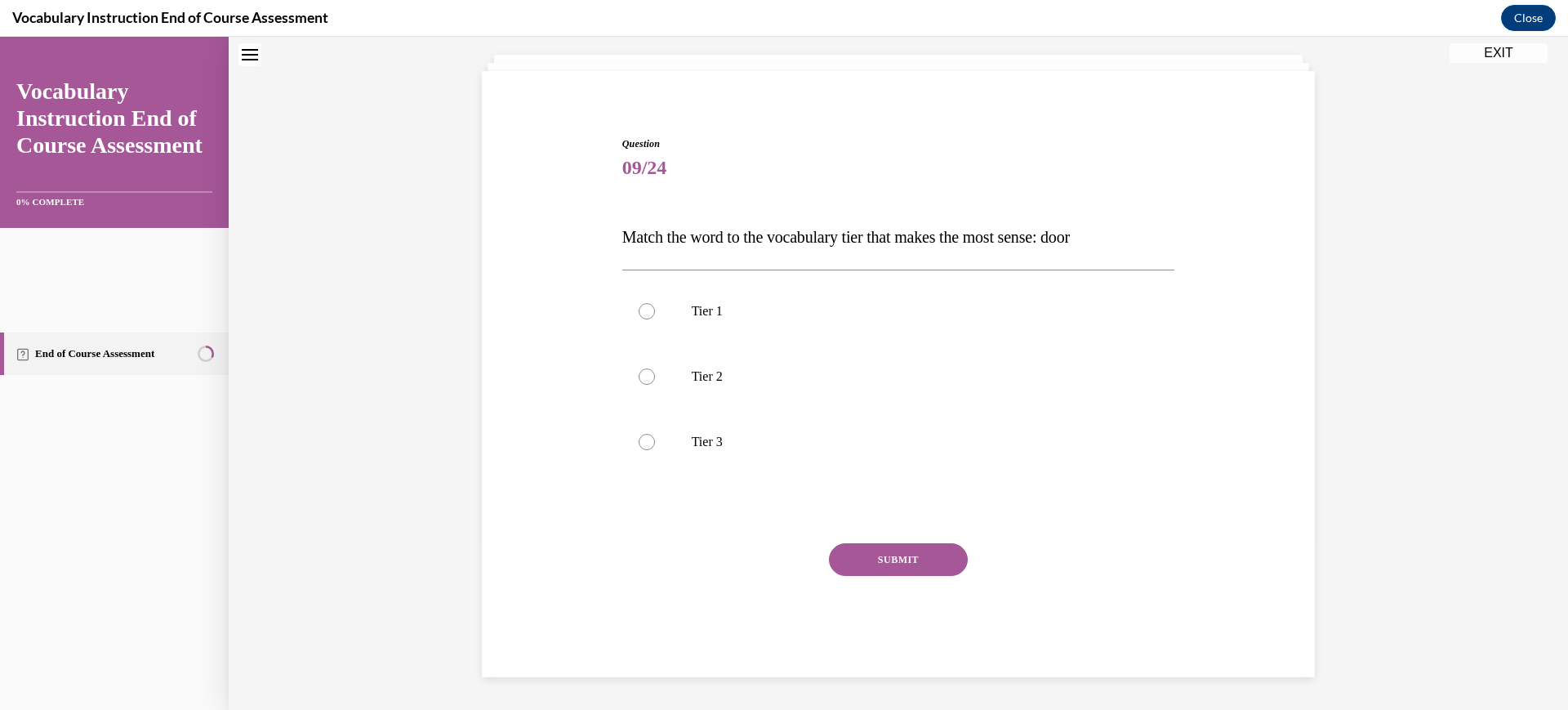
scroll to position [62, 0]
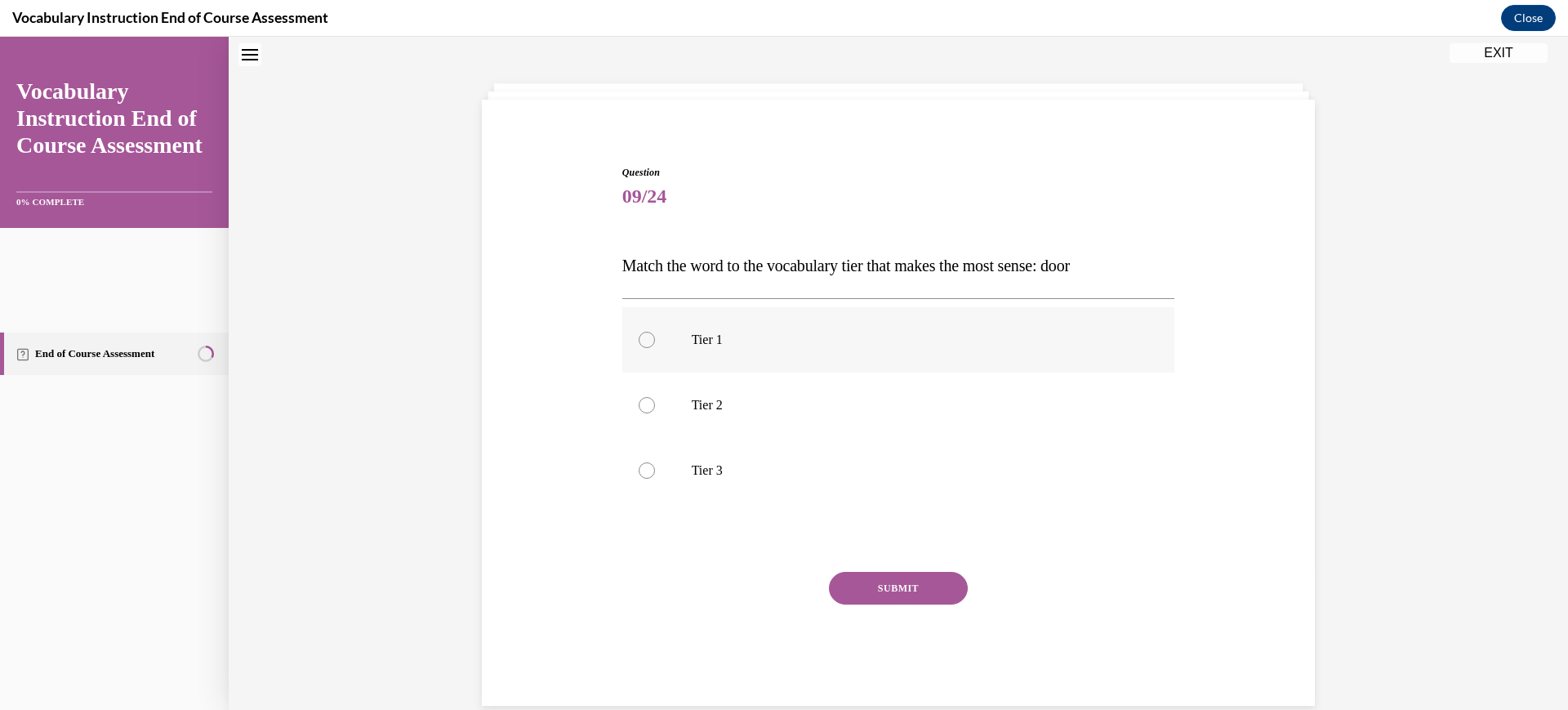
click at [722, 348] on p "Tier 1" at bounding box center [914, 339] width 443 height 16
click at [655, 348] on input "Tier 1" at bounding box center [647, 339] width 16 height 16
radio input "true"
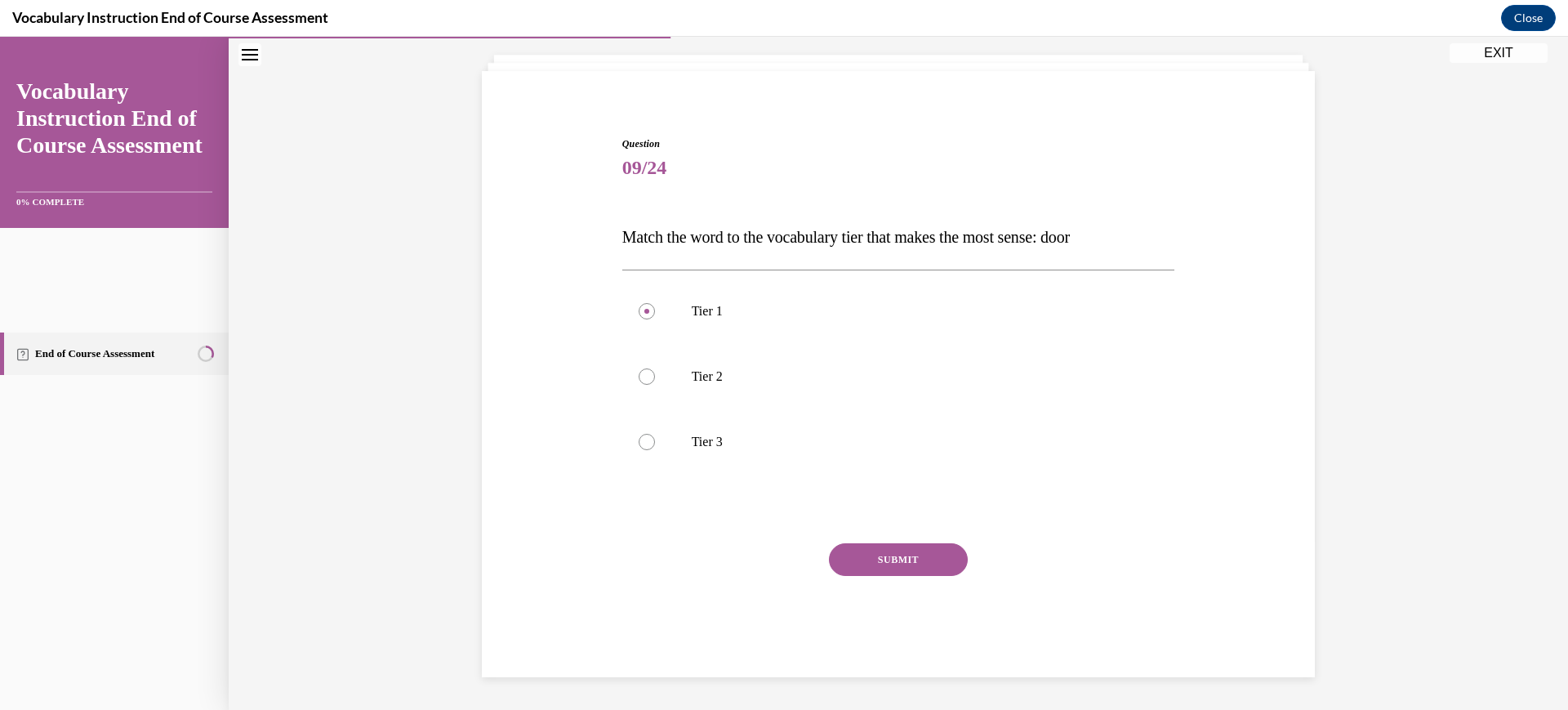
click at [919, 573] on button "SUBMIT" at bounding box center [899, 559] width 139 height 33
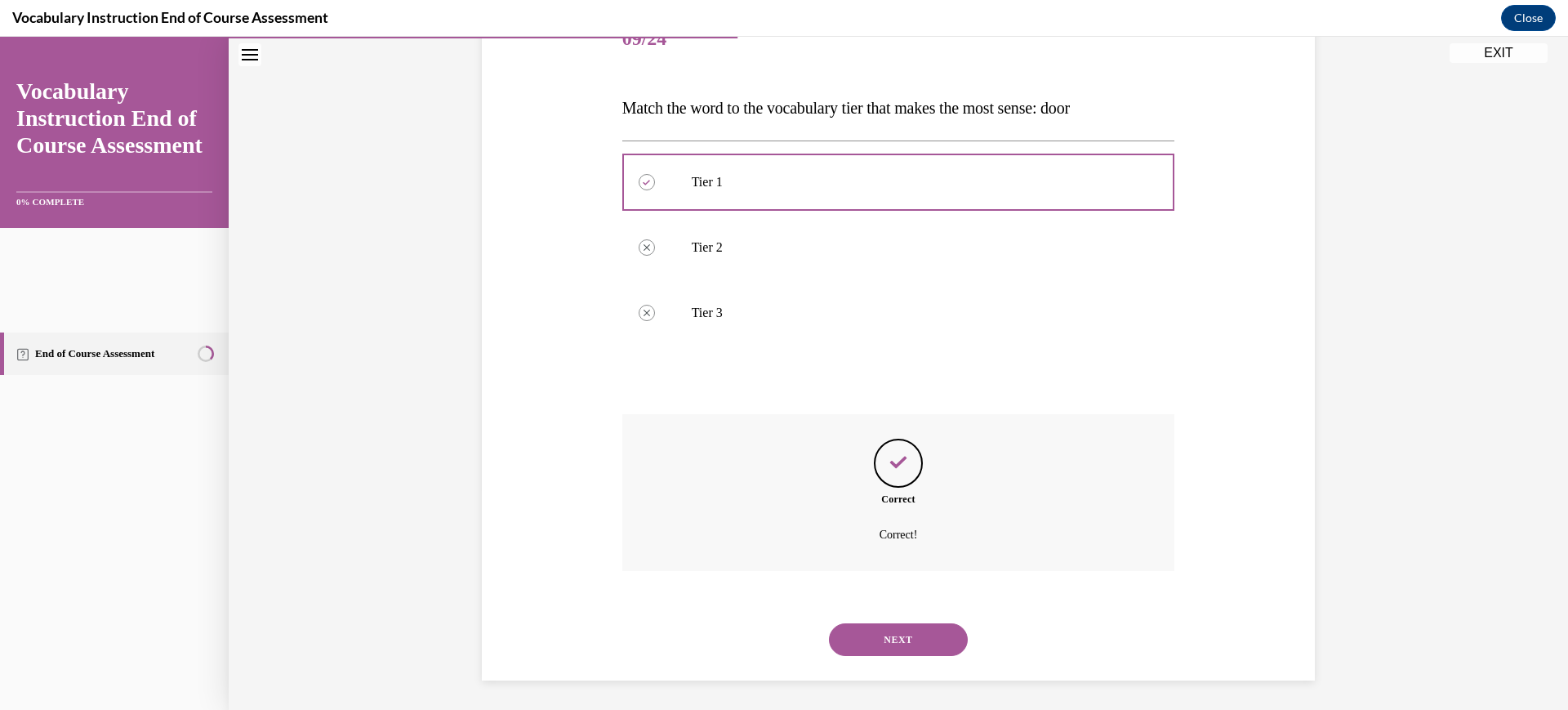
scroll to position [446, 0]
click at [936, 623] on button "NEXT" at bounding box center [899, 636] width 139 height 33
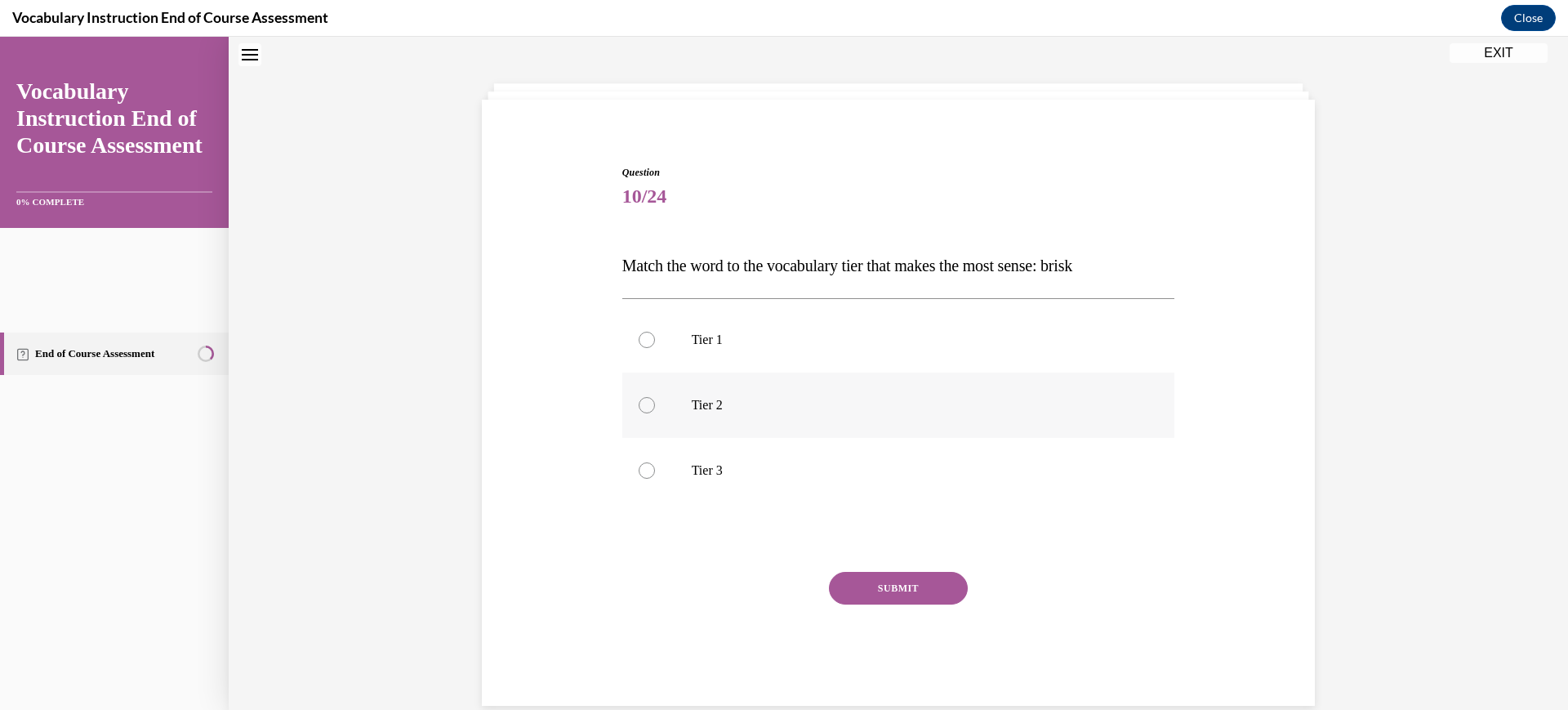
click at [865, 437] on label "Tier 2" at bounding box center [899, 404] width 553 height 65
click at [655, 414] on input "Tier 2" at bounding box center [647, 405] width 16 height 16
radio input "true"
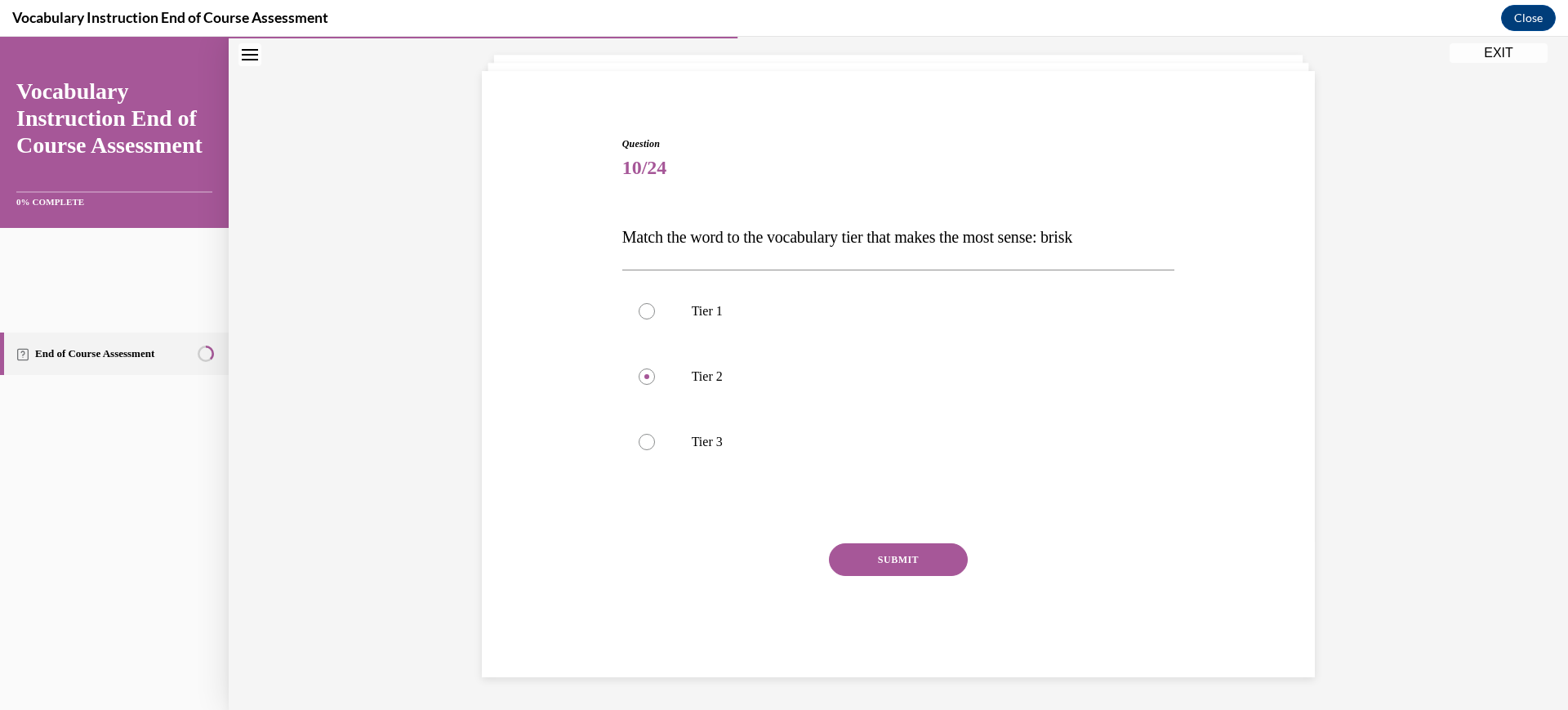
click at [916, 574] on button "SUBMIT" at bounding box center [899, 559] width 139 height 33
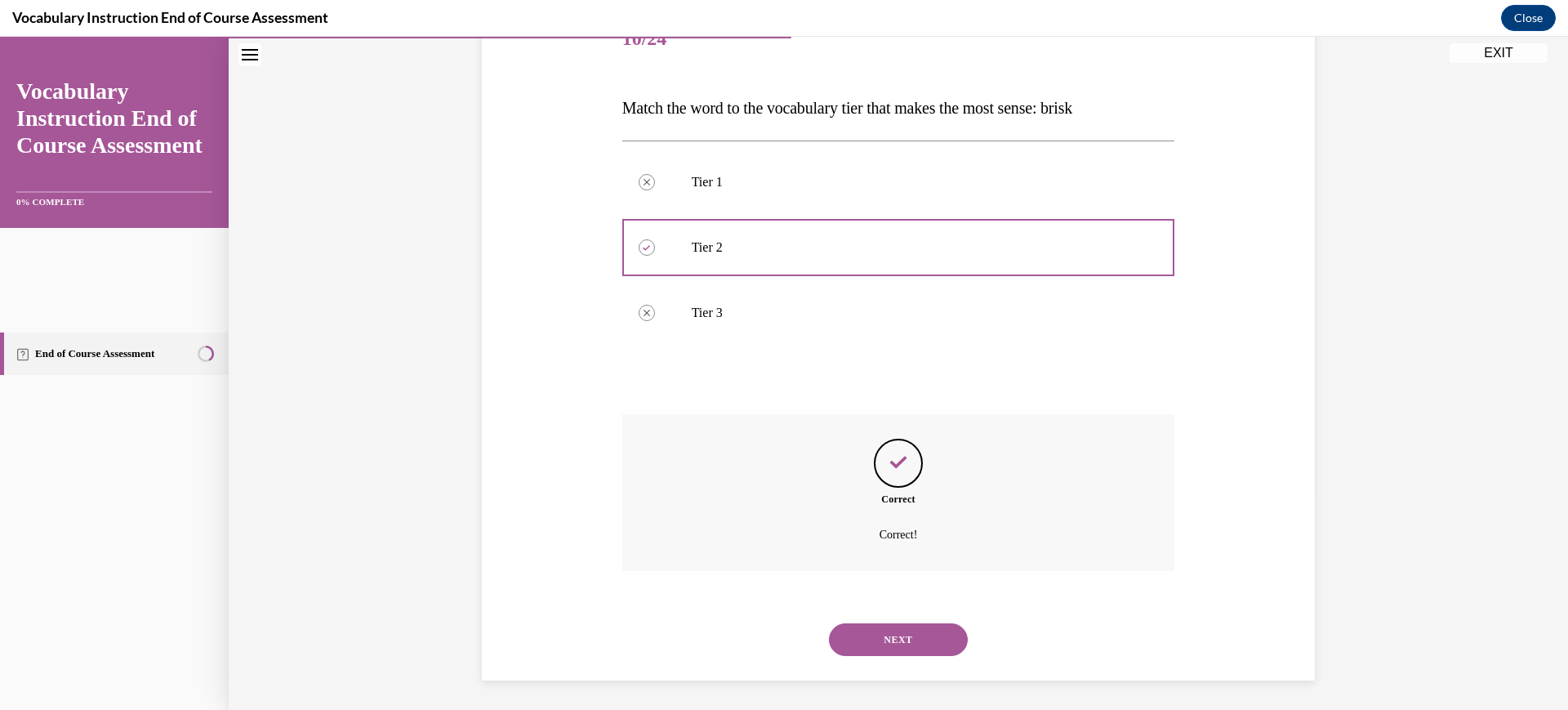
scroll to position [446, 0]
click at [926, 624] on button "NEXT" at bounding box center [899, 636] width 139 height 33
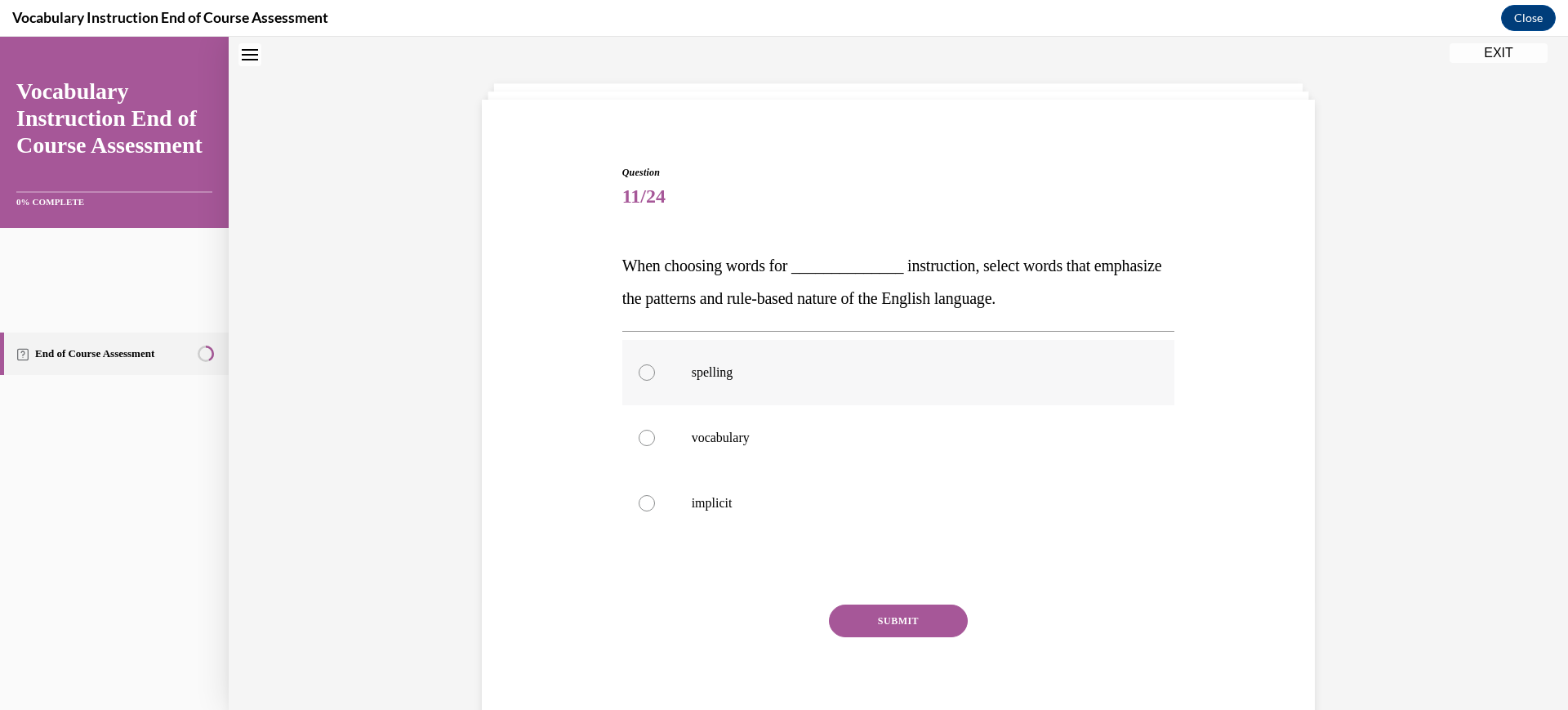
click at [813, 381] on p "spelling" at bounding box center [914, 372] width 443 height 16
click at [655, 381] on input "spelling" at bounding box center [647, 372] width 16 height 16
radio input "true"
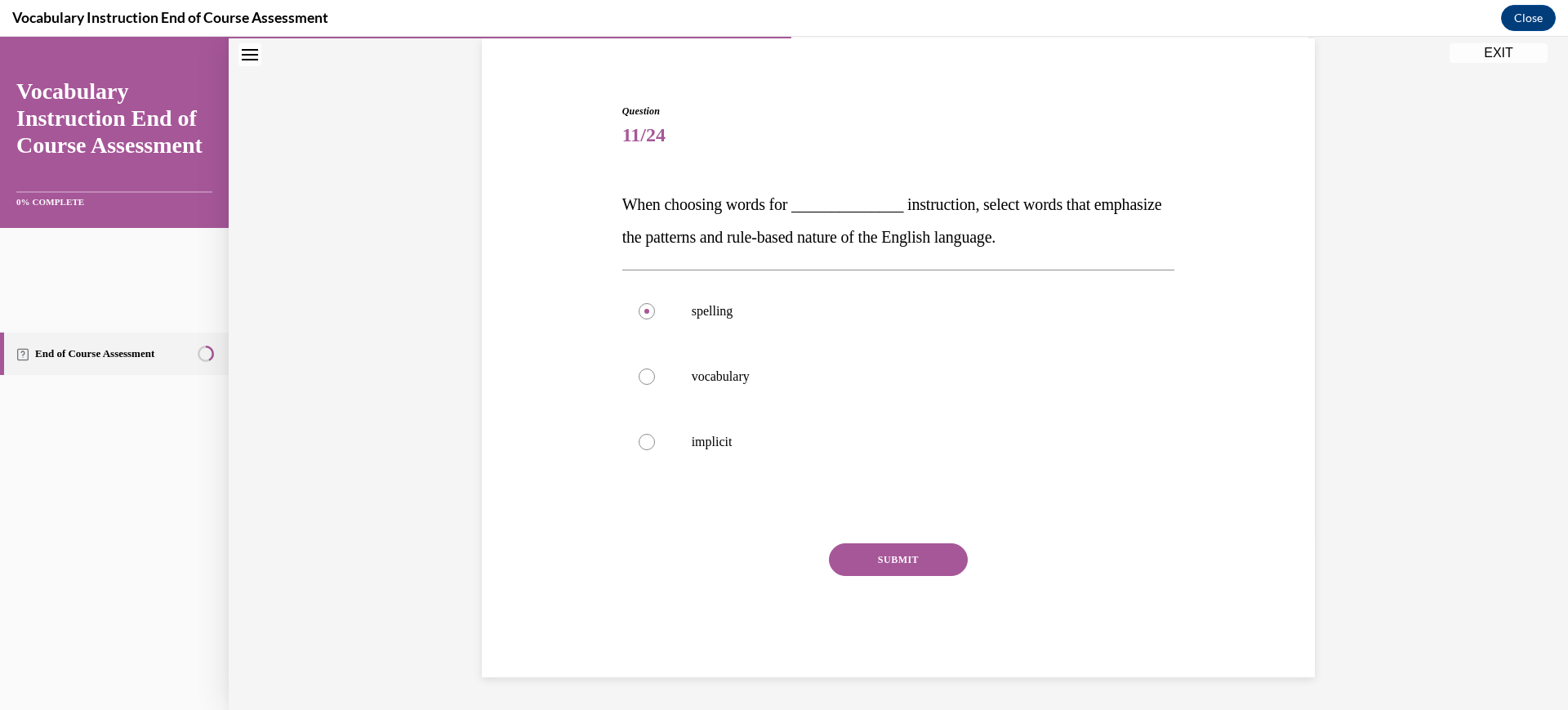
click at [905, 576] on button "SUBMIT" at bounding box center [899, 559] width 139 height 33
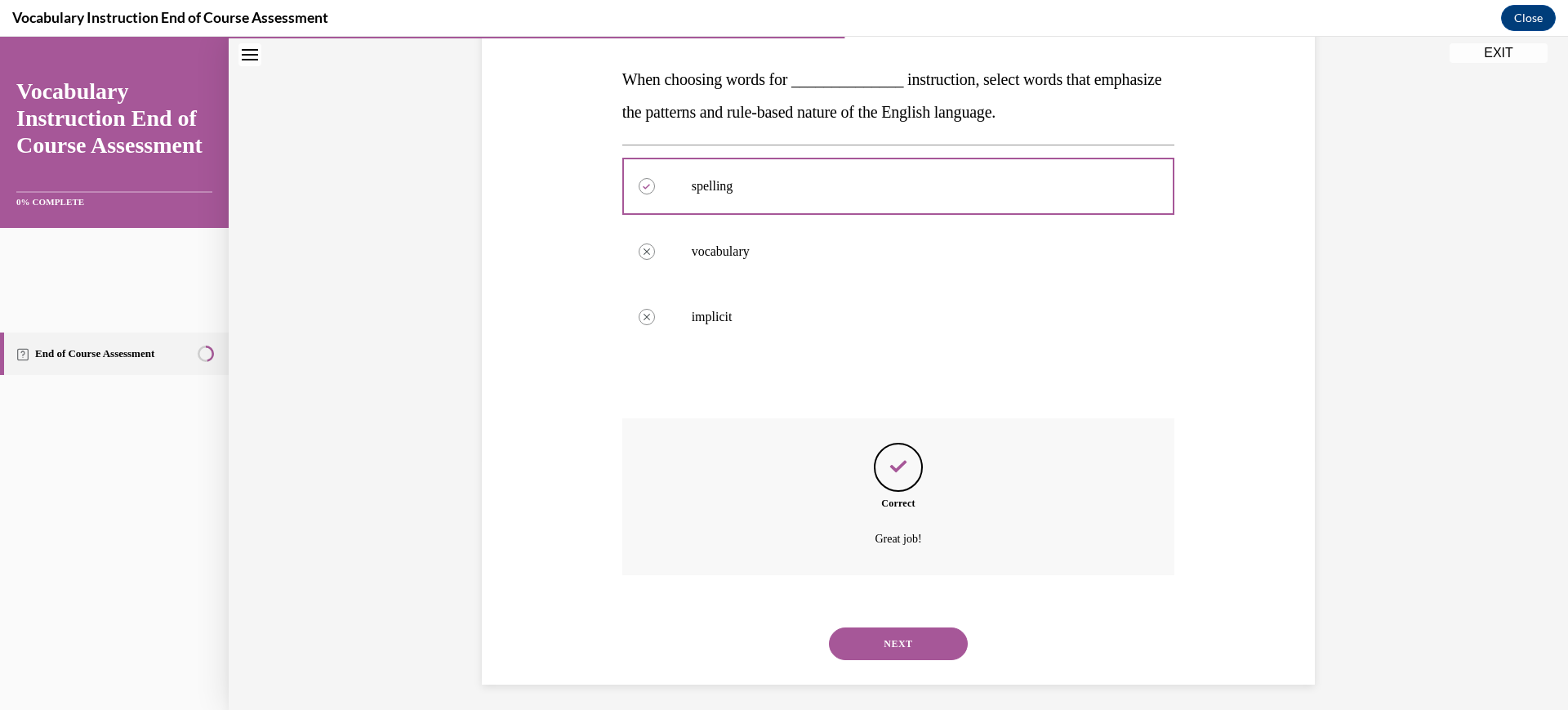
scroll to position [474, 0]
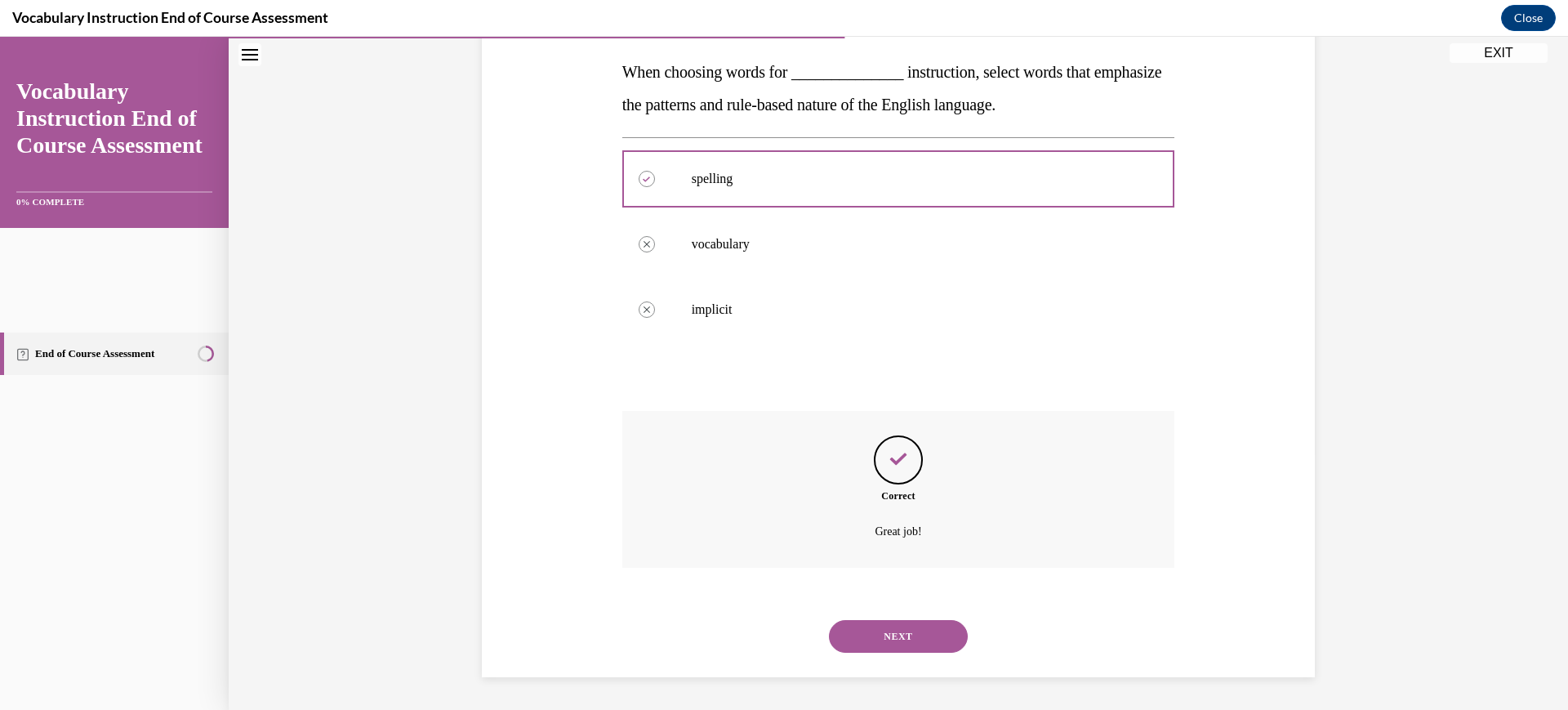
click at [911, 619] on button "NEXT" at bounding box center [899, 636] width 139 height 33
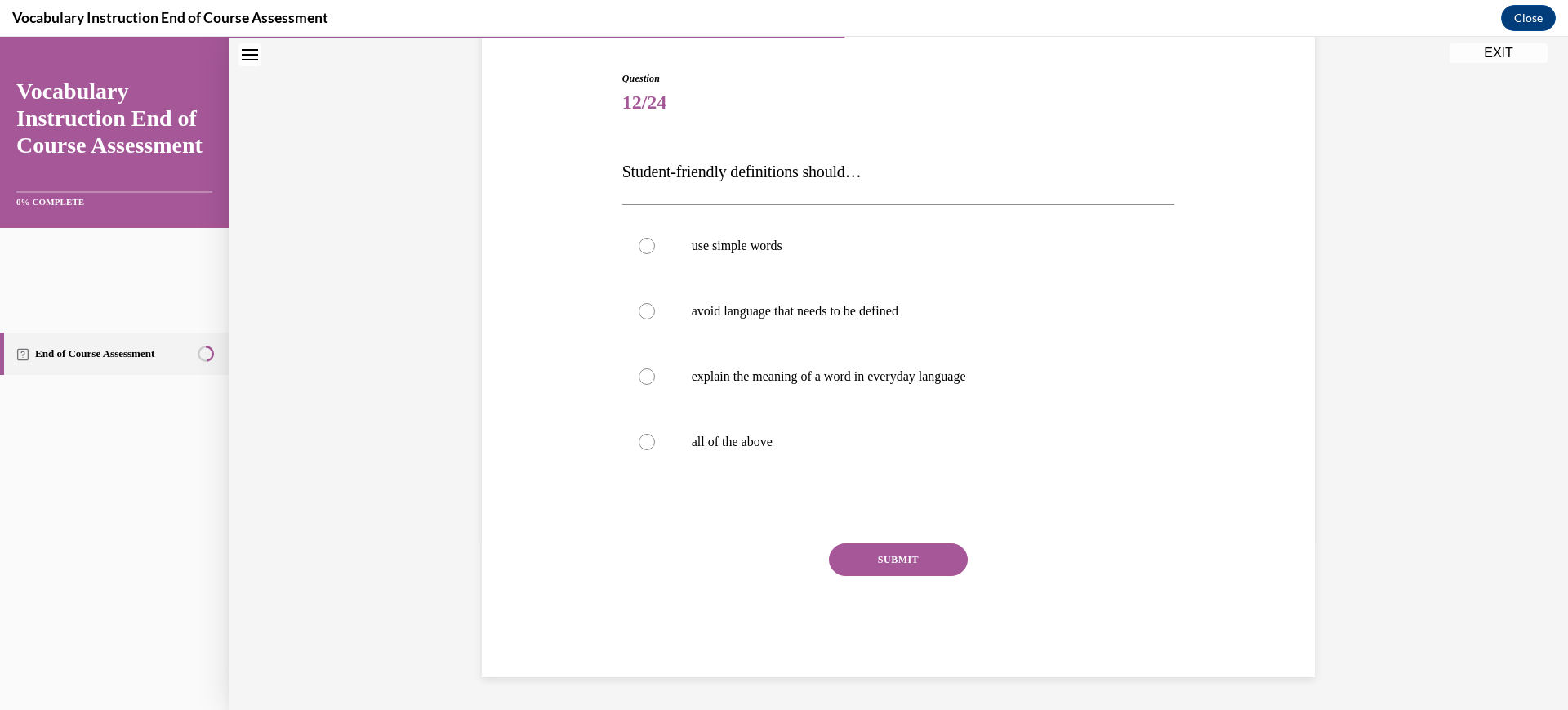
scroll to position [208, 0]
click at [876, 450] on p "all of the above" at bounding box center [914, 442] width 443 height 16
click at [655, 450] on input "all of the above" at bounding box center [647, 442] width 16 height 16
radio input "true"
click at [914, 576] on button "SUBMIT" at bounding box center [899, 559] width 139 height 33
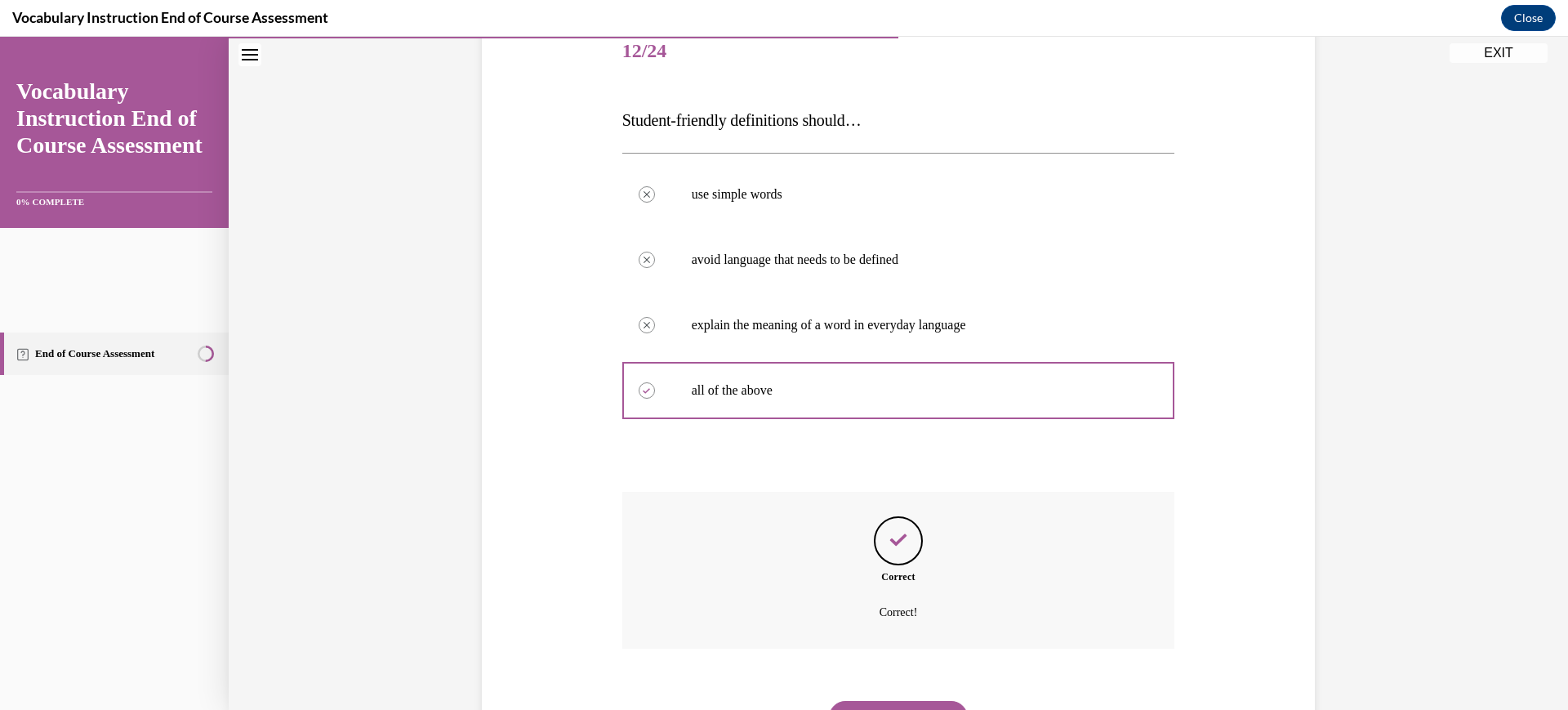
scroll to position [522, 0]
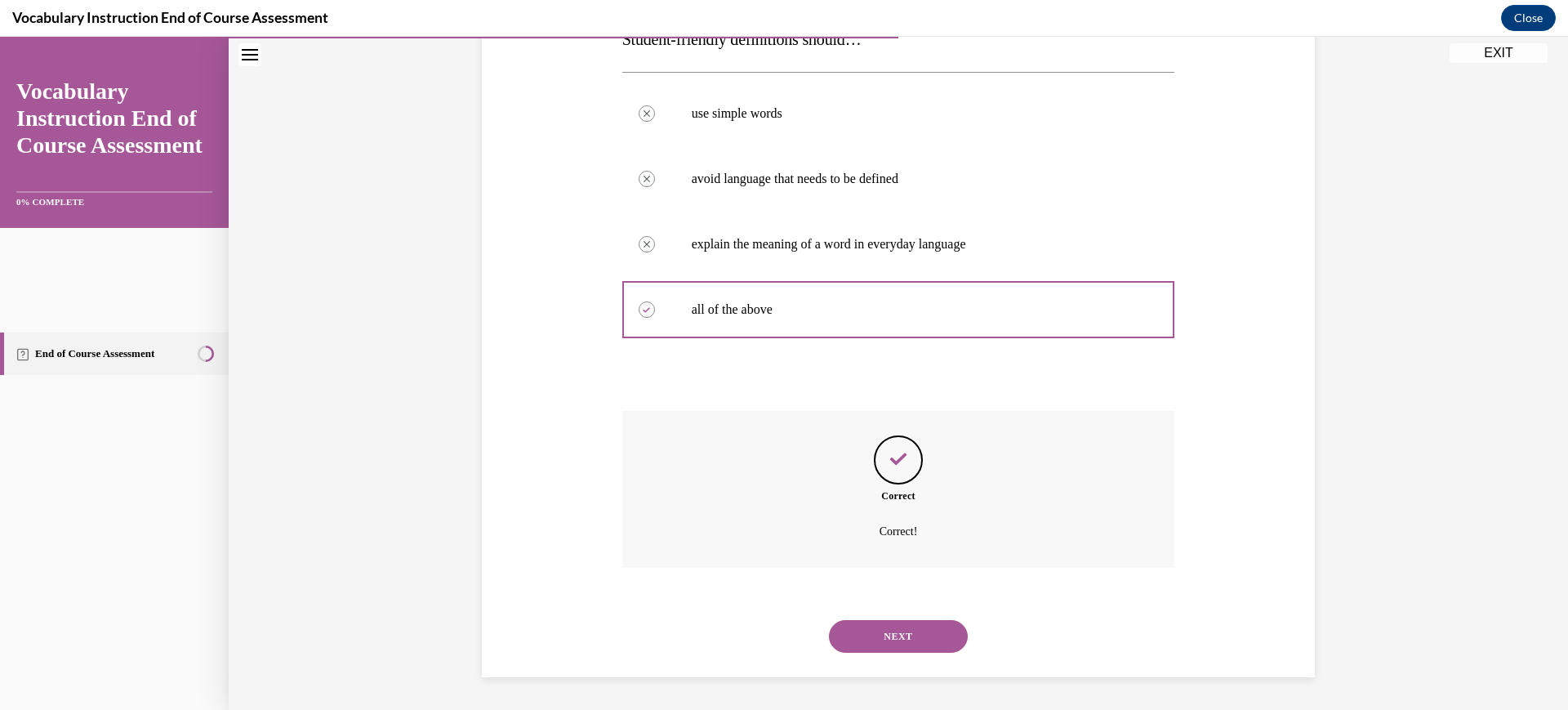
click at [930, 626] on button "NEXT" at bounding box center [899, 636] width 139 height 33
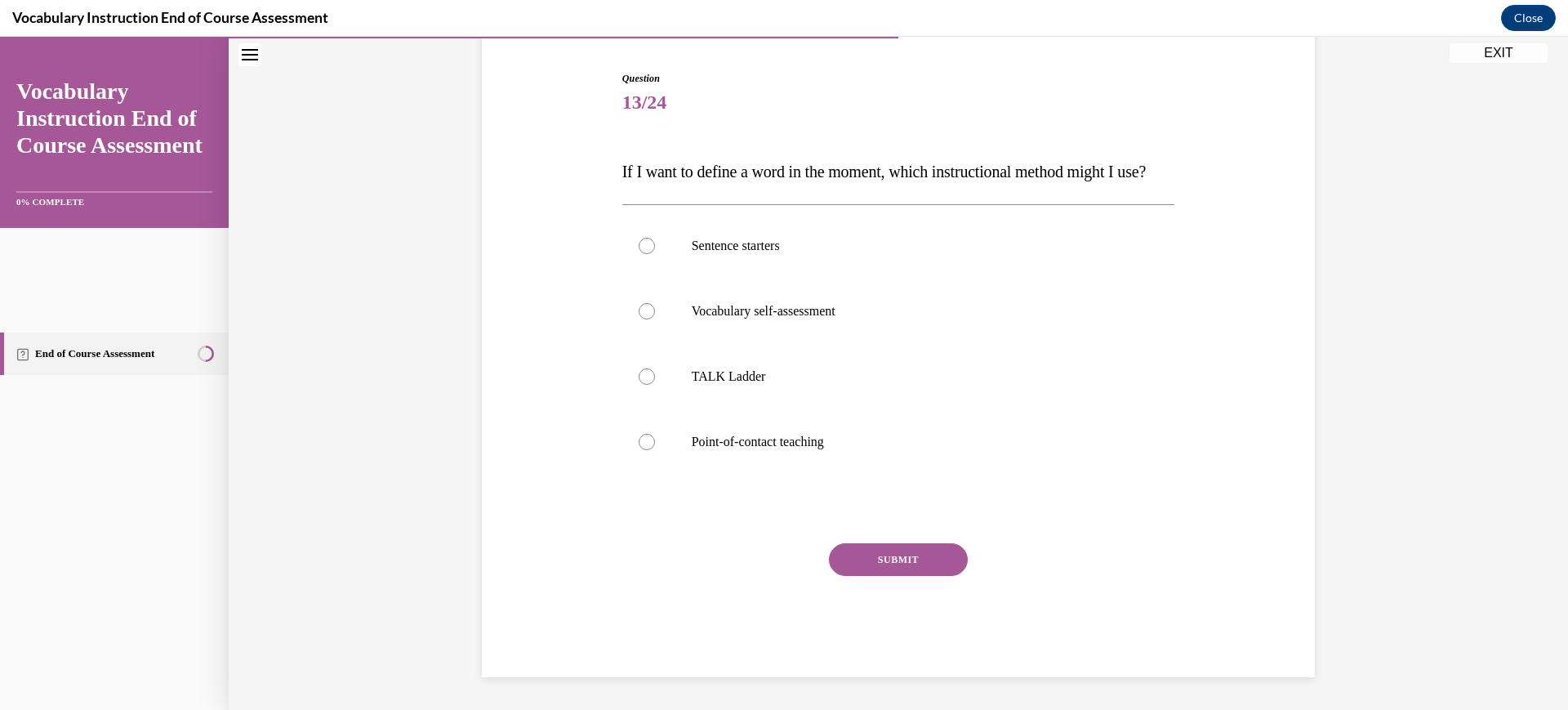
scroll to position [241, 0]
click at [814, 450] on p "Point-of-contact teaching" at bounding box center [914, 442] width 443 height 16
click at [655, 450] on input "Point-of-contact teaching" at bounding box center [647, 442] width 16 height 16
radio input "true"
click at [911, 576] on button "SUBMIT" at bounding box center [899, 559] width 139 height 33
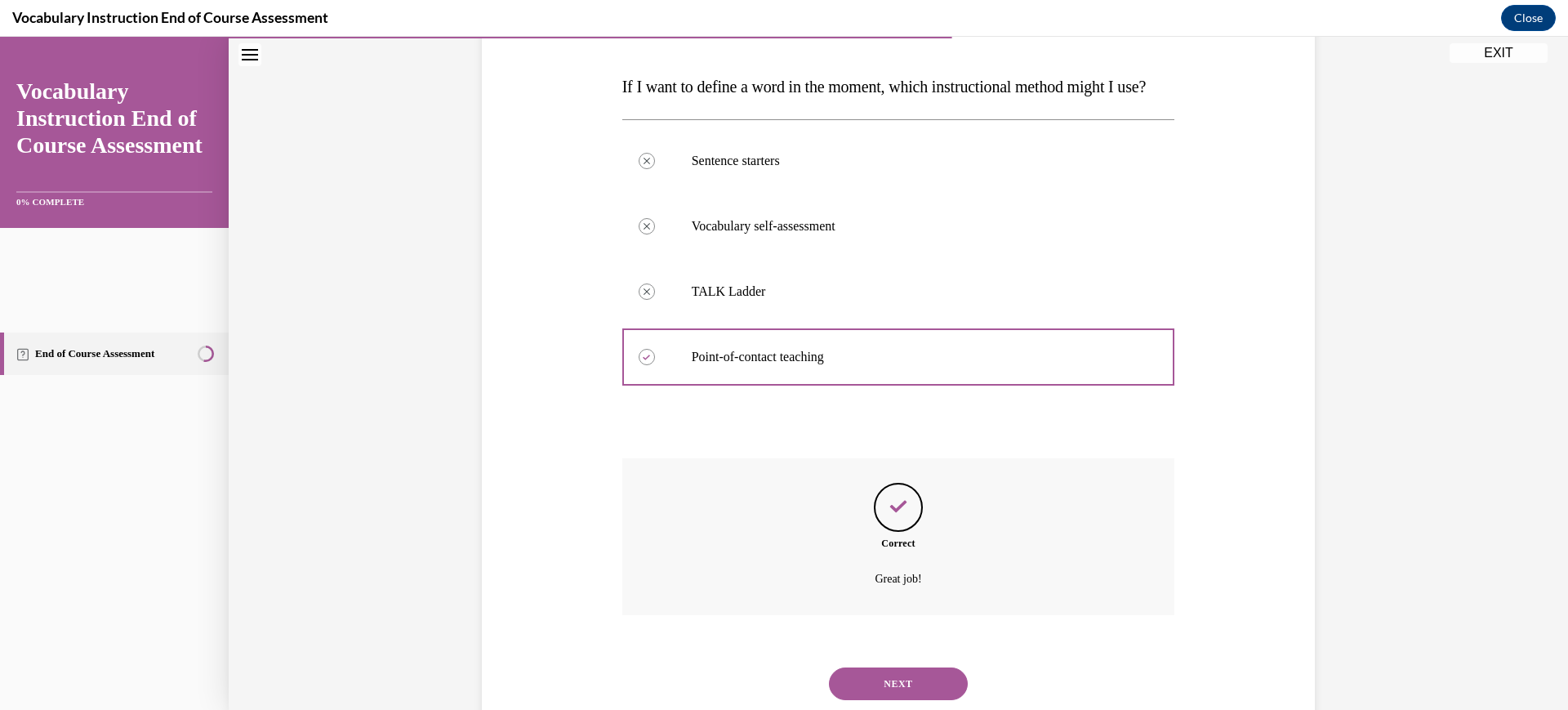
scroll to position [522, 0]
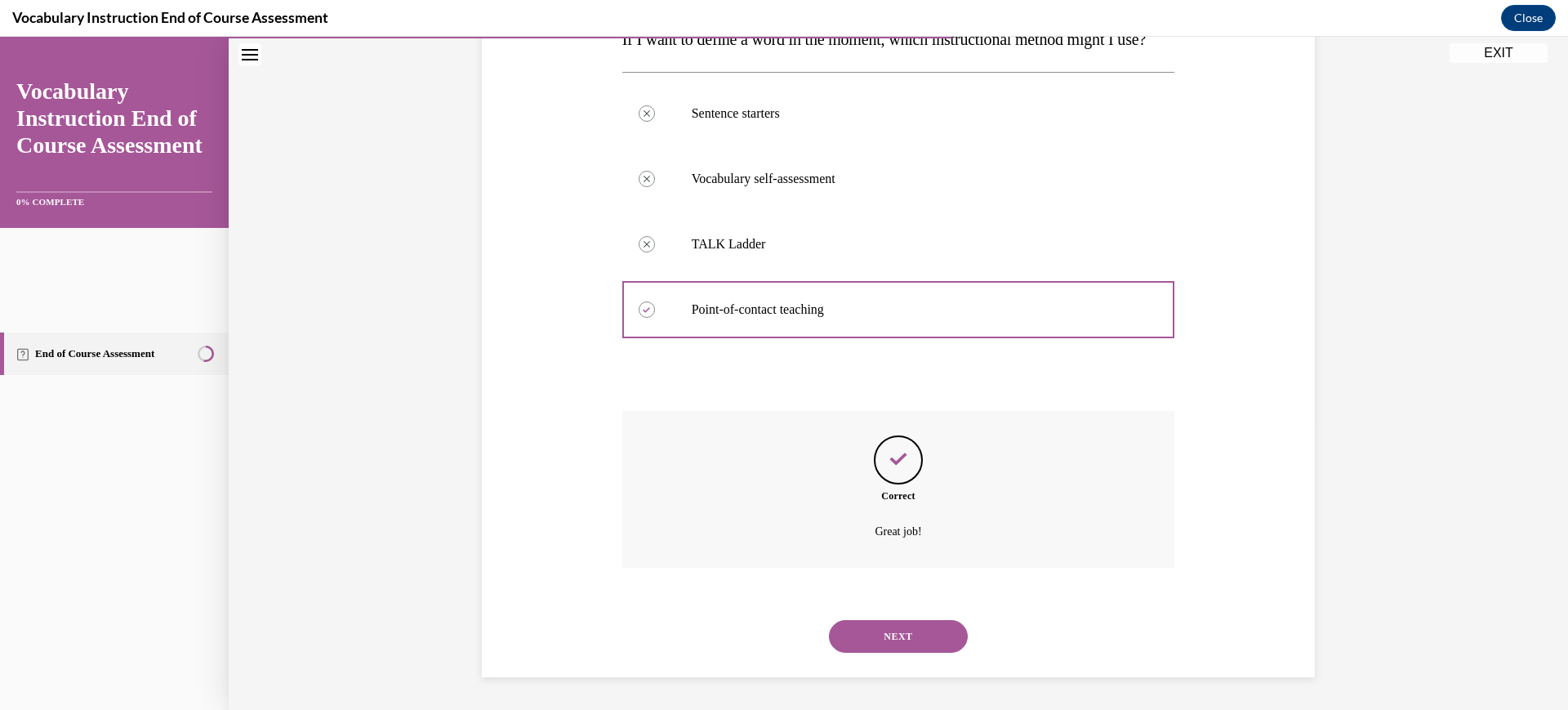
click at [925, 619] on button "NEXT" at bounding box center [899, 636] width 139 height 33
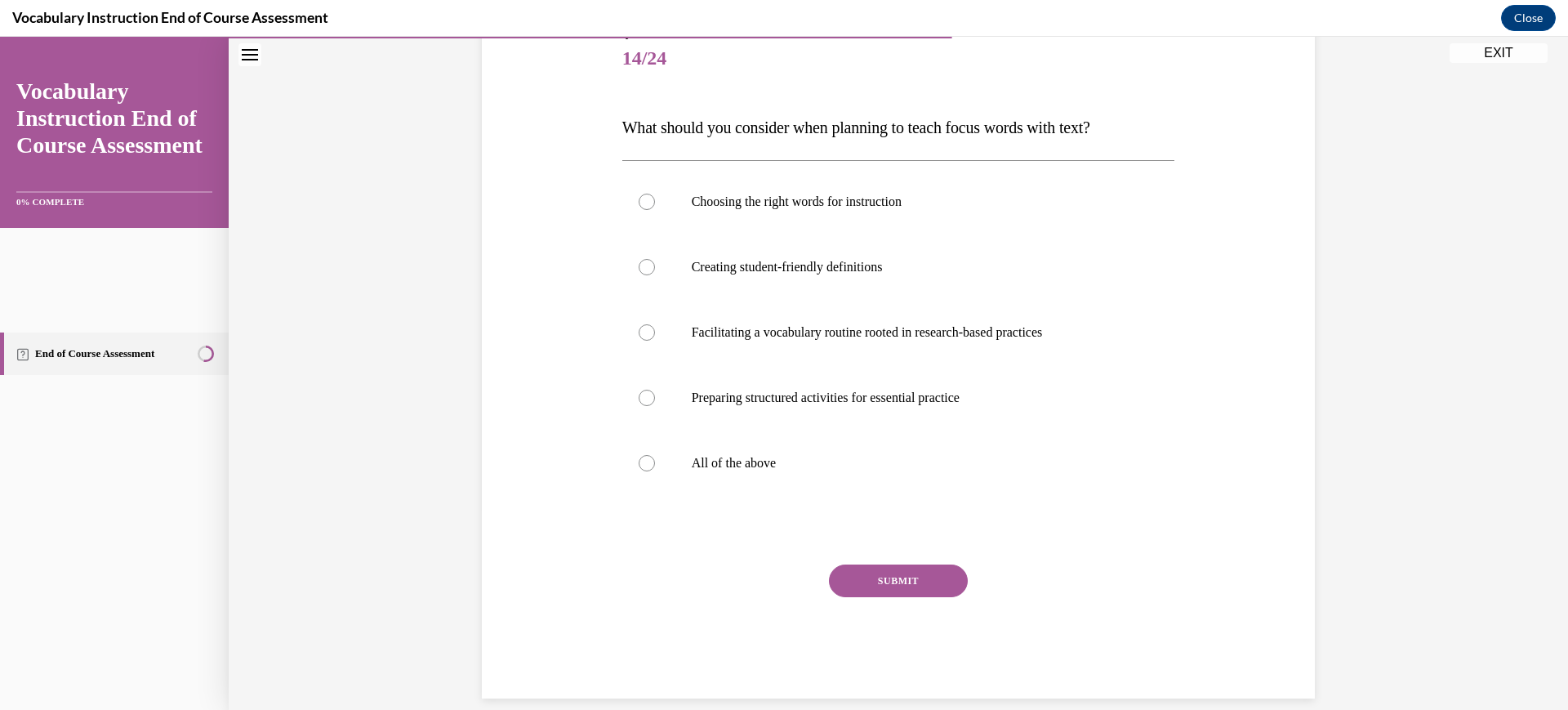
scroll to position [201, 0]
click at [925, 469] on p "All of the above" at bounding box center [914, 461] width 443 height 16
click at [655, 469] on input "All of the above" at bounding box center [647, 461] width 16 height 16
radio input "true"
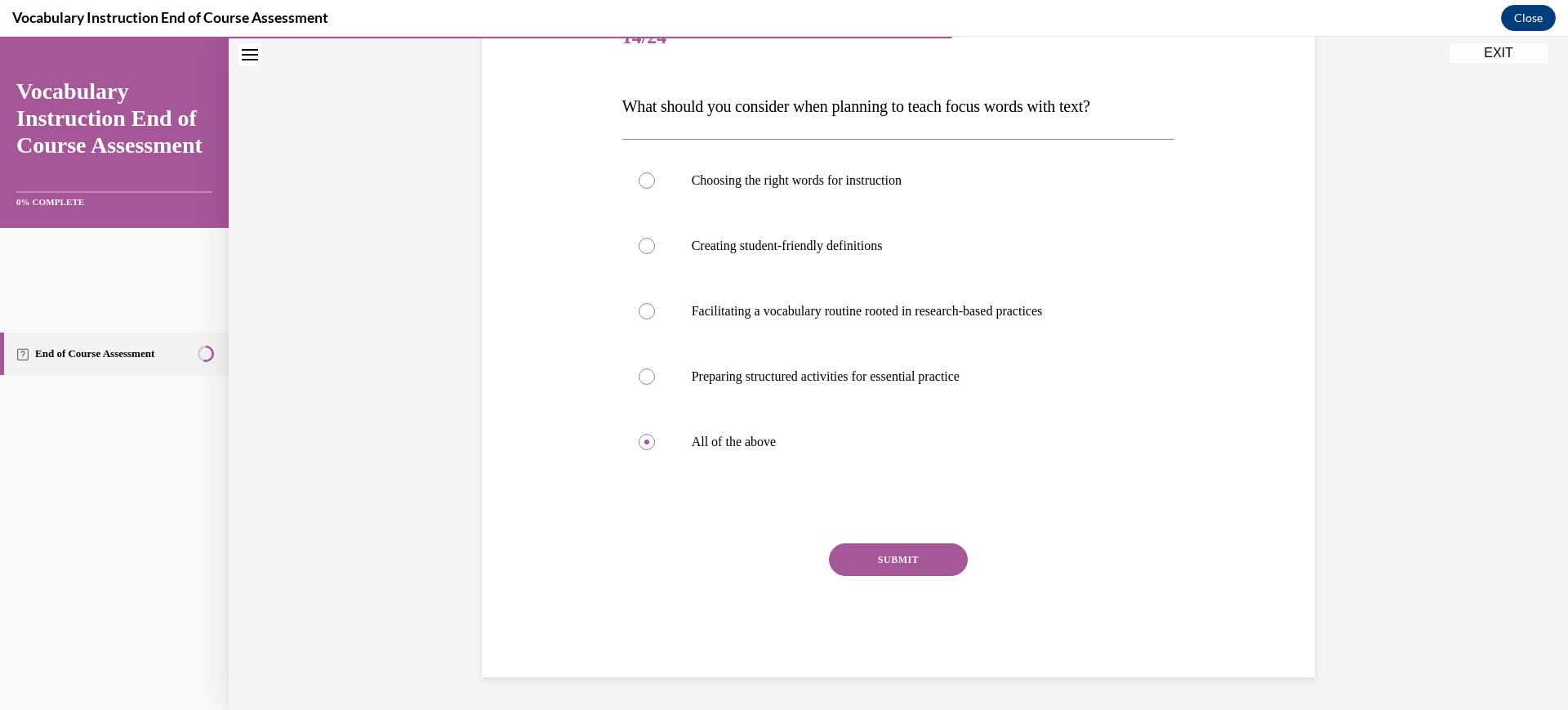
click at [929, 576] on button "SUBMIT" at bounding box center [899, 559] width 139 height 33
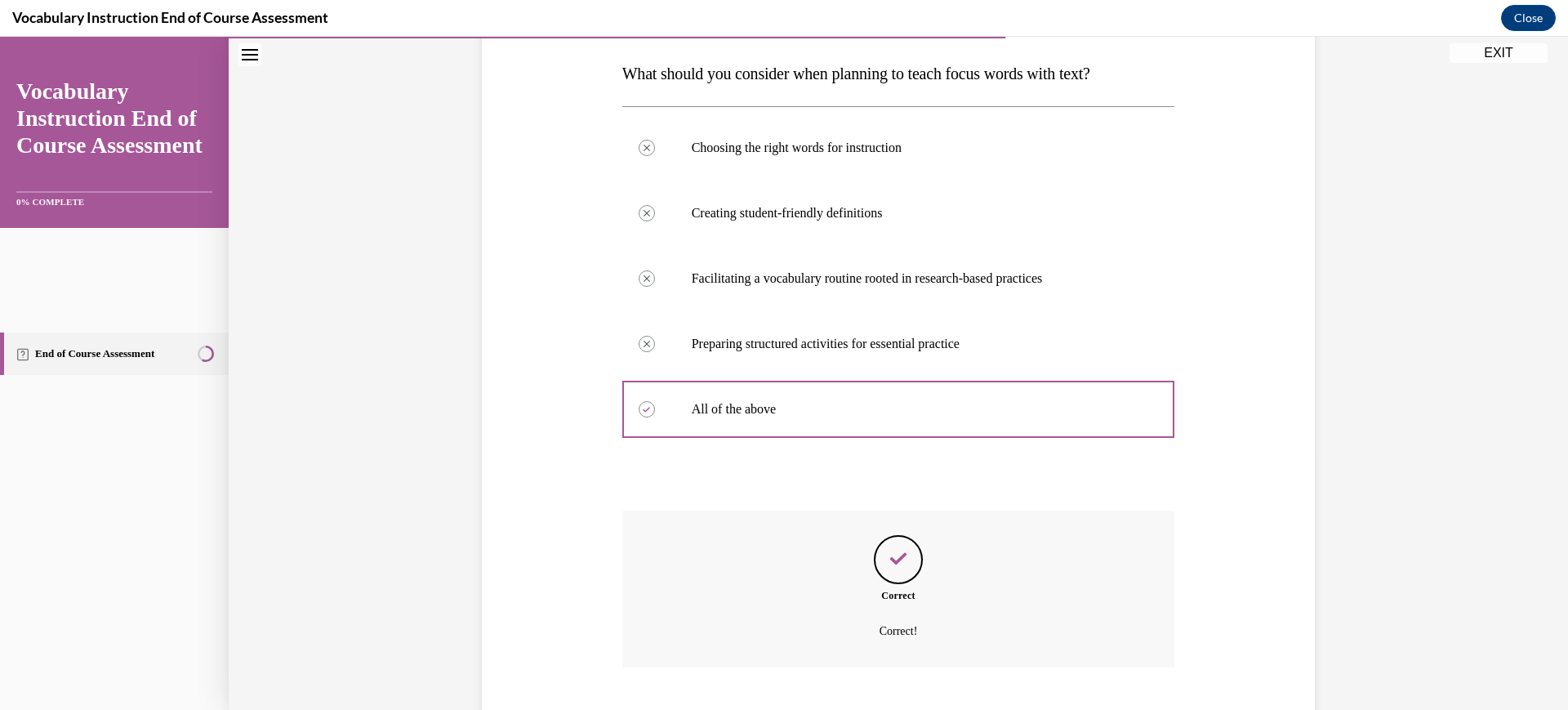
scroll to position [603, 0]
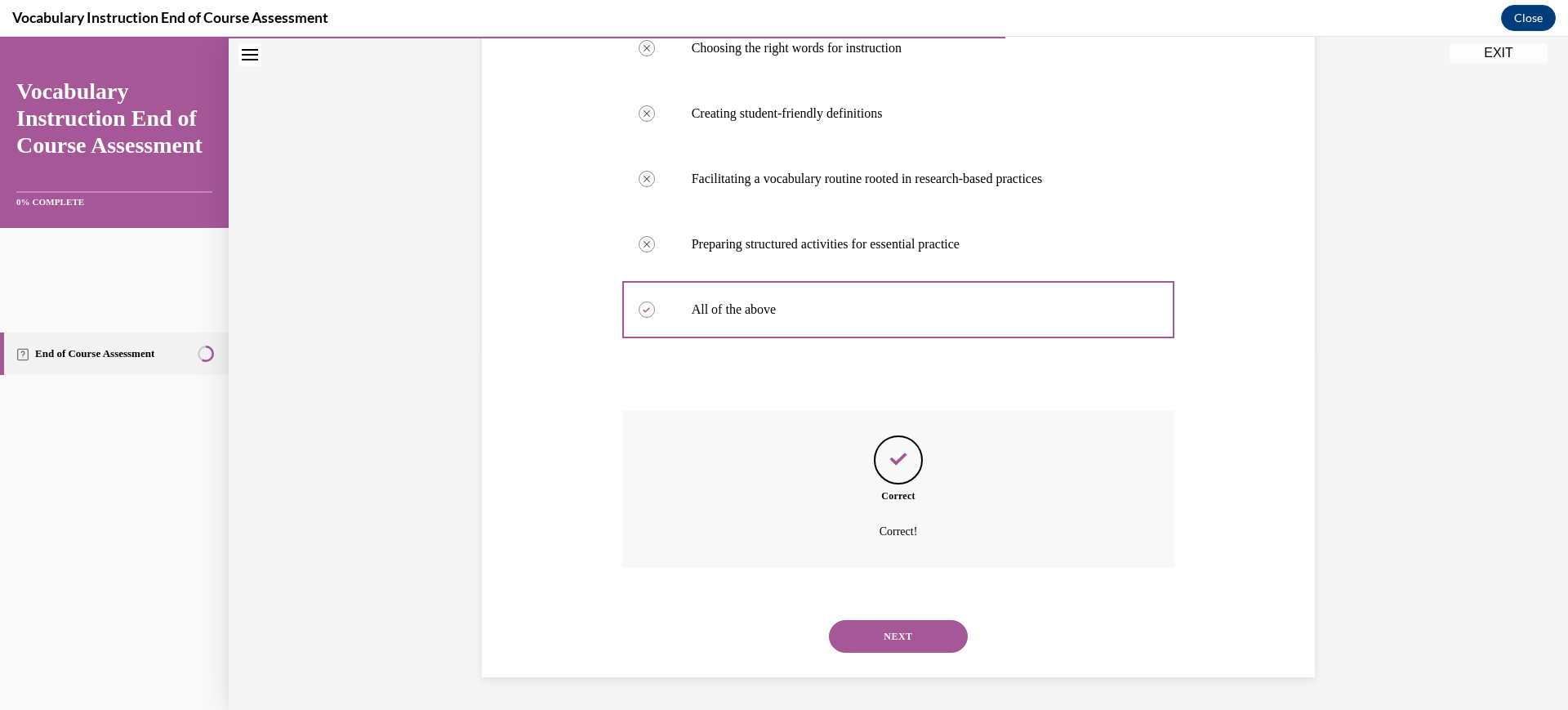
click at [930, 619] on button "NEXT" at bounding box center [899, 636] width 139 height 33
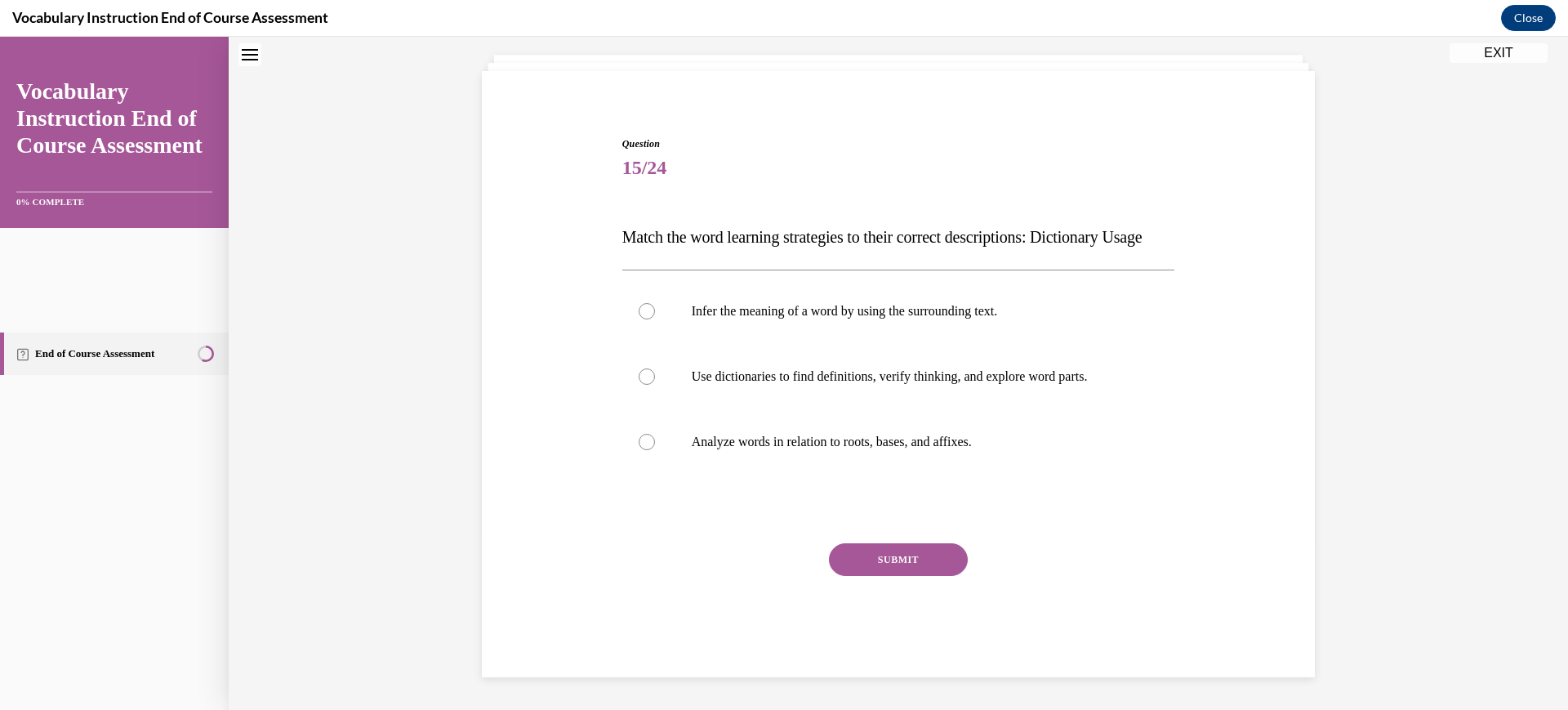
scroll to position [62, 0]
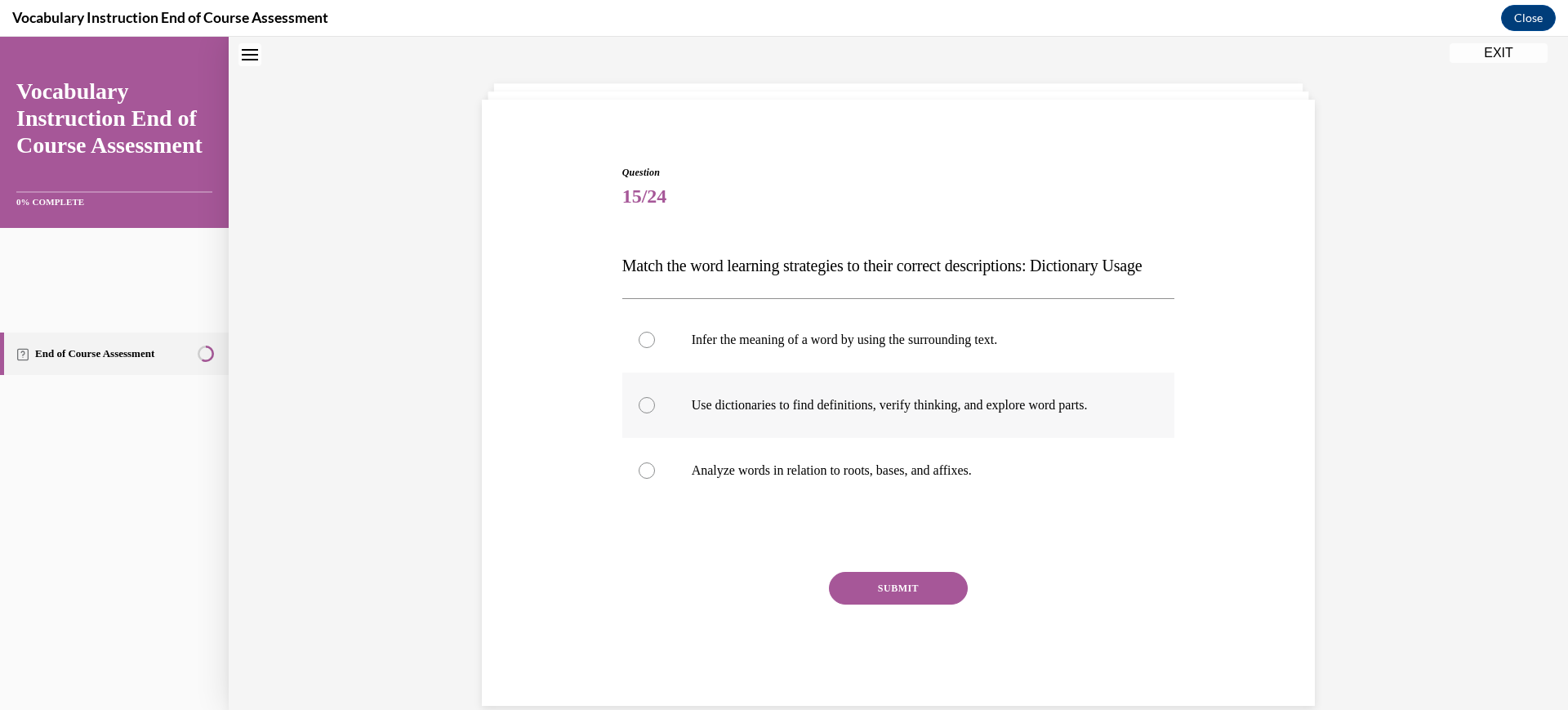
click at [923, 414] on p "Use dictionaries to find definitions, verify thinking, and explore word parts." at bounding box center [914, 405] width 443 height 16
click at [655, 414] on input "Use dictionaries to find definitions, verify thinking, and explore word parts." at bounding box center [647, 405] width 16 height 16
radio input "true"
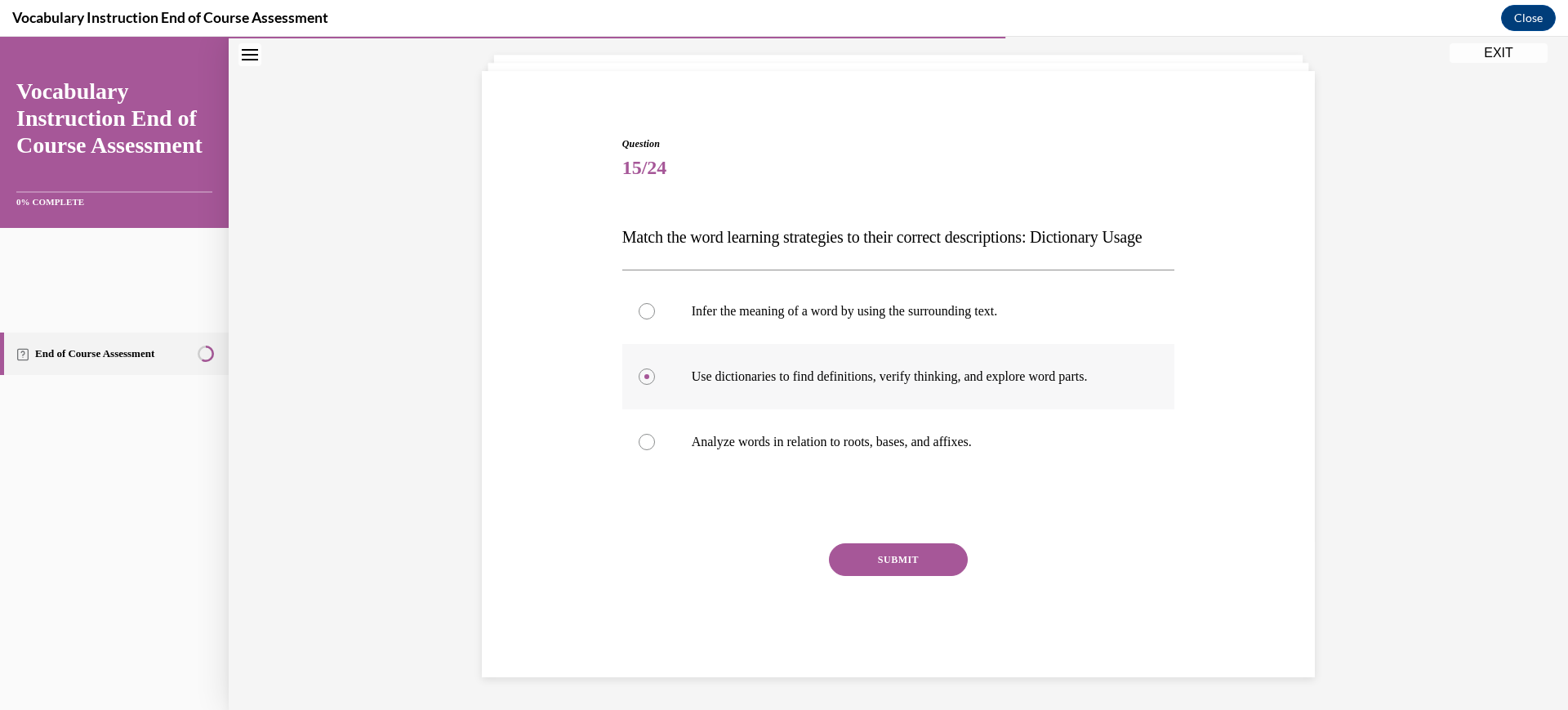
scroll to position [261, 0]
click at [924, 572] on button "SUBMIT" at bounding box center [899, 559] width 139 height 33
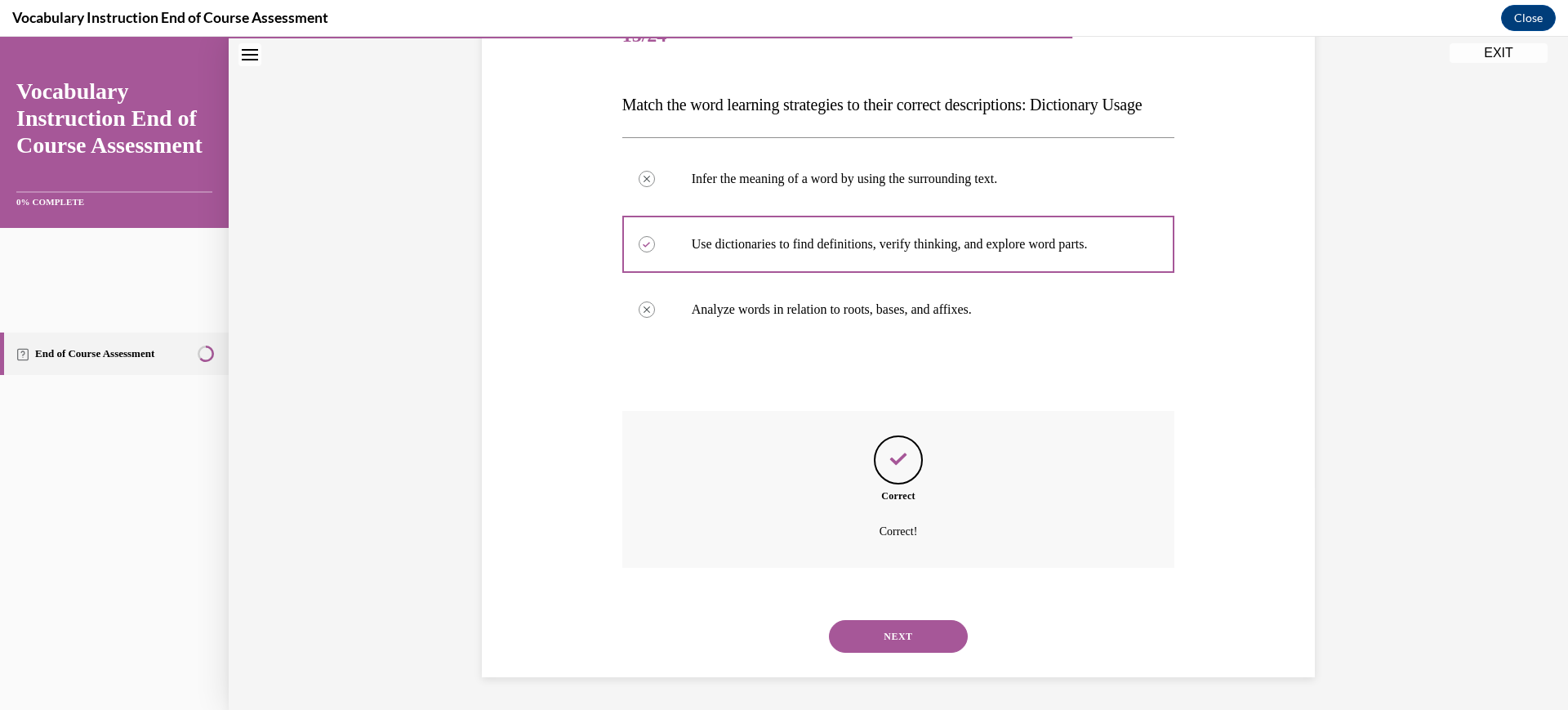
scroll to position [487, 0]
click at [922, 619] on button "NEXT" at bounding box center [899, 636] width 139 height 33
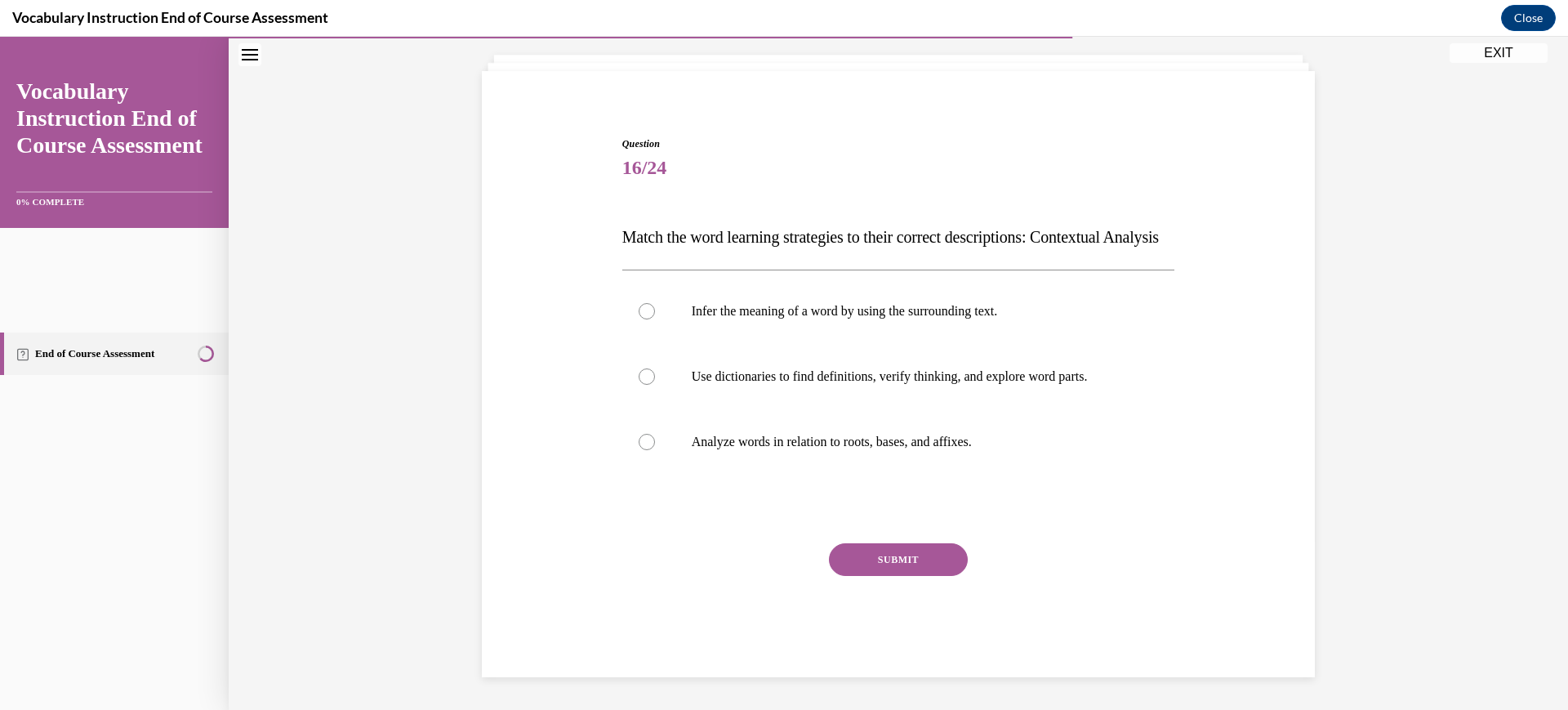
scroll to position [194, 0]
click at [912, 319] on p "Infer the meaning of a word by using the surrounding text." at bounding box center [914, 311] width 443 height 16
click at [655, 319] on input "Infer the meaning of a word by using the surrounding text." at bounding box center [647, 311] width 16 height 16
radio input "true"
click at [903, 576] on button "SUBMIT" at bounding box center [899, 559] width 139 height 33
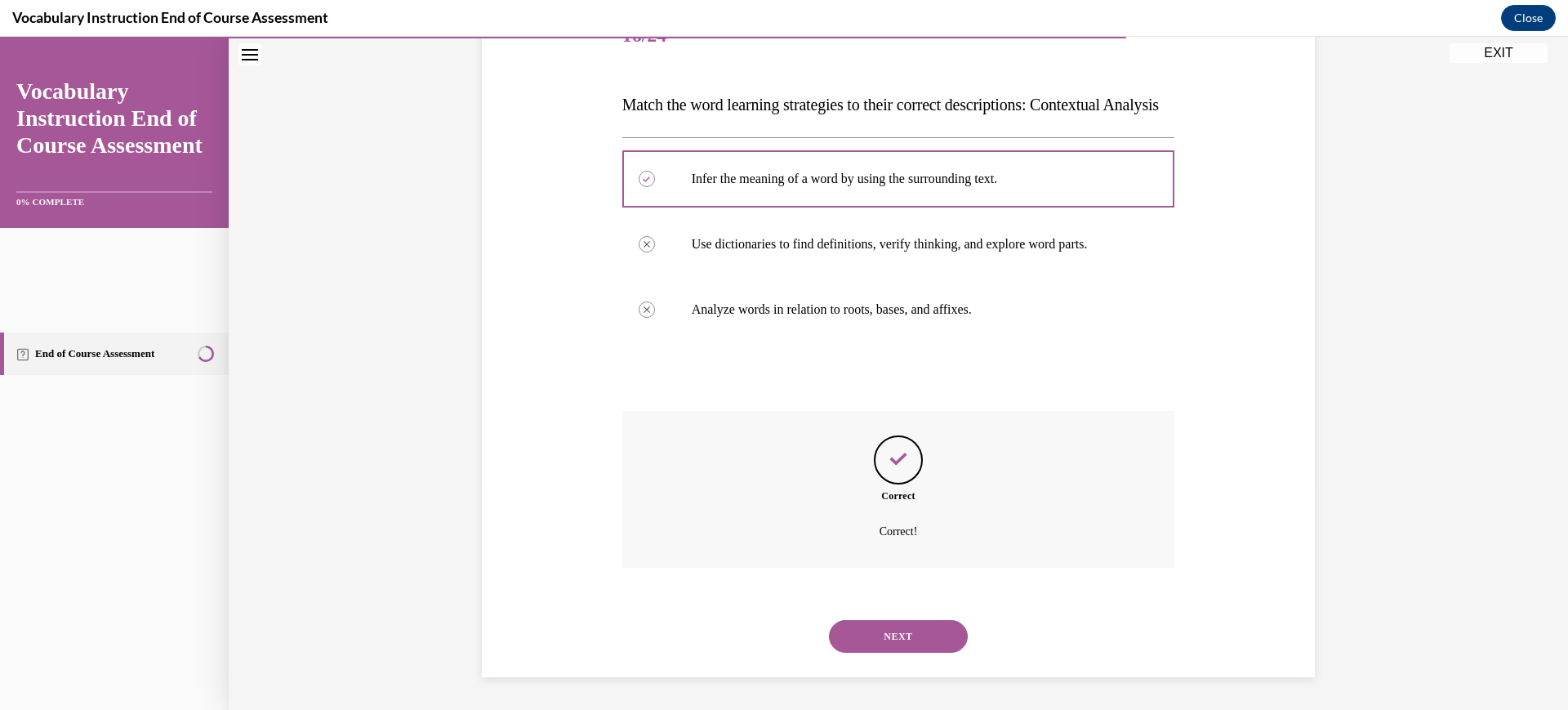
scroll to position [487, 0]
click at [901, 619] on button "NEXT" at bounding box center [899, 636] width 139 height 33
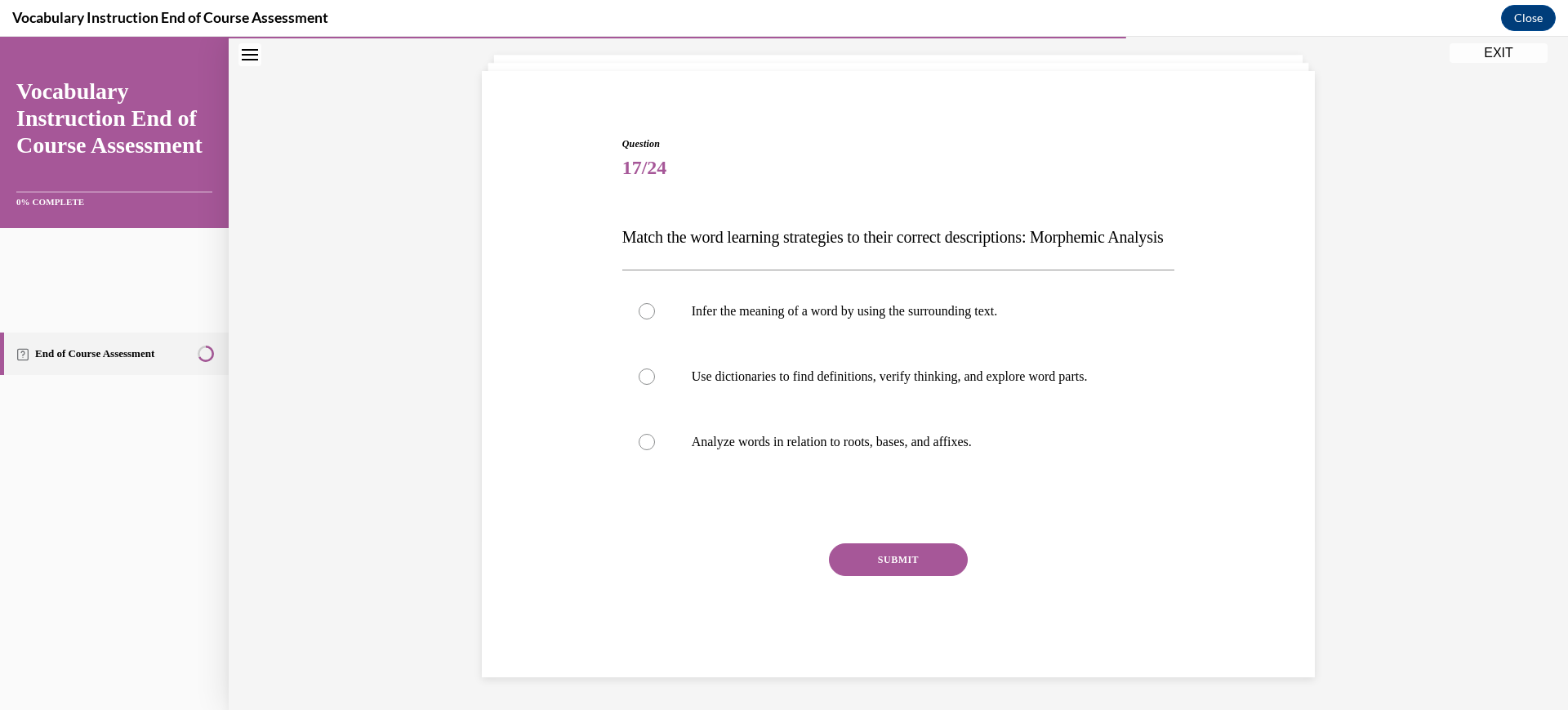
scroll to position [199, 0]
click at [923, 450] on p "Analyze words in relation to roots, bases, and affixes." at bounding box center [914, 442] width 443 height 16
click at [655, 450] on input "Analyze words in relation to roots, bases, and affixes." at bounding box center [647, 442] width 16 height 16
radio input "true"
click at [923, 576] on button "SUBMIT" at bounding box center [899, 559] width 139 height 33
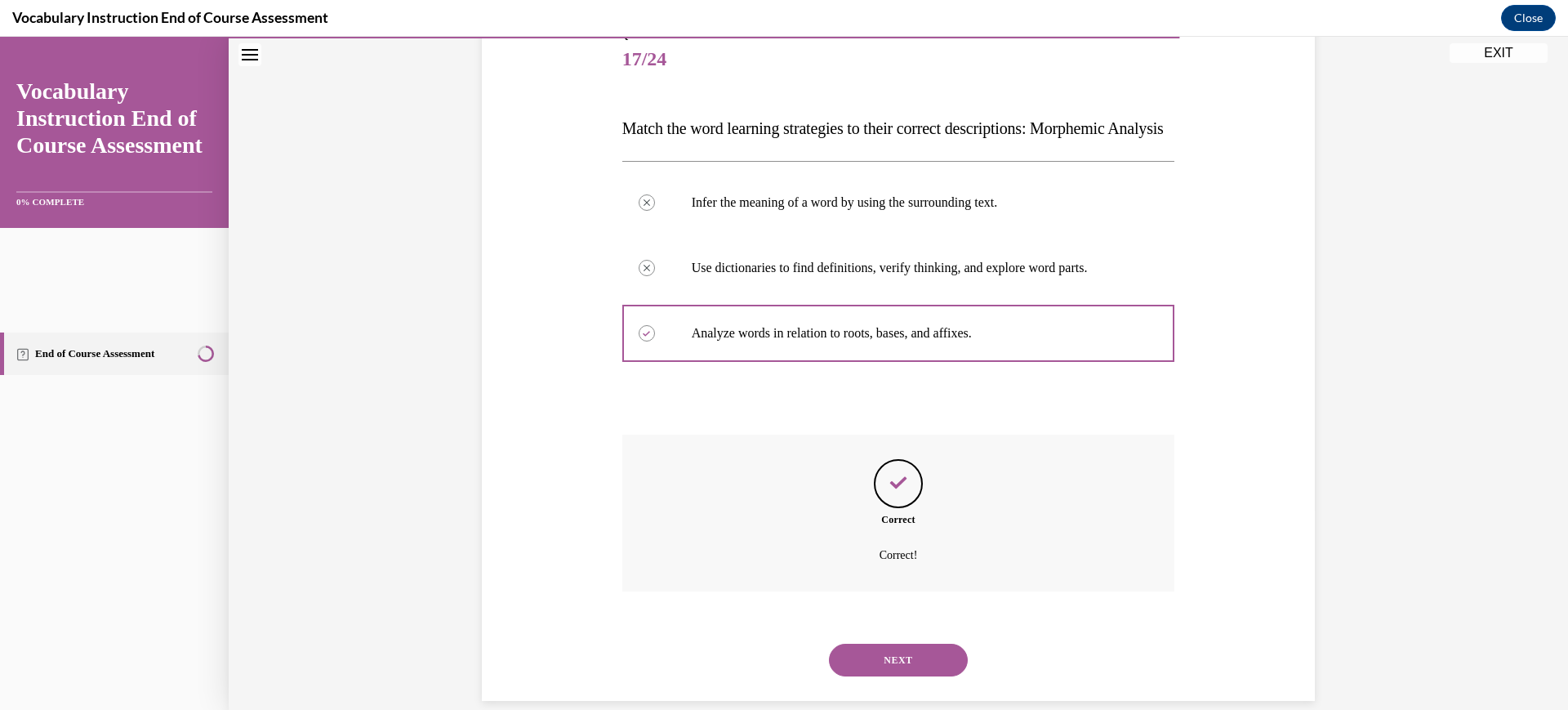
scroll to position [487, 0]
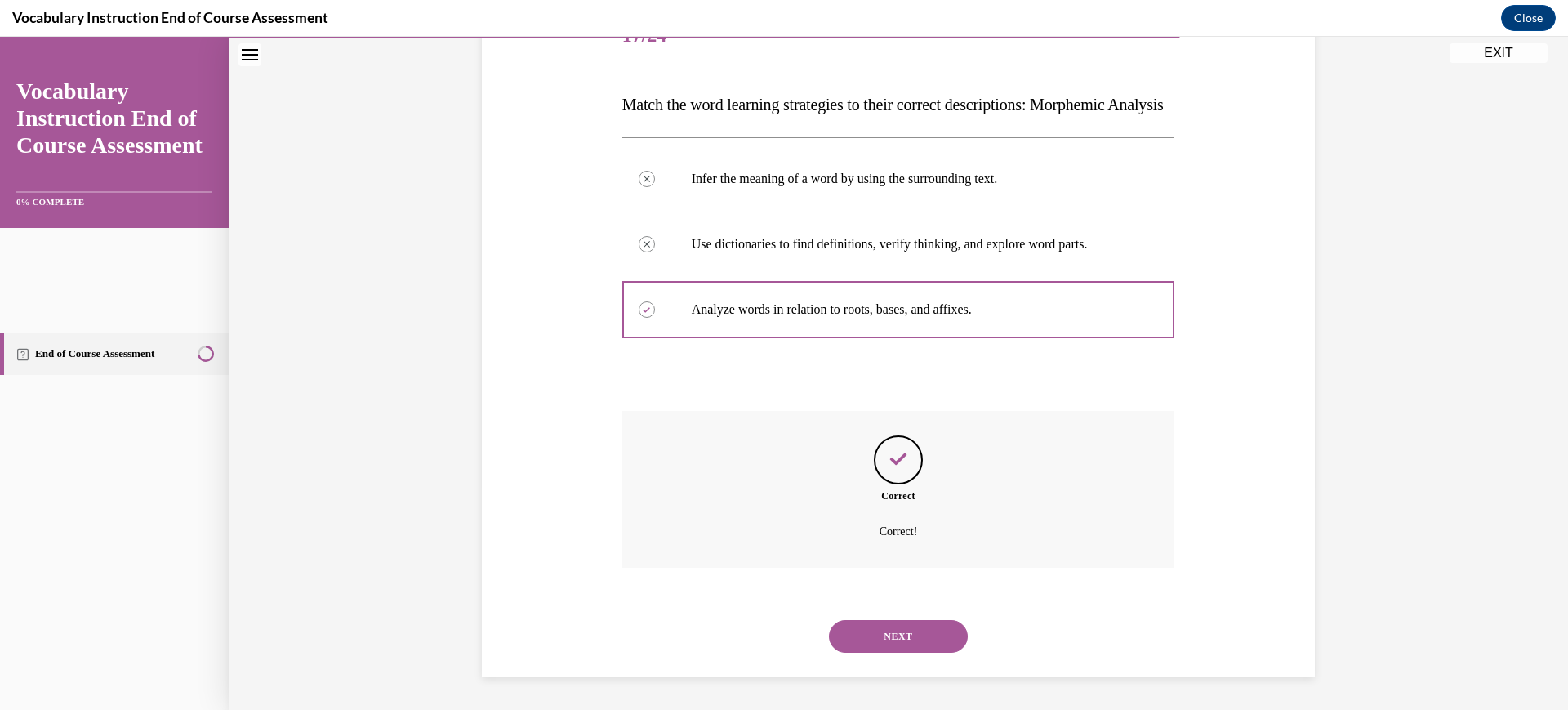
click at [927, 619] on button "NEXT" at bounding box center [899, 636] width 139 height 33
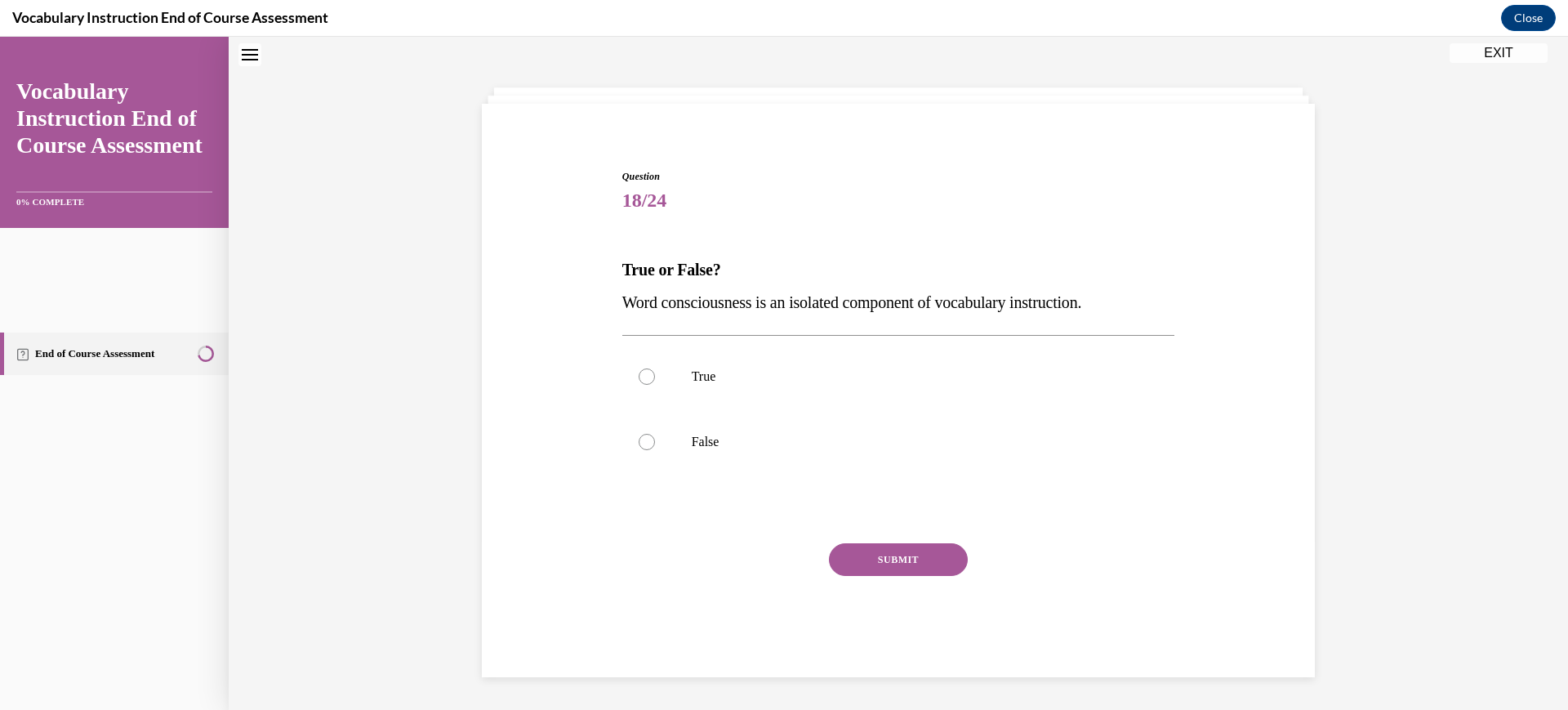
click at [927, 519] on div at bounding box center [899, 508] width 553 height 19
click at [692, 368] on p "True" at bounding box center [914, 376] width 443 height 16
click at [655, 368] on input "True" at bounding box center [647, 376] width 16 height 16
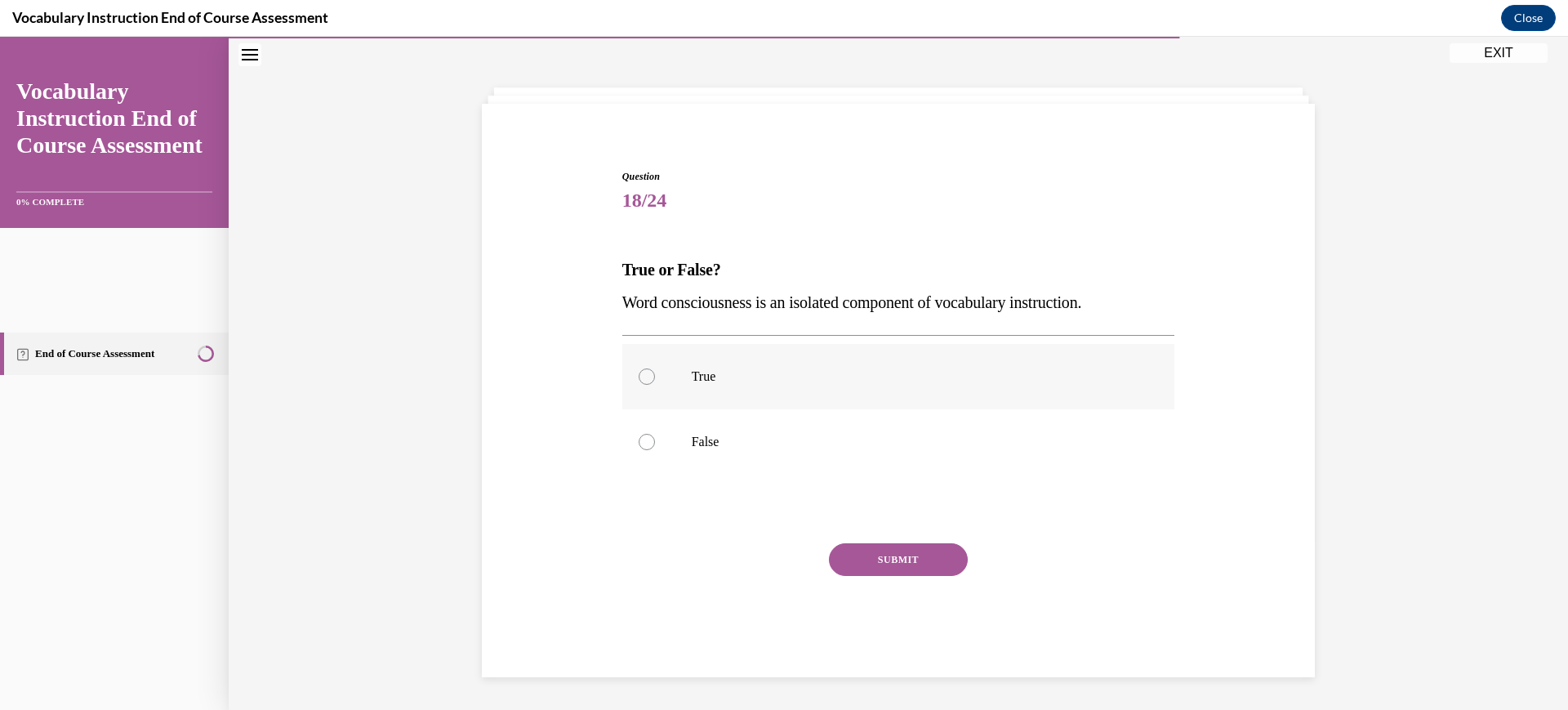
radio input "true"
click at [901, 574] on button "SUBMIT" at bounding box center [899, 559] width 139 height 33
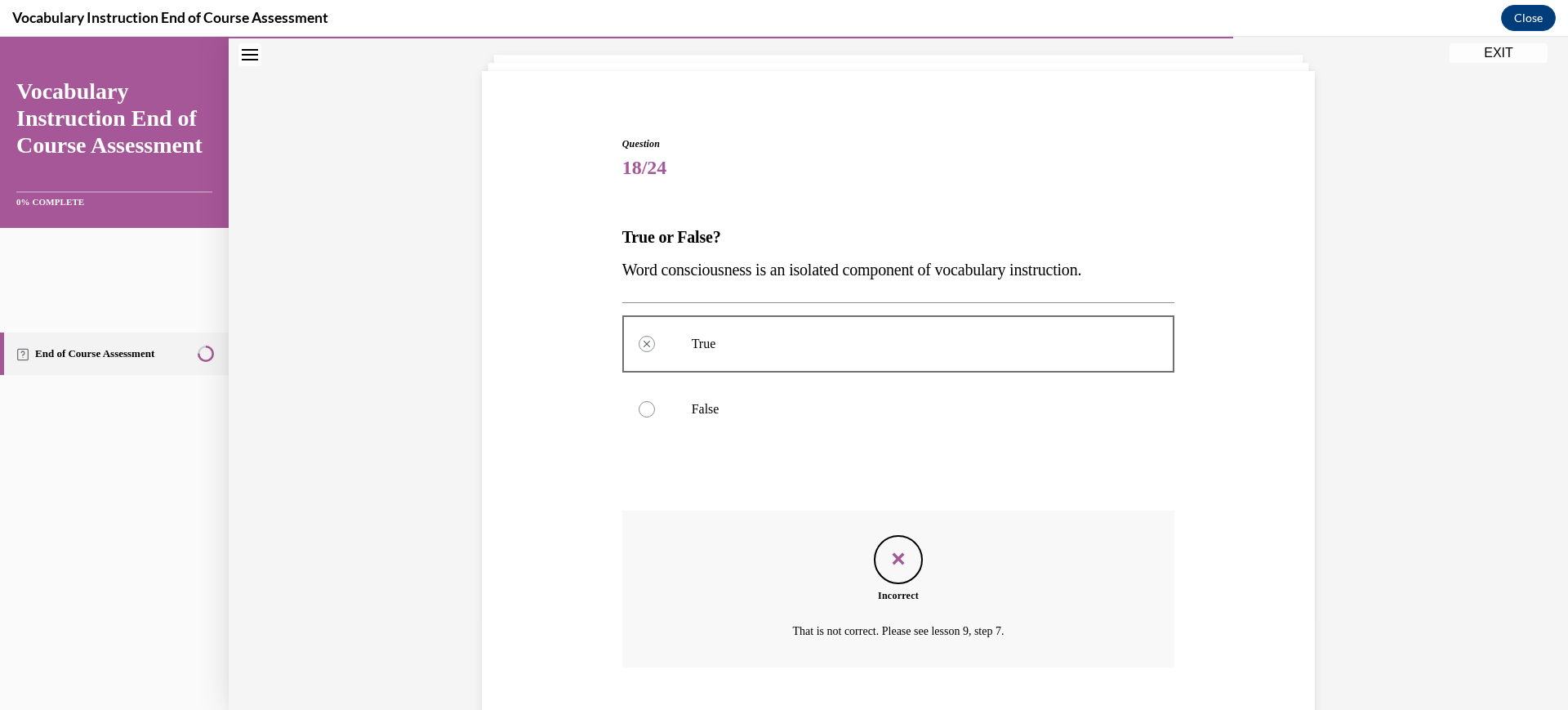
scroll to position [393, 0]
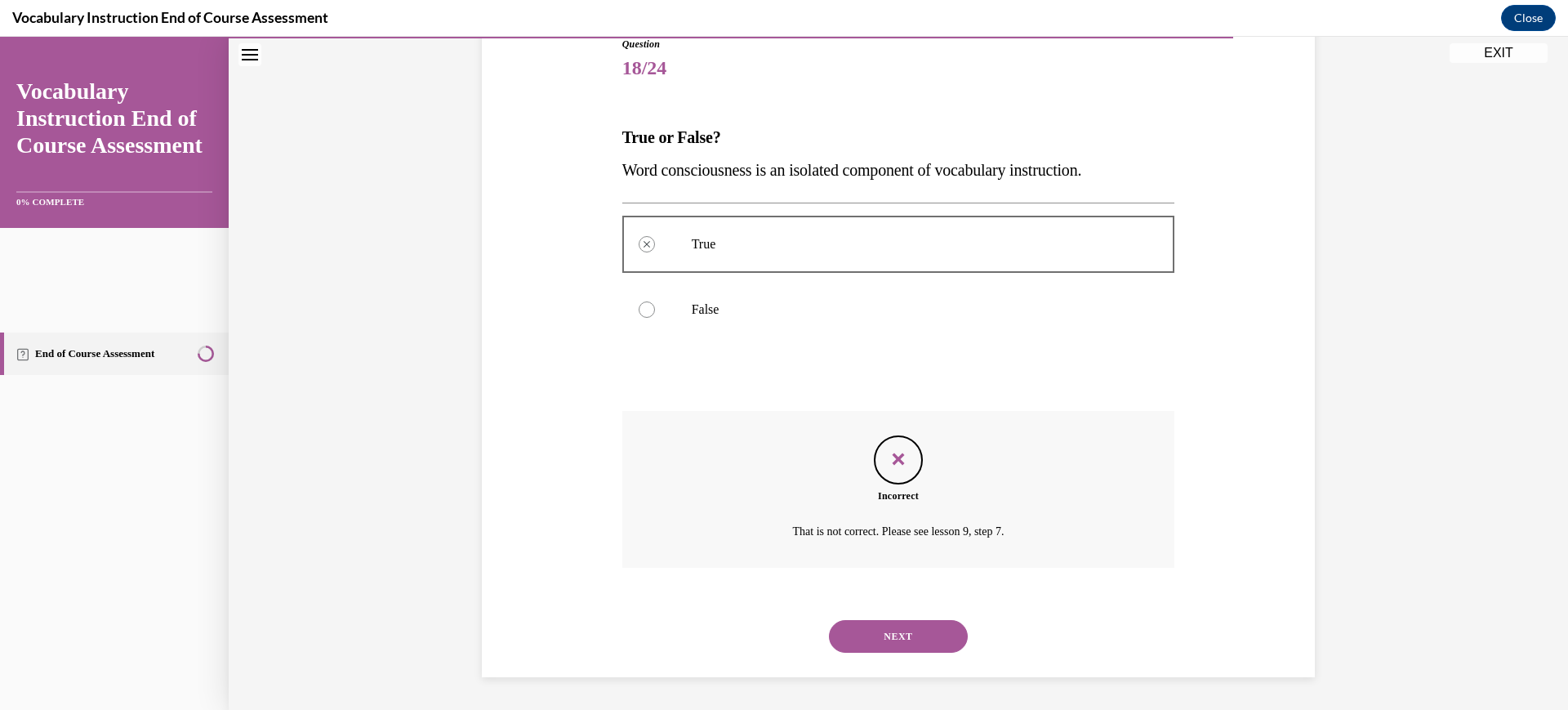
click at [903, 619] on button "NEXT" at bounding box center [899, 636] width 139 height 33
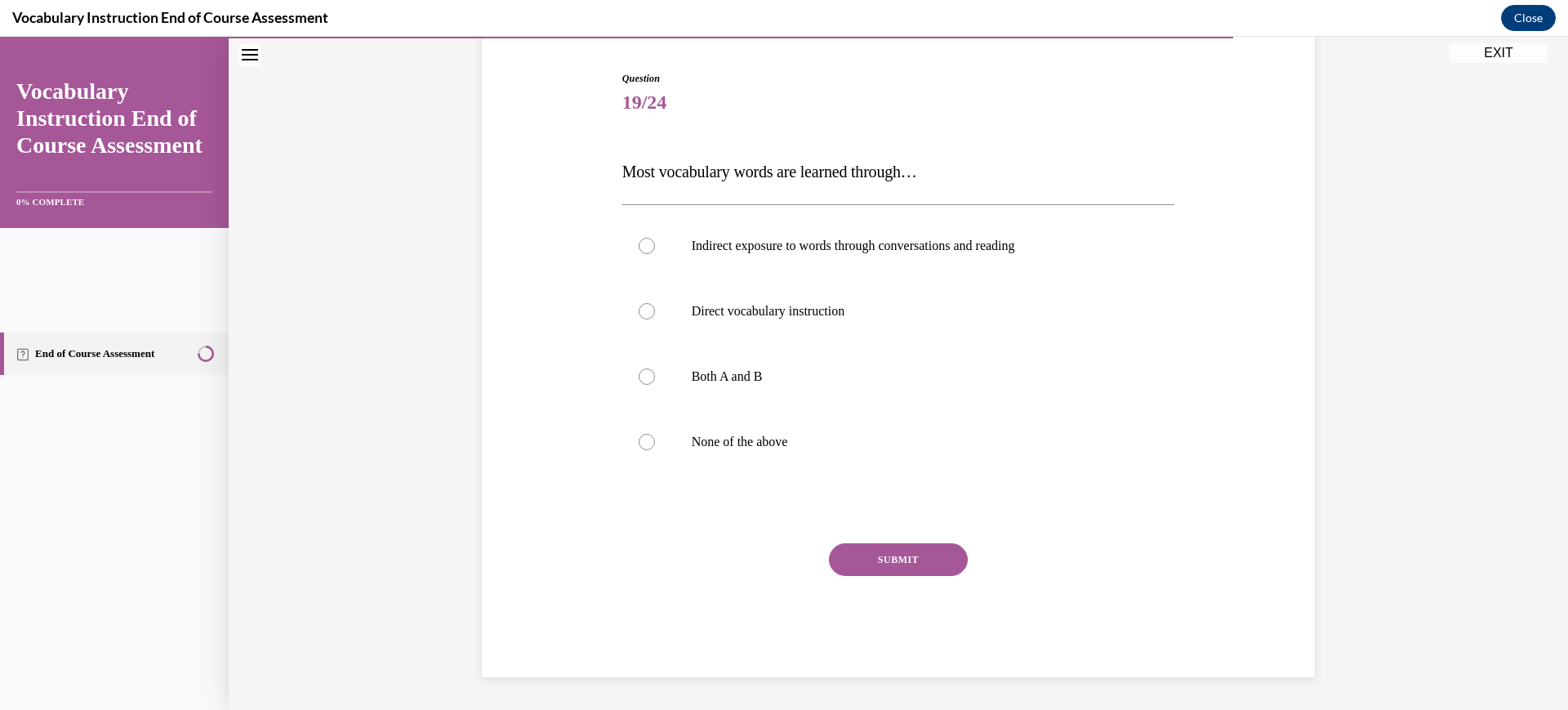
scroll to position [194, 0]
click at [786, 254] on p "Indirect exposure to words through conversations and reading" at bounding box center [914, 246] width 443 height 16
click at [655, 254] on input "Indirect exposure to words through conversations and reading" at bounding box center [647, 246] width 16 height 16
radio input "true"
click at [911, 576] on button "SUBMIT" at bounding box center [899, 559] width 139 height 33
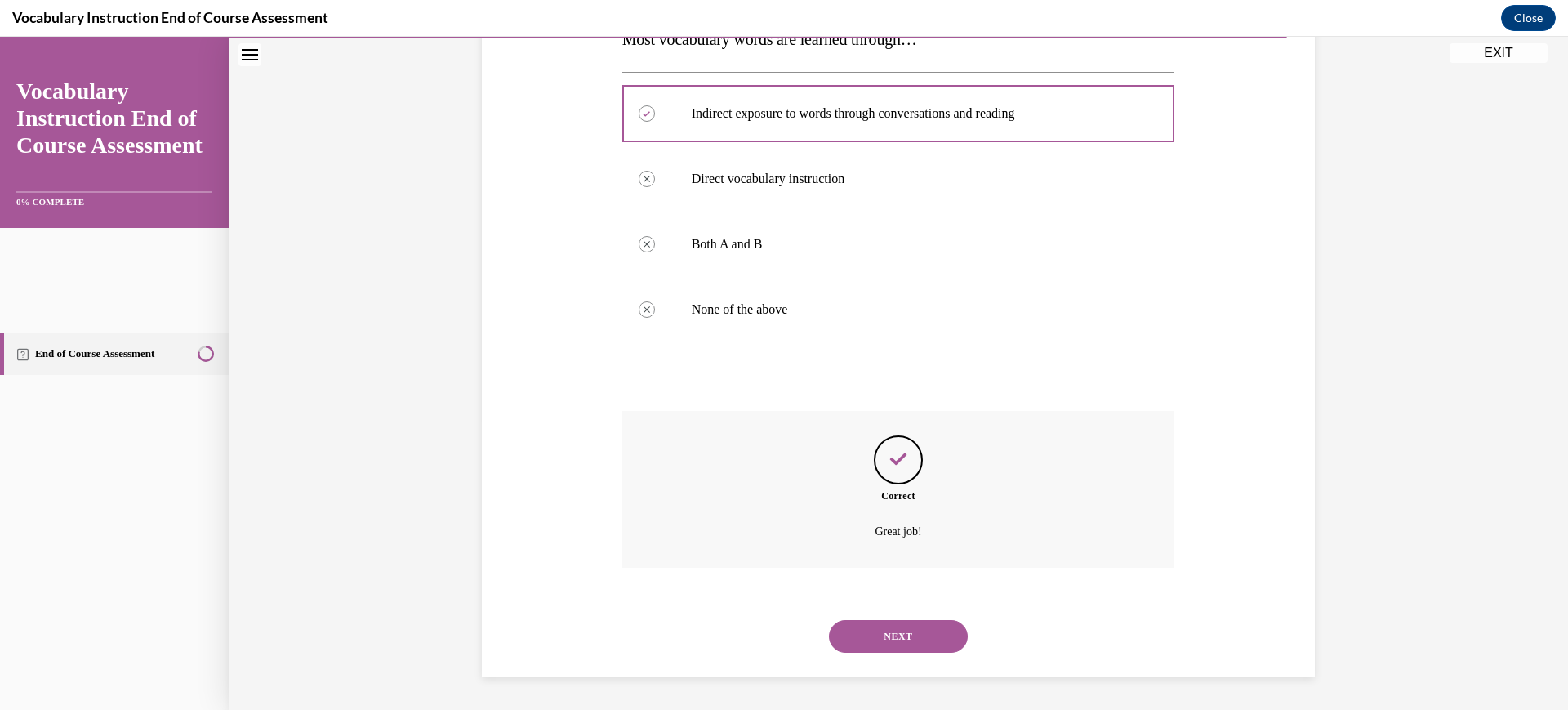
click at [925, 619] on button "NEXT" at bounding box center [899, 636] width 139 height 33
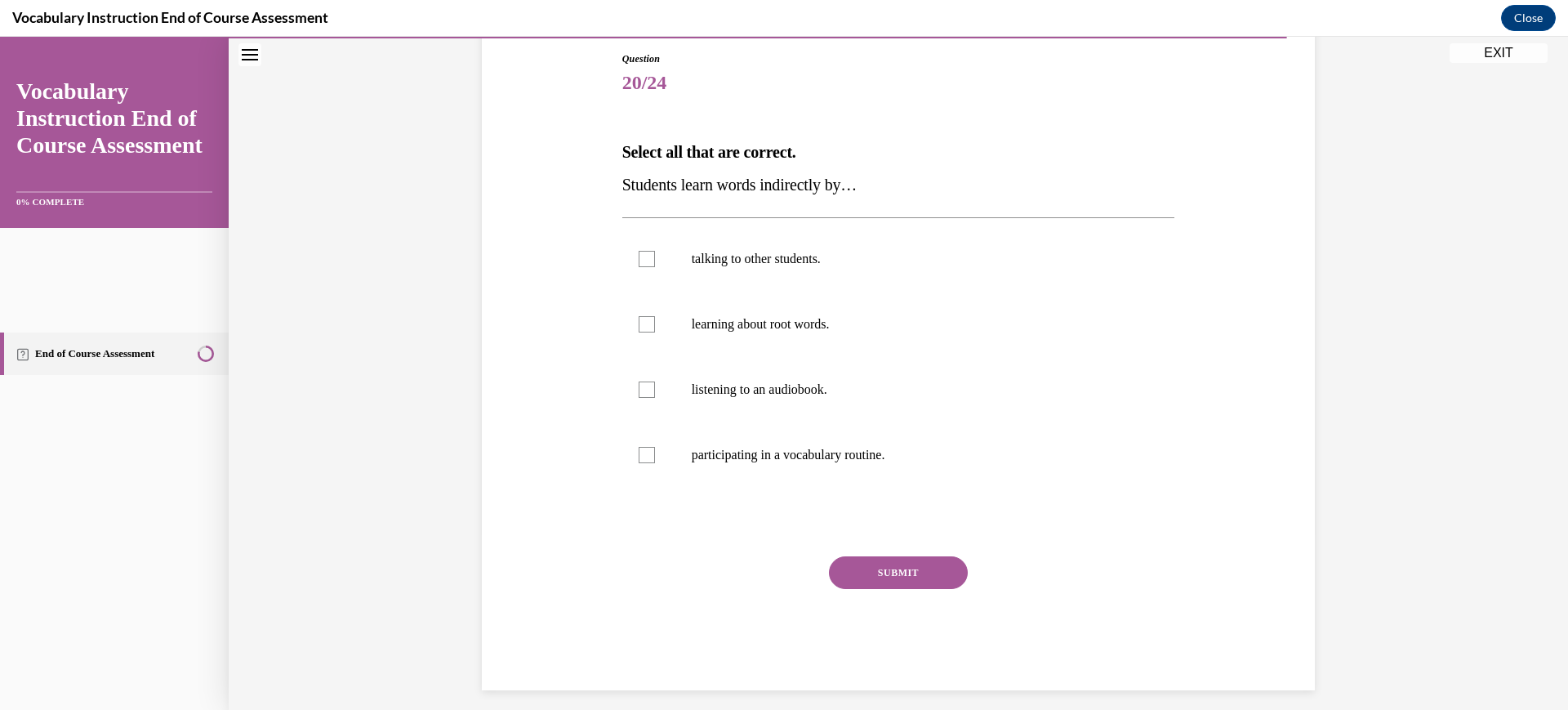
scroll to position [188, 0]
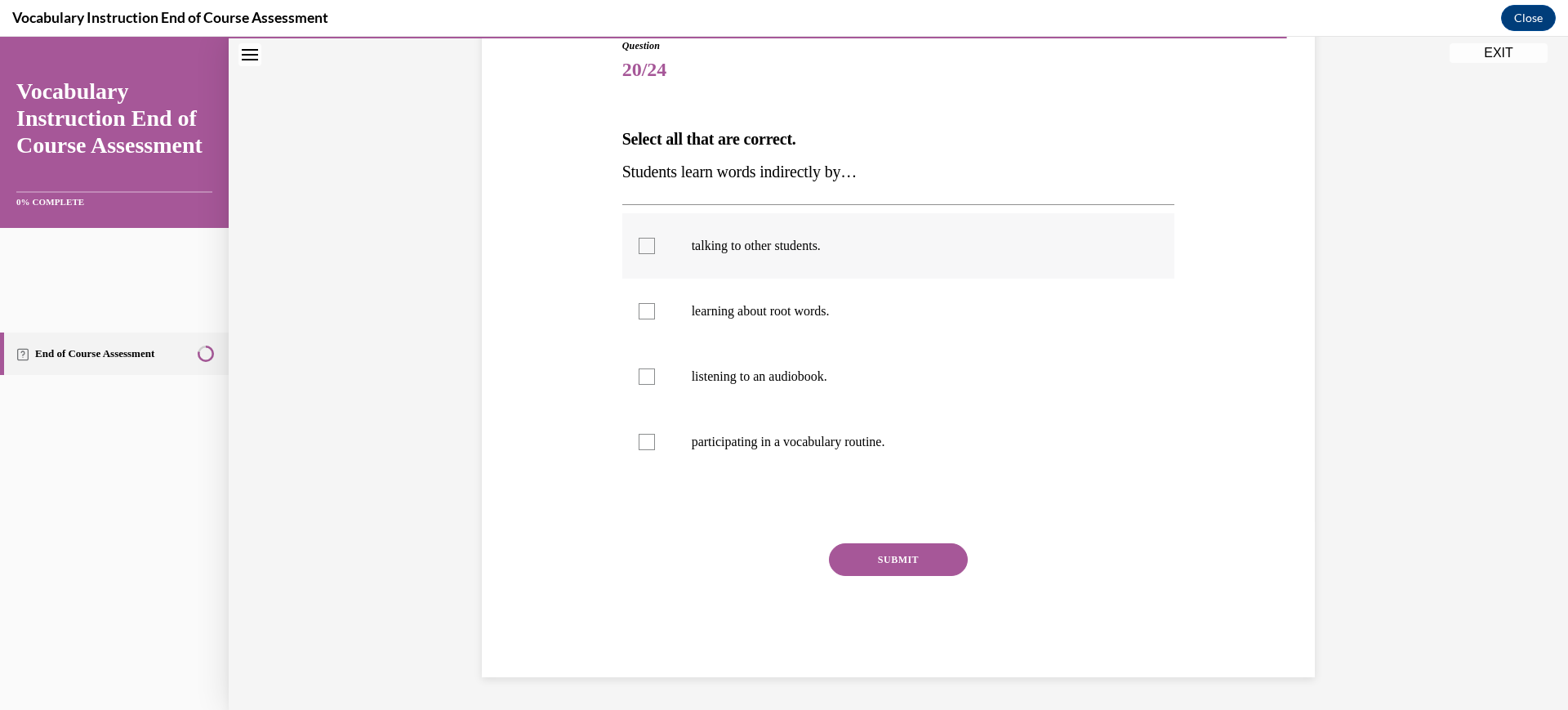
click at [860, 254] on p "talking to other students." at bounding box center [914, 246] width 443 height 16
click at [655, 254] on input "talking to other students." at bounding box center [647, 246] width 16 height 16
checkbox input "true"
click at [923, 571] on button "SUBMIT" at bounding box center [899, 559] width 139 height 33
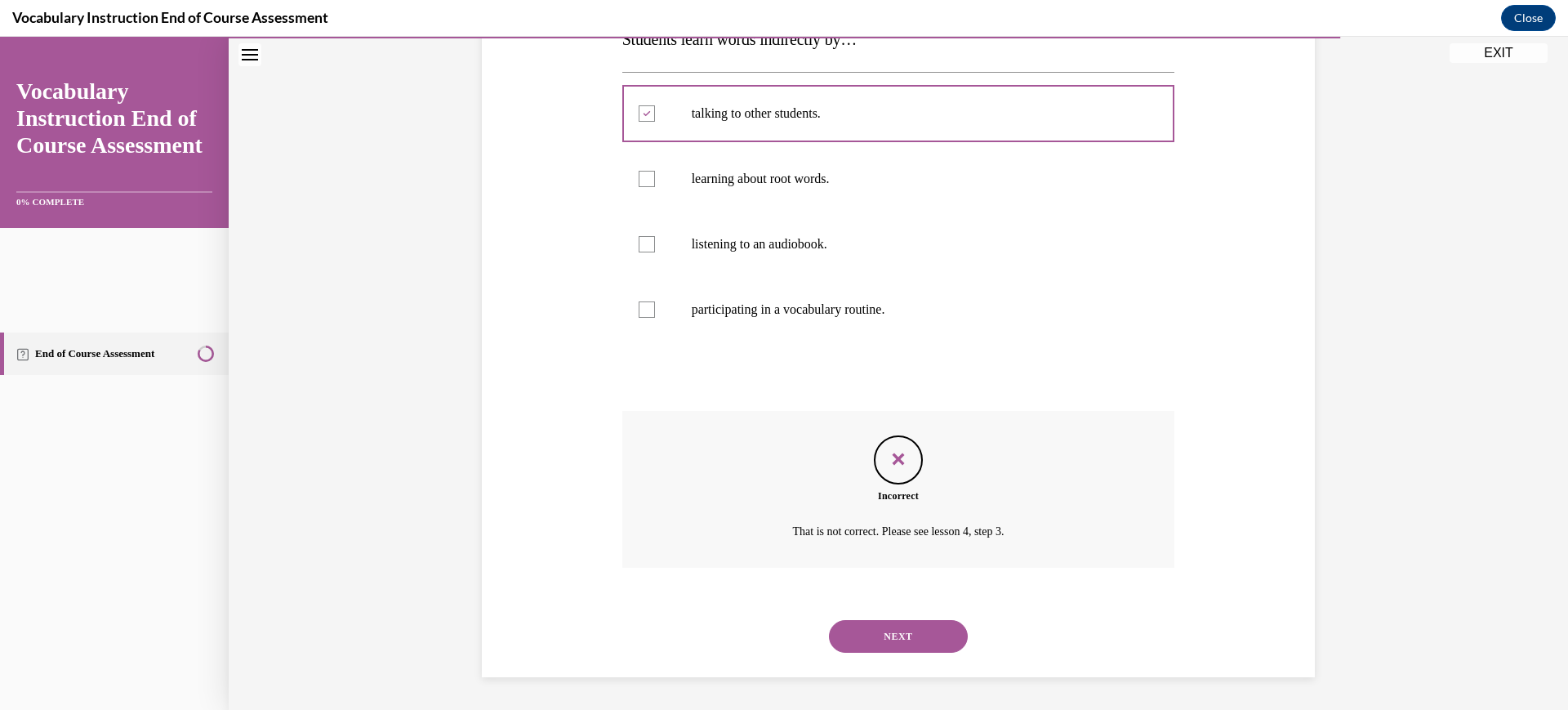
click at [639, 187] on div at bounding box center [647, 179] width 16 height 16
click at [639, 253] on div at bounding box center [647, 244] width 16 height 16
click at [921, 619] on button "NEXT" at bounding box center [899, 636] width 139 height 33
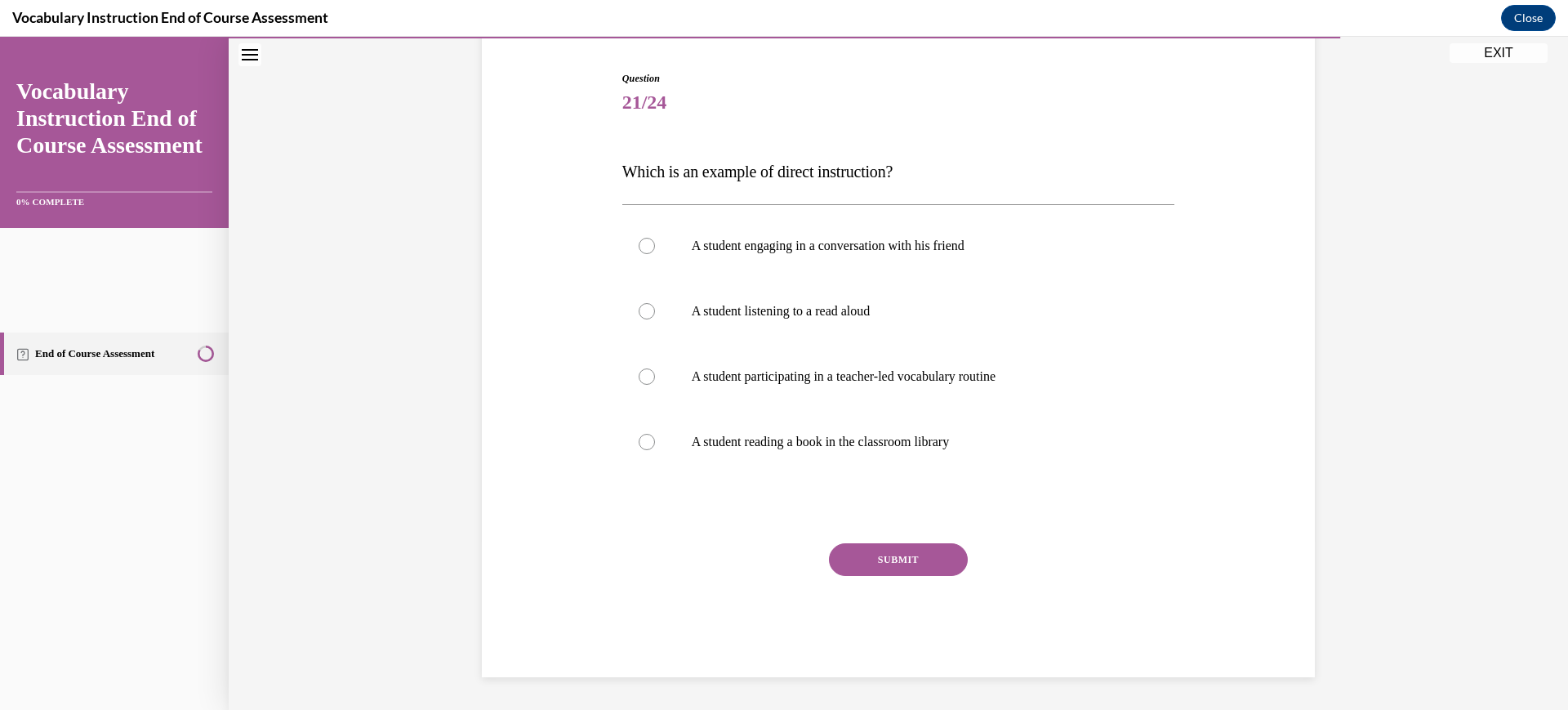
scroll to position [247, 0]
click at [985, 384] on p "A student participating in a teacher-led vocabulary routine" at bounding box center [914, 376] width 443 height 16
click at [655, 384] on input "A student participating in a teacher-led vocabulary routine" at bounding box center [647, 376] width 16 height 16
radio input "true"
click at [923, 576] on button "SUBMIT" at bounding box center [899, 559] width 139 height 33
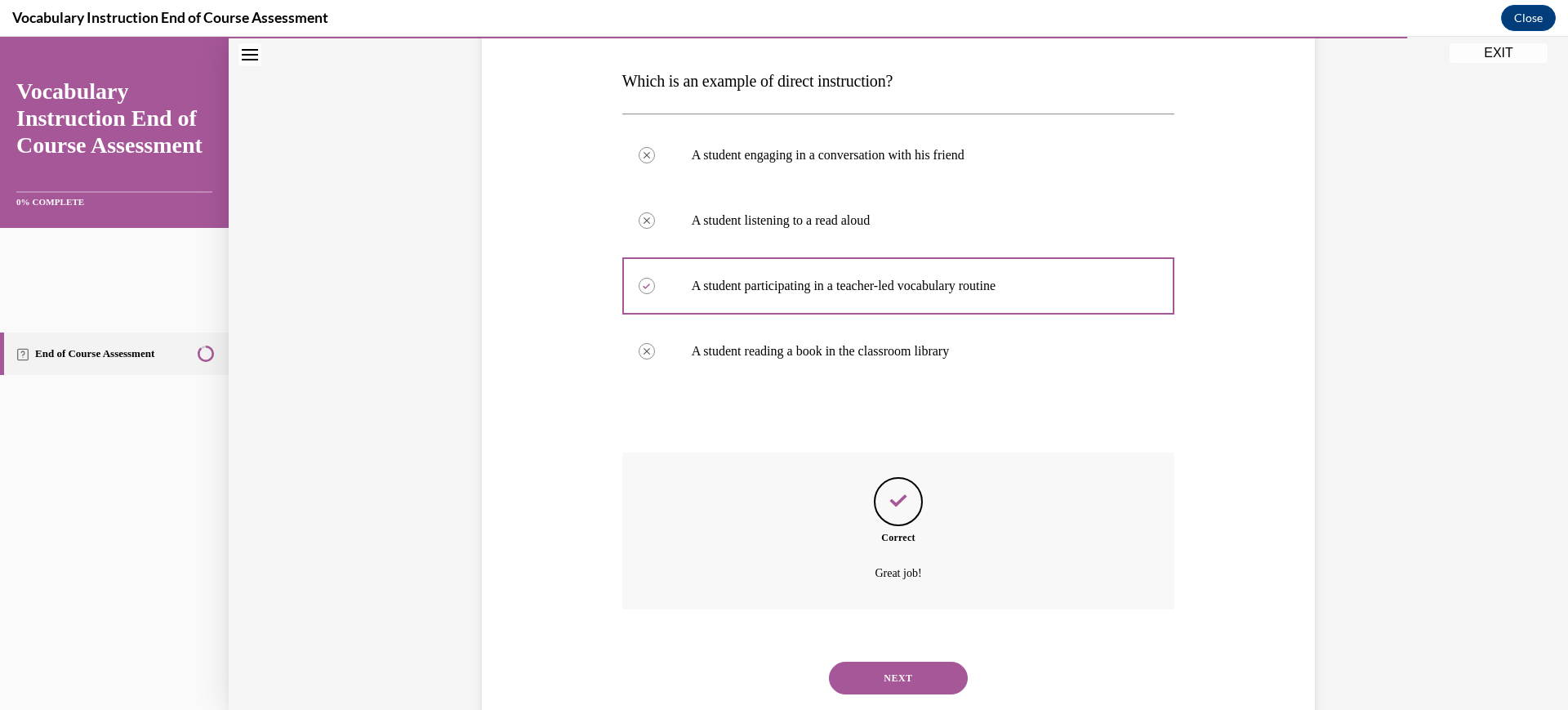
scroll to position [522, 0]
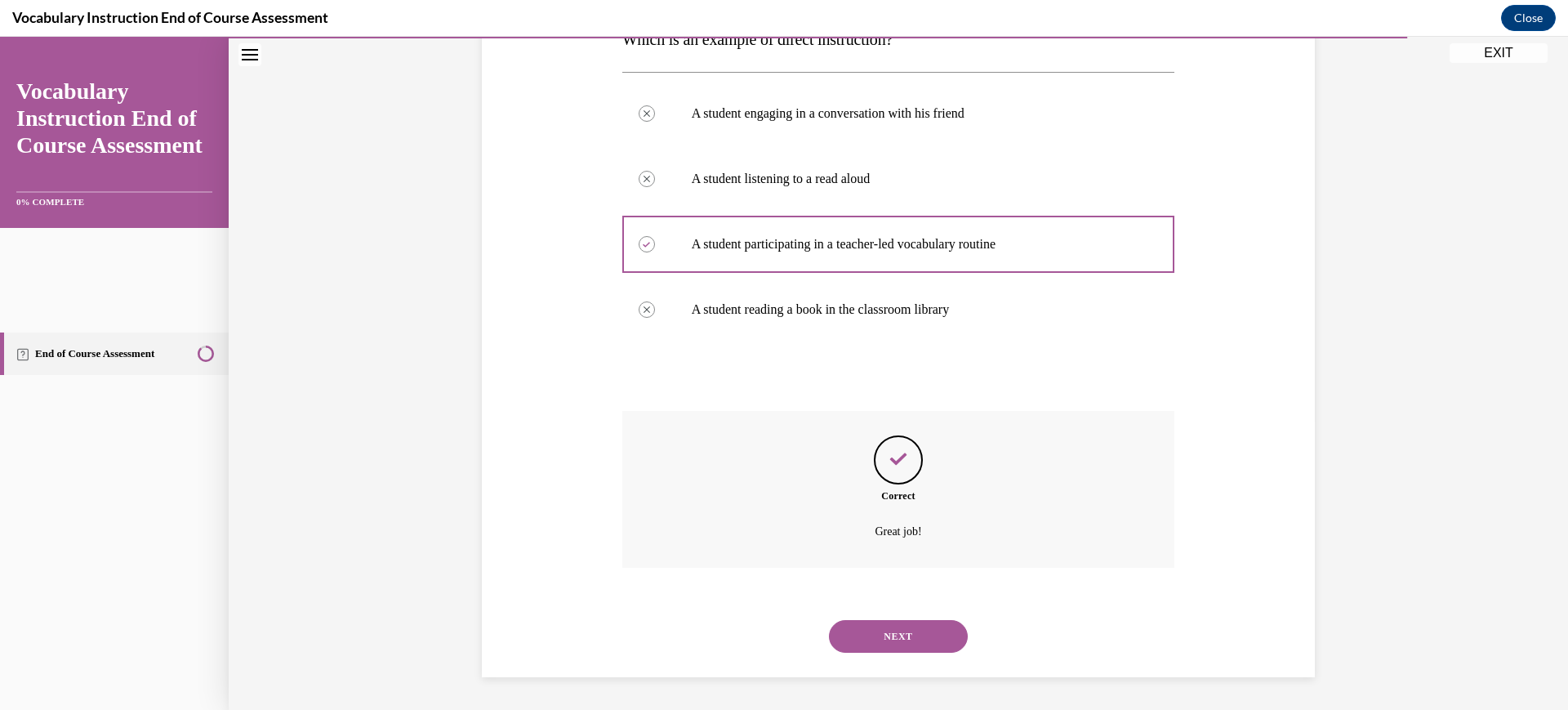
click at [920, 622] on button "NEXT" at bounding box center [899, 636] width 139 height 33
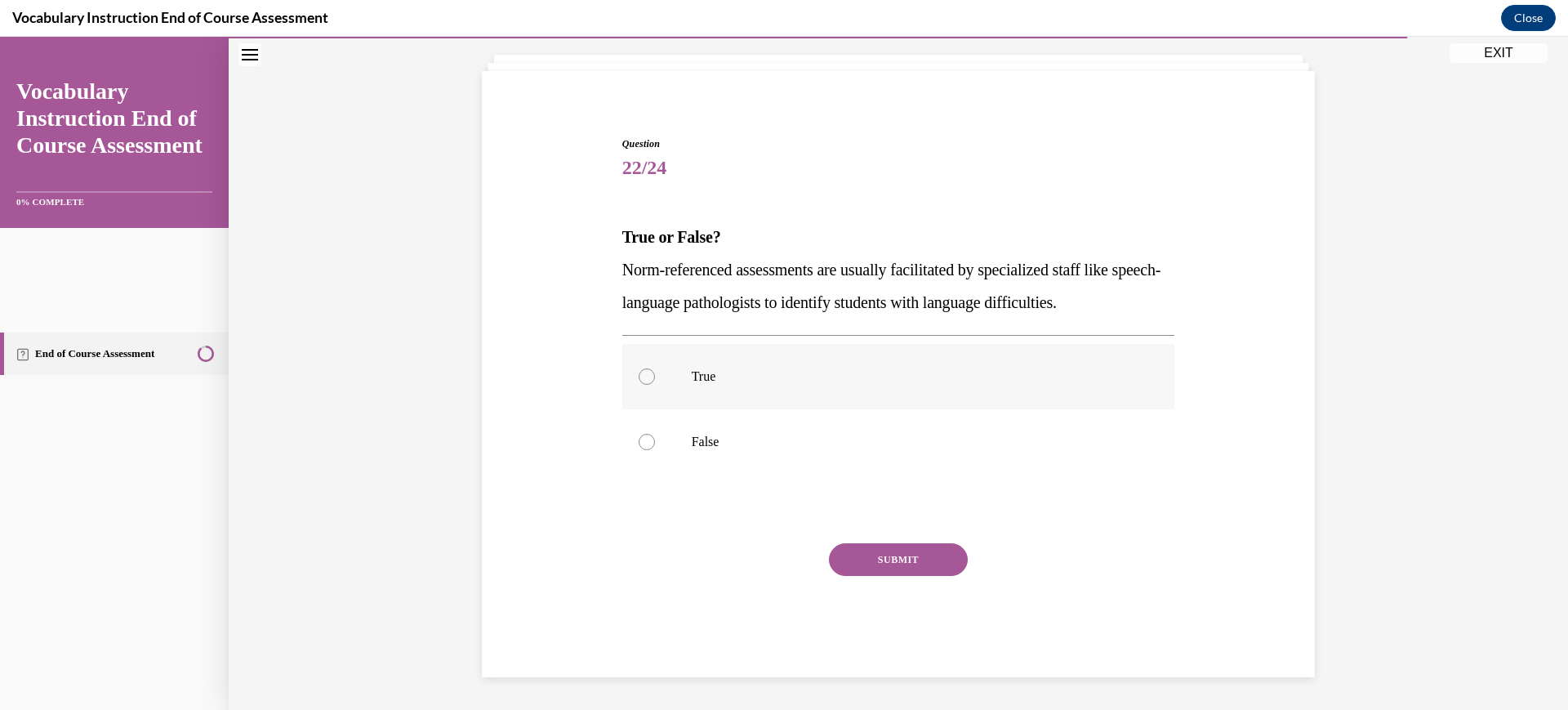
scroll to position [173, 0]
click at [820, 384] on p "True" at bounding box center [914, 376] width 443 height 16
click at [655, 384] on input "True" at bounding box center [647, 376] width 16 height 16
radio input "true"
click at [903, 576] on button "SUBMIT" at bounding box center [899, 559] width 139 height 33
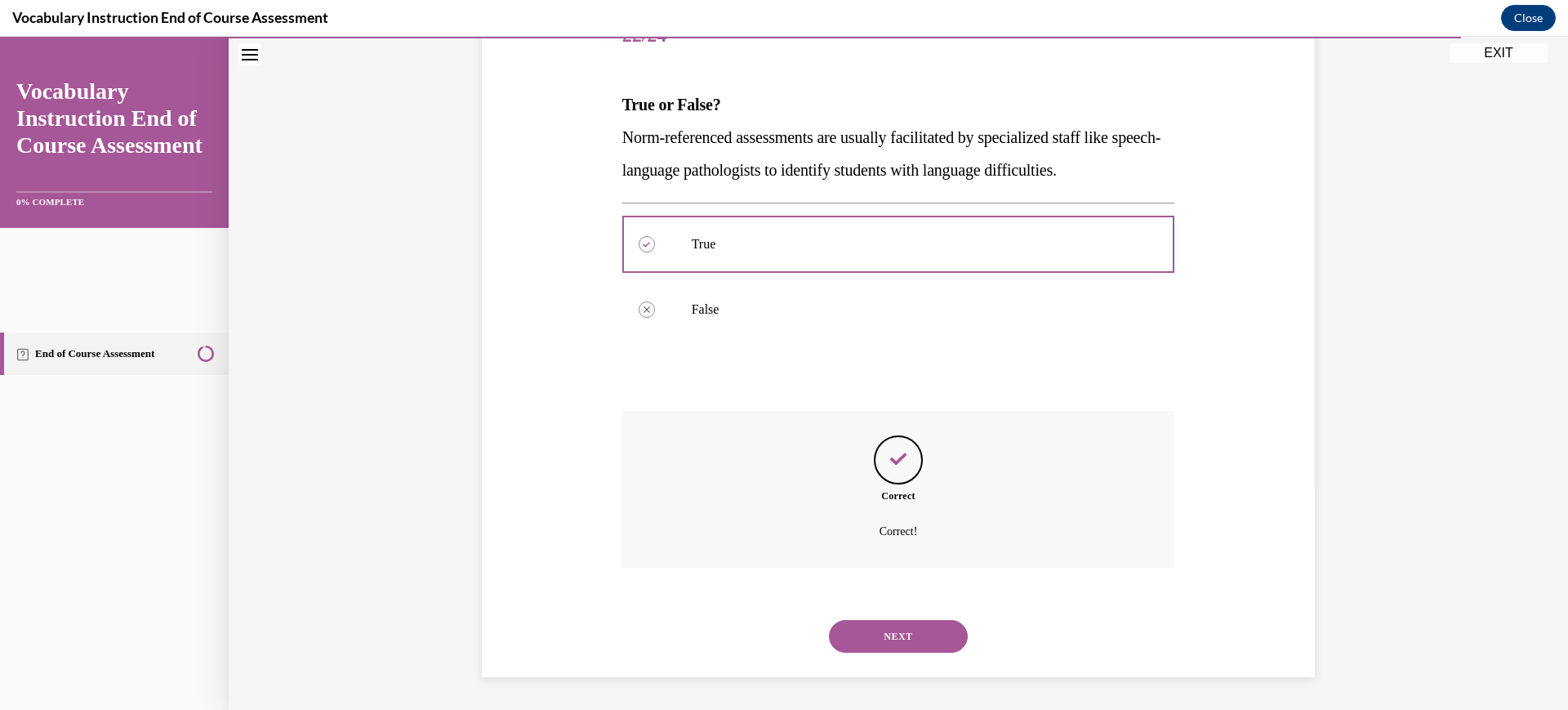
scroll to position [428, 0]
click at [912, 619] on button "NEXT" at bounding box center [899, 636] width 139 height 33
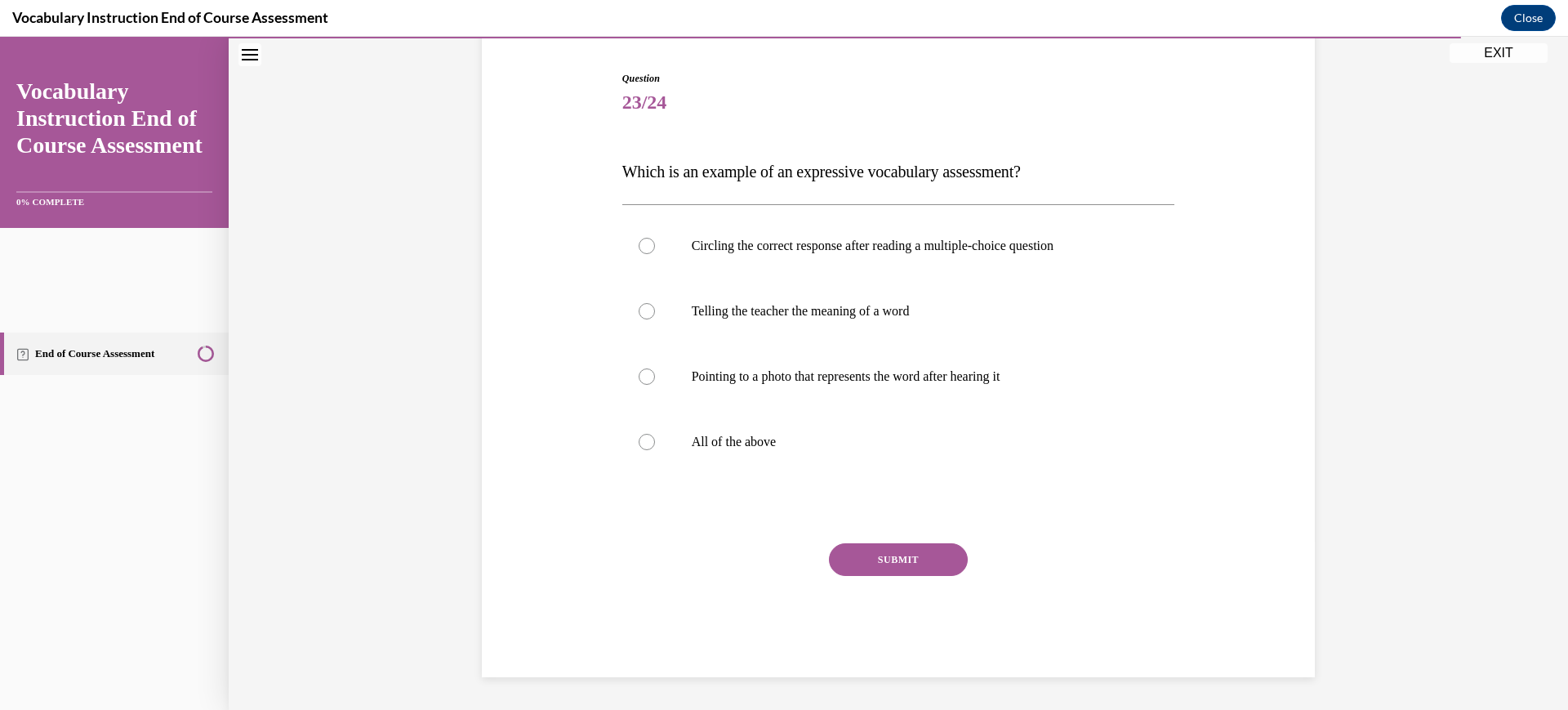
scroll to position [291, 0]
click at [838, 303] on p "Telling the teacher the meaning of a word" at bounding box center [914, 311] width 443 height 16
click at [655, 303] on input "Telling the teacher the meaning of a word" at bounding box center [647, 311] width 16 height 16
radio input "true"
click at [826, 368] on p "Pointing to a photo that represents the word after hearing it" at bounding box center [914, 376] width 443 height 16
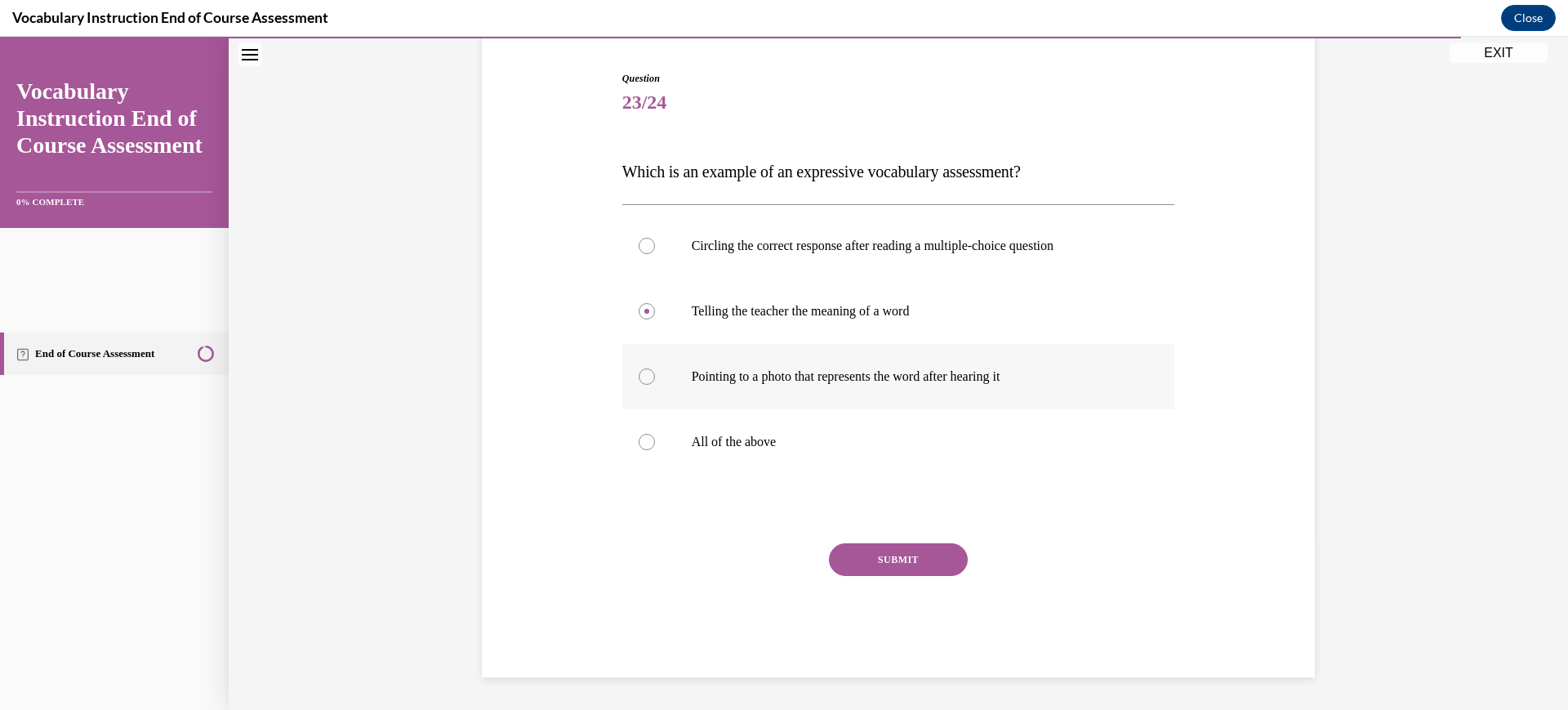
click at [655, 368] on input "Pointing to a photo that represents the word after hearing it" at bounding box center [647, 376] width 16 height 16
radio input "true"
click at [815, 303] on p "Telling the teacher the meaning of a word" at bounding box center [914, 311] width 443 height 16
click at [655, 303] on input "Telling the teacher the meaning of a word" at bounding box center [647, 311] width 16 height 16
radio input "true"
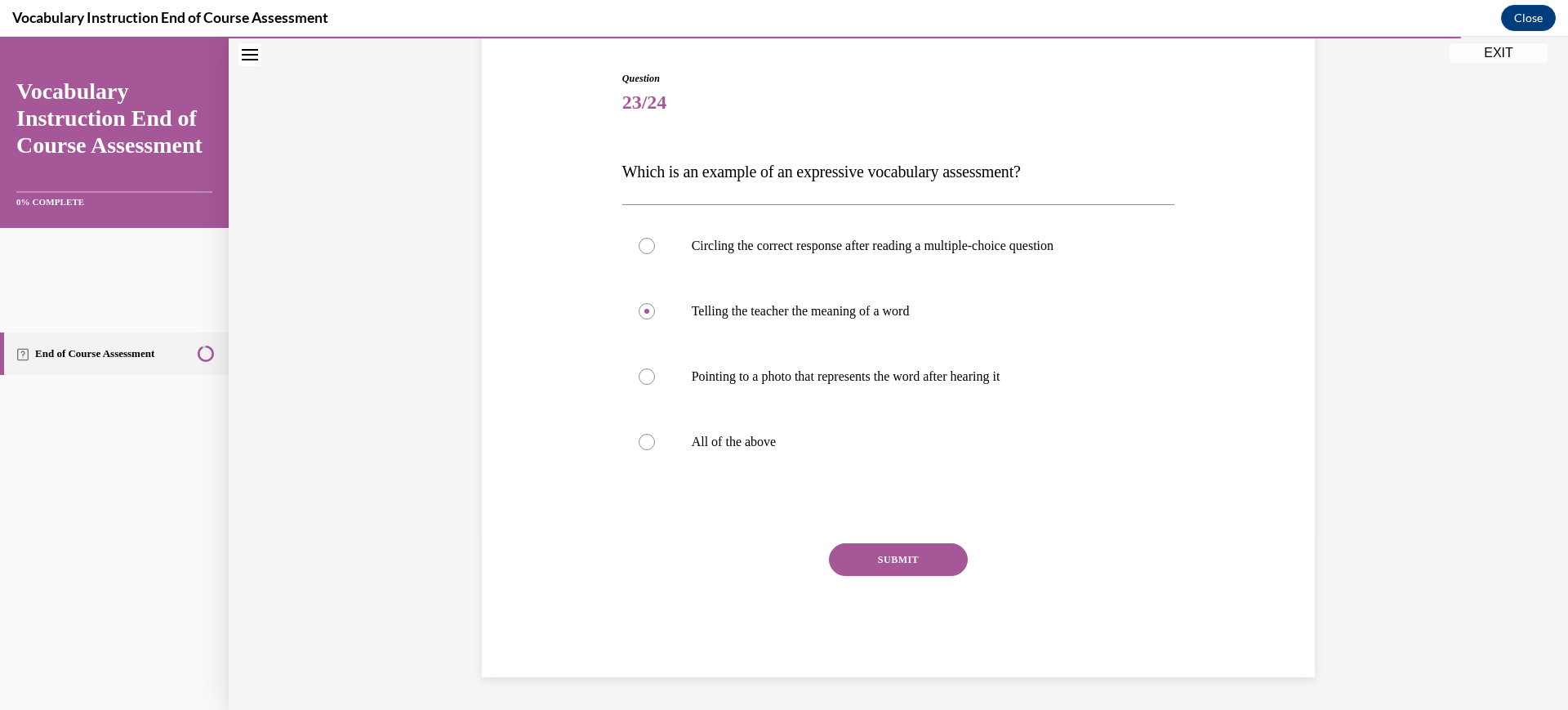
click at [910, 576] on button "SUBMIT" at bounding box center [899, 559] width 139 height 33
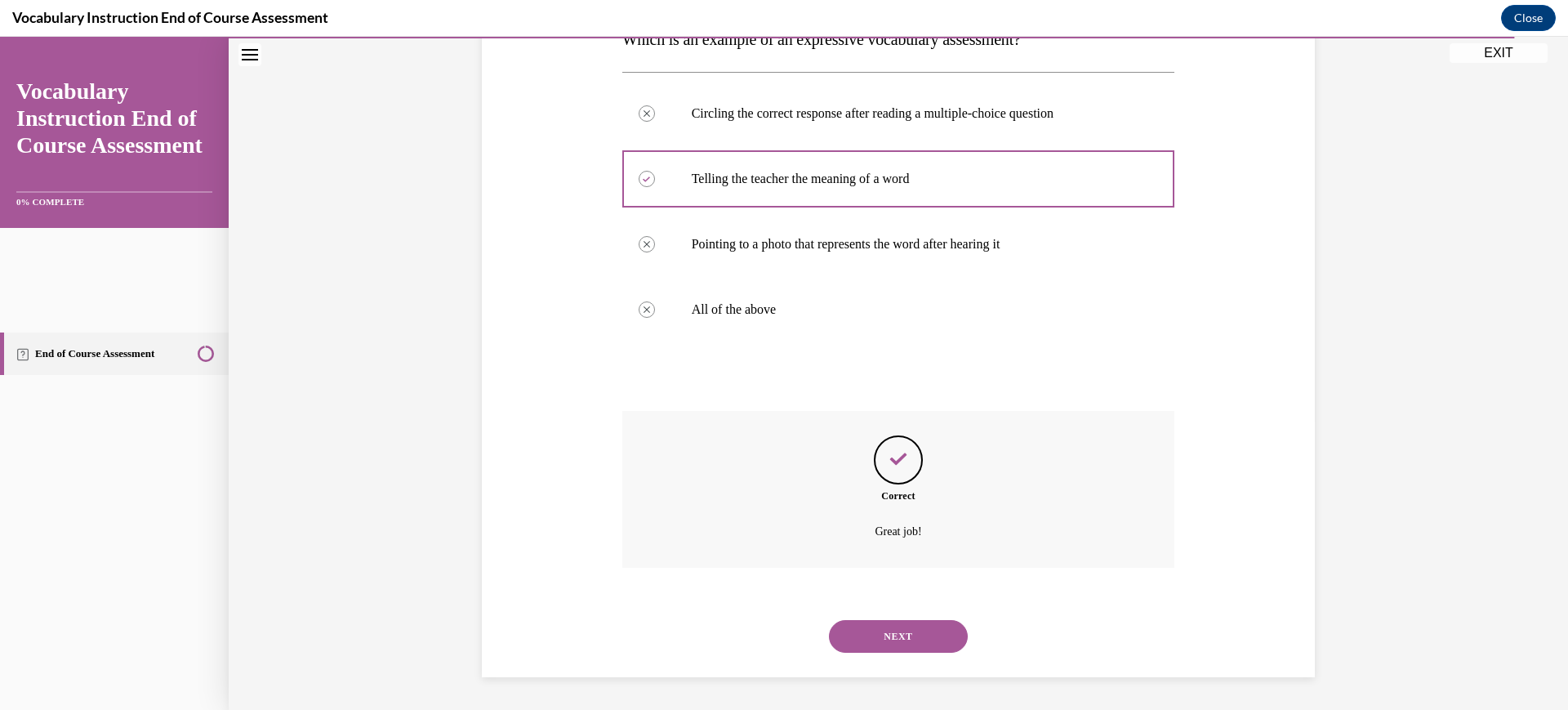
scroll to position [522, 0]
click at [913, 619] on button "NEXT" at bounding box center [899, 636] width 139 height 33
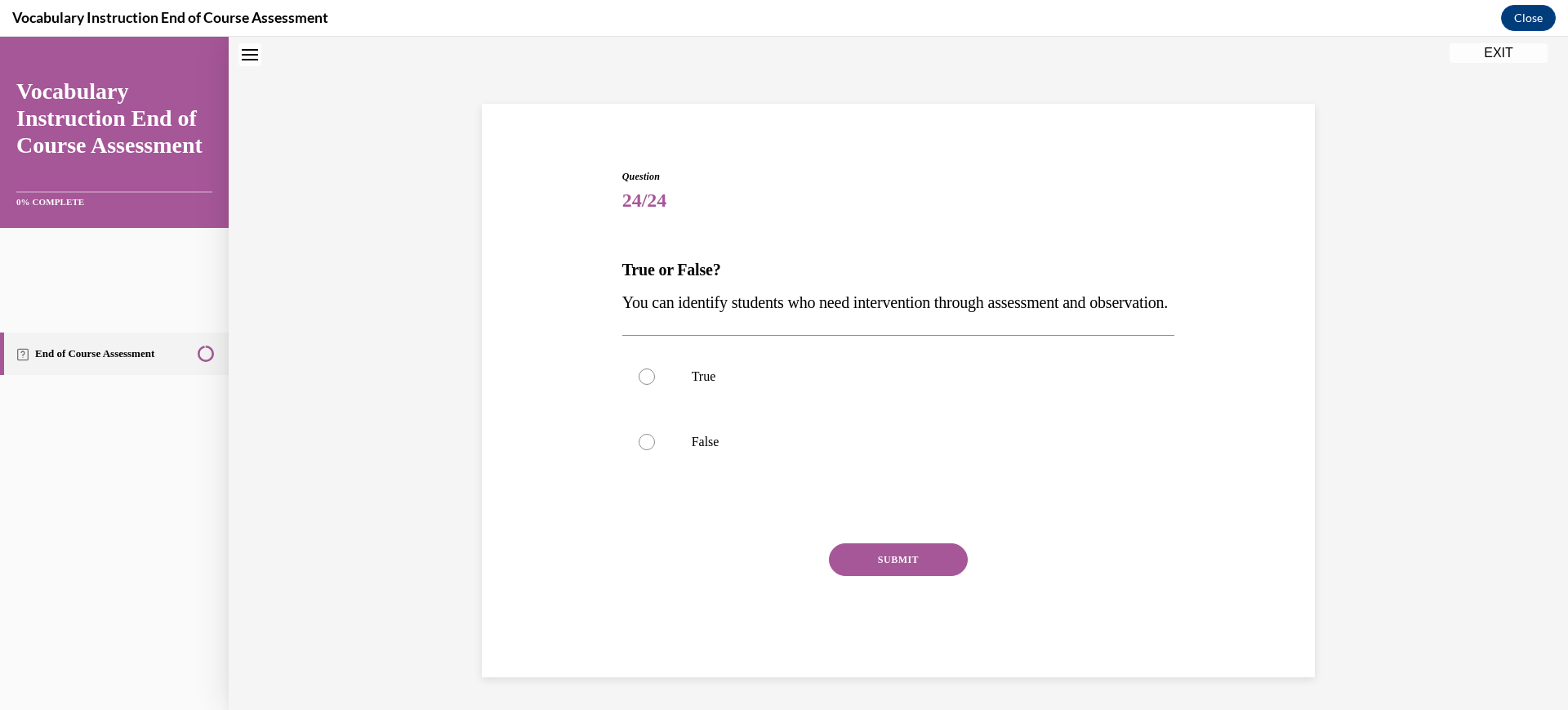
scroll to position [62, 0]
click at [829, 409] on label "True" at bounding box center [899, 376] width 553 height 65
click at [655, 384] on input "True" at bounding box center [647, 376] width 16 height 16
radio input "true"
click at [907, 576] on button "SUBMIT" at bounding box center [899, 559] width 139 height 33
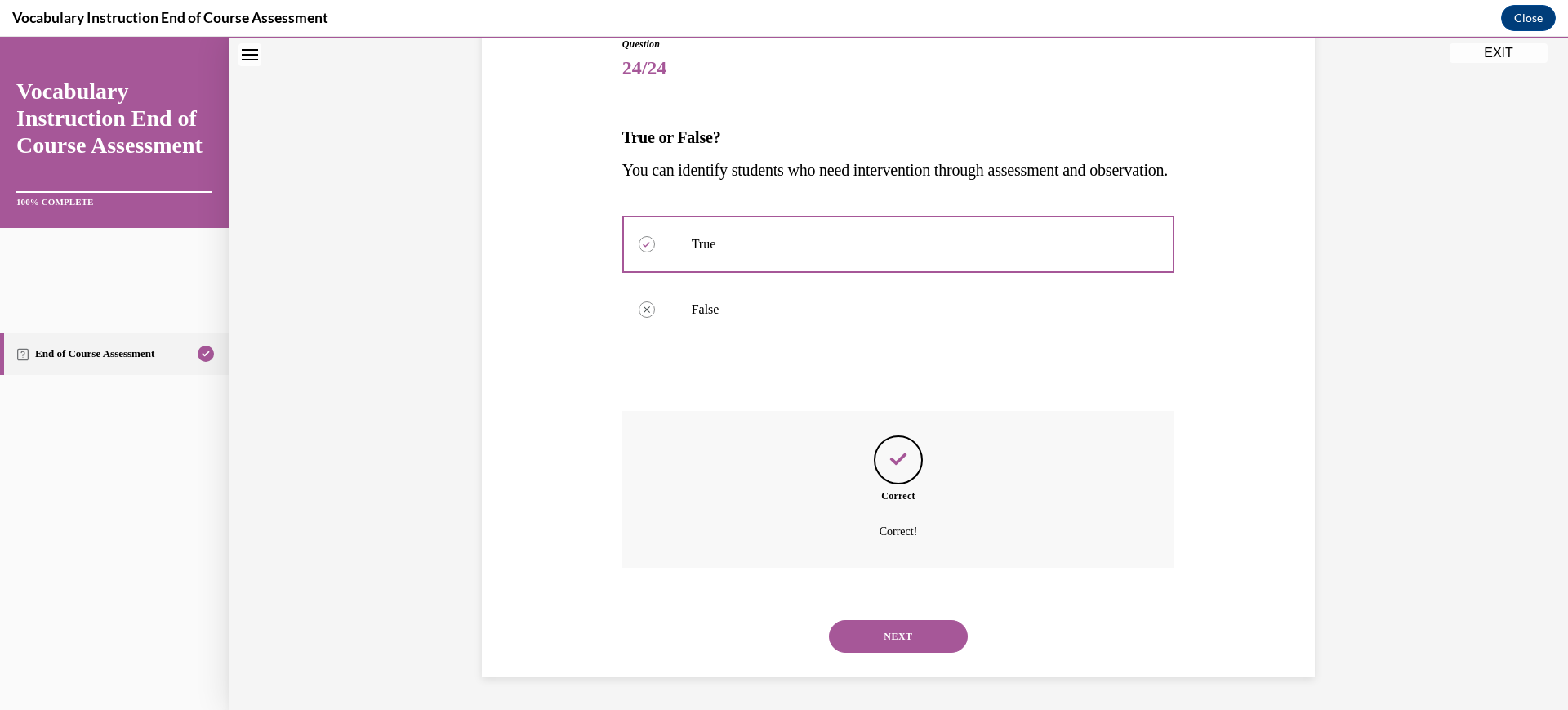
scroll to position [393, 0]
click at [926, 619] on button "NEXT" at bounding box center [899, 636] width 139 height 33
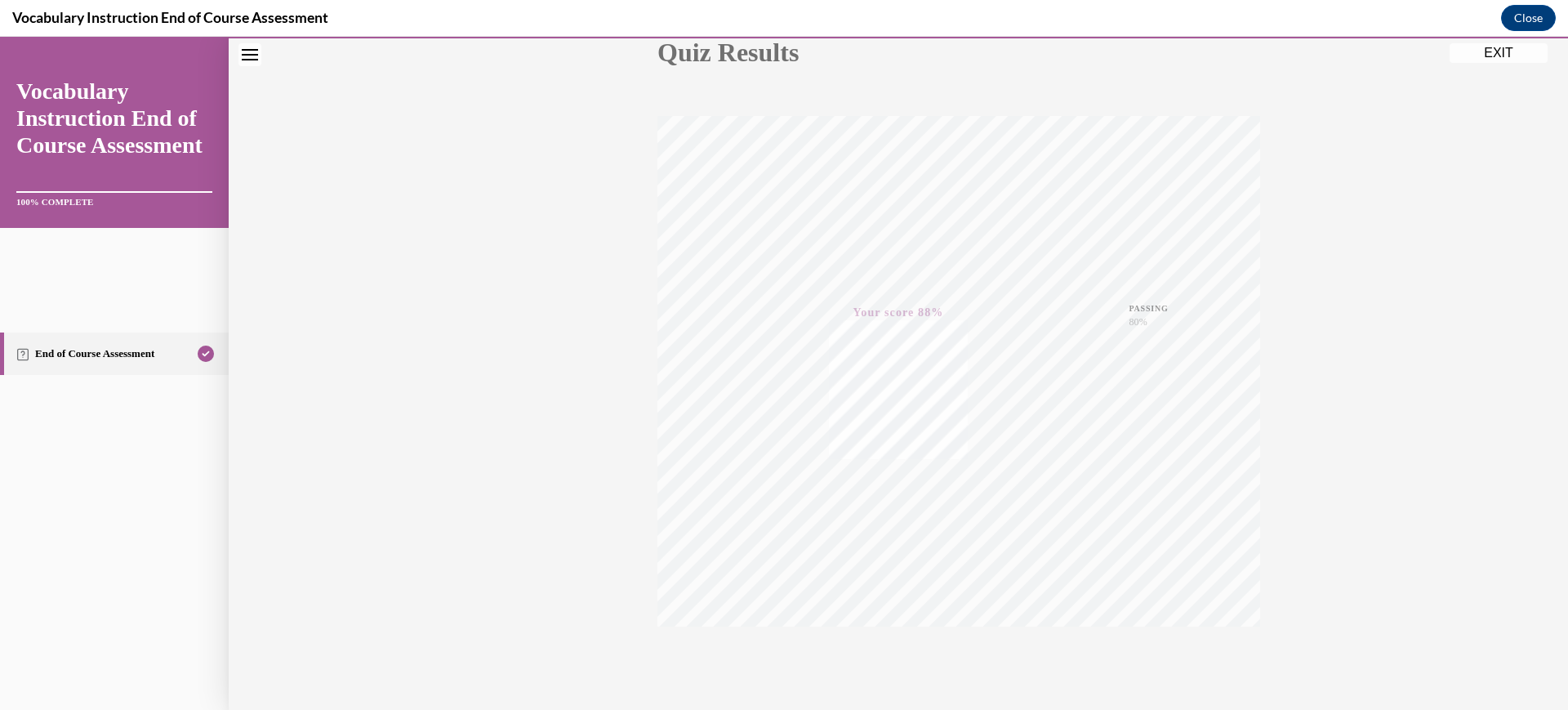
scroll to position [373, 0]
click at [1477, 59] on button "EXIT" at bounding box center [1498, 52] width 98 height 19
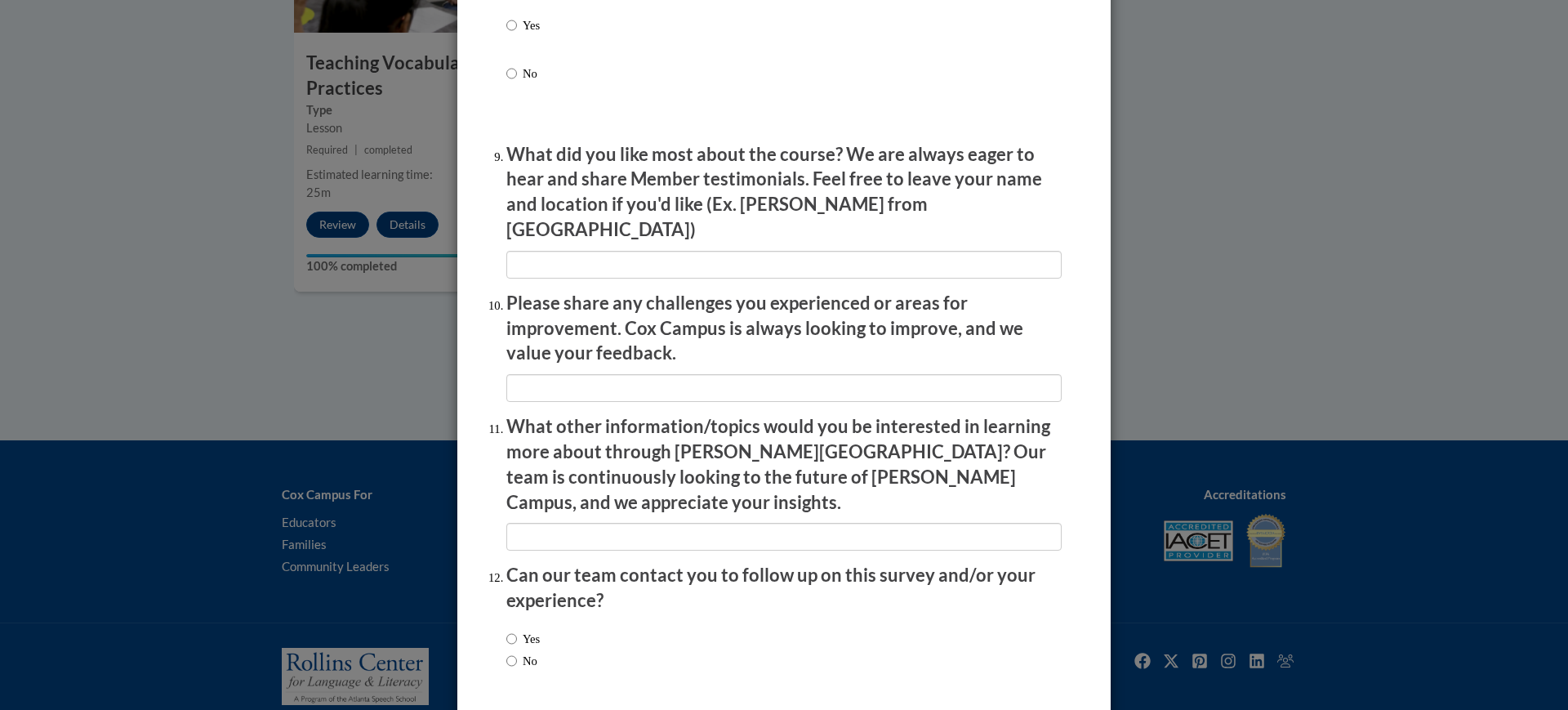
scroll to position [2683, 0]
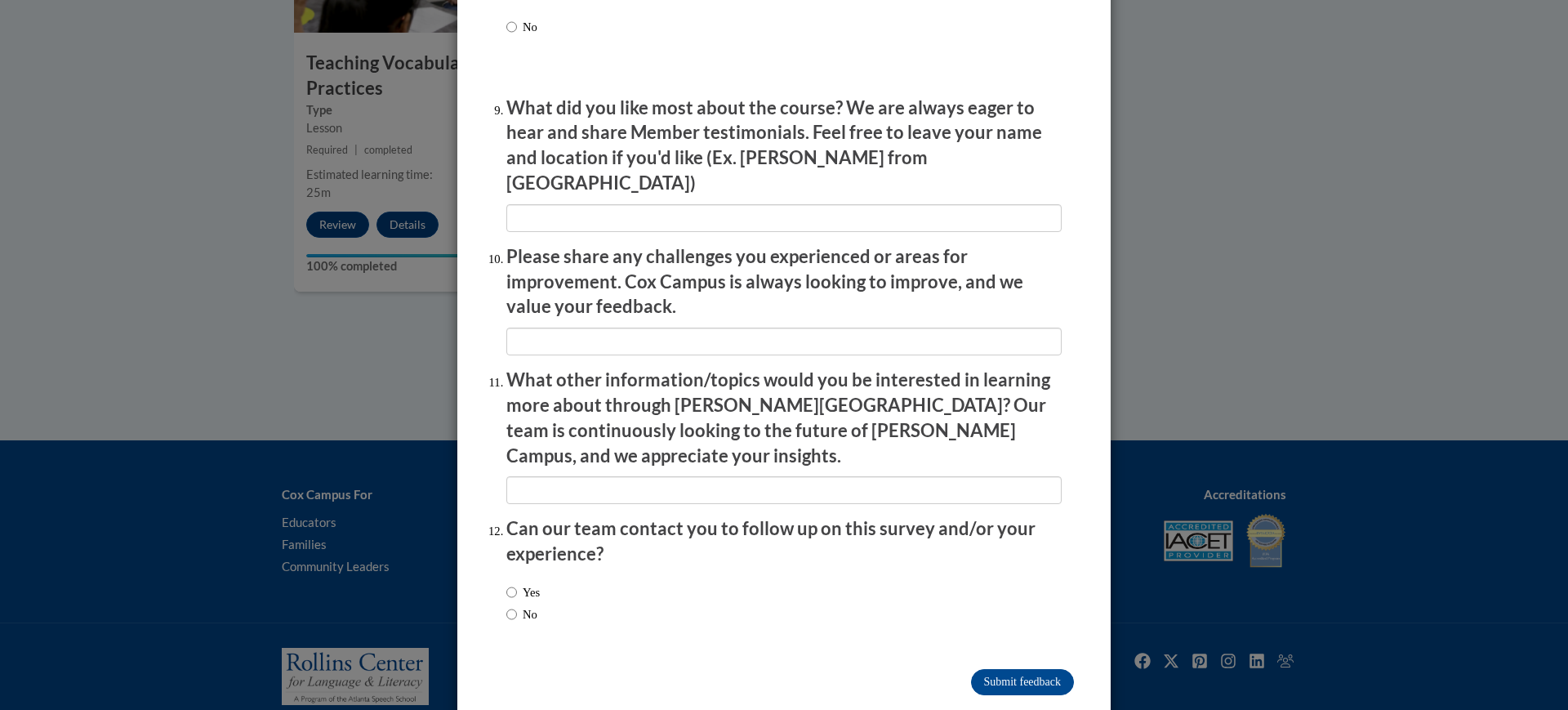
click at [515, 605] on label "No" at bounding box center [522, 614] width 31 height 18
click at [515, 605] on input "No" at bounding box center [512, 614] width 11 height 18
radio input "true"
click at [1005, 669] on input "Submit feedback" at bounding box center [1022, 682] width 103 height 27
